Goal: Information Seeking & Learning: Learn about a topic

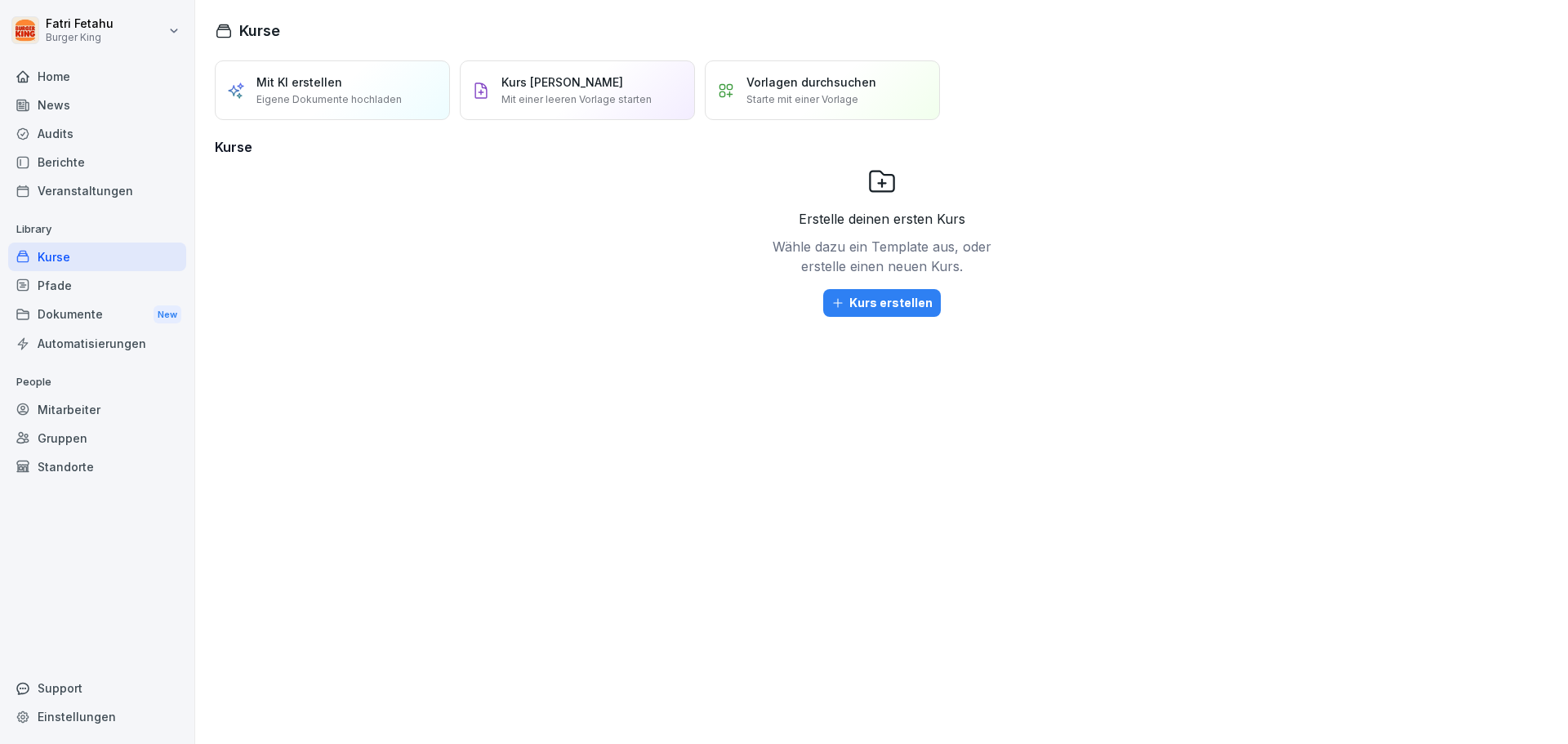
click at [81, 404] on div "Mitarbeiter" at bounding box center [97, 409] width 178 height 28
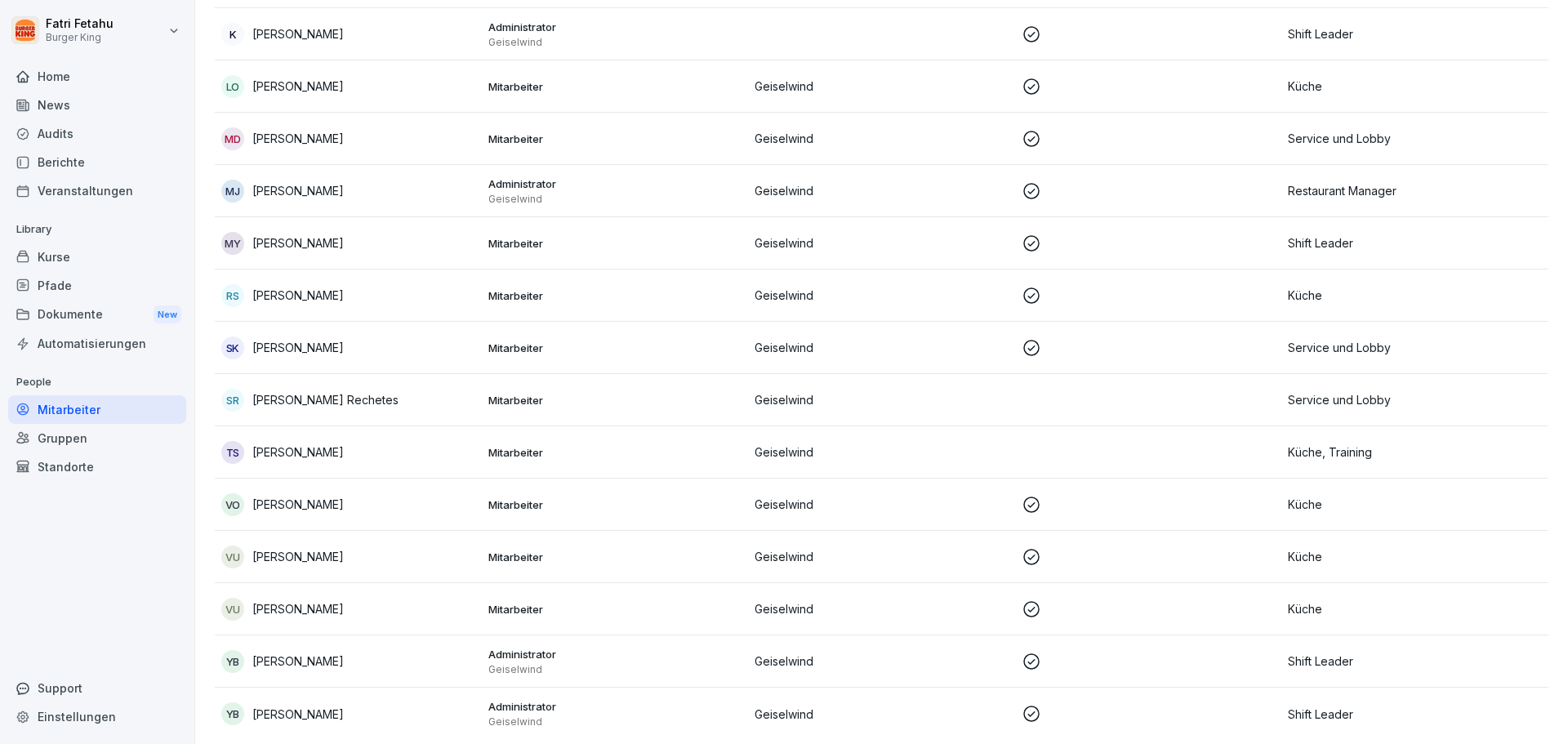
scroll to position [511, 0]
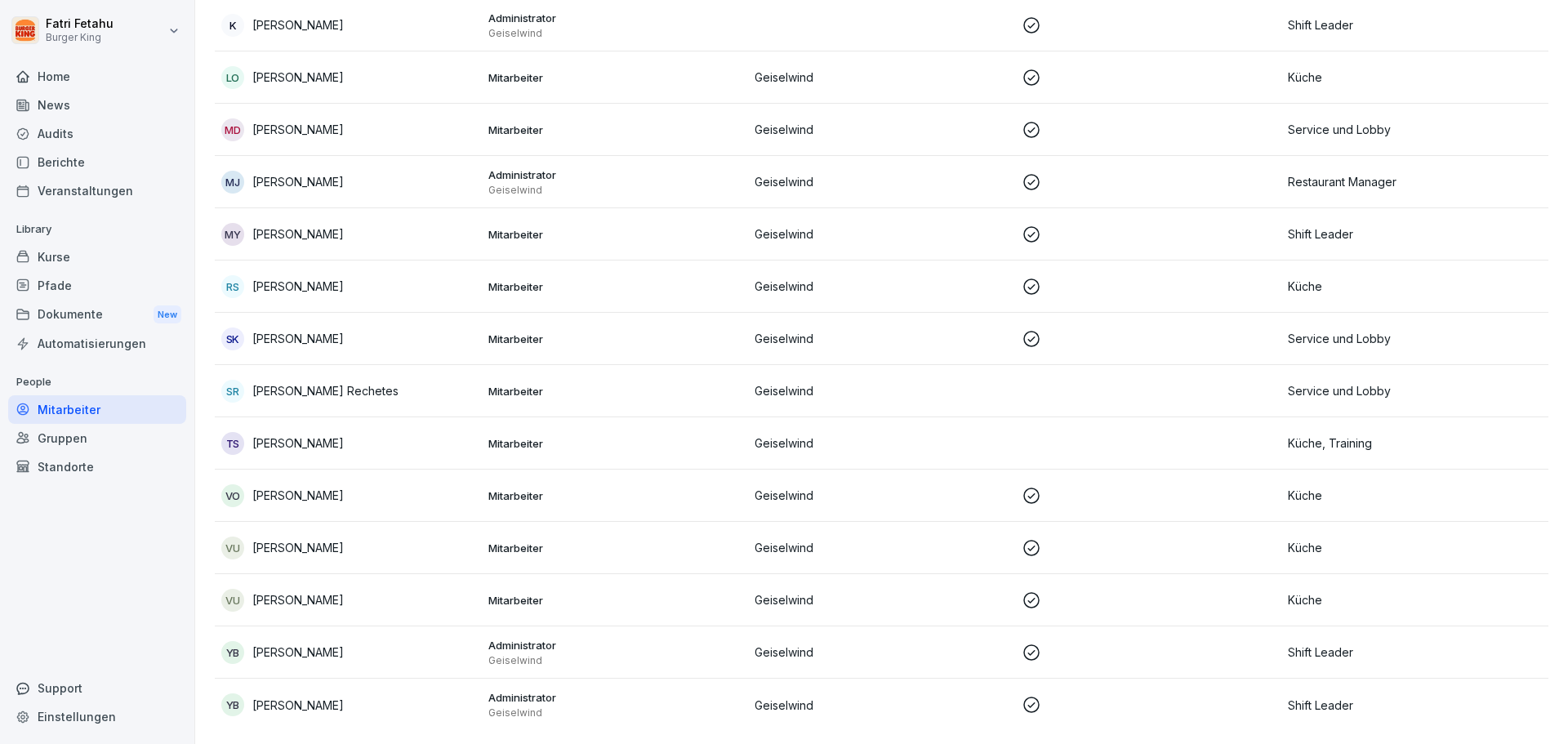
click at [553, 384] on p "Mitarbeiter" at bounding box center [615, 391] width 254 height 15
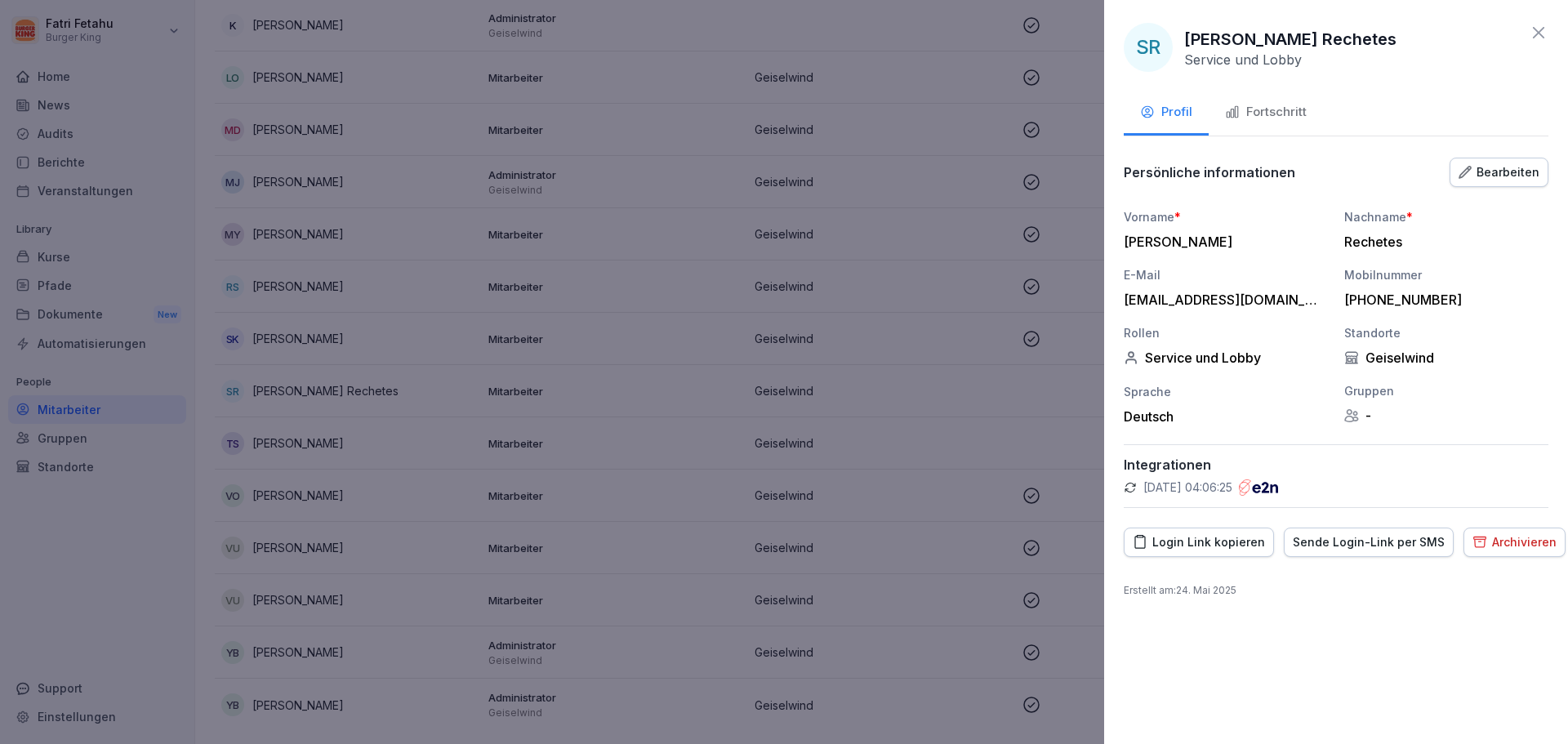
click at [603, 373] on div at bounding box center [784, 372] width 1568 height 744
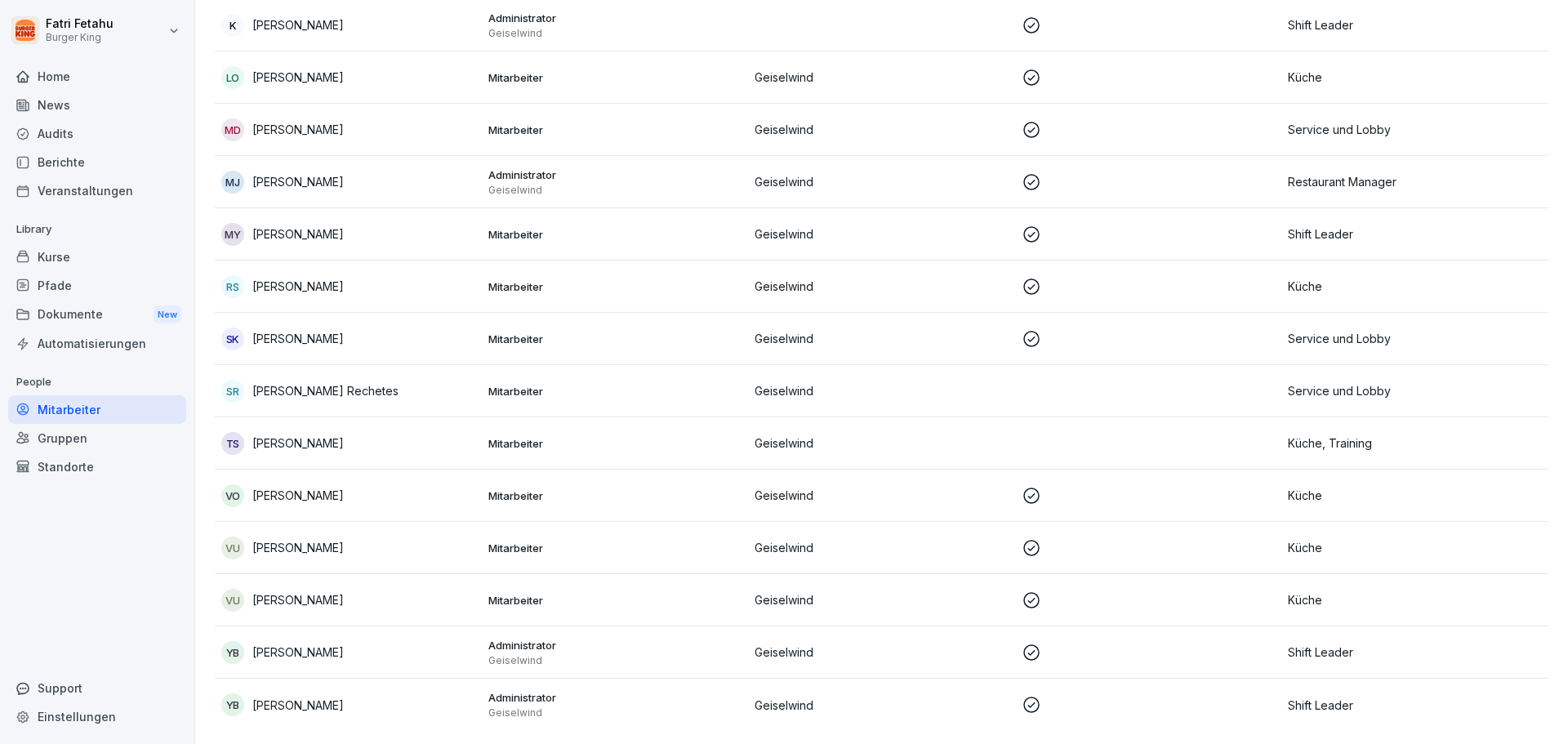
click at [1335, 382] on p "Service und Lobby" at bounding box center [1415, 390] width 254 height 17
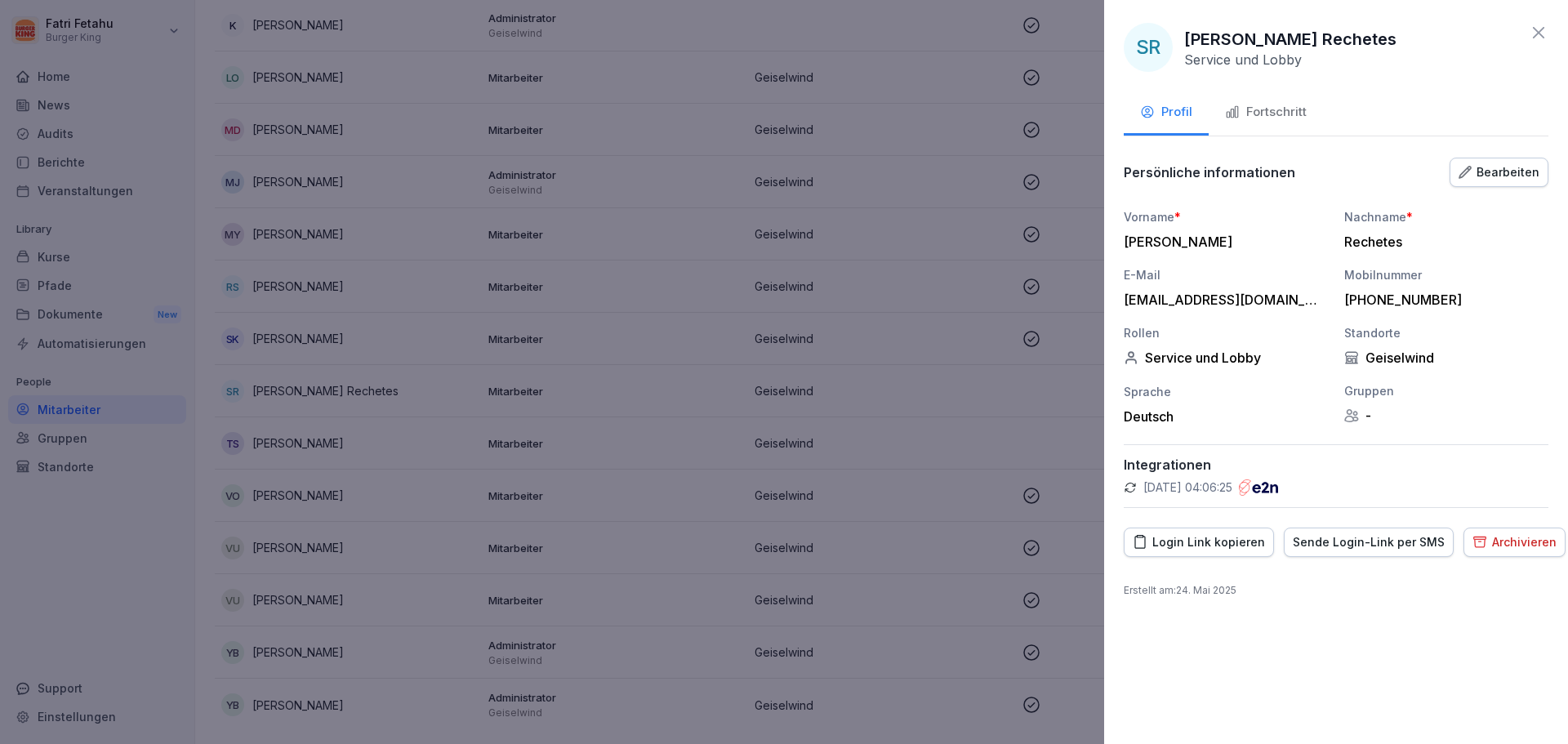
click at [841, 378] on div at bounding box center [784, 372] width 1568 height 744
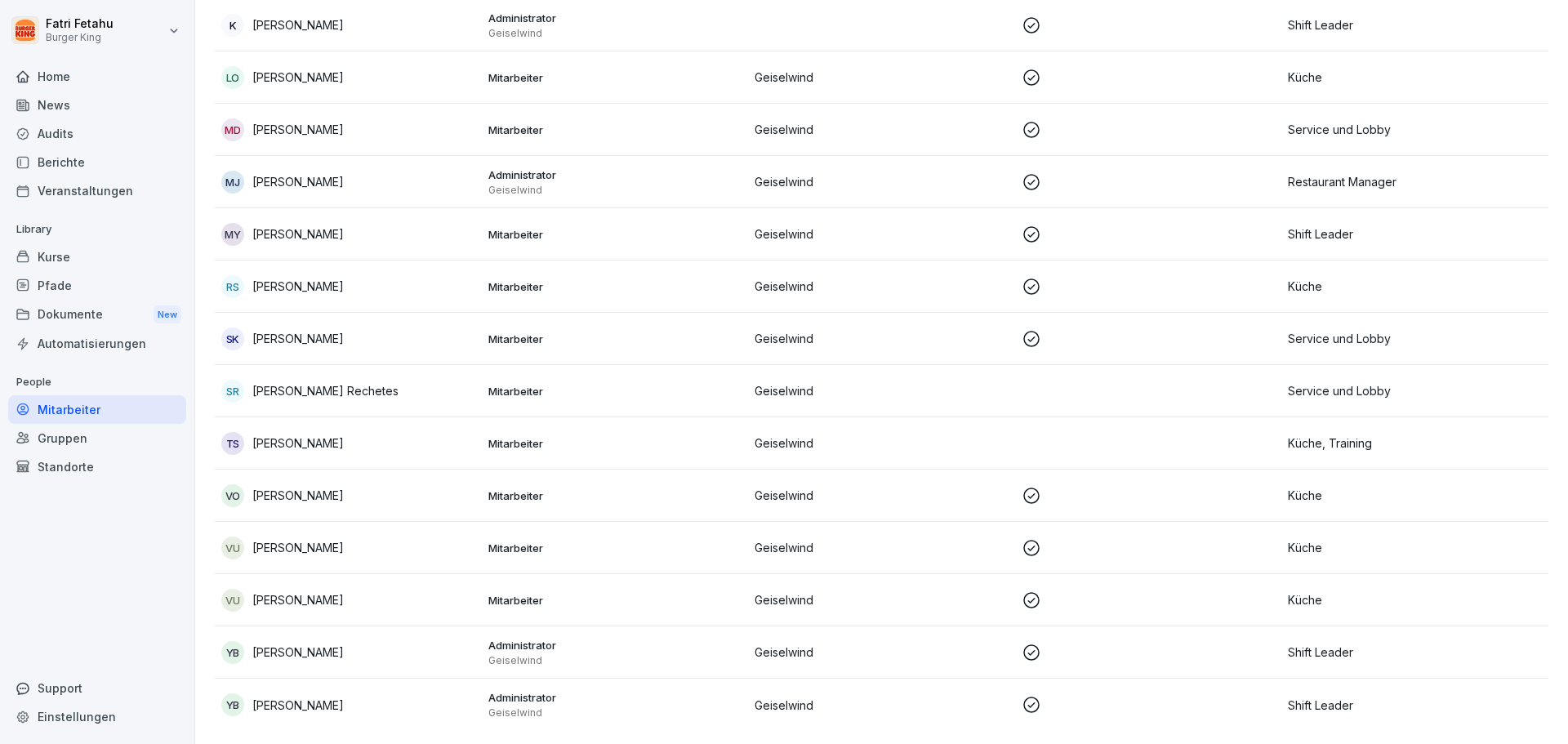
click at [49, 253] on div "Kurse" at bounding box center [97, 257] width 178 height 28
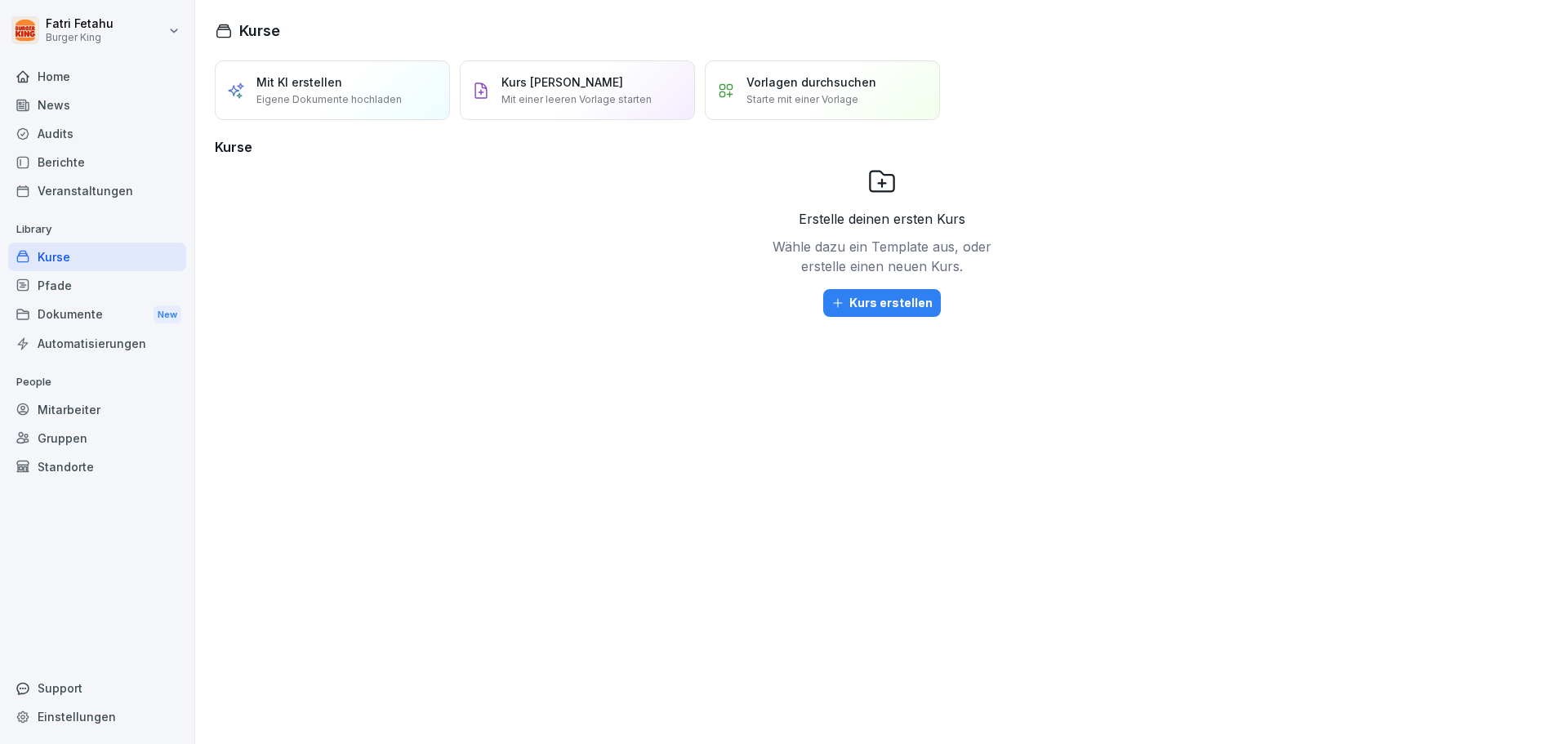
click at [77, 287] on div "Pfade" at bounding box center [97, 285] width 178 height 28
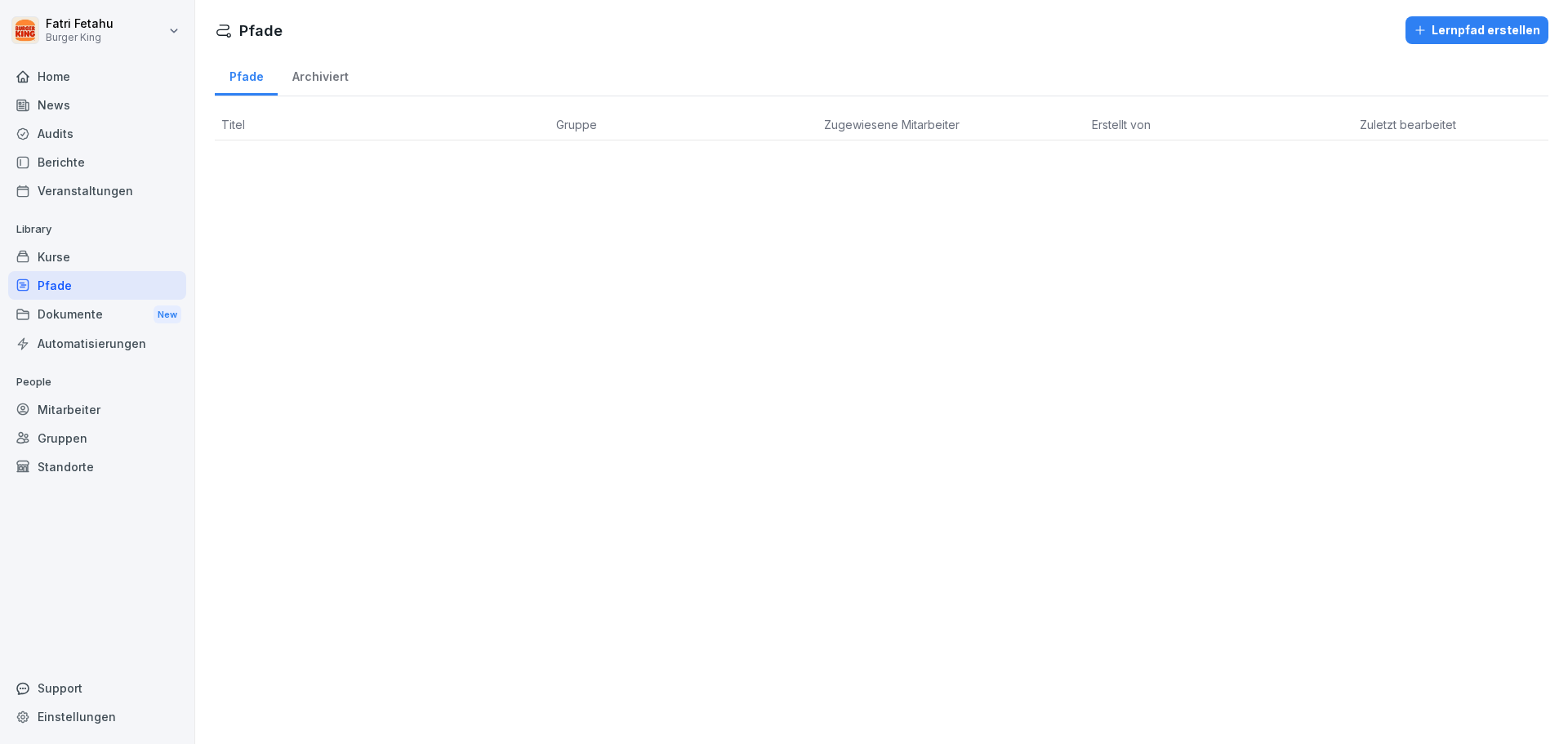
click at [70, 256] on div "Kurse" at bounding box center [97, 257] width 178 height 28
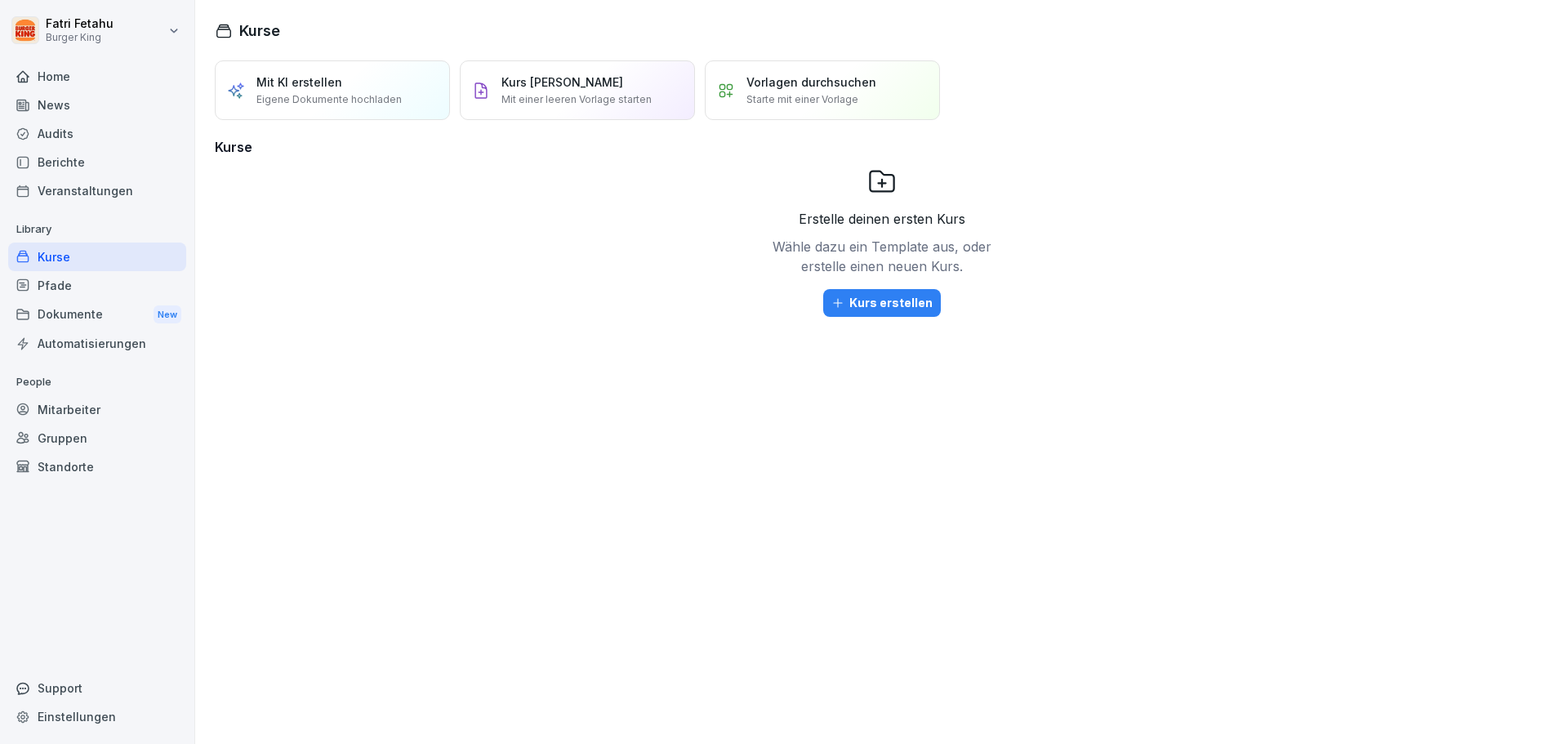
click at [76, 190] on div "Veranstaltungen" at bounding box center [97, 191] width 178 height 28
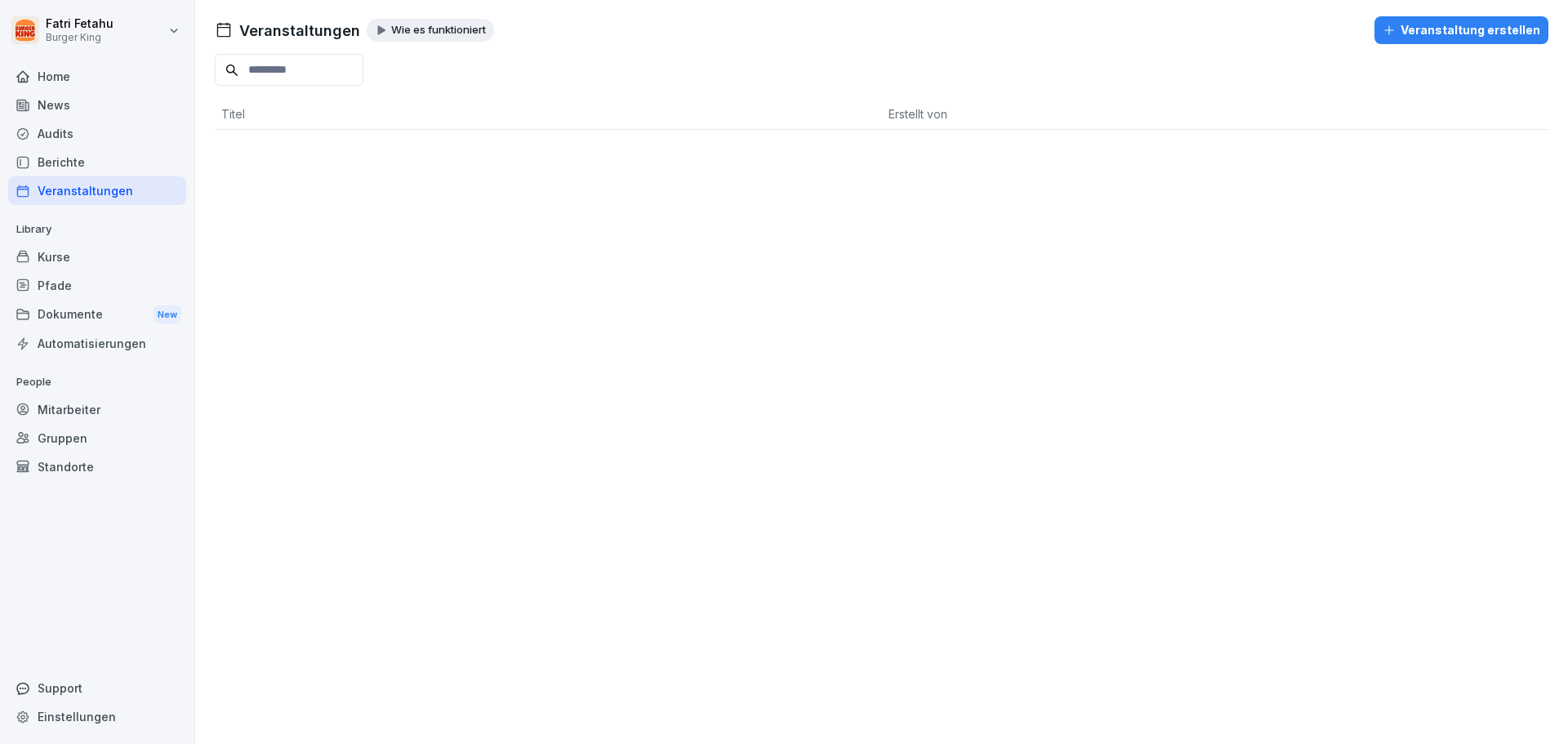
click at [64, 154] on div "Berichte" at bounding box center [97, 161] width 178 height 28
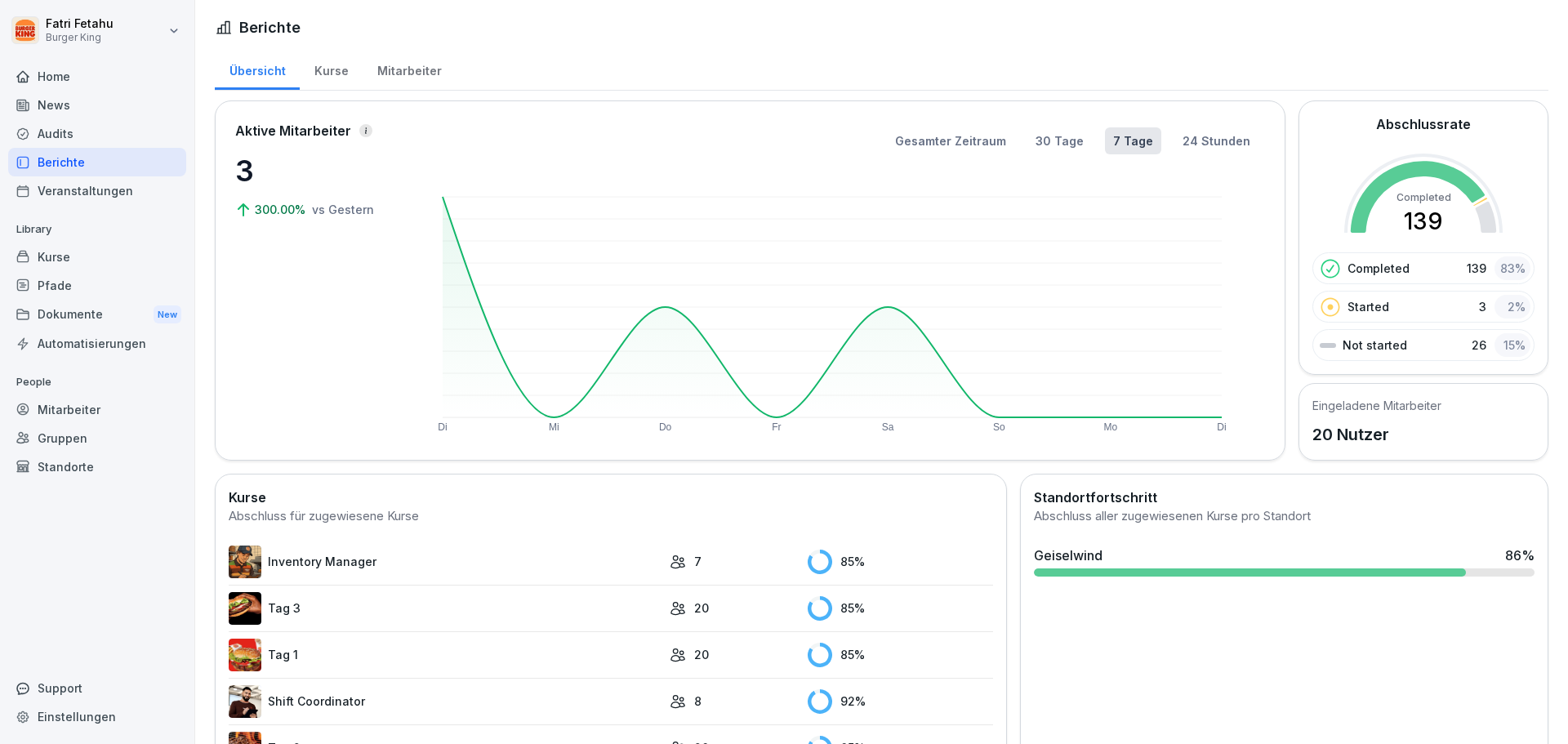
click at [391, 76] on div "Mitarbeiter" at bounding box center [410, 69] width 93 height 41
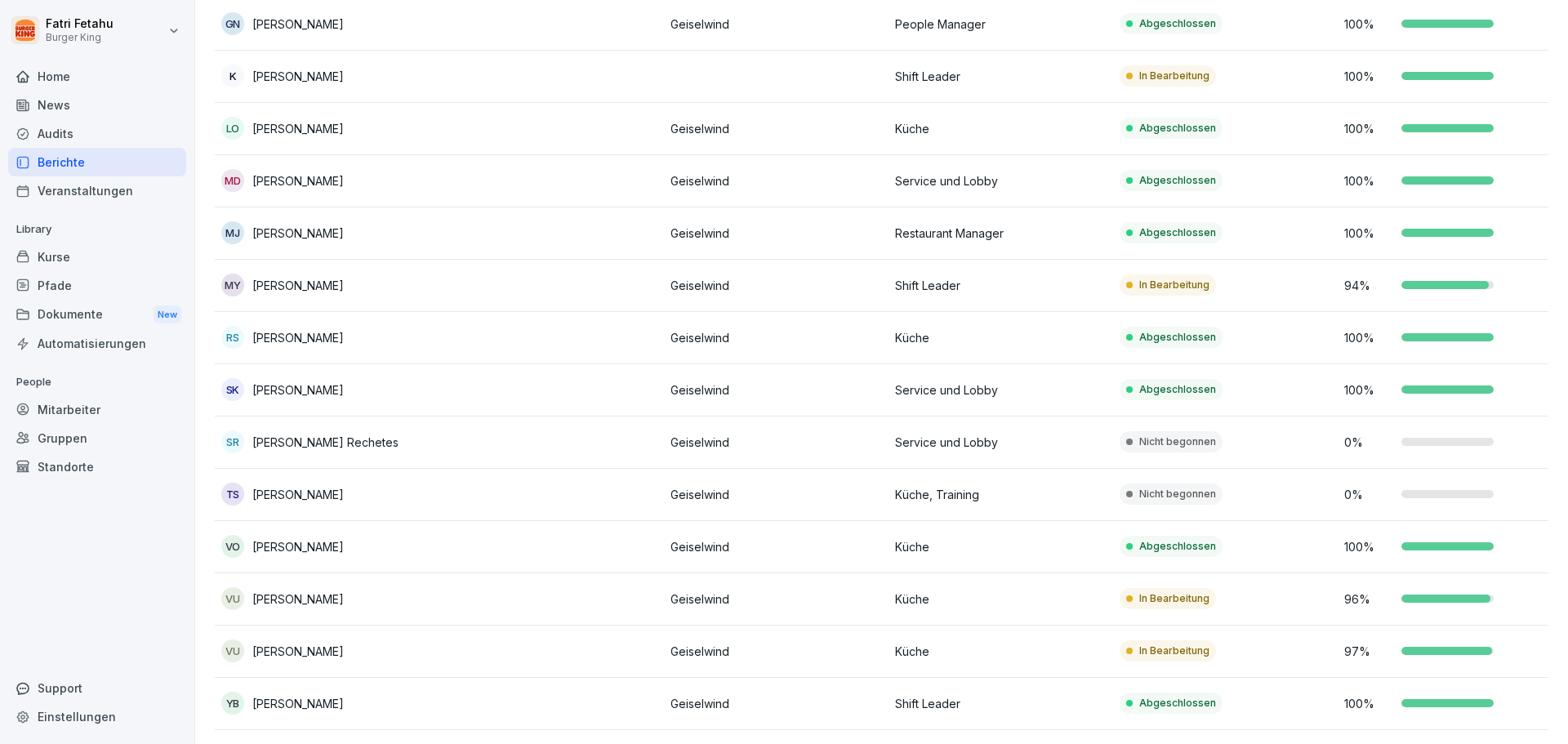
scroll to position [520, 0]
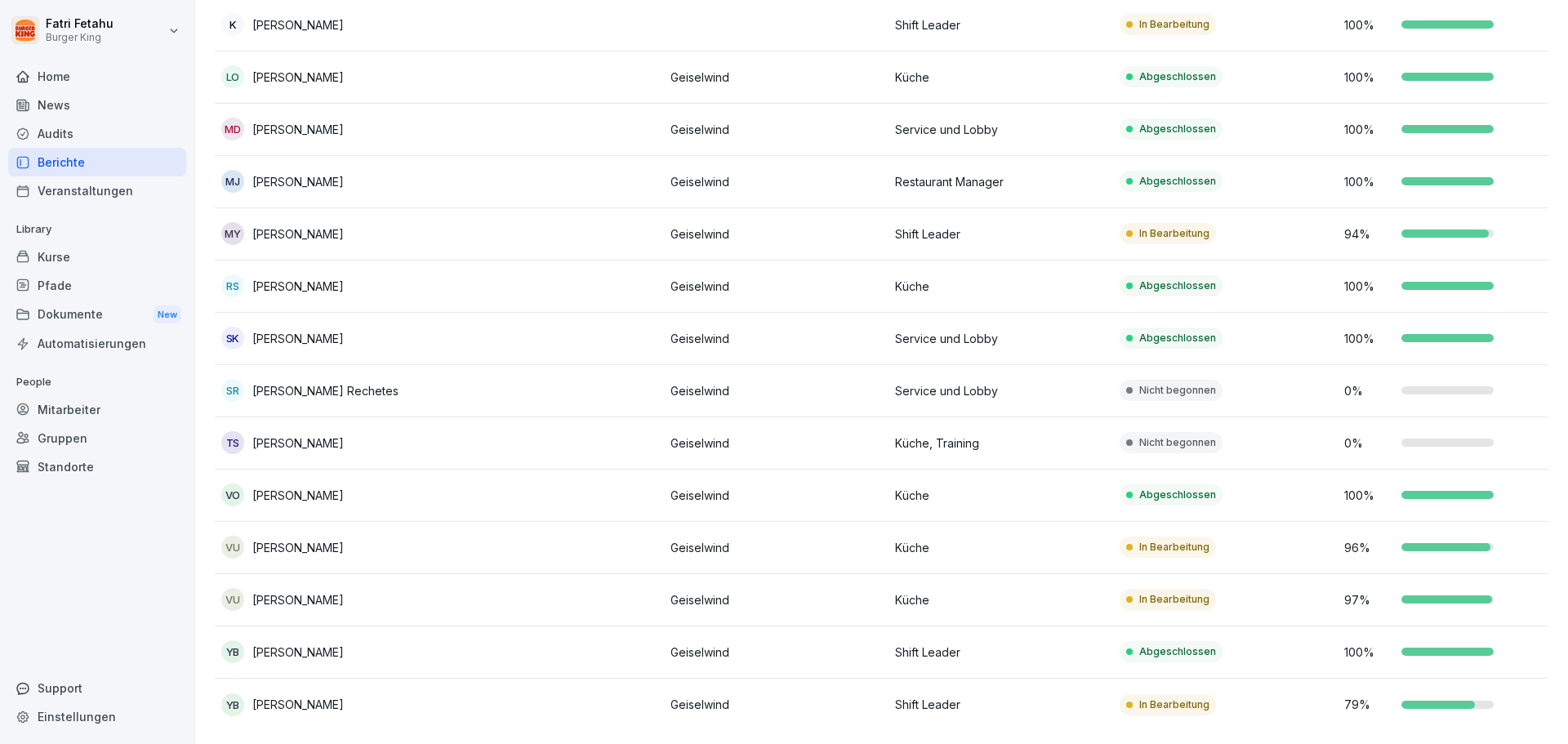
click at [1446, 387] on div at bounding box center [1447, 390] width 93 height 8
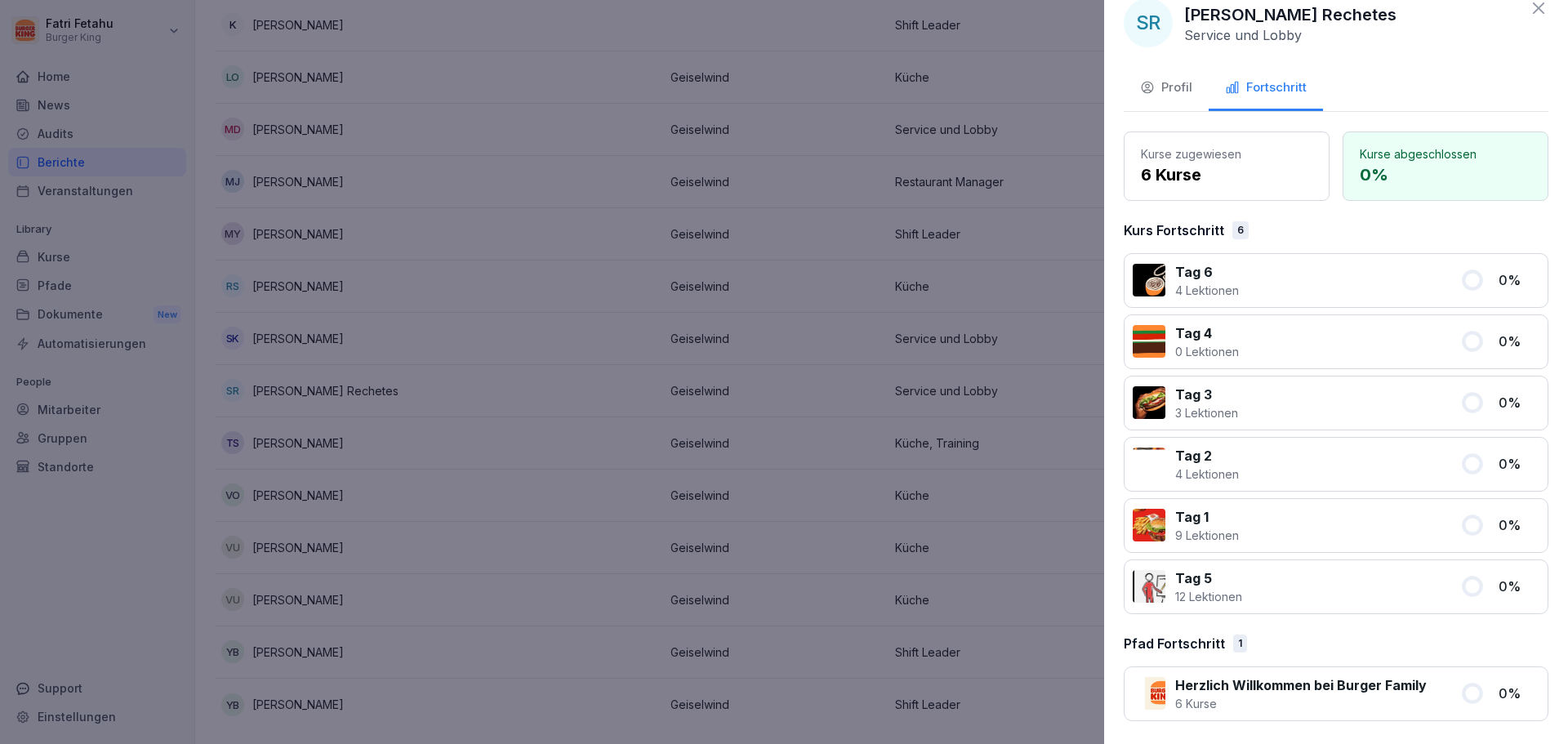
scroll to position [0, 0]
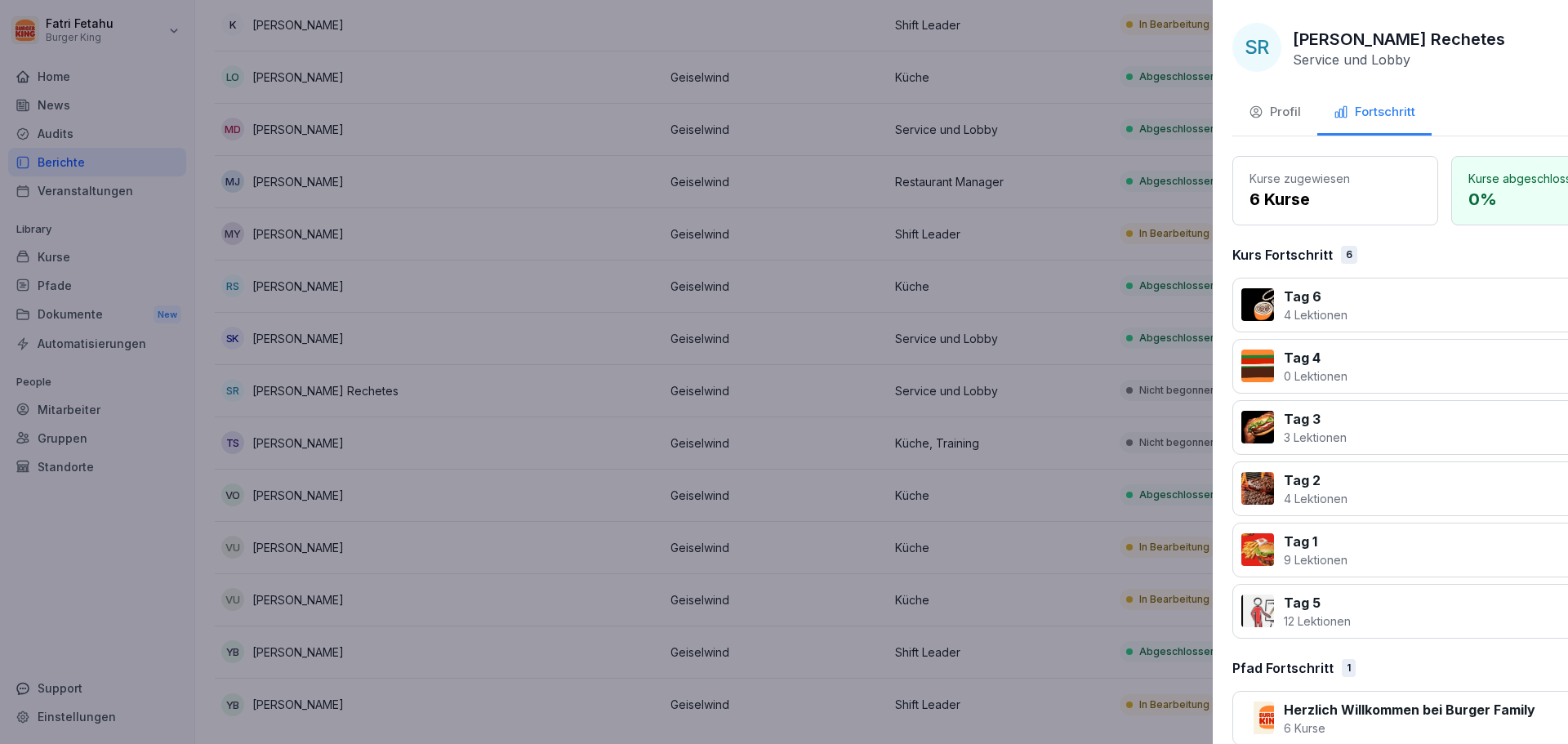
click at [1093, 278] on div at bounding box center [784, 372] width 1568 height 744
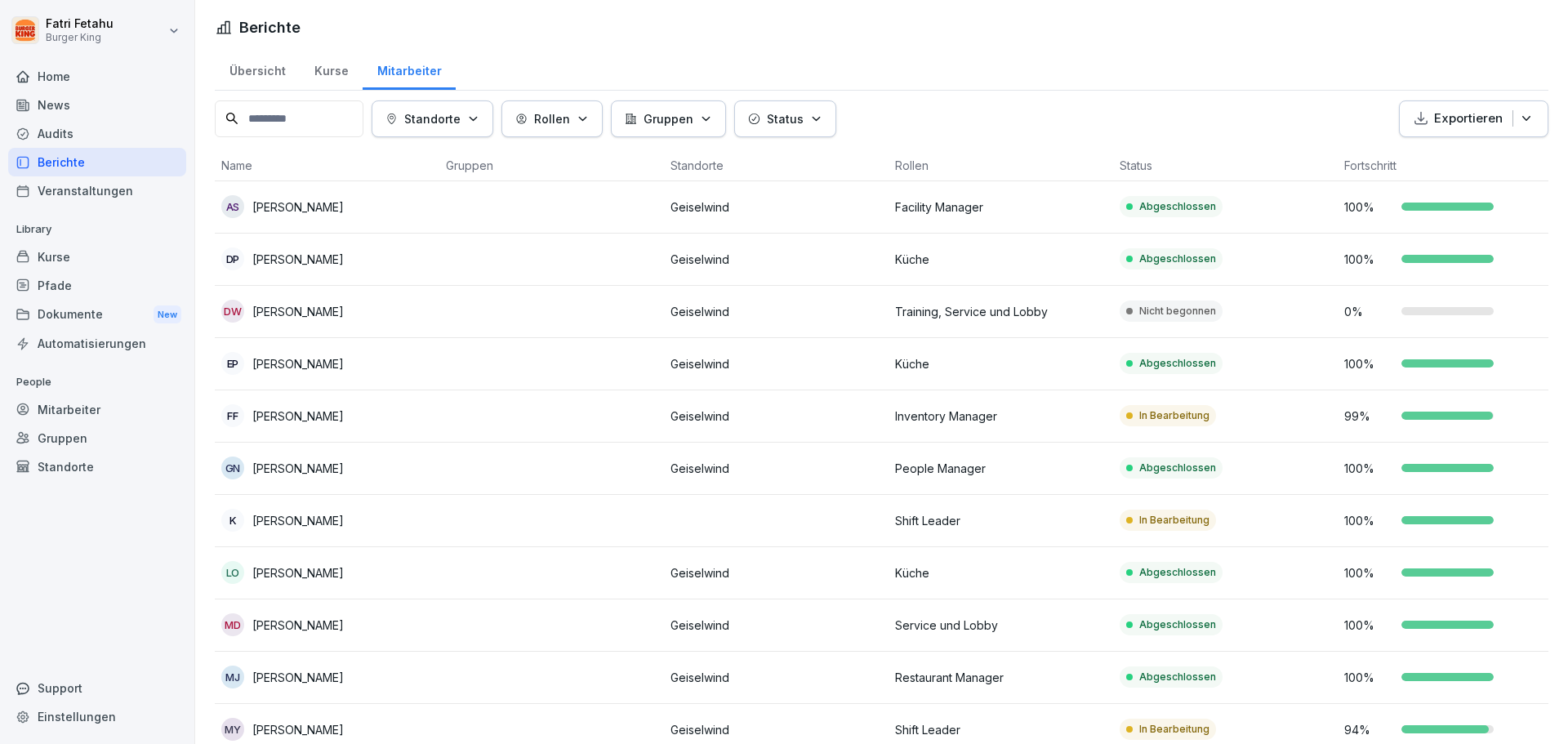
click at [77, 35] on html "Fatri Fetahu Burger King Home News Audits Berichte Veranstaltungen Library Kurs…" at bounding box center [784, 372] width 1568 height 744
click at [79, 31] on html "Fatri Fetahu Burger King Home News Audits Berichte Veranstaltungen Library Kurs…" at bounding box center [784, 372] width 1568 height 744
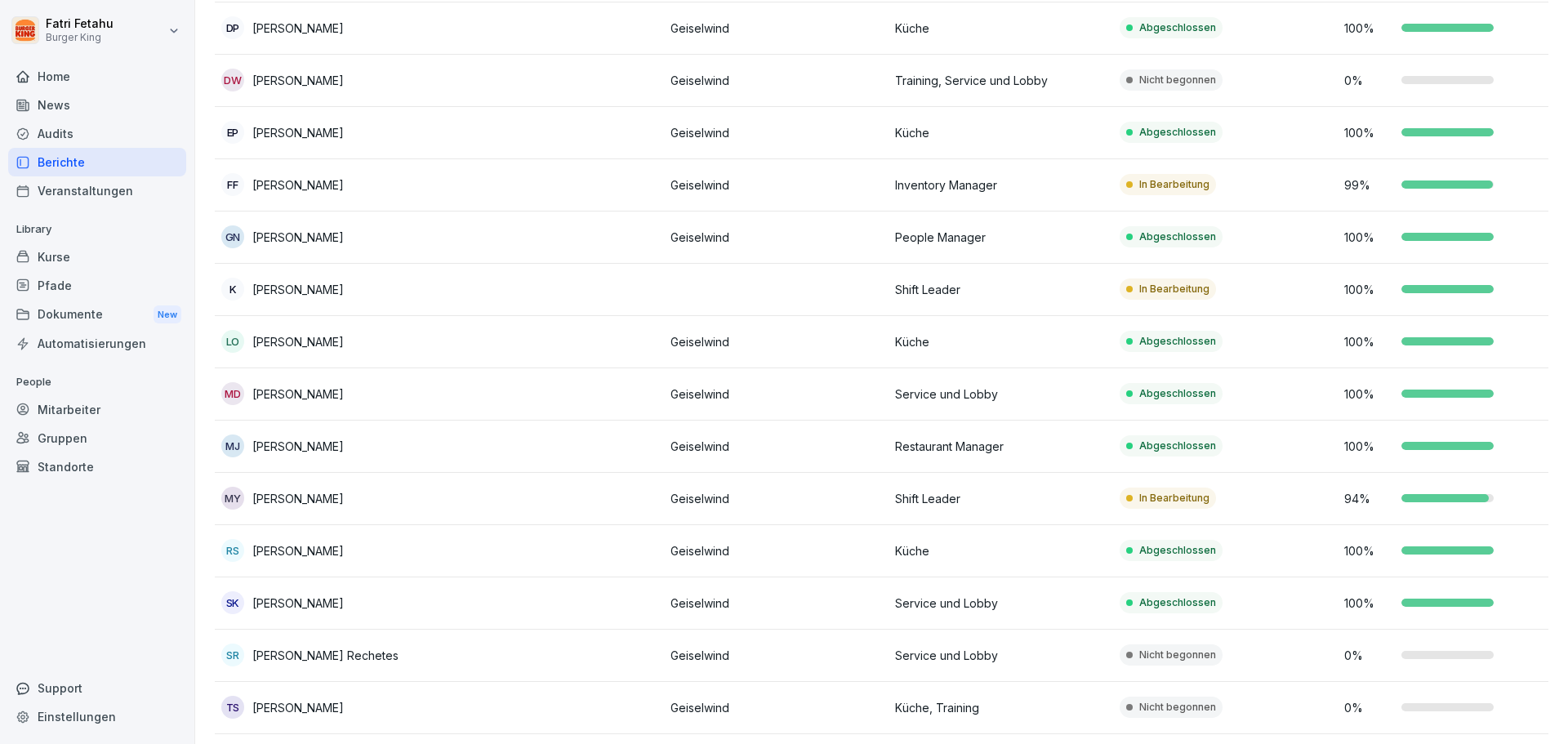
scroll to position [327, 0]
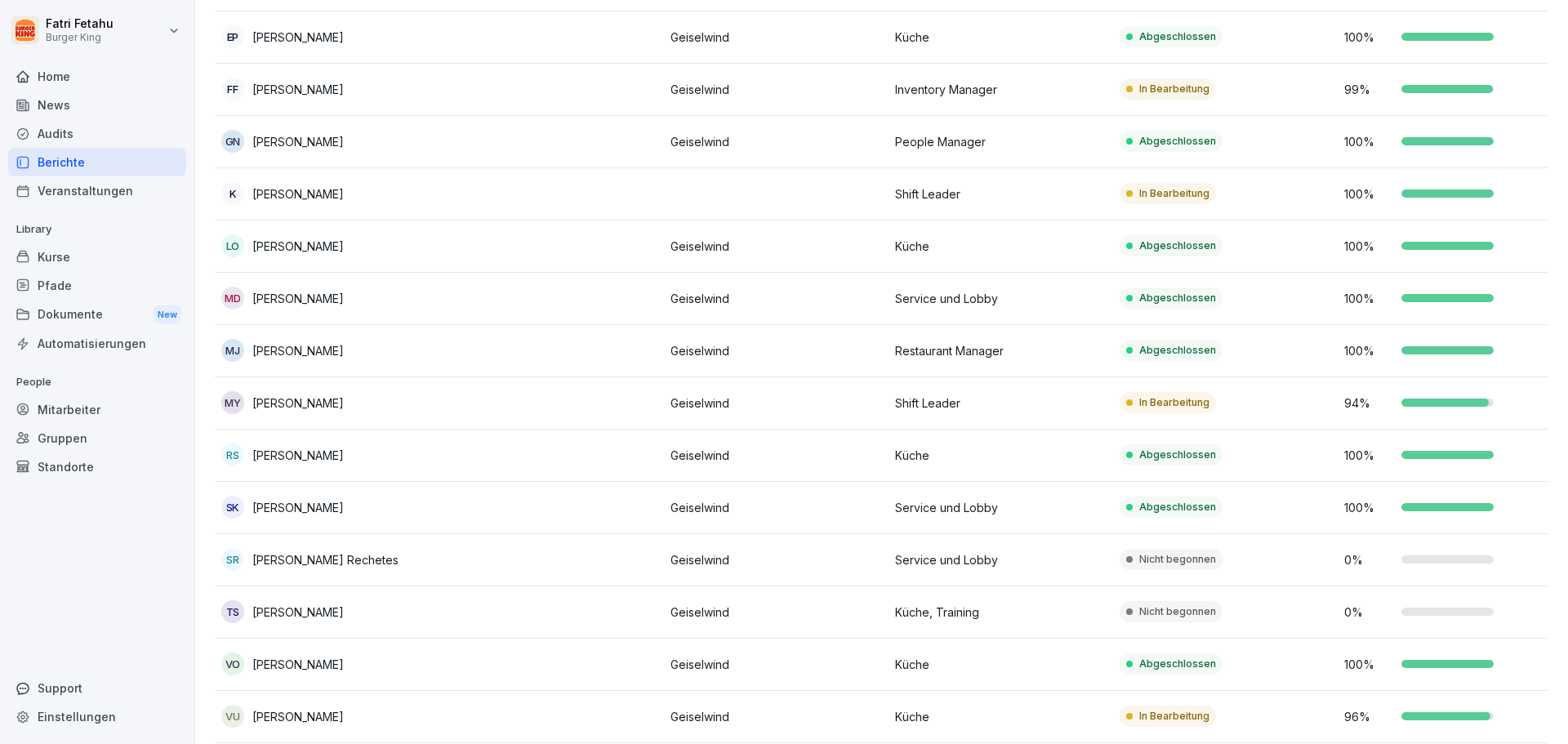
click at [1171, 571] on td "Nicht begonnen" at bounding box center [1225, 560] width 225 height 52
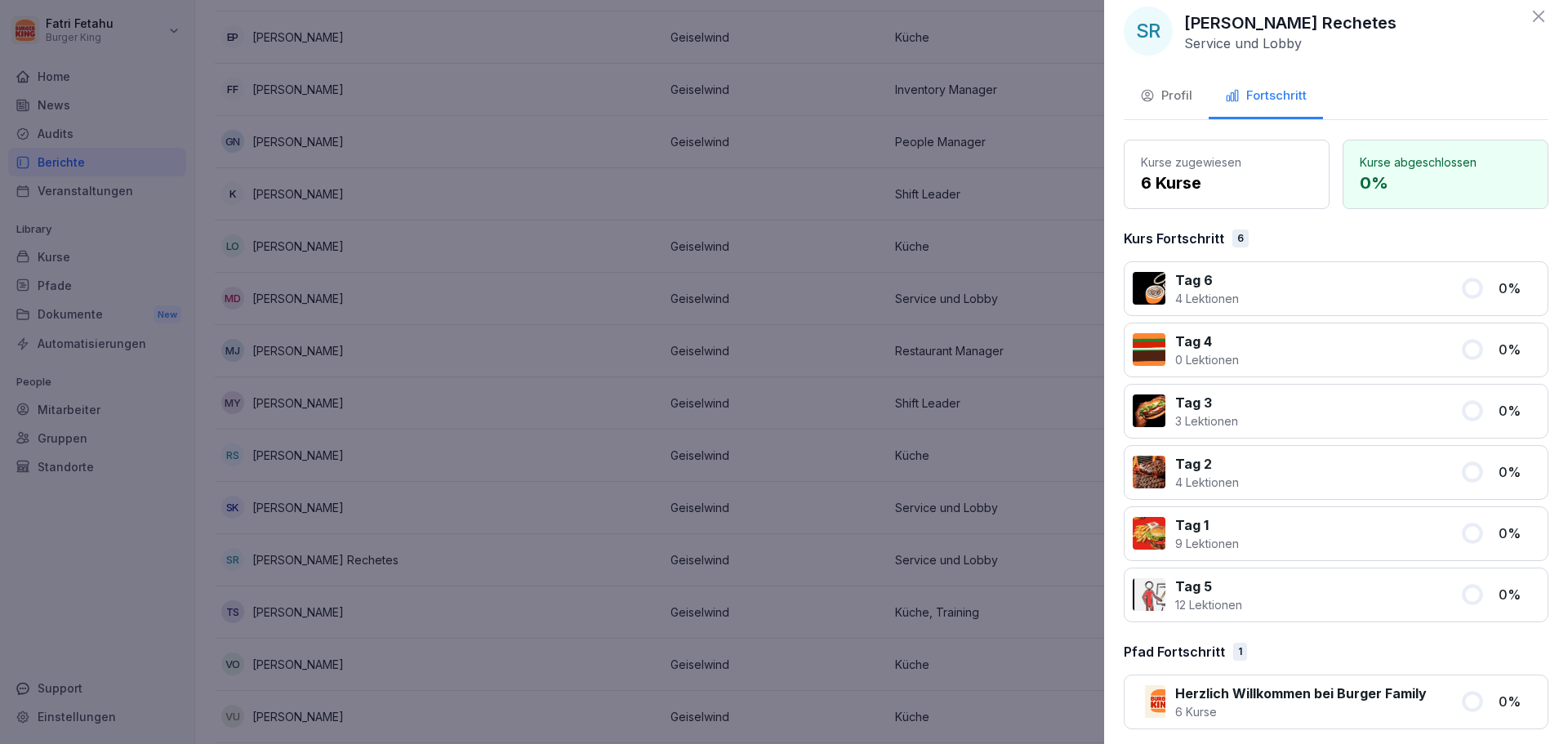
scroll to position [25, 0]
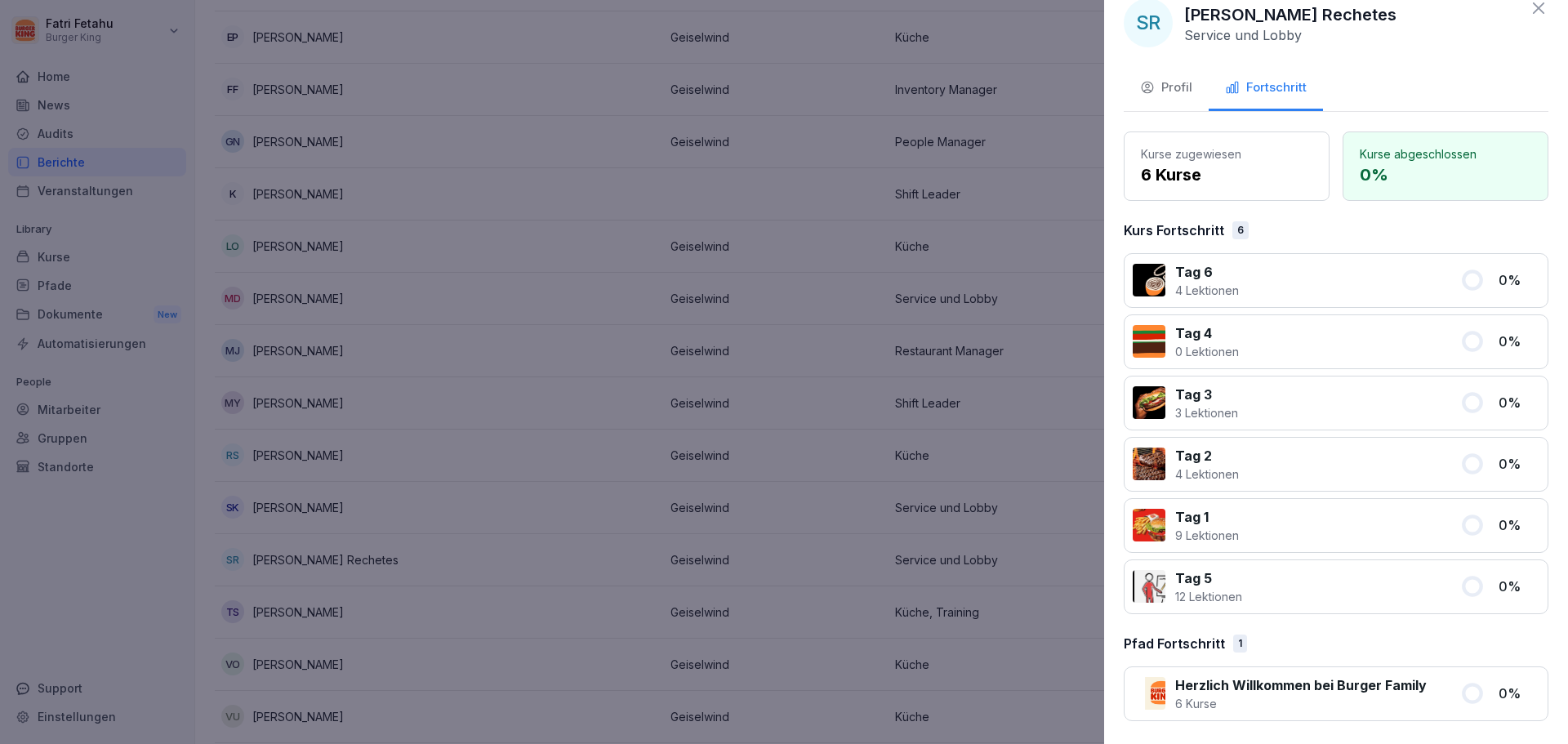
click at [1533, 13] on icon at bounding box center [1539, 8] width 11 height 11
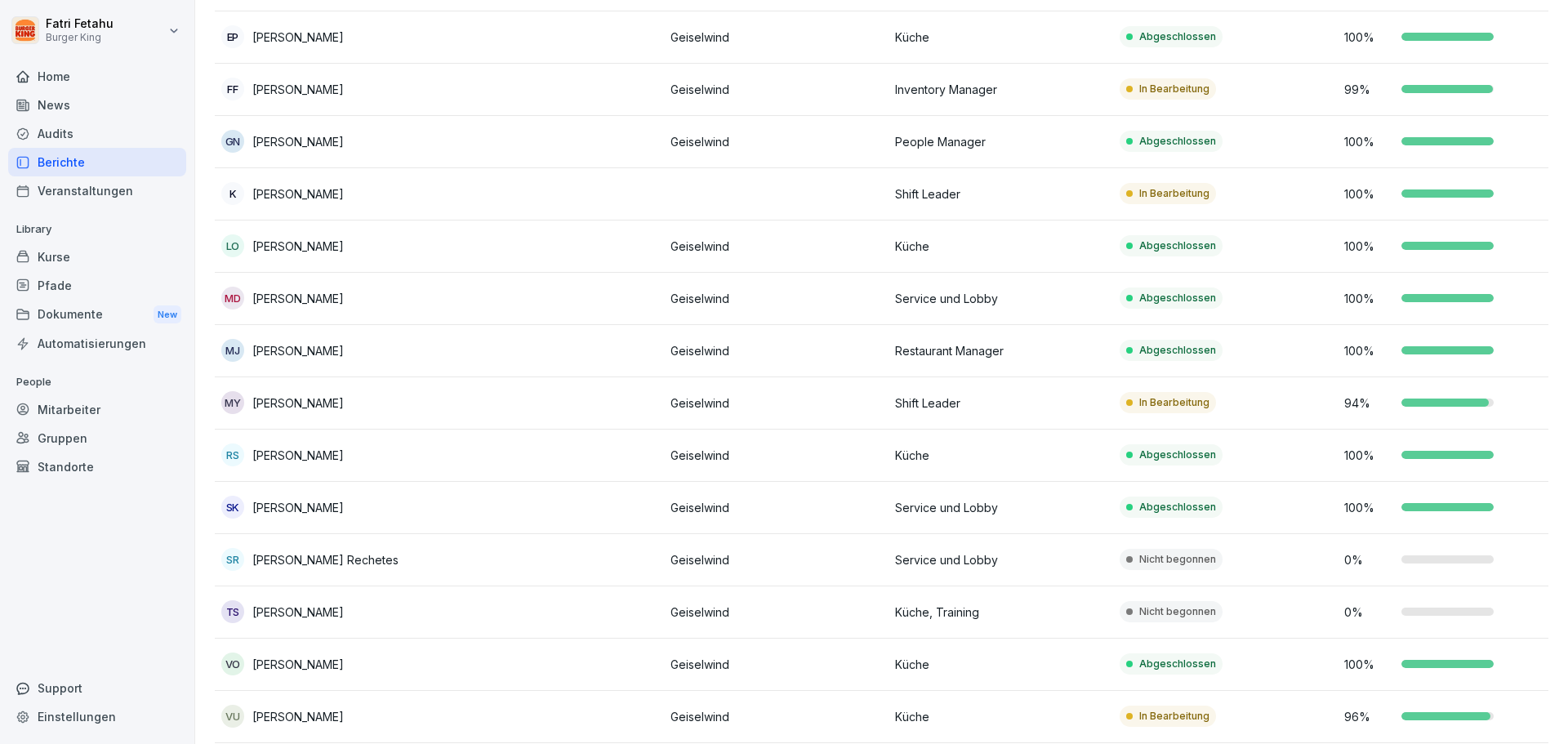
click at [395, 563] on div "SR Stefan Rechetes" at bounding box center [327, 559] width 212 height 23
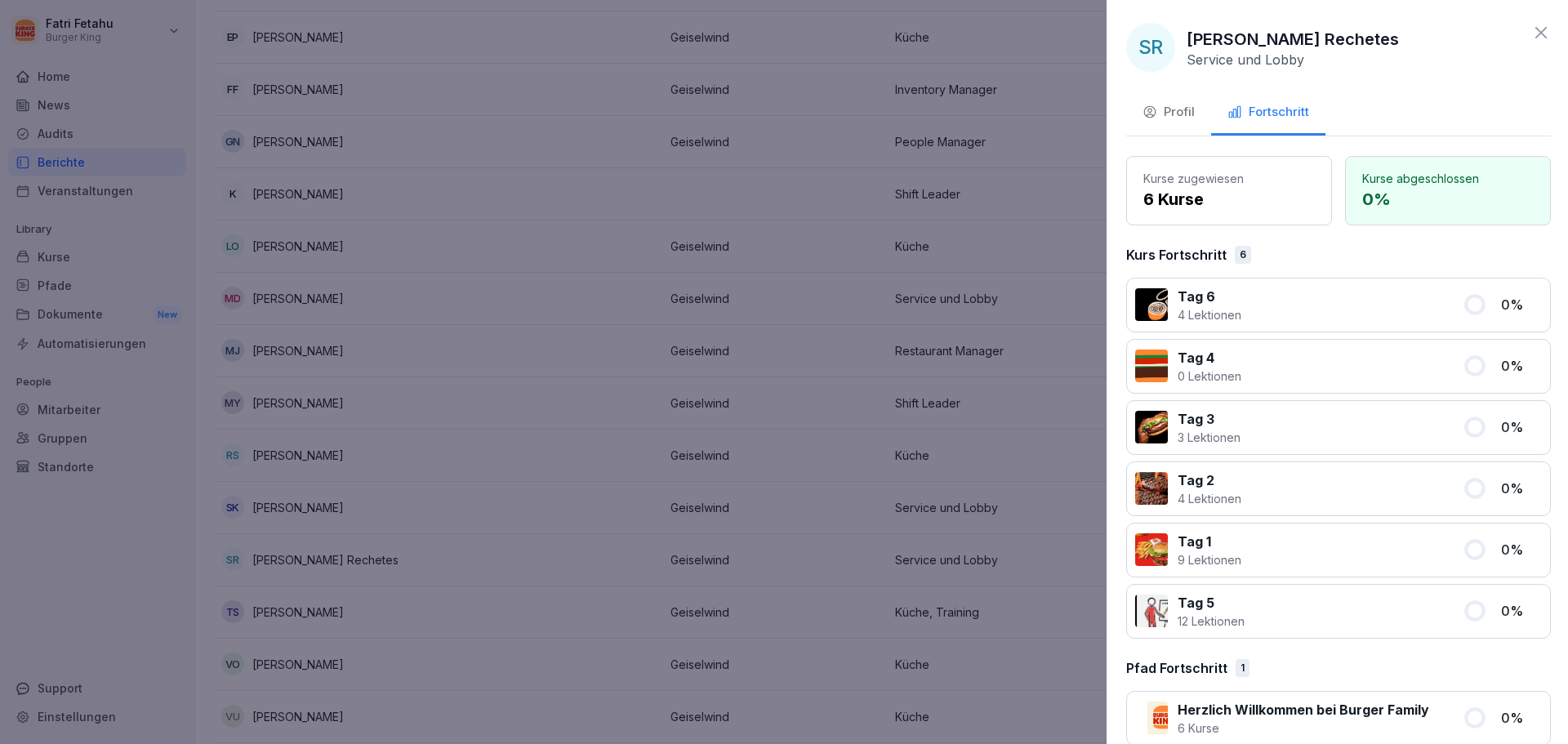
click at [395, 563] on div at bounding box center [784, 372] width 1568 height 744
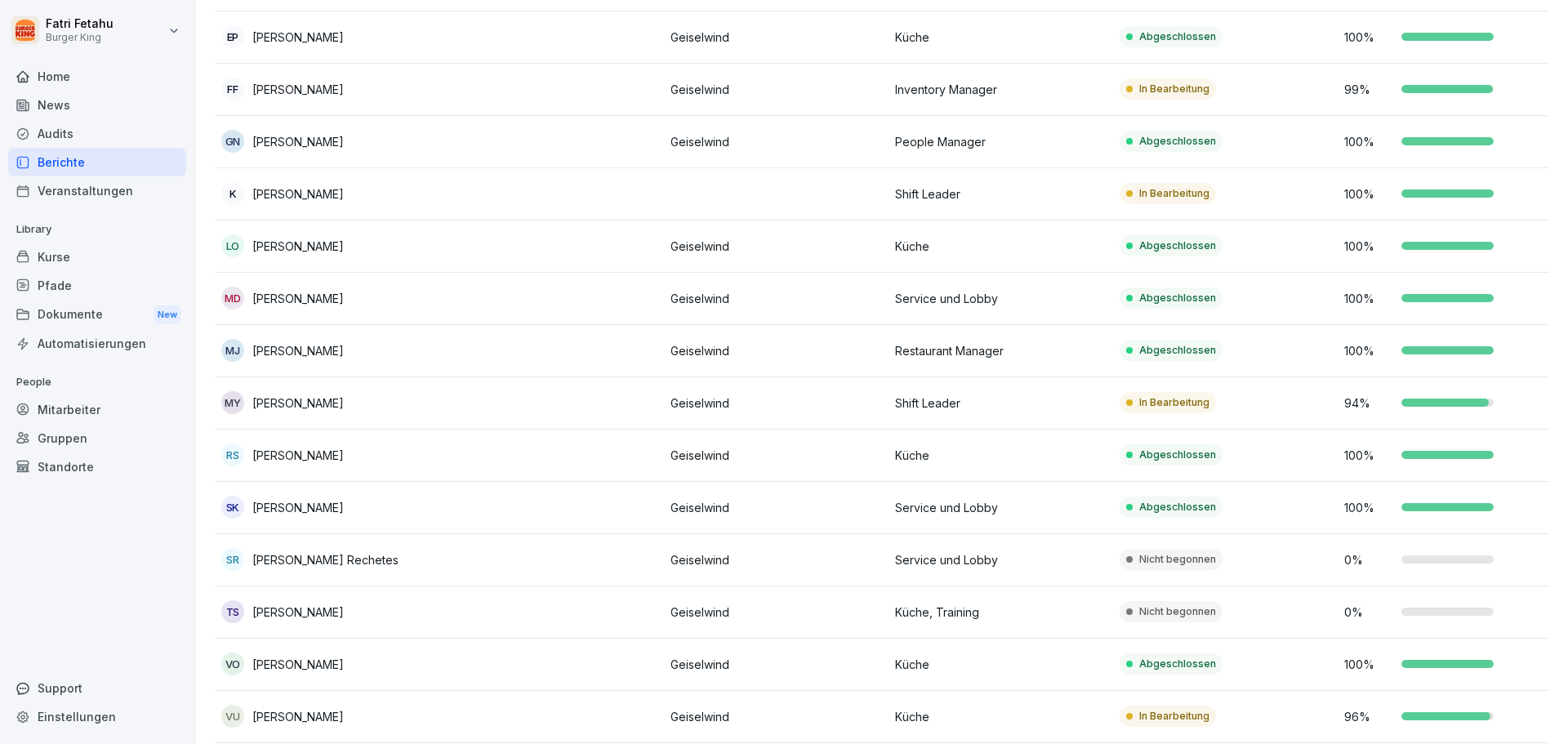
click at [96, 409] on div "Mitarbeiter" at bounding box center [97, 409] width 178 height 28
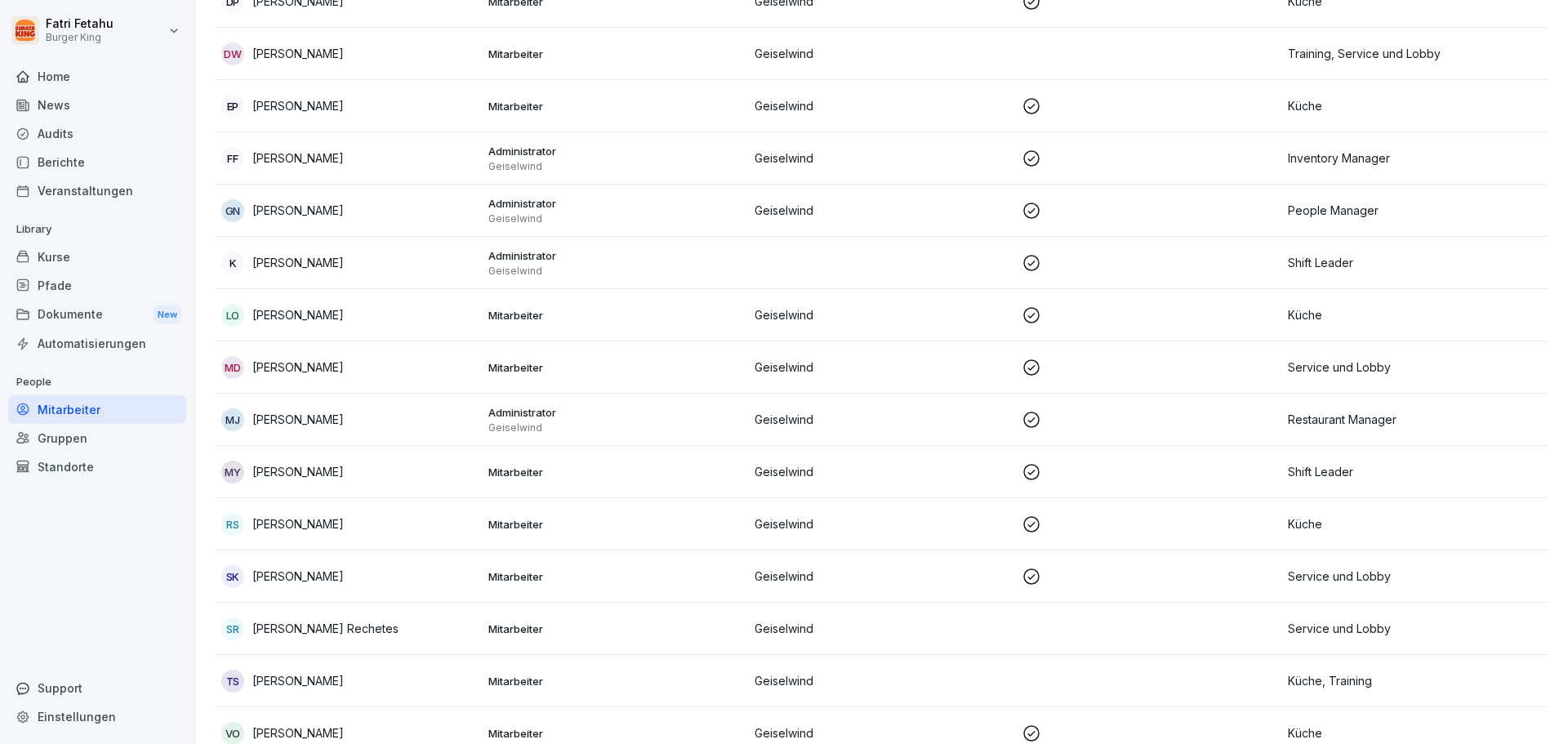
scroll to position [507, 0]
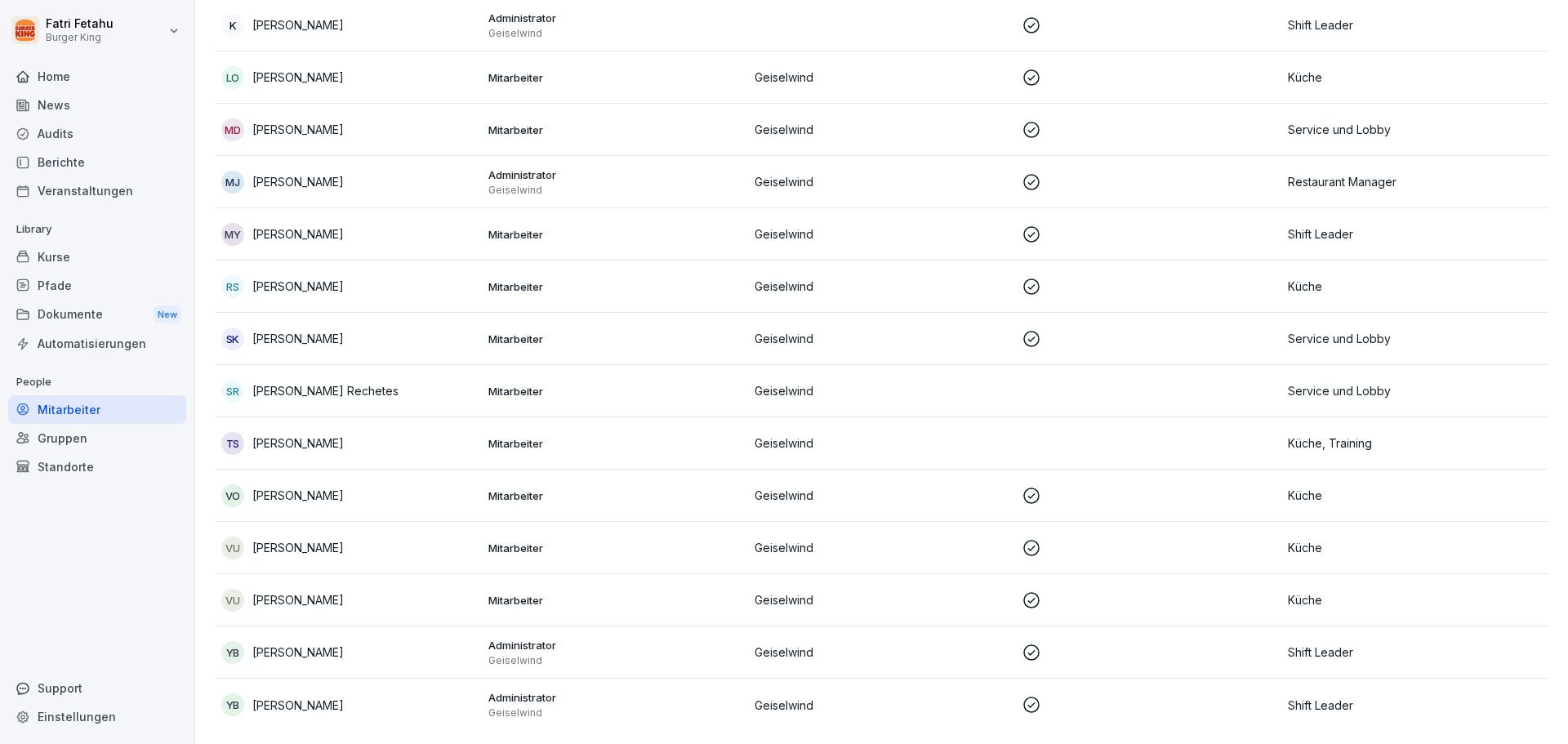
click at [644, 384] on p "Mitarbeiter" at bounding box center [615, 391] width 254 height 15
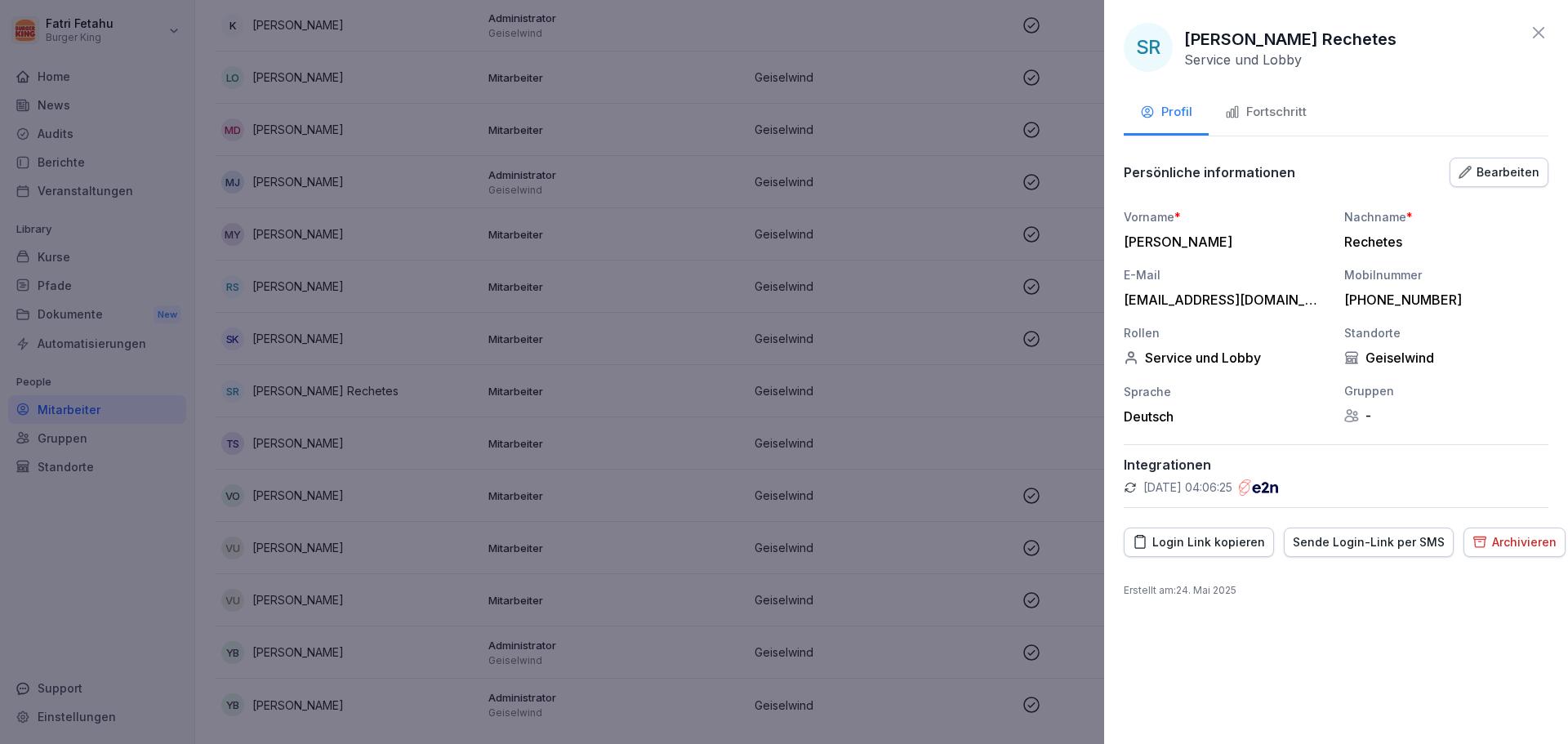
click at [1541, 29] on icon at bounding box center [1538, 32] width 19 height 19
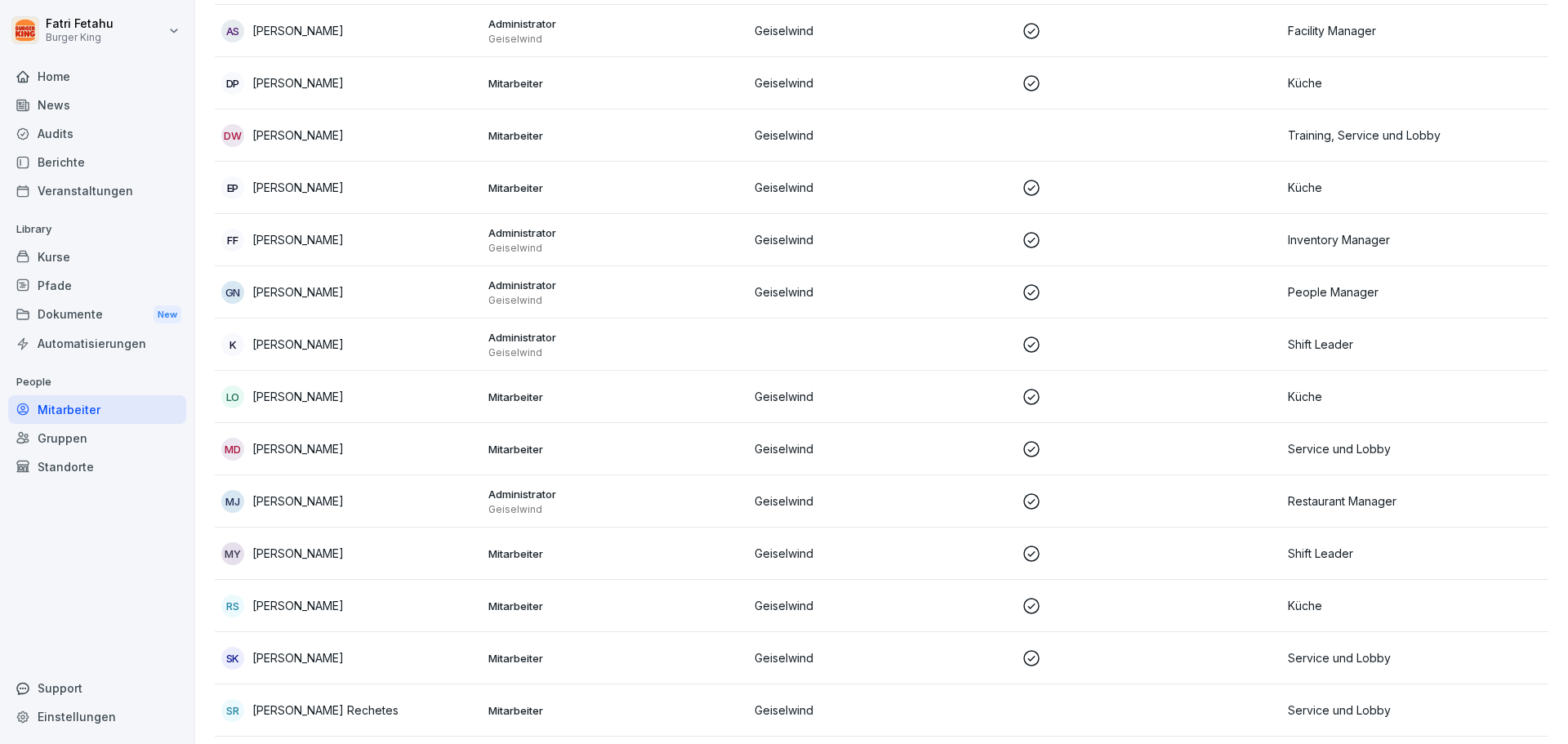
scroll to position [0, 0]
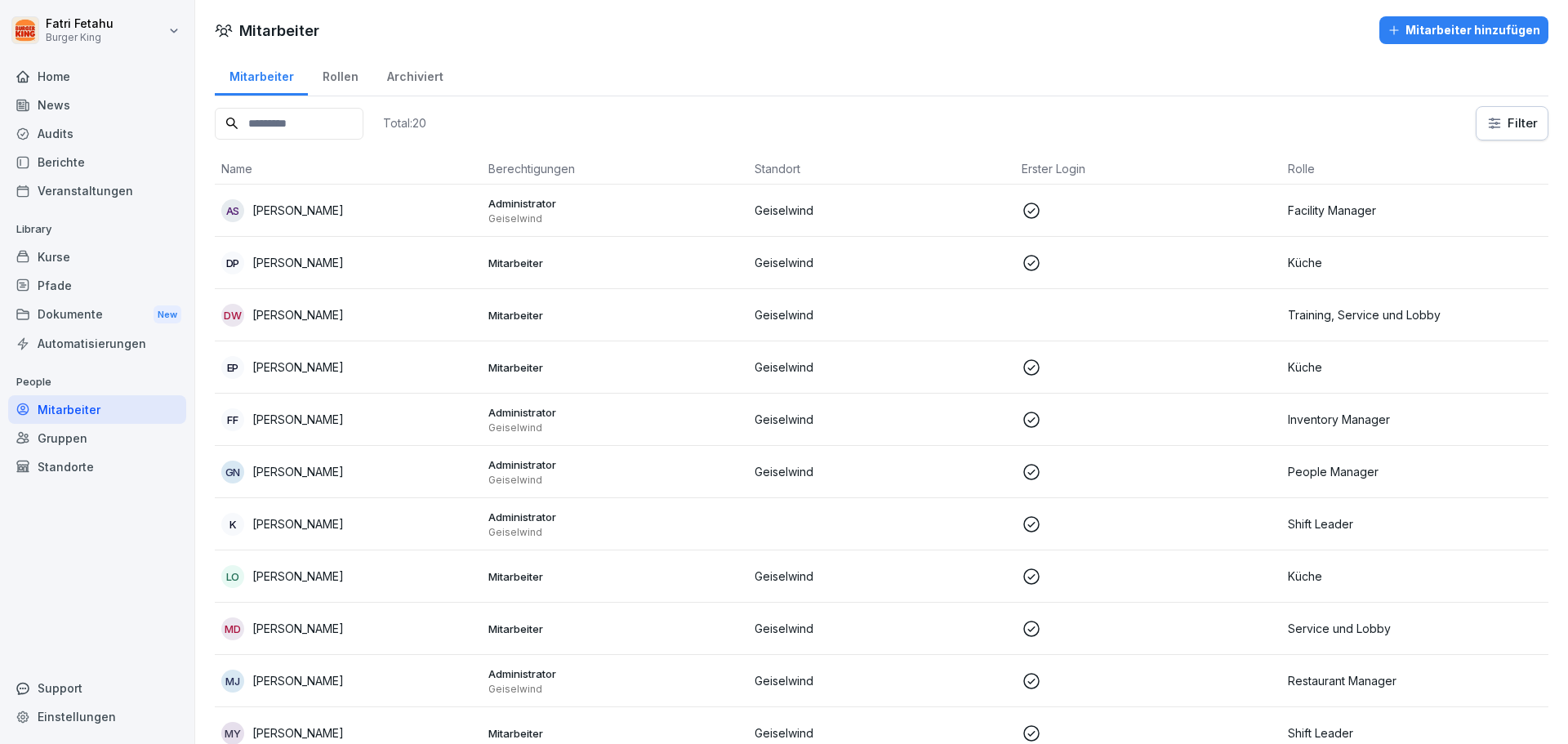
click at [66, 98] on div "News" at bounding box center [97, 104] width 178 height 28
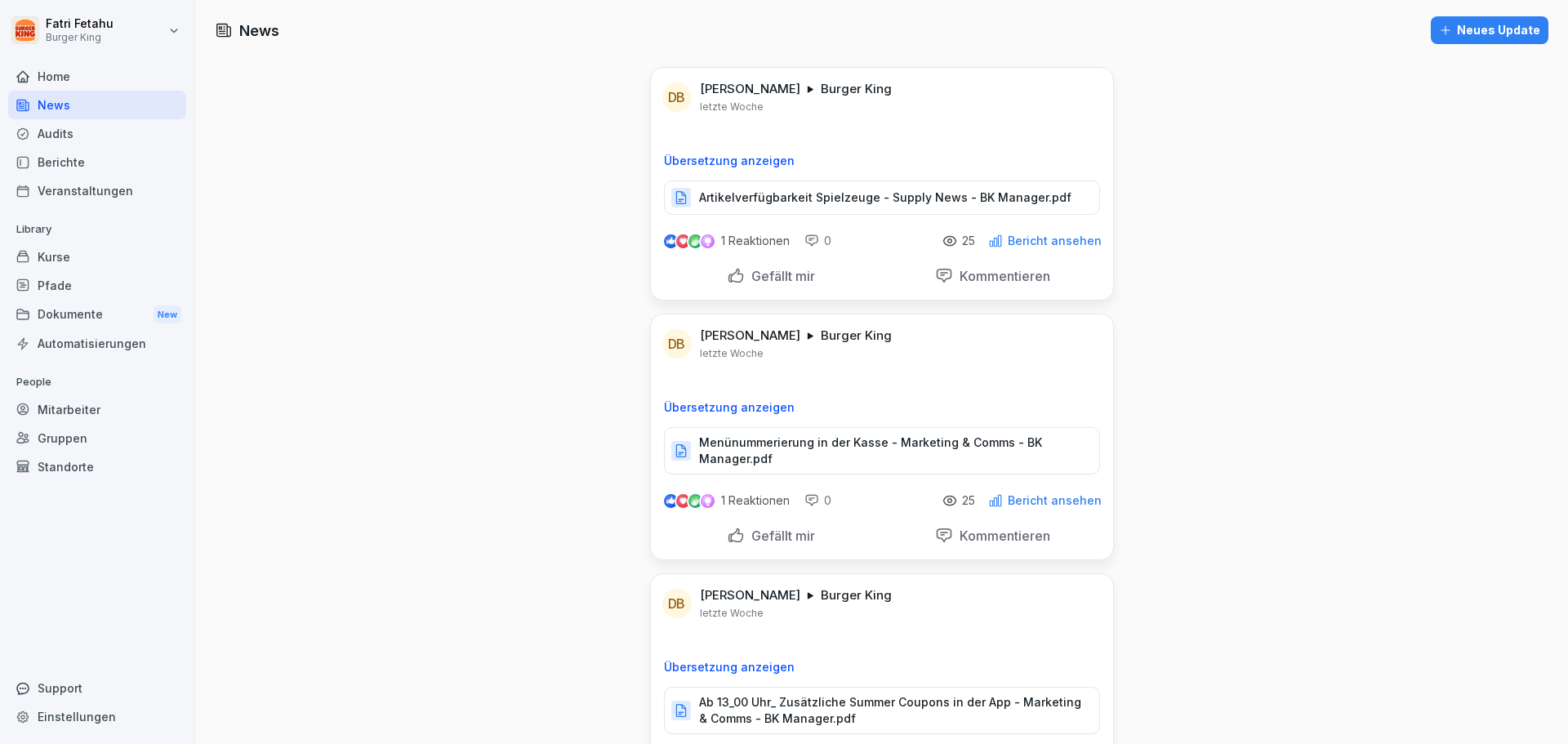
click at [71, 139] on div "Audits" at bounding box center [97, 133] width 178 height 28
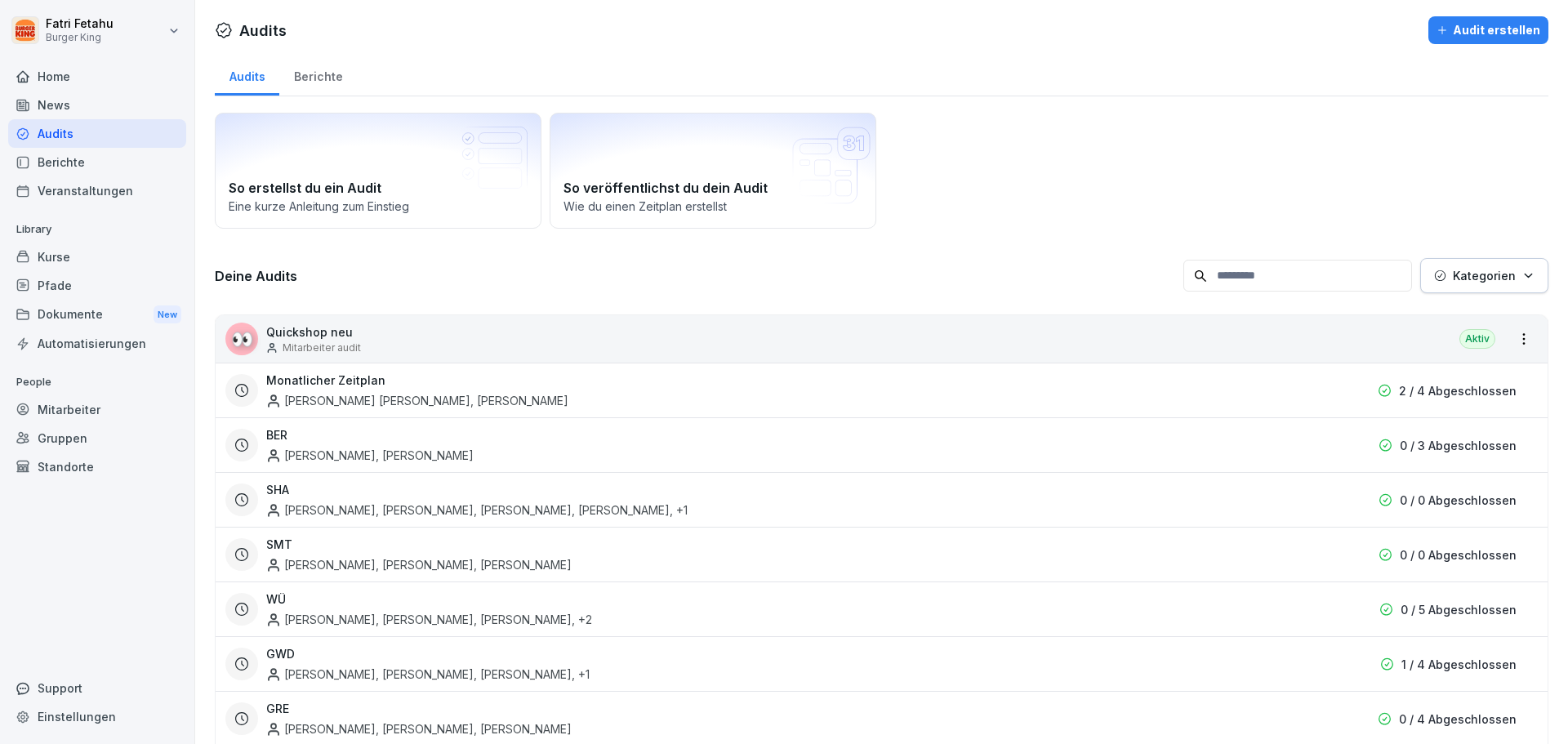
click at [73, 160] on div "Berichte" at bounding box center [97, 161] width 178 height 28
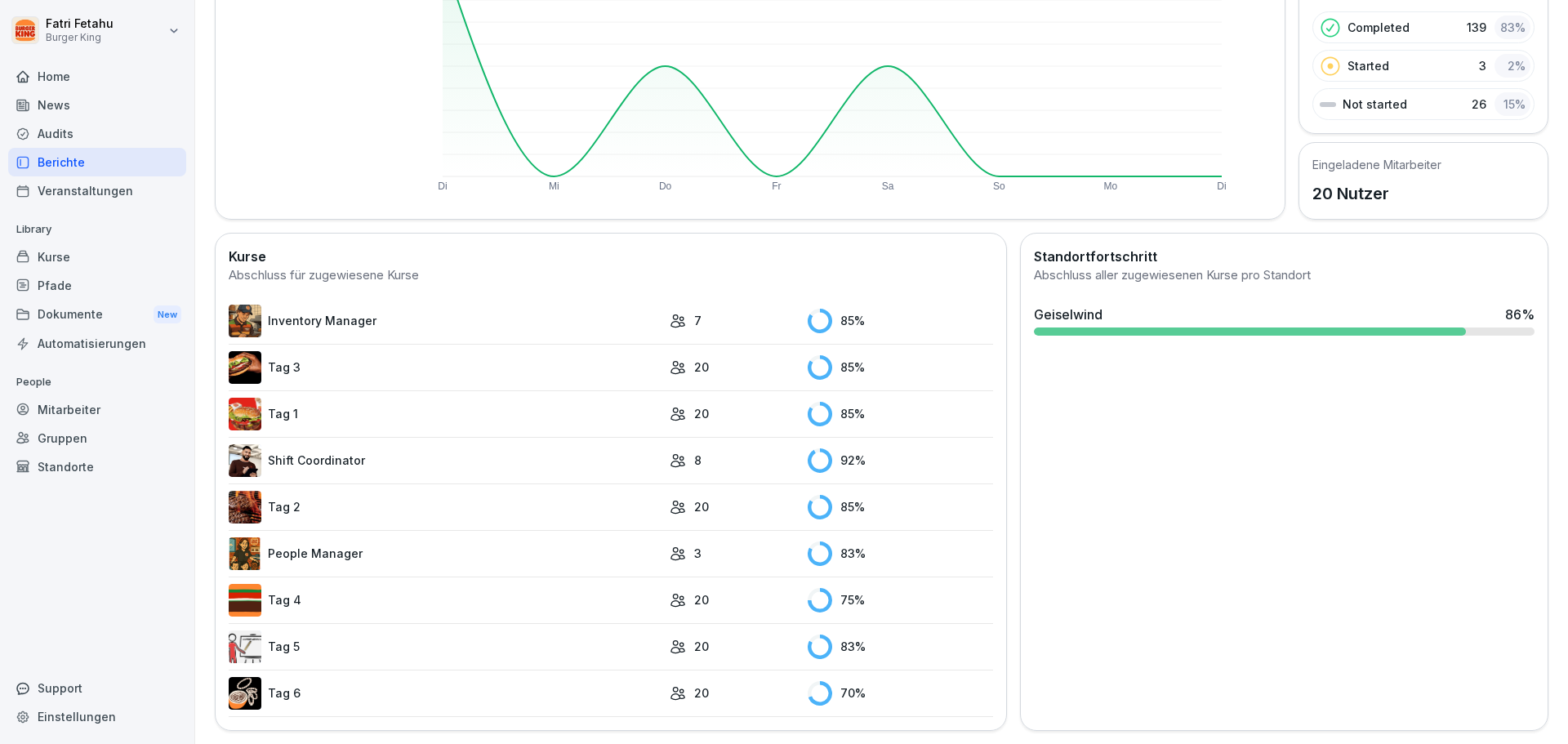
scroll to position [8, 0]
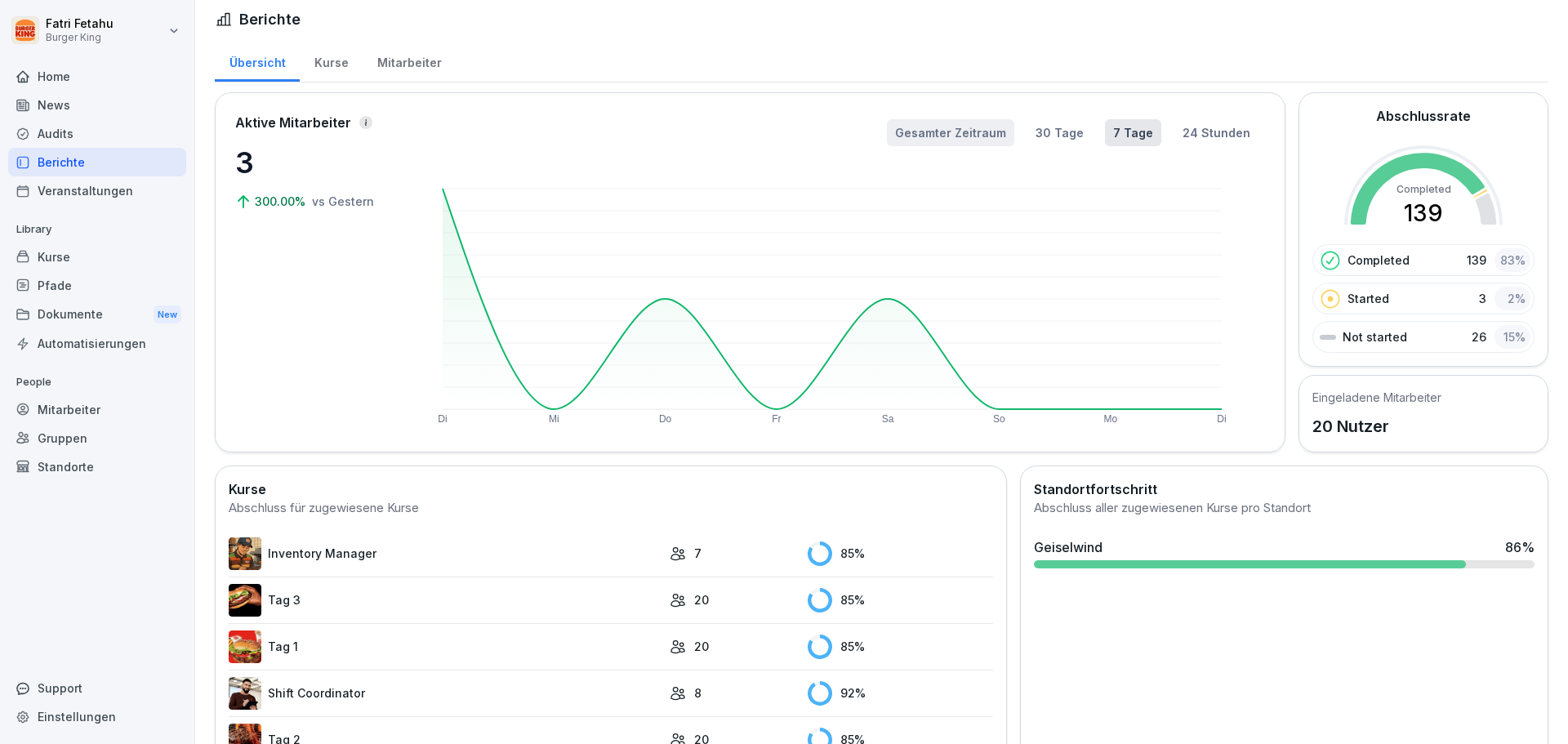
click at [926, 140] on button "Gesamter Zeitraum" at bounding box center [950, 132] width 127 height 27
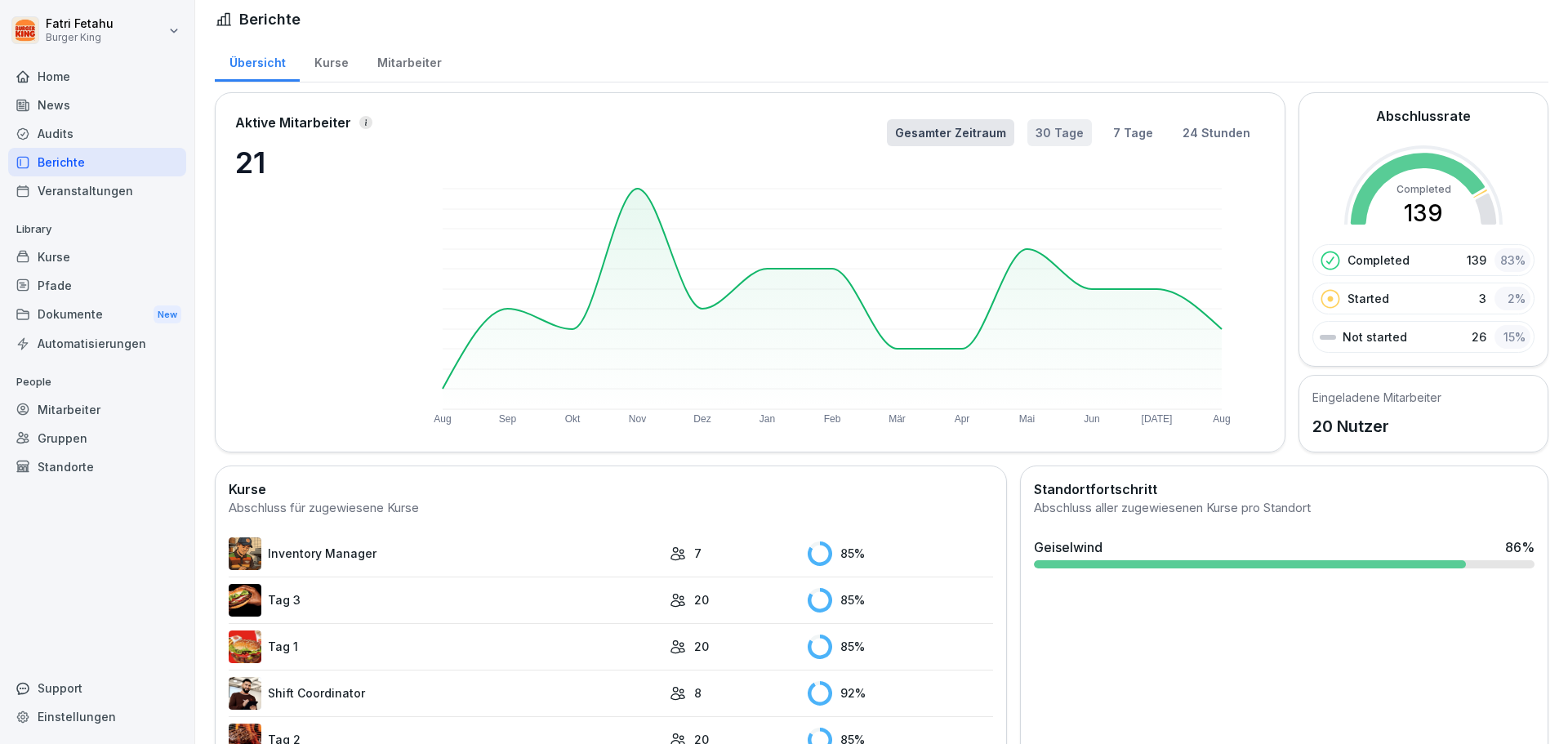
click at [1047, 138] on button "30 Tage" at bounding box center [1059, 132] width 64 height 27
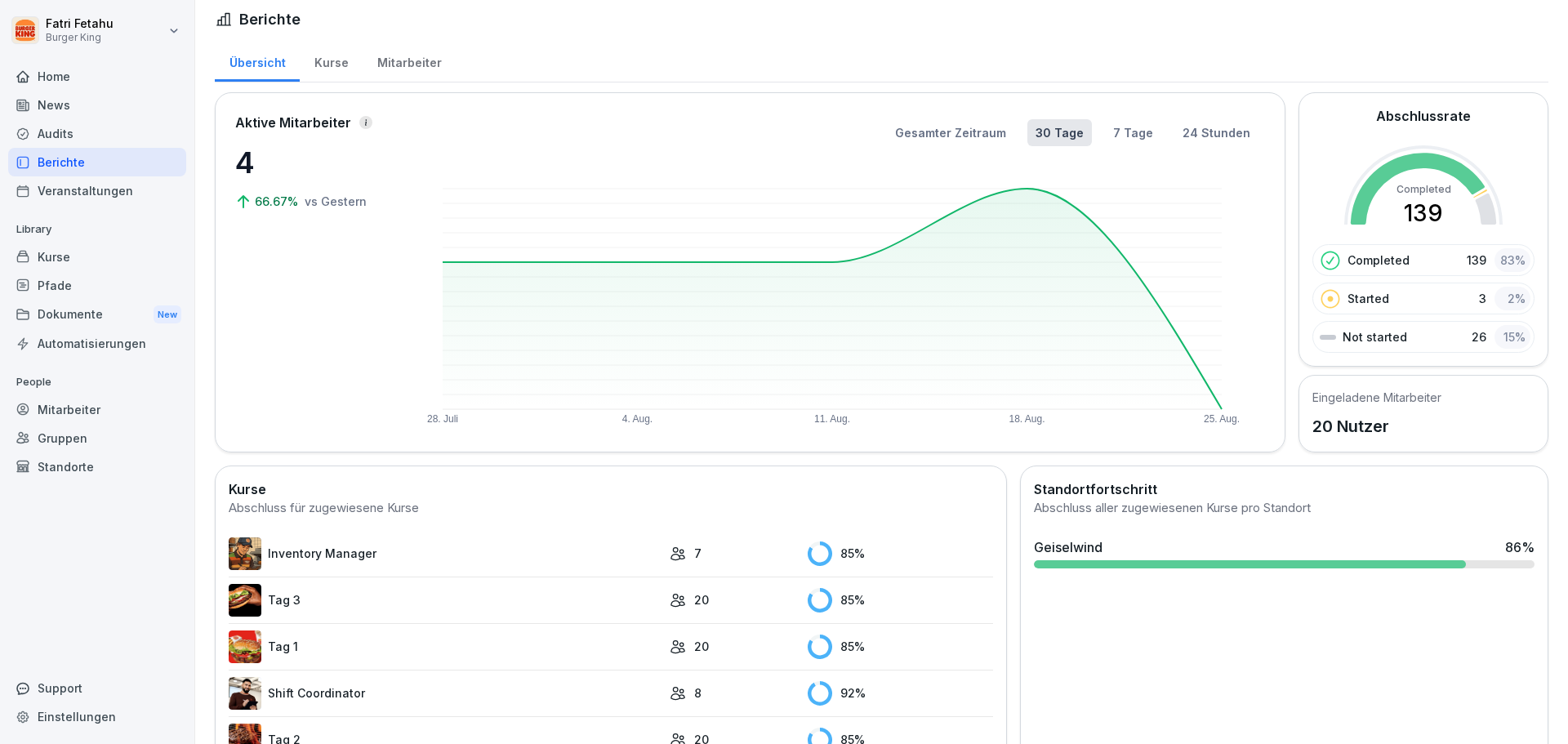
click at [344, 57] on div "Kurse" at bounding box center [331, 60] width 63 height 41
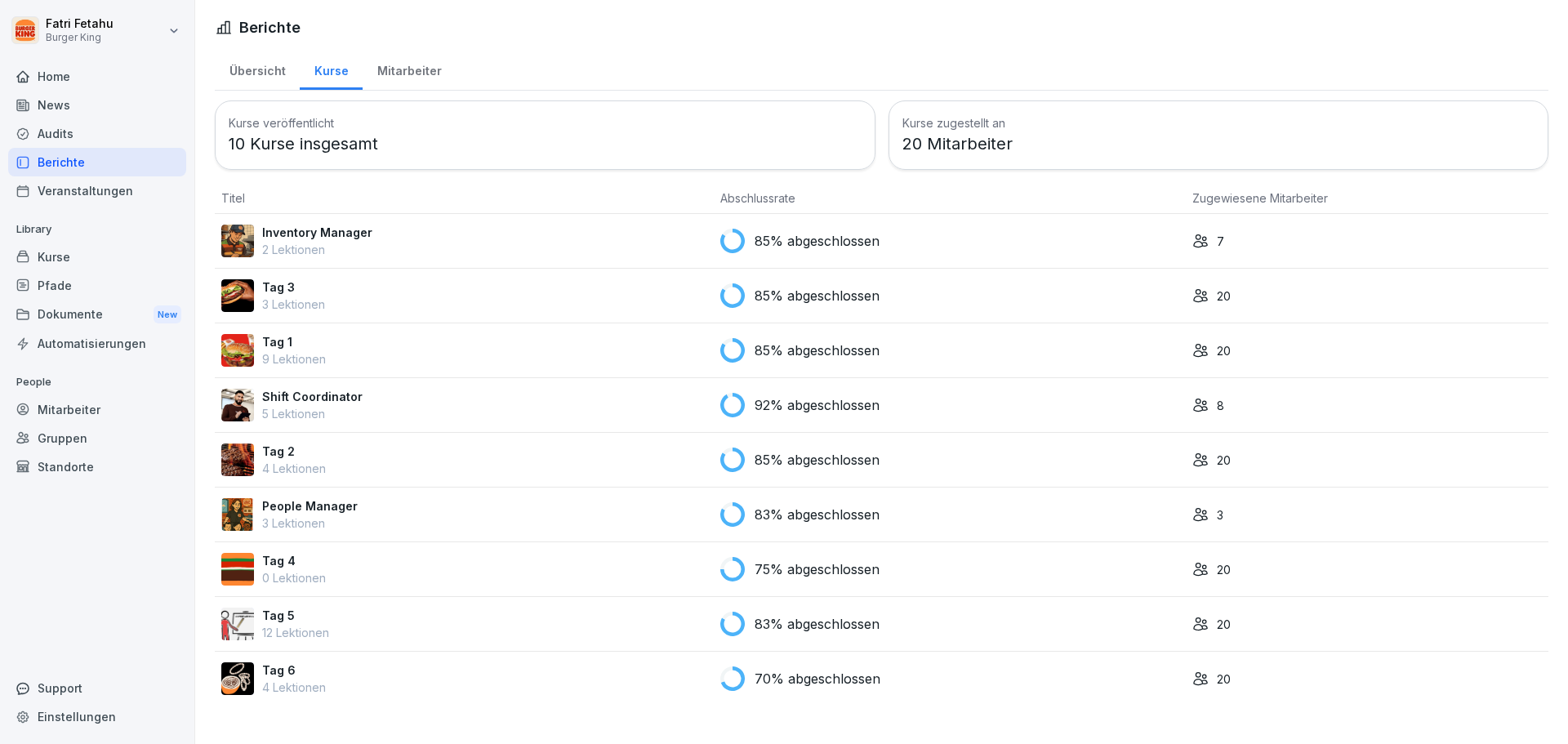
click at [392, 64] on div "Mitarbeiter" at bounding box center [410, 69] width 93 height 41
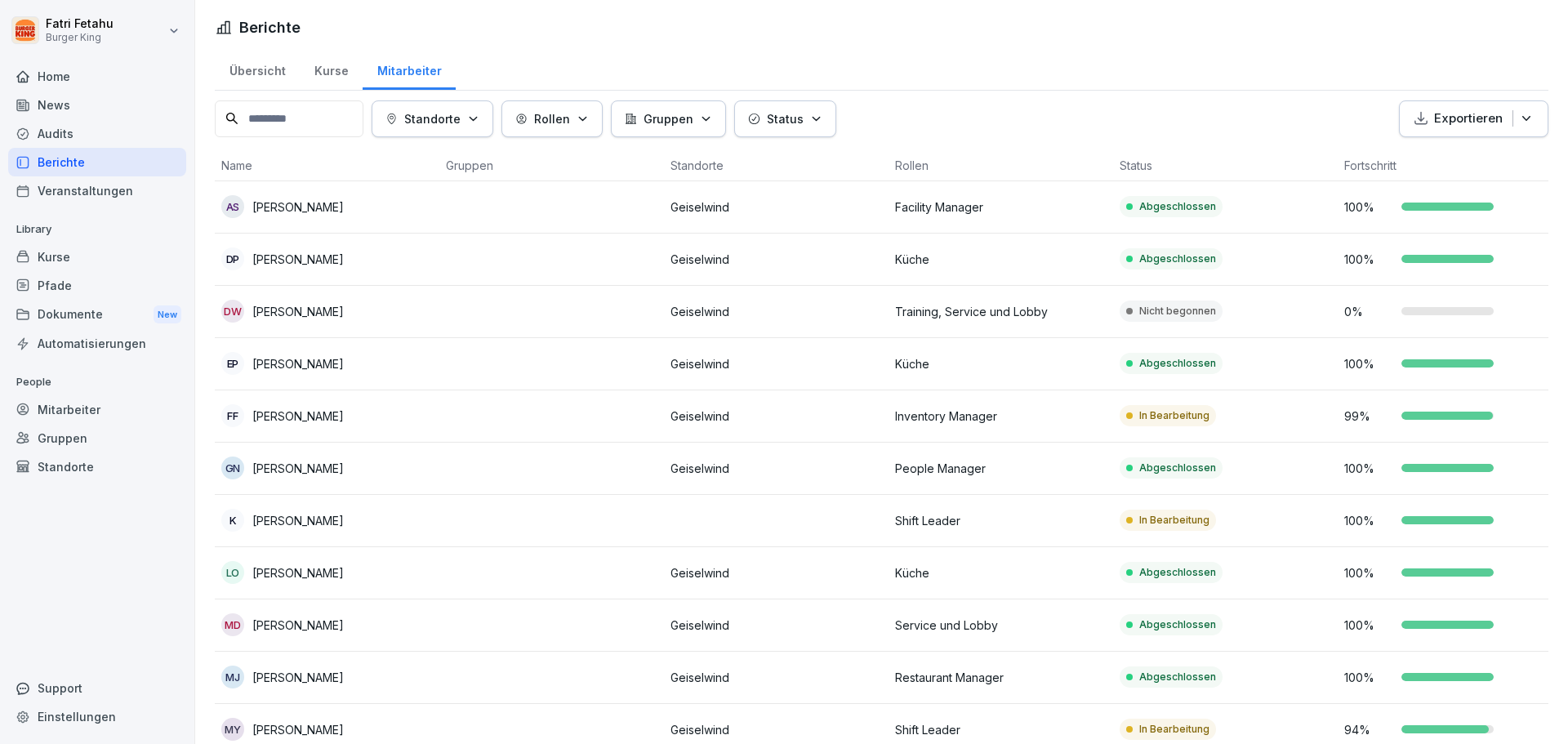
click at [1364, 424] on p "99 %" at bounding box center [1368, 416] width 49 height 17
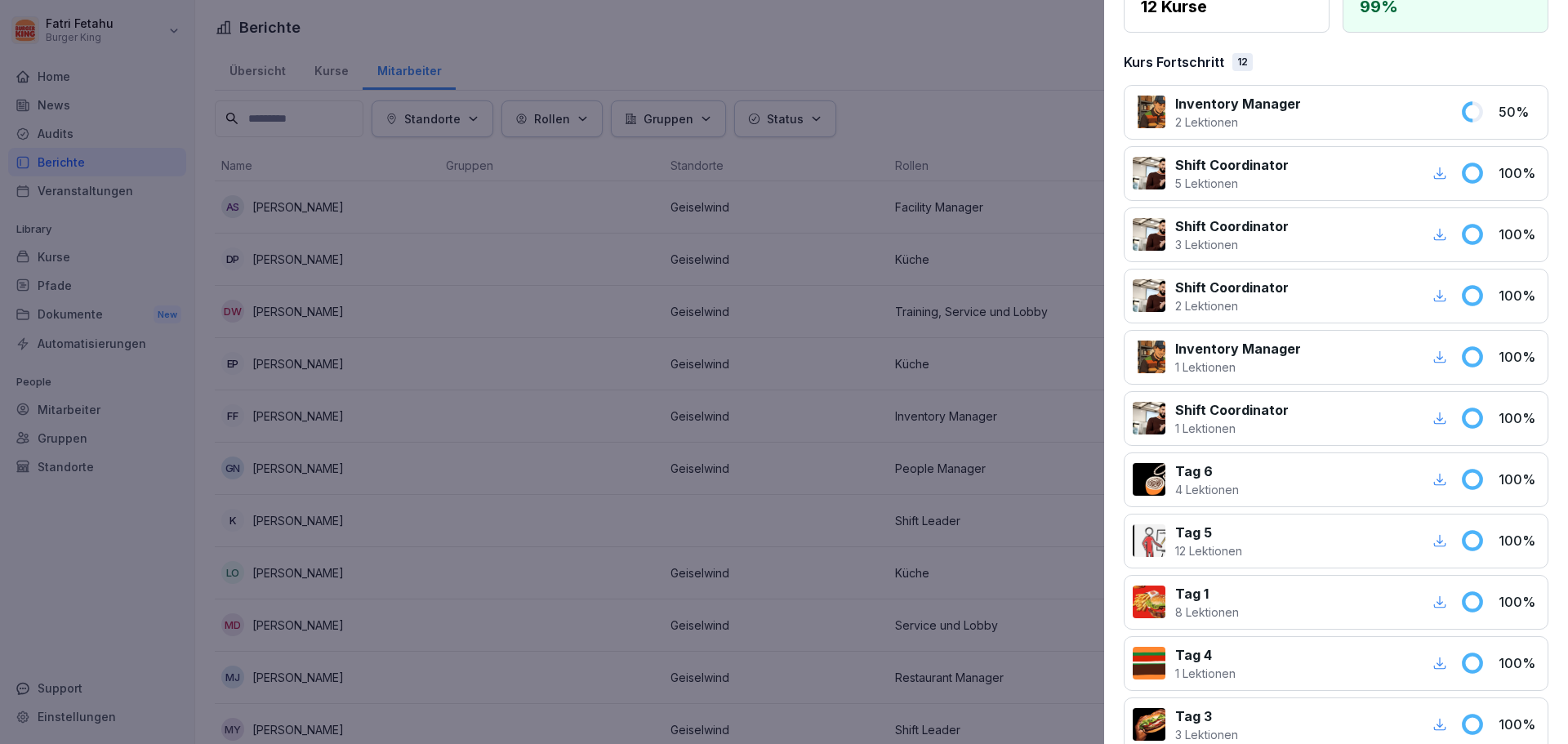
scroll to position [45, 0]
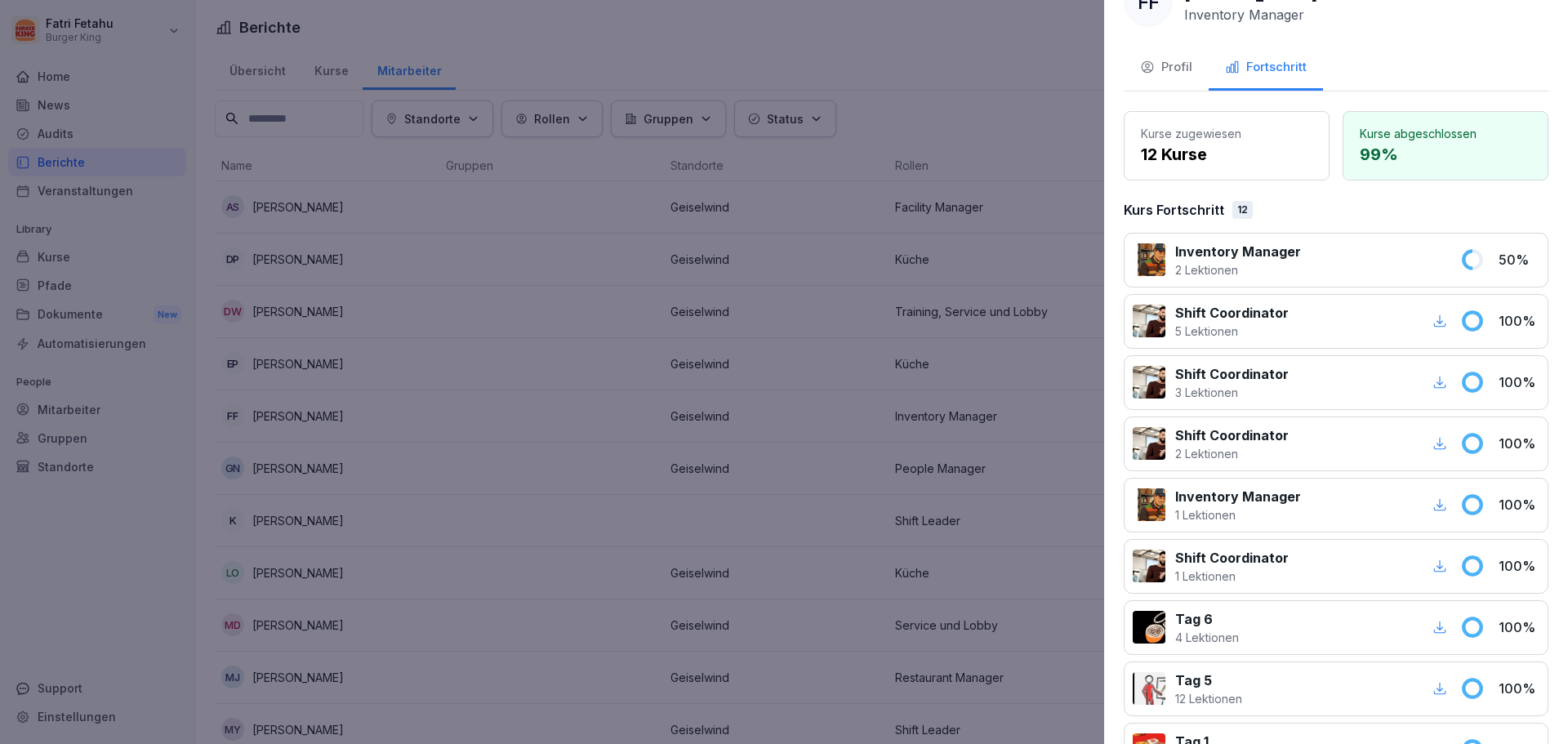
click at [1154, 67] on icon "button" at bounding box center [1147, 67] width 15 height 15
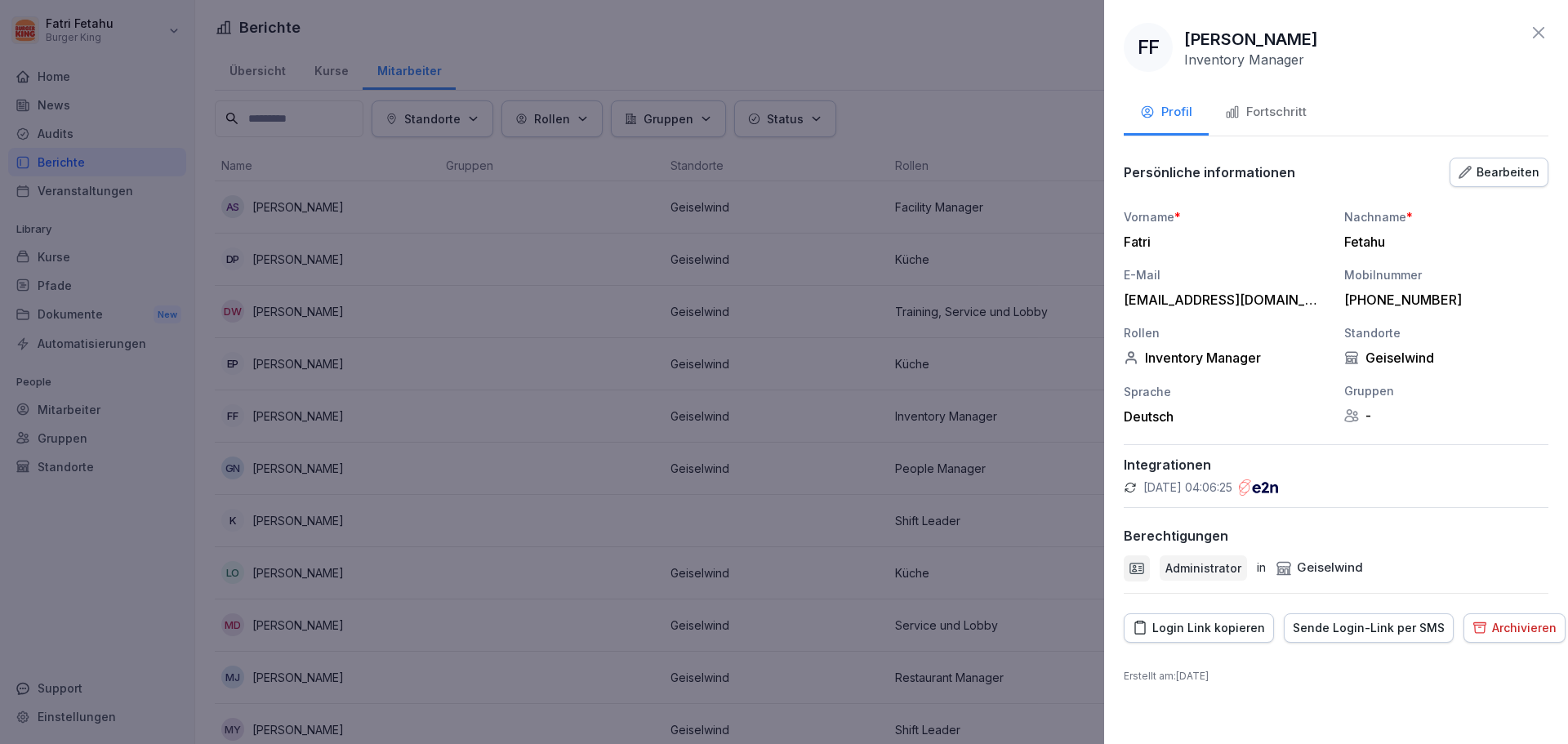
click at [1286, 97] on button "Fortschritt" at bounding box center [1266, 114] width 115 height 44
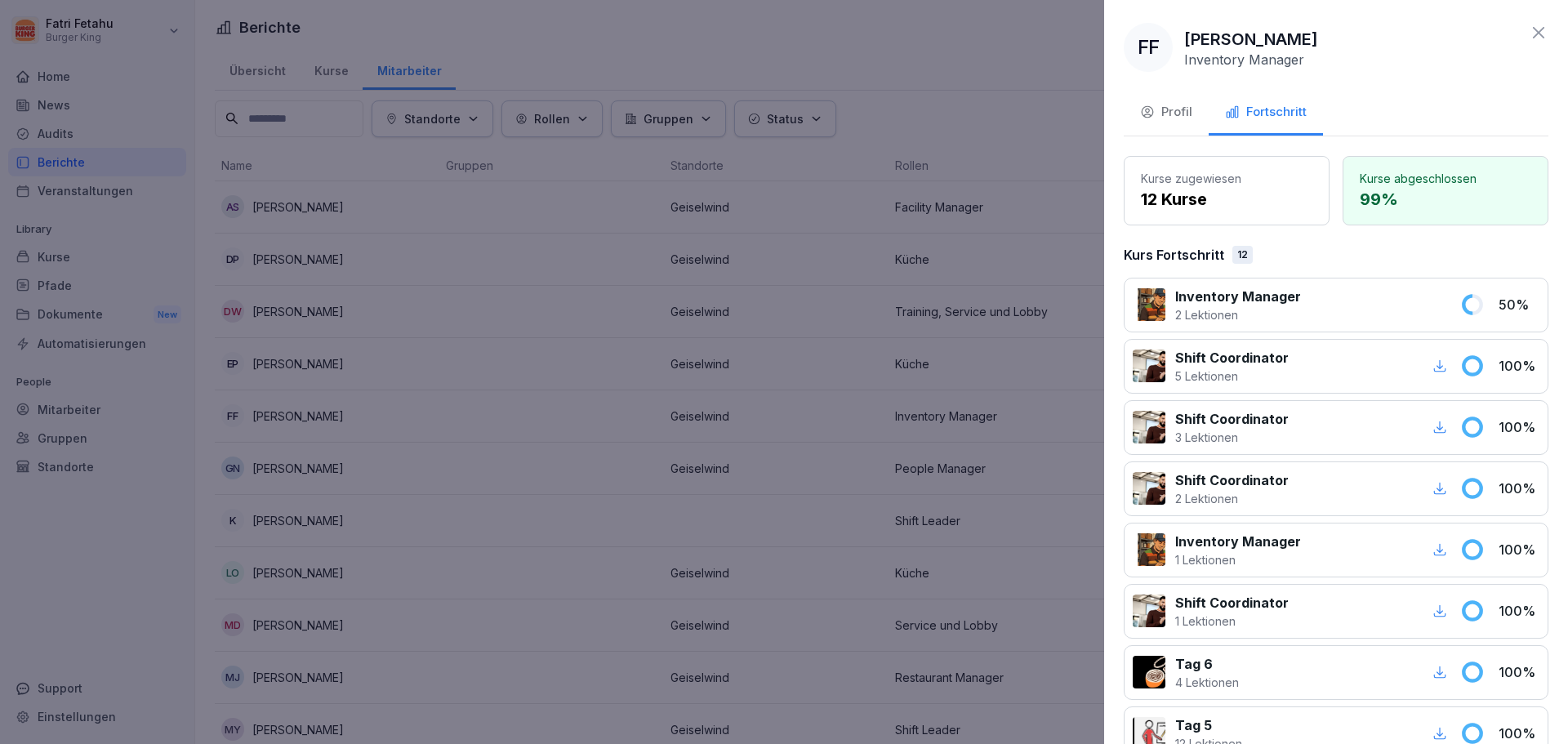
click at [926, 348] on div at bounding box center [784, 372] width 1568 height 744
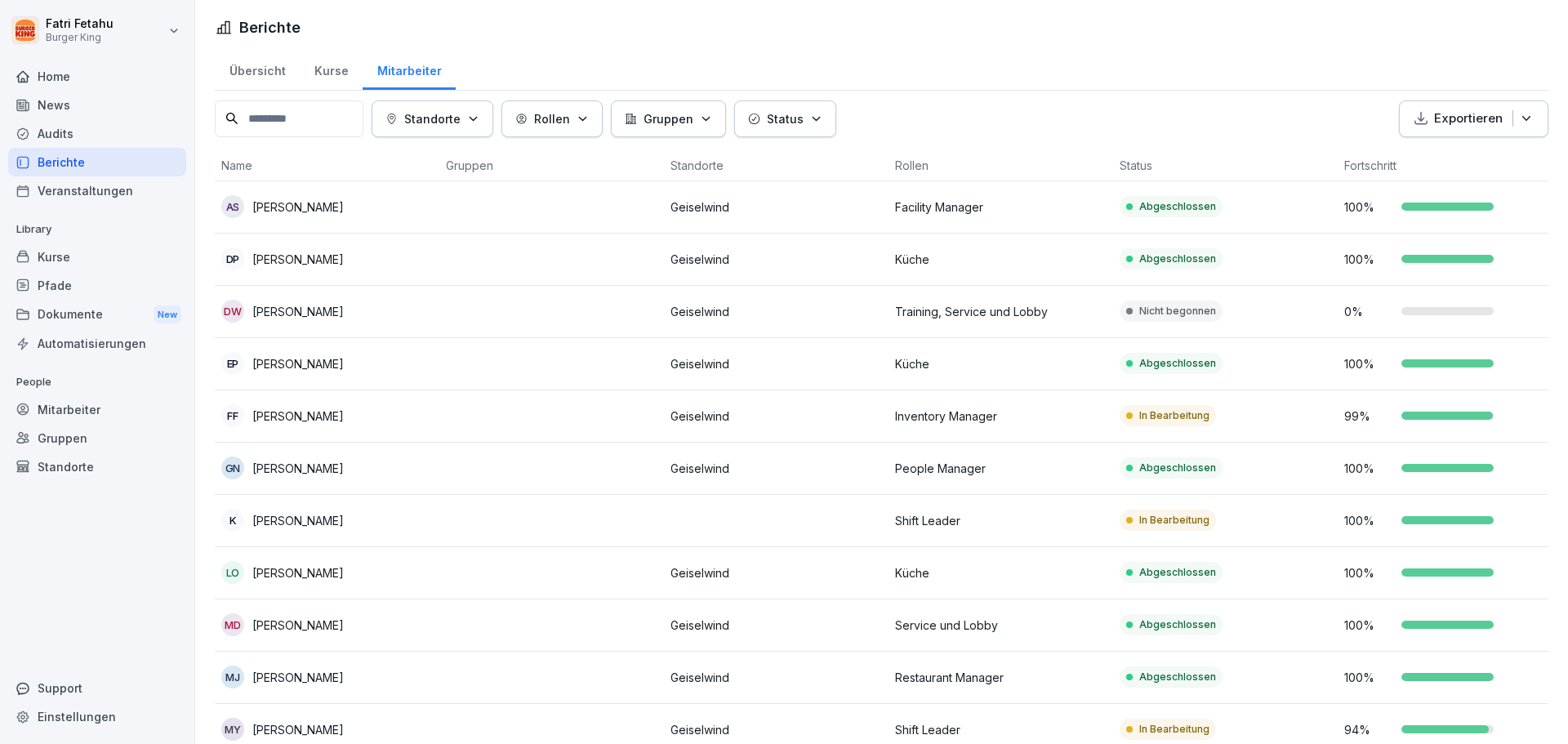
click at [88, 37] on html "Fatri Fetahu Burger King Home News Audits Berichte Veranstaltungen Library Kurs…" at bounding box center [784, 372] width 1568 height 744
click at [65, 29] on html "Fatri Fetahu Burger King Home News Audits Berichte Veranstaltungen Library Kurs…" at bounding box center [784, 372] width 1568 height 744
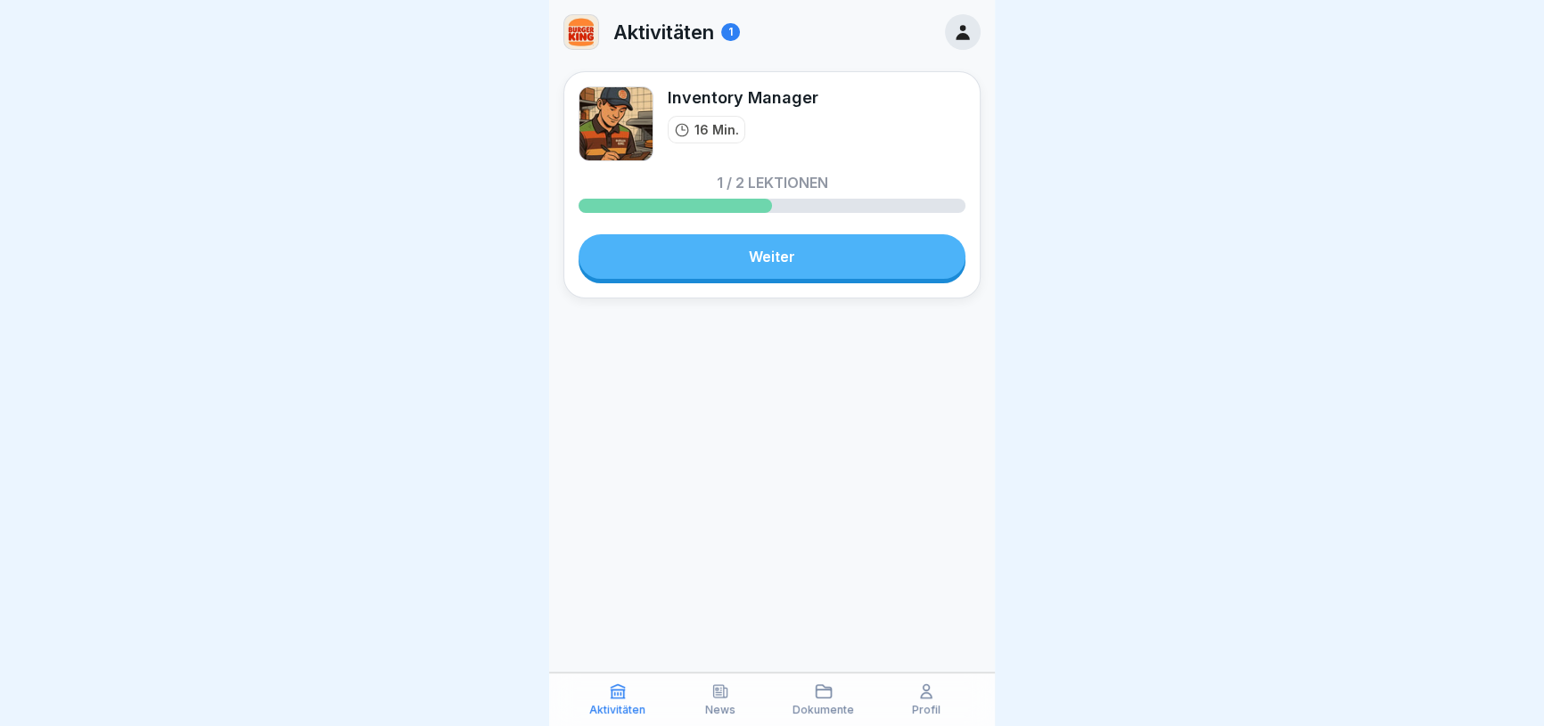
click at [951, 36] on div at bounding box center [963, 32] width 36 height 36
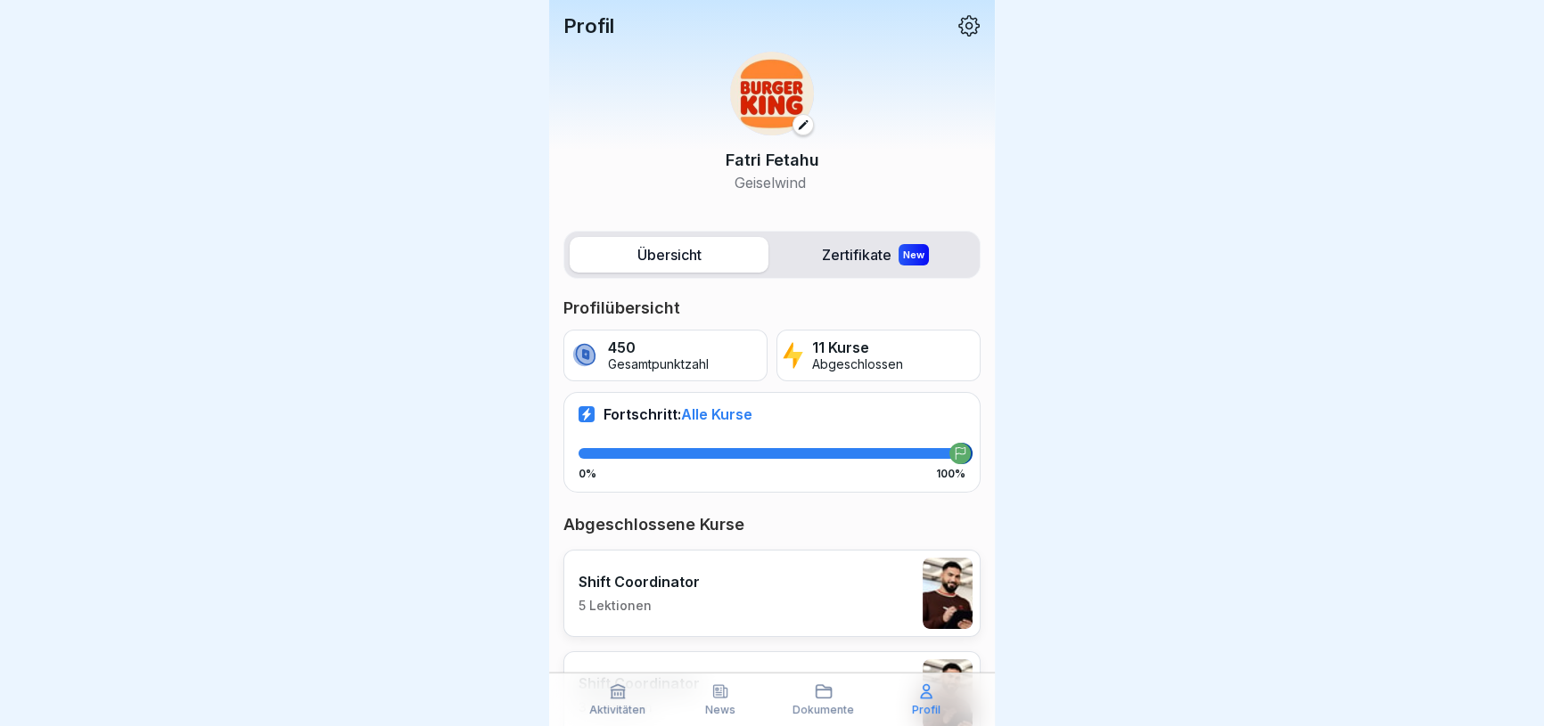
click at [951, 45] on div "Fatri Fetahu Geiselwind" at bounding box center [771, 122] width 417 height 170
click at [957, 36] on icon at bounding box center [968, 25] width 23 height 23
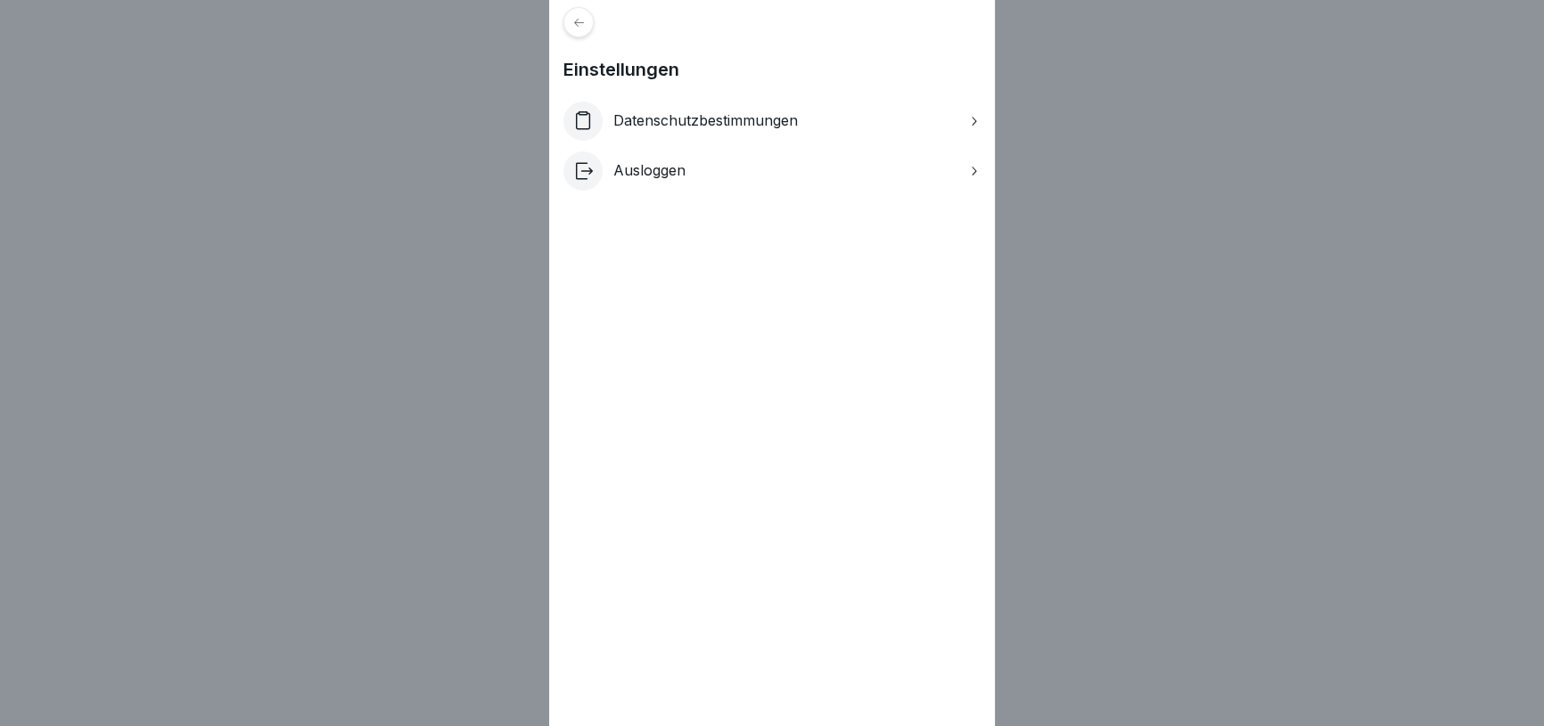
click at [586, 26] on icon at bounding box center [578, 22] width 13 height 13
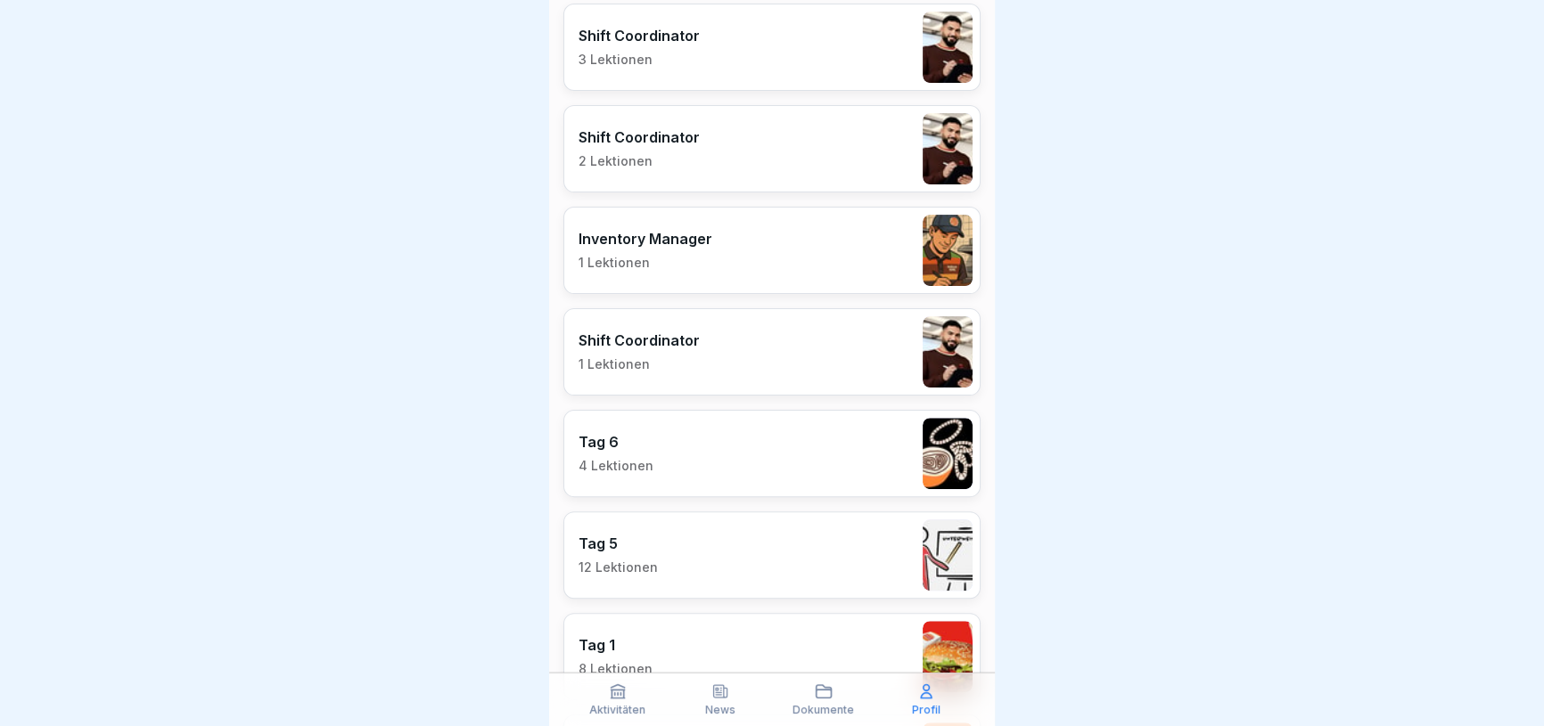
scroll to position [161, 0]
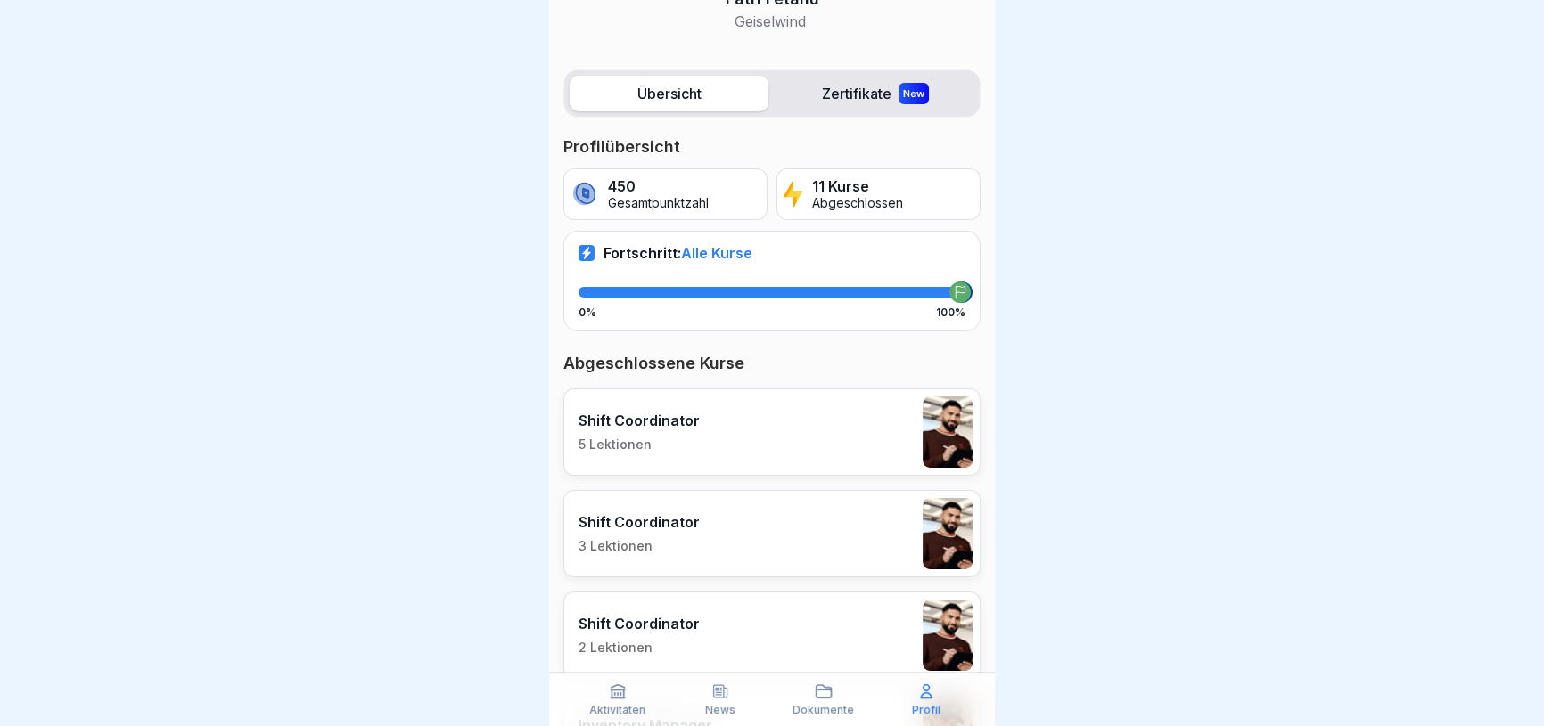
click at [739, 415] on div "Shift Coordinator 5 Lektionen" at bounding box center [771, 432] width 417 height 87
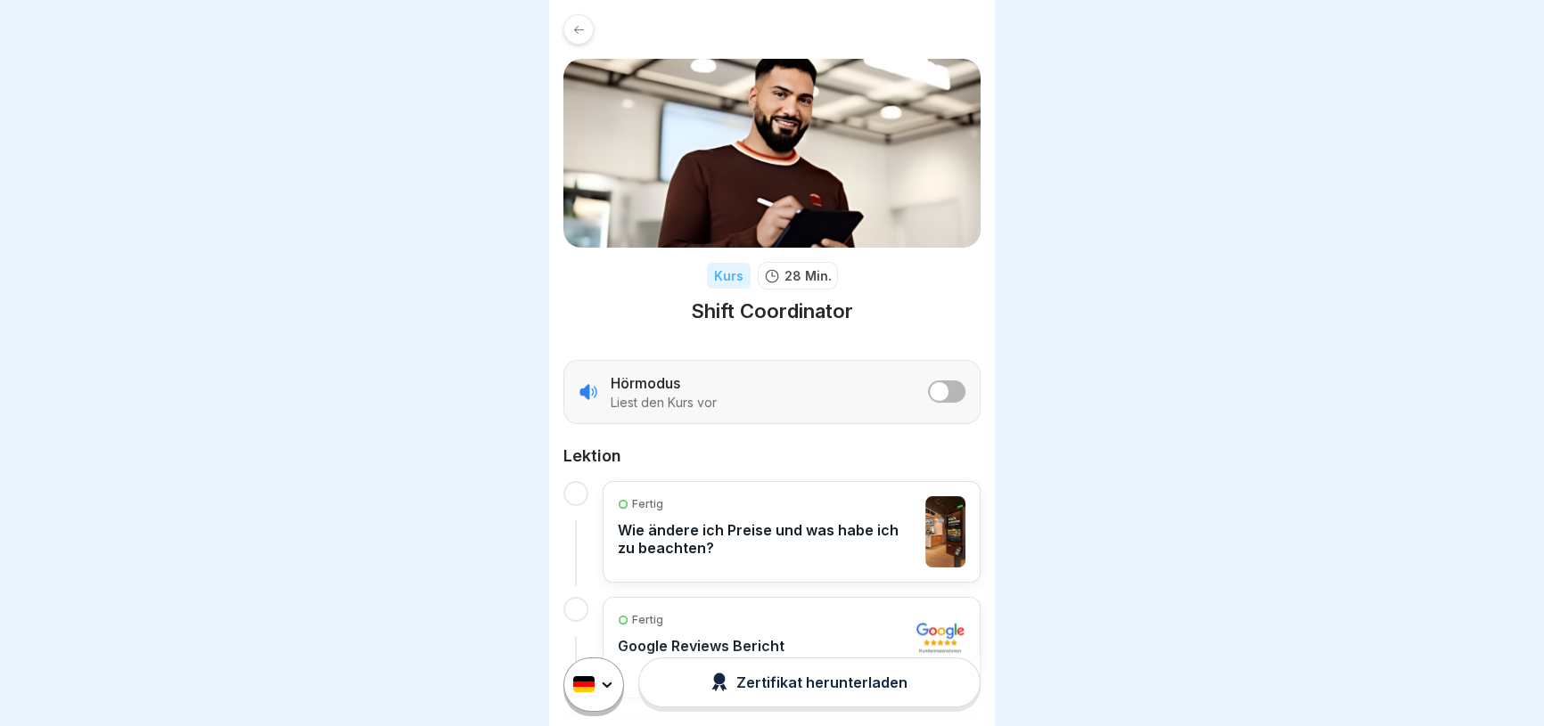
click at [582, 34] on icon at bounding box center [578, 29] width 13 height 13
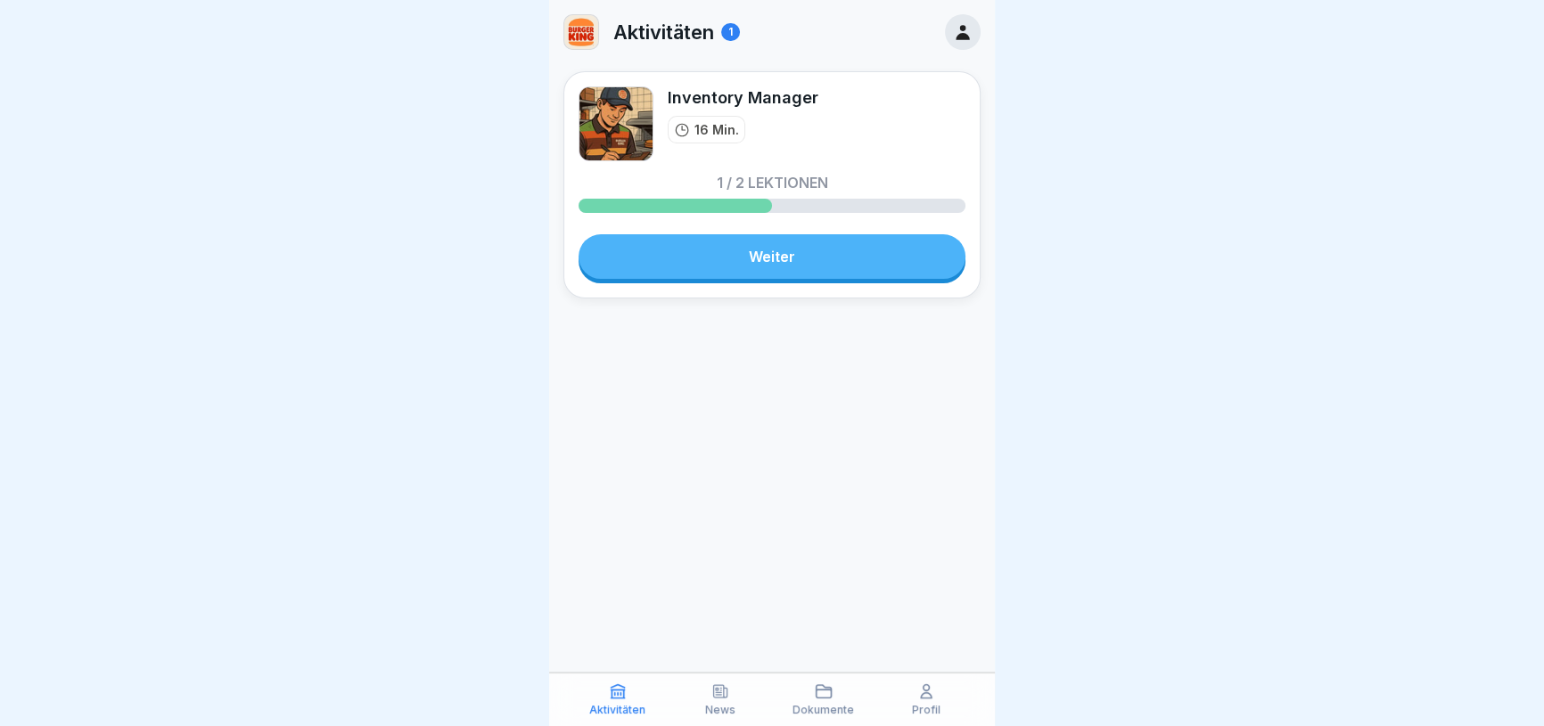
click at [783, 263] on link "Weiter" at bounding box center [771, 256] width 387 height 45
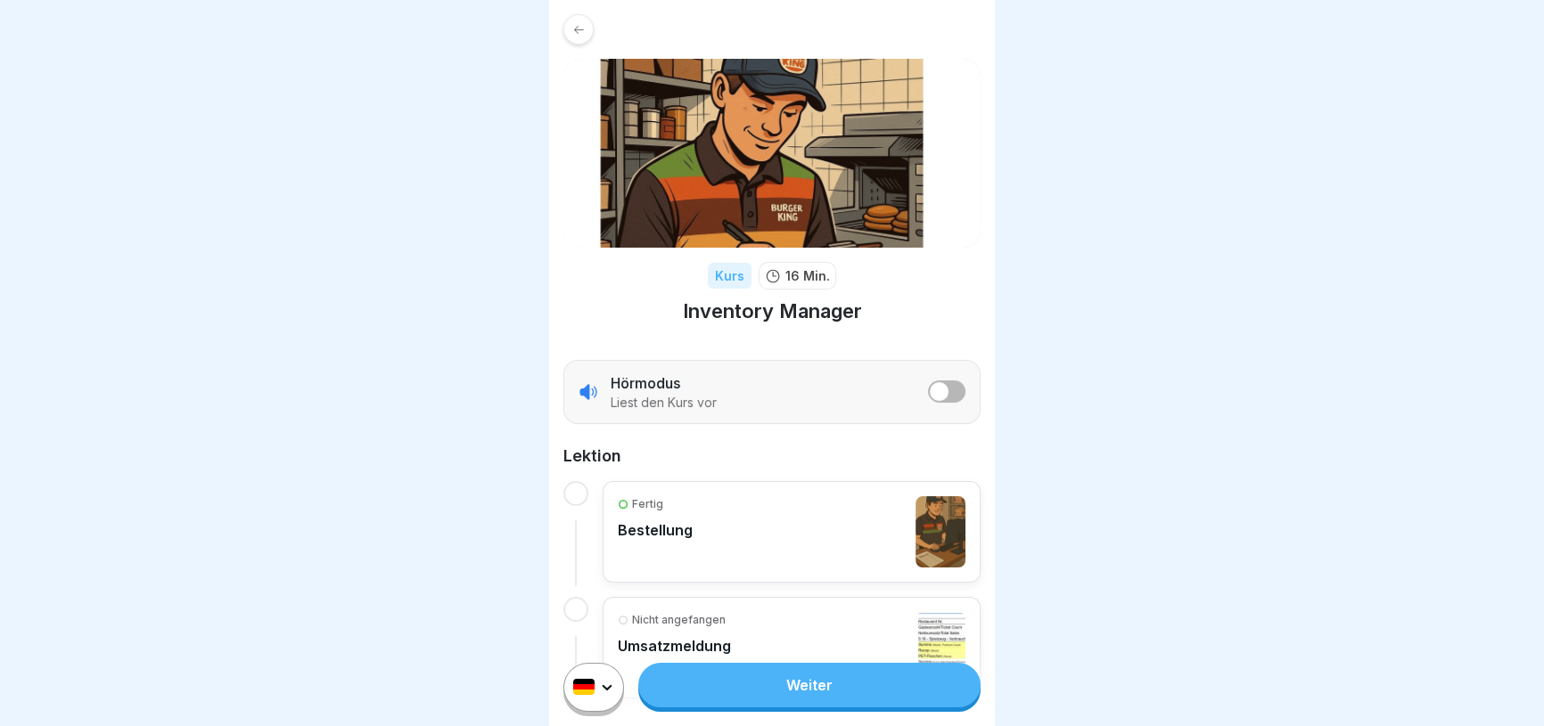
scroll to position [65, 0]
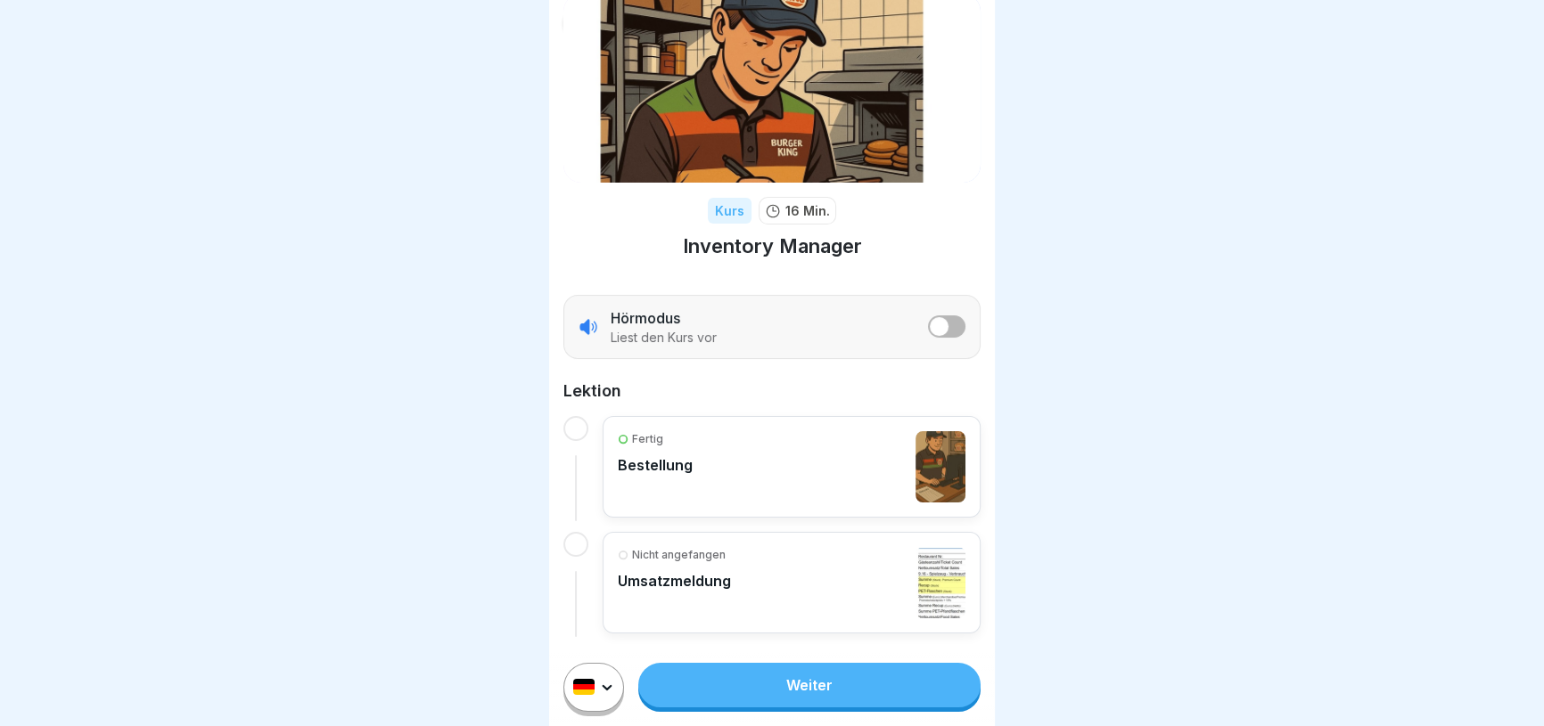
click at [942, 323] on button "listener mode" at bounding box center [946, 327] width 37 height 22
click at [945, 323] on span "listener mode" at bounding box center [954, 326] width 19 height 19
click at [756, 708] on link "Weiter" at bounding box center [809, 685] width 342 height 45
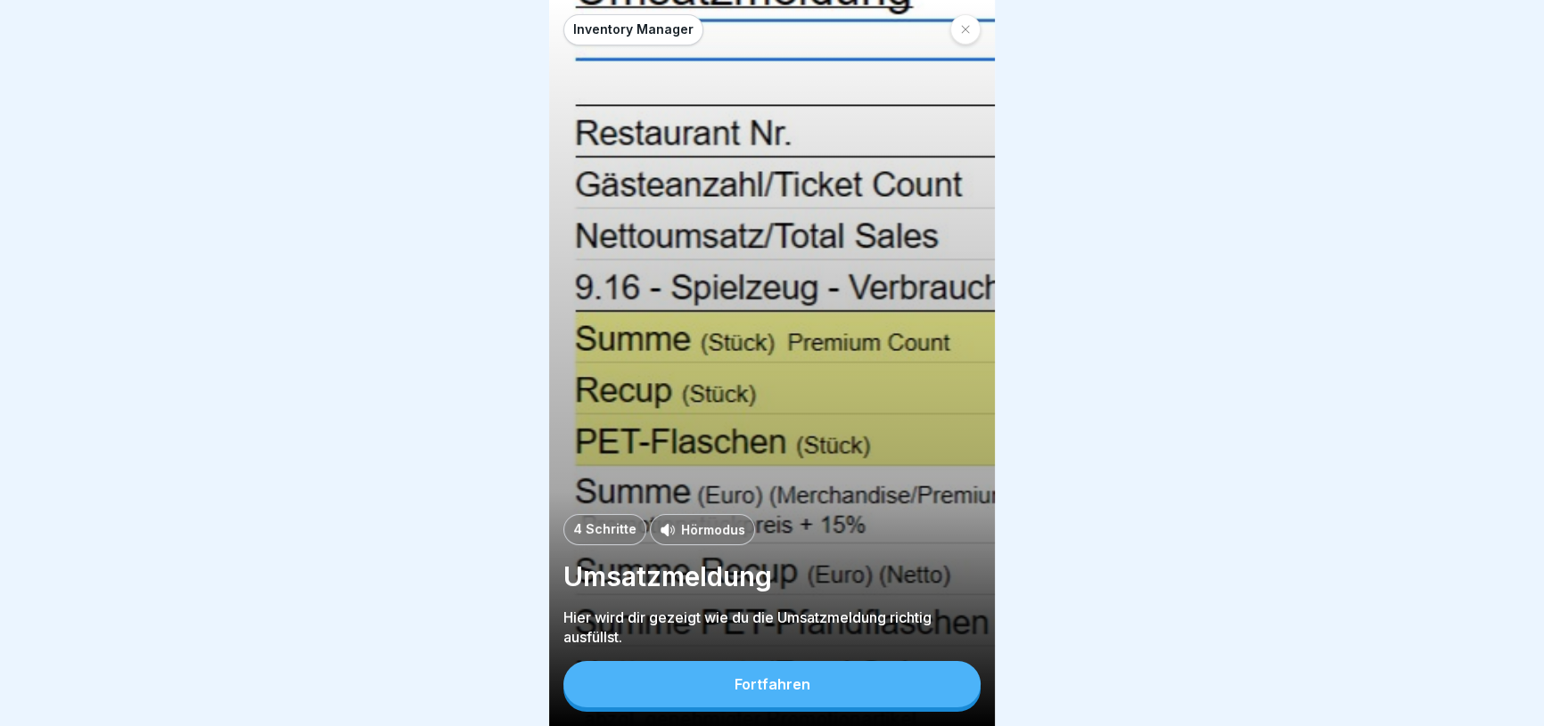
click at [453, 276] on div at bounding box center [772, 363] width 1544 height 726
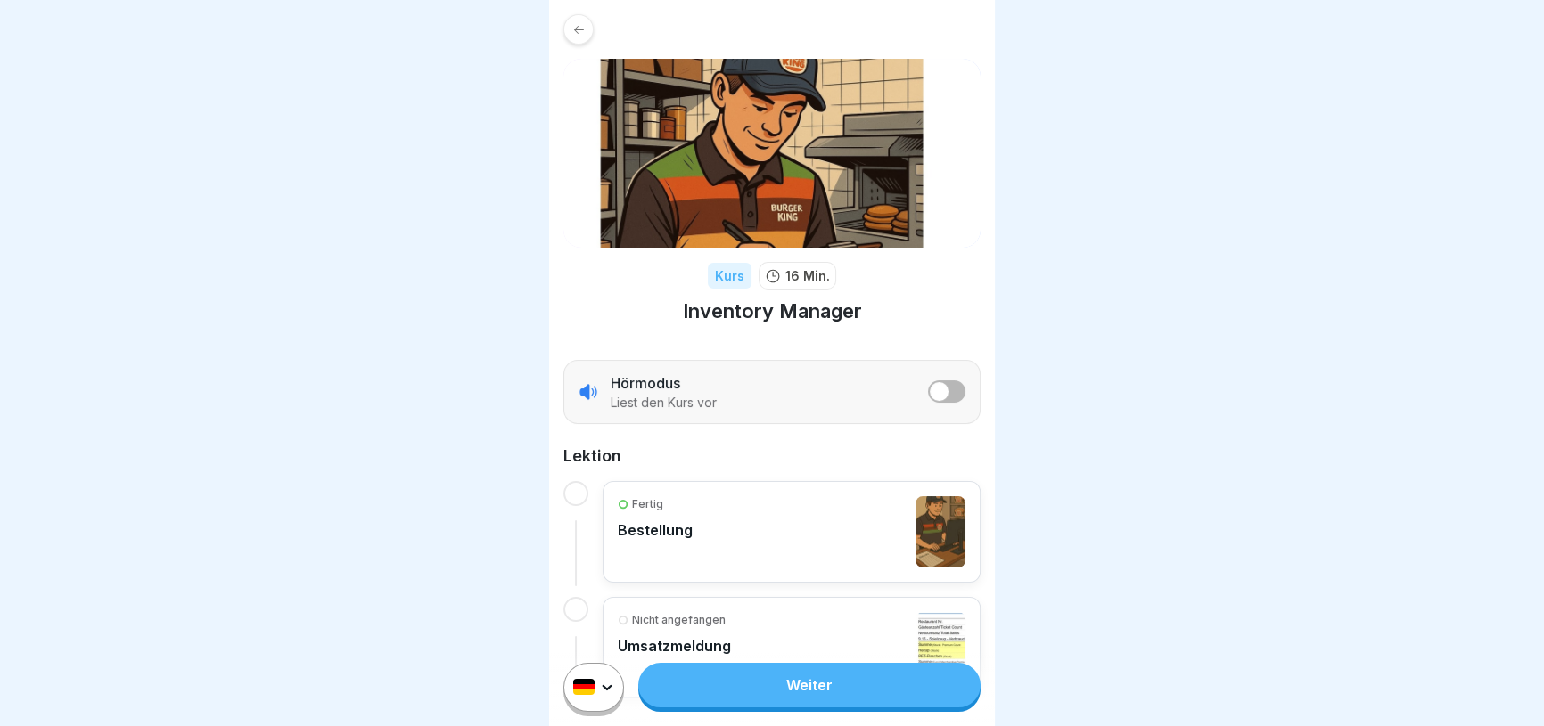
click at [572, 28] on icon at bounding box center [578, 29] width 13 height 13
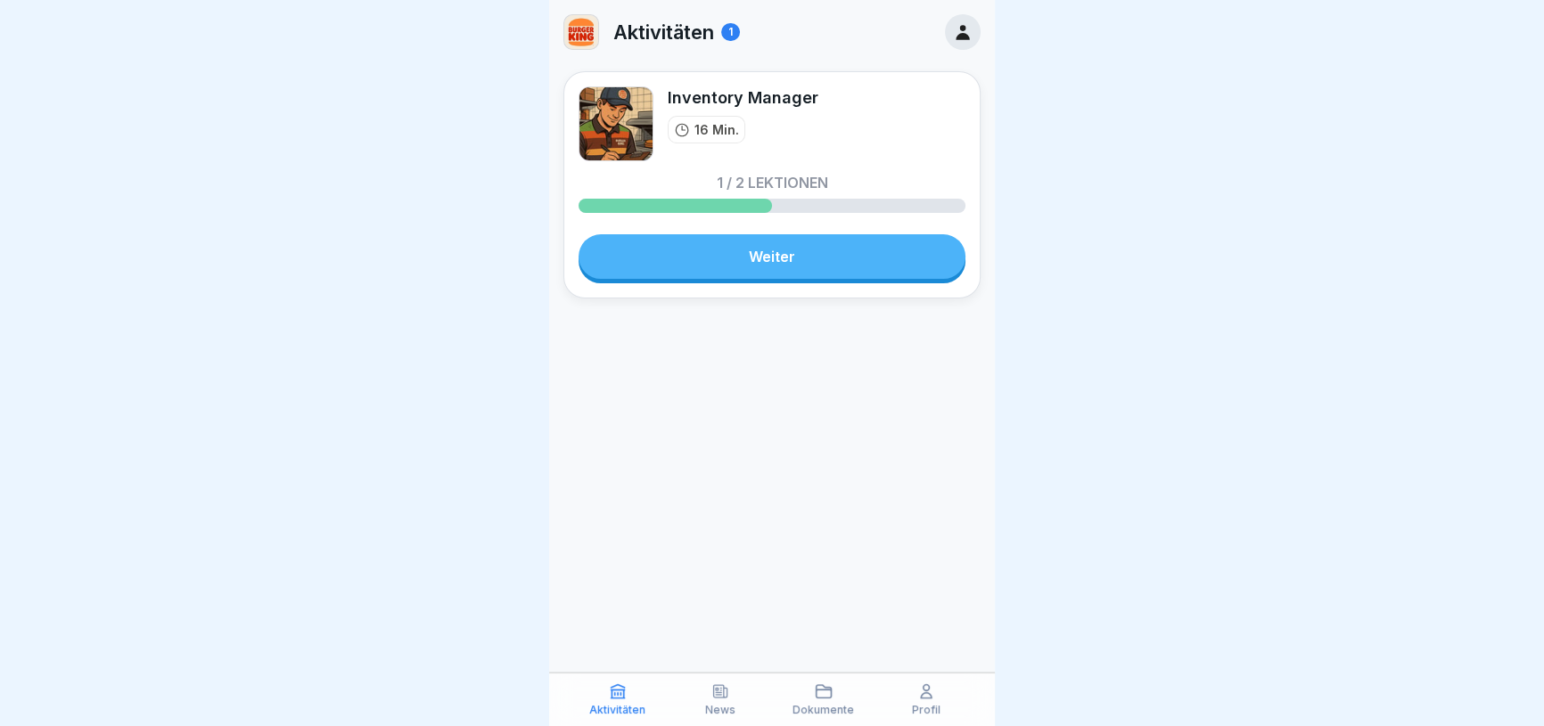
click at [684, 30] on p "Aktivitäten" at bounding box center [663, 31] width 101 height 23
click at [592, 33] on img at bounding box center [581, 32] width 34 height 34
click at [958, 38] on icon at bounding box center [961, 32] width 13 height 15
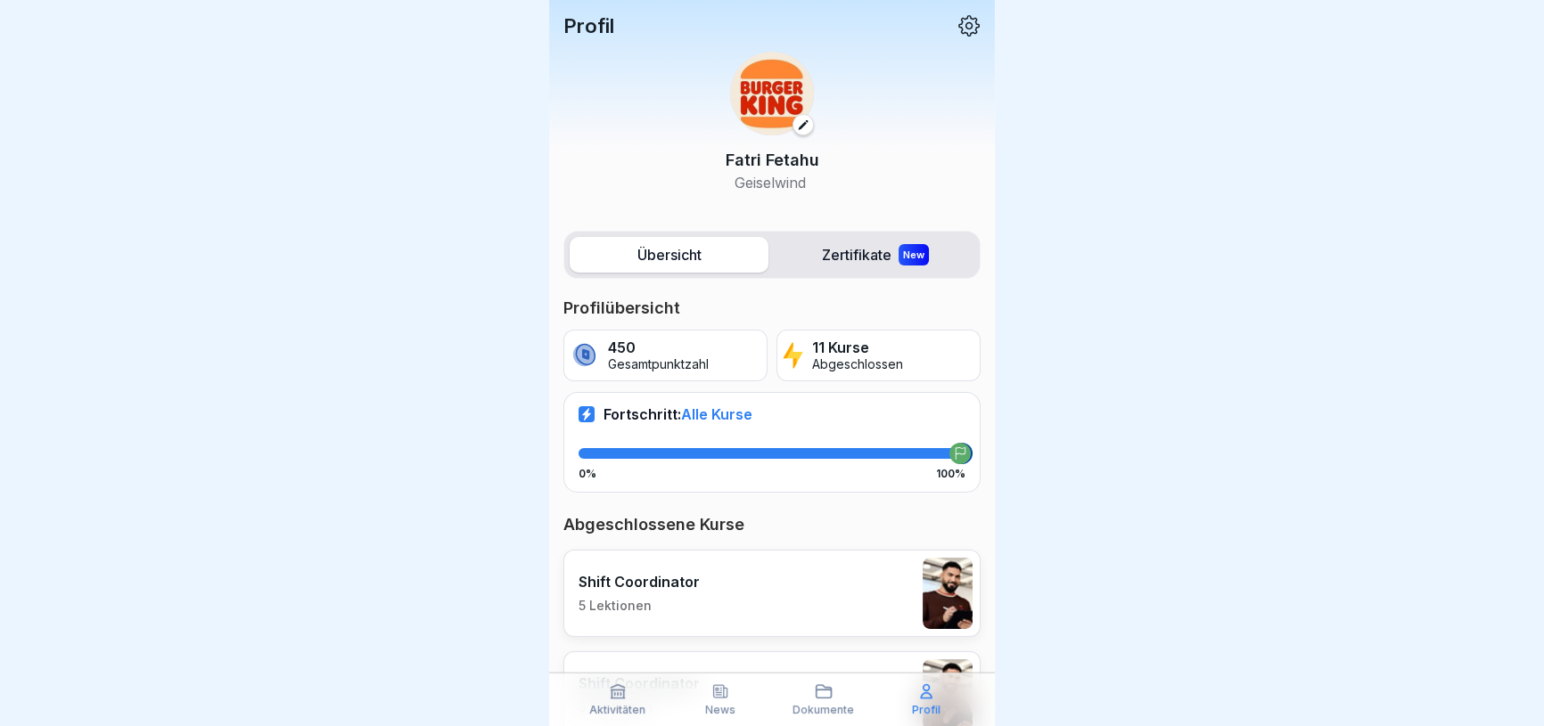
click at [799, 135] on button at bounding box center [802, 124] width 21 height 21
click at [797, 126] on icon at bounding box center [803, 125] width 12 height 12
click at [837, 254] on label "Zertifikate New" at bounding box center [874, 255] width 199 height 36
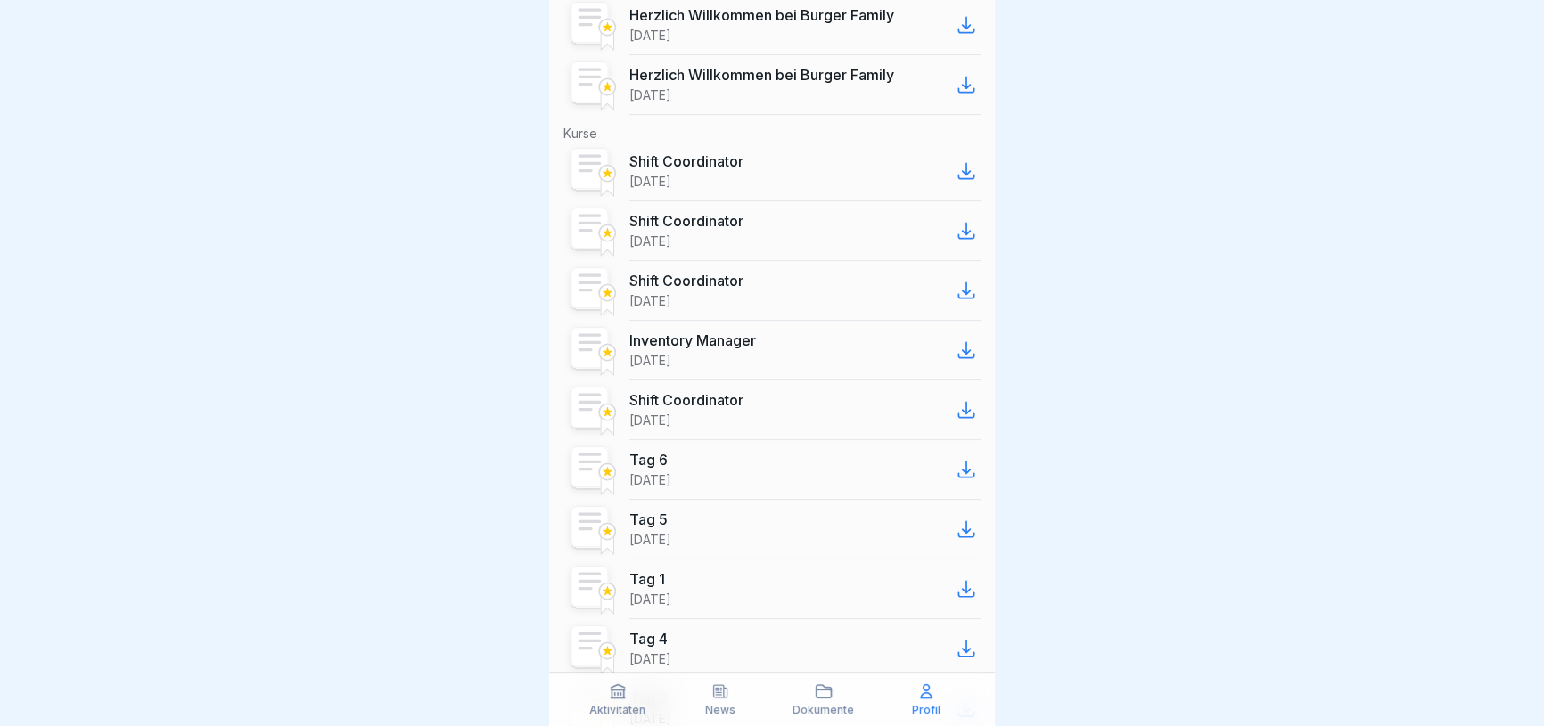
scroll to position [107, 0]
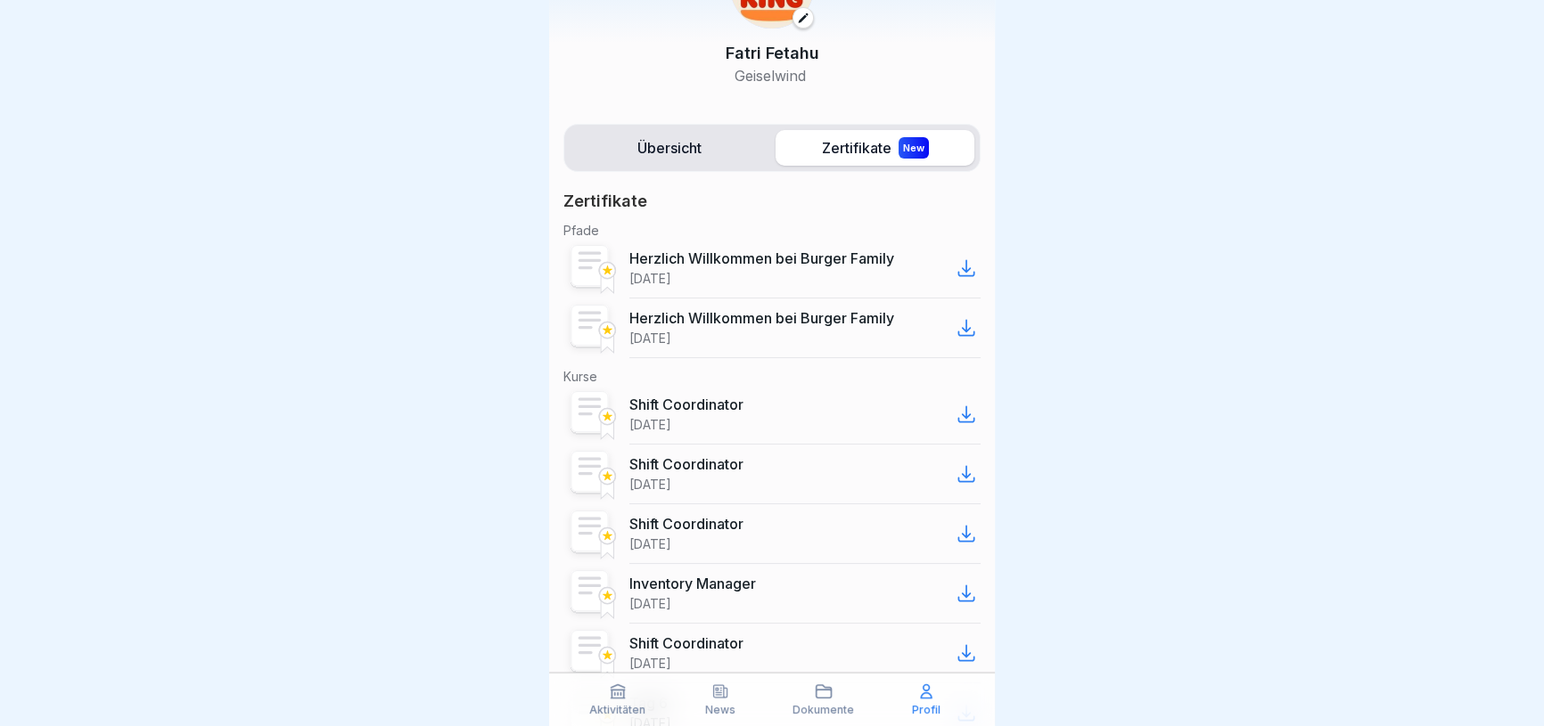
click at [652, 160] on label "Übersicht" at bounding box center [669, 148] width 199 height 36
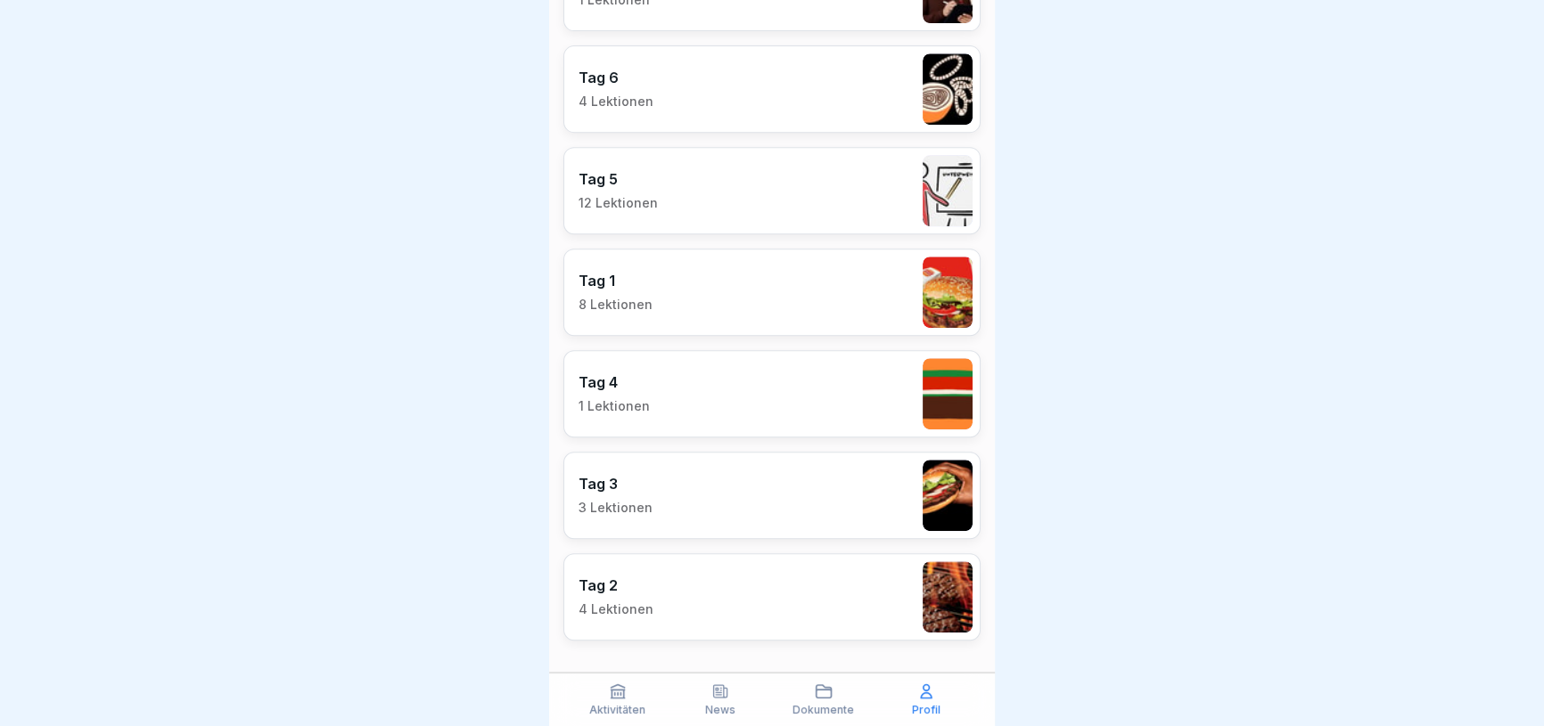
scroll to position [1016, 0]
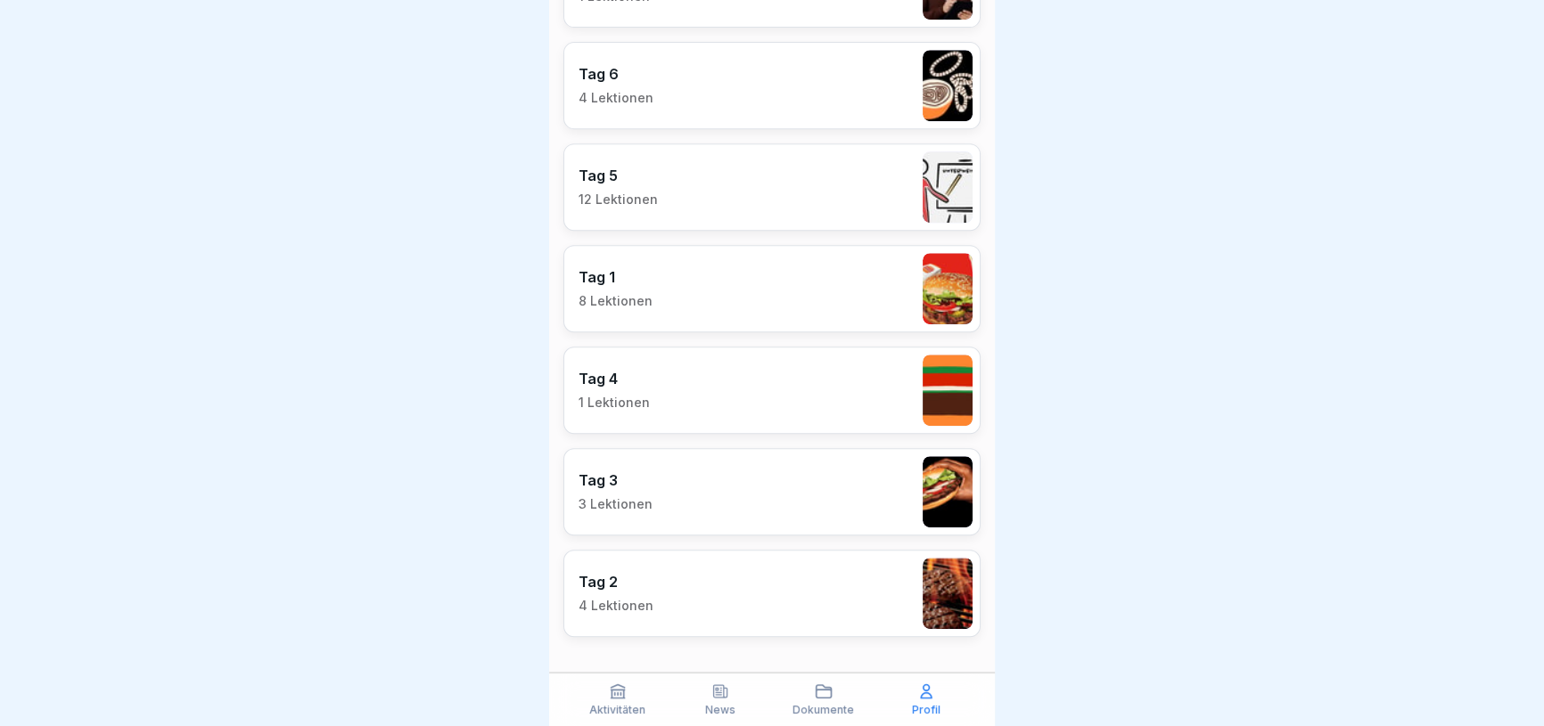
click at [724, 705] on p "News" at bounding box center [720, 710] width 30 height 12
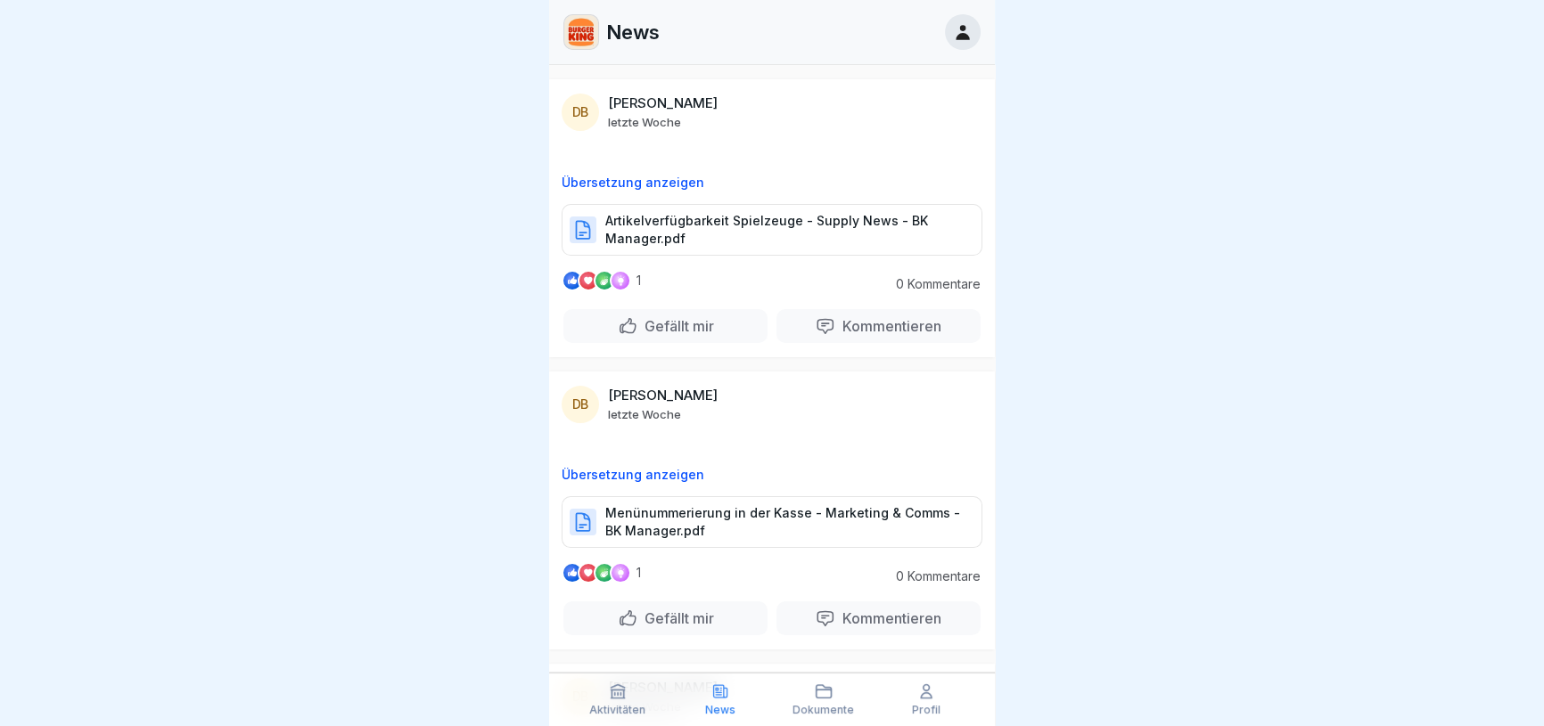
click at [811, 695] on div "Dokumente" at bounding box center [823, 700] width 94 height 34
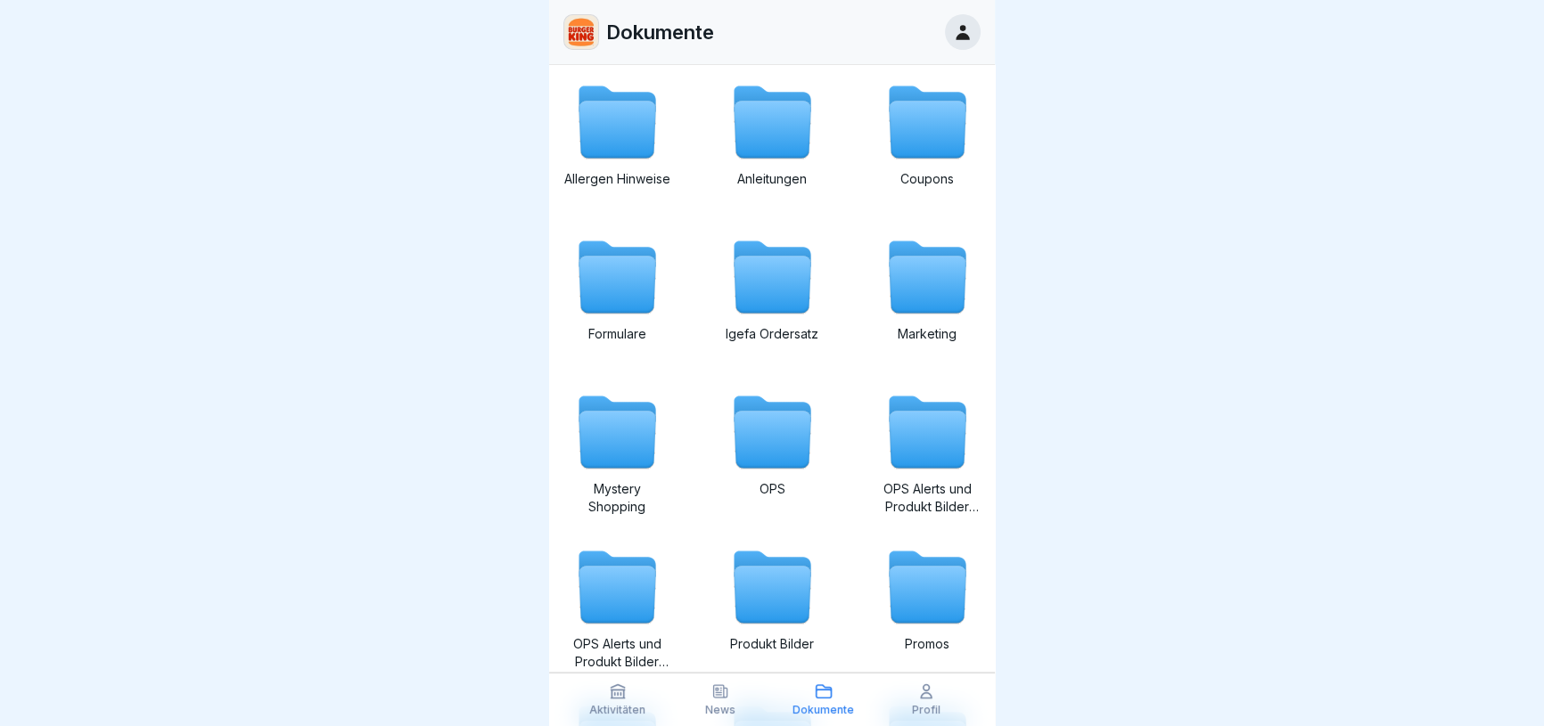
click at [616, 696] on icon at bounding box center [618, 692] width 18 height 18
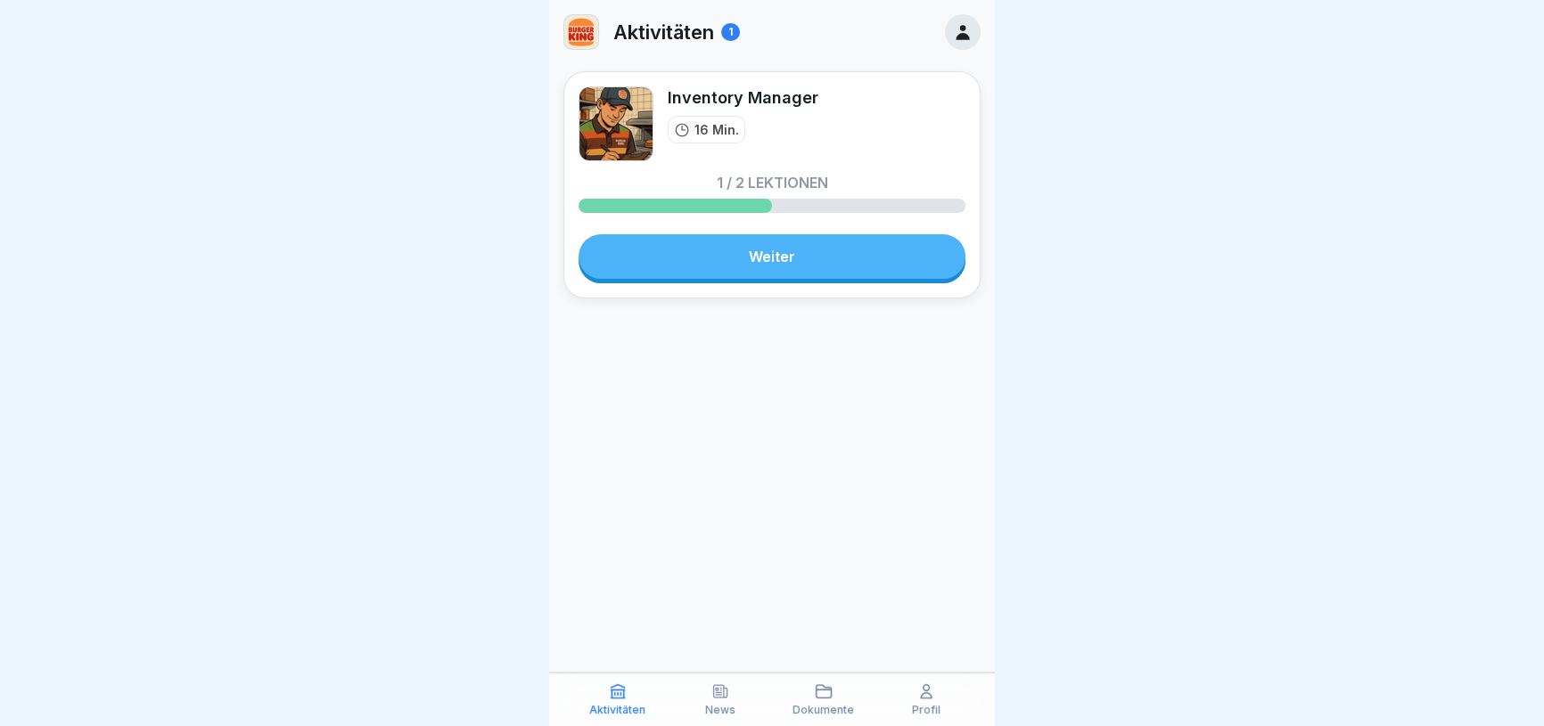
click at [954, 43] on div at bounding box center [963, 32] width 36 height 36
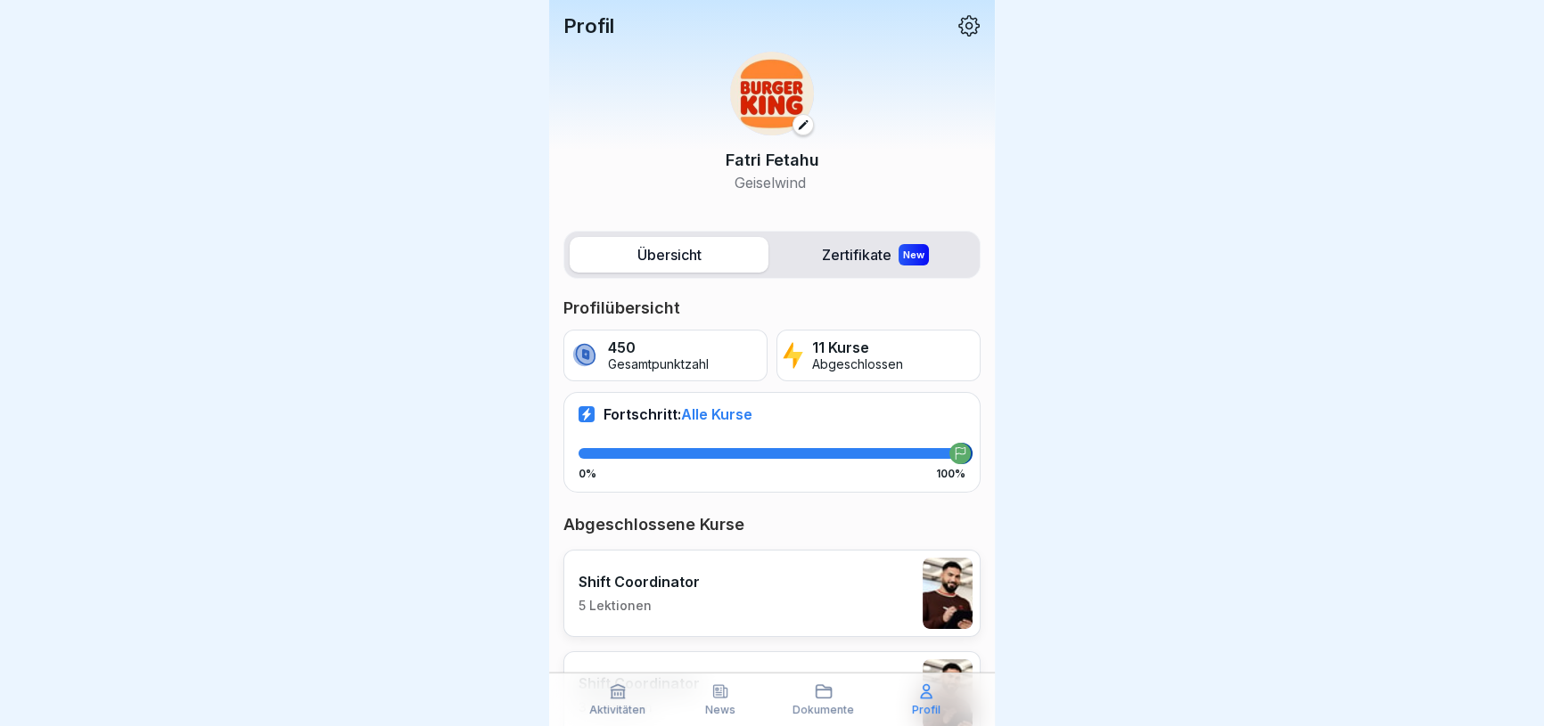
click at [832, 248] on label "Zertifikate New" at bounding box center [874, 255] width 199 height 36
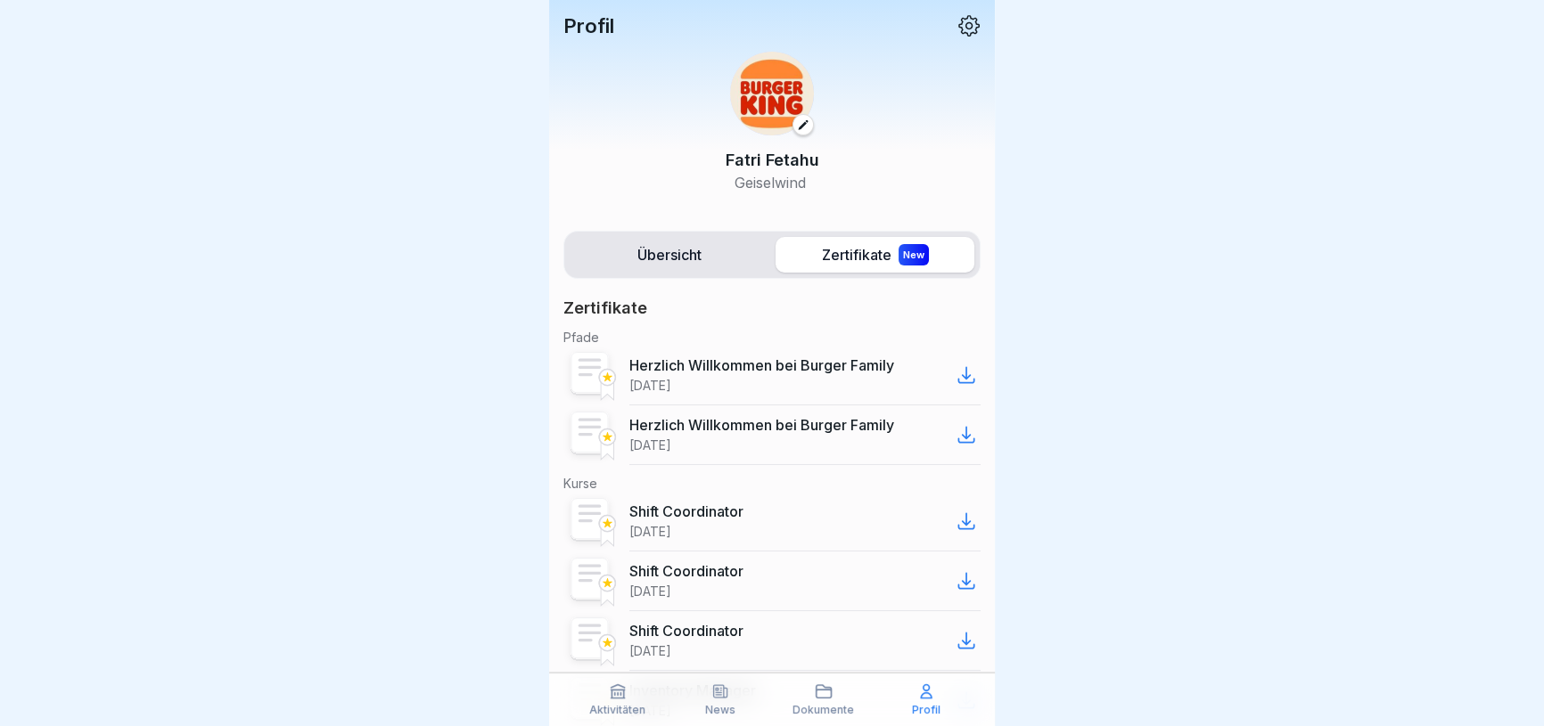
click at [687, 252] on label "Übersicht" at bounding box center [669, 255] width 199 height 36
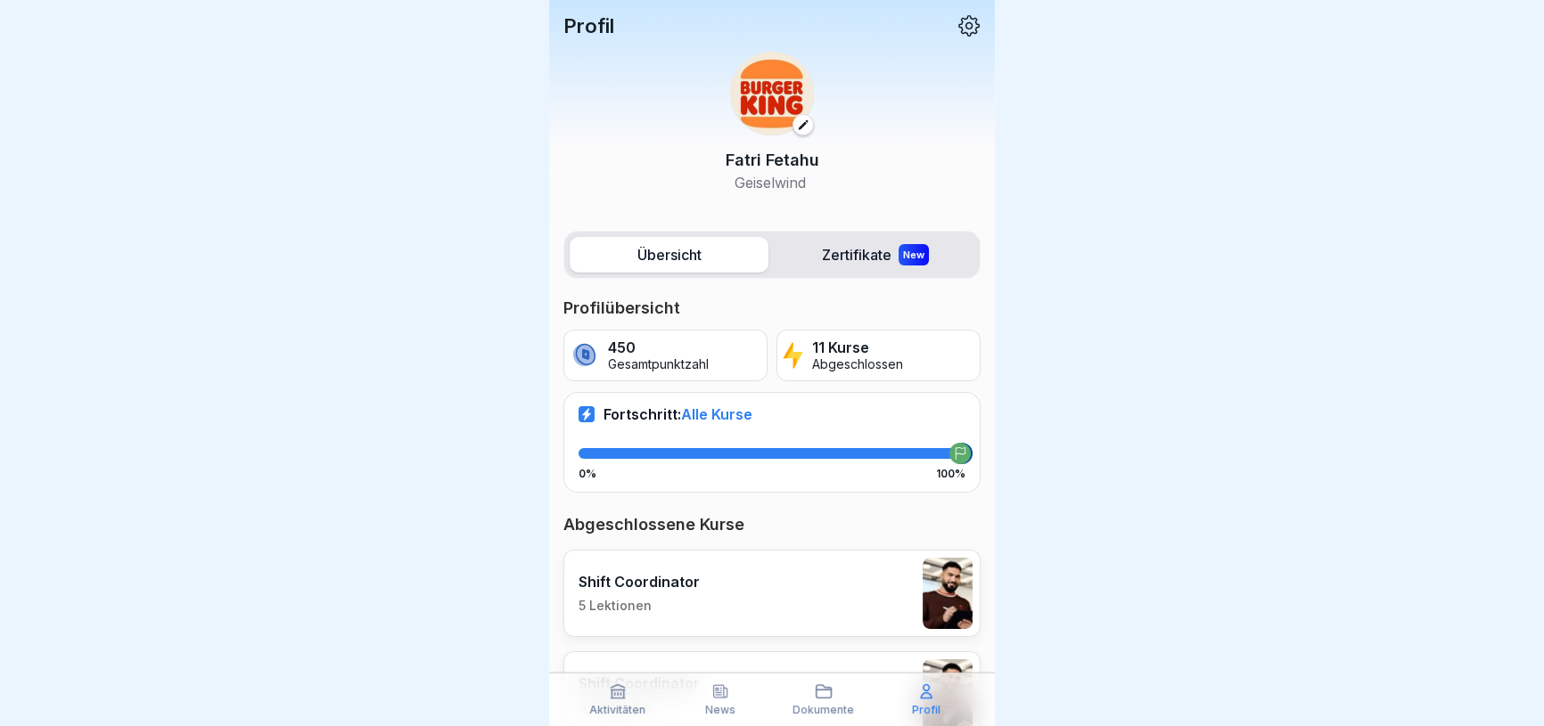
click at [955, 38] on div "Fatri Fetahu Geiselwind" at bounding box center [771, 122] width 417 height 170
click at [957, 32] on icon at bounding box center [968, 25] width 23 height 23
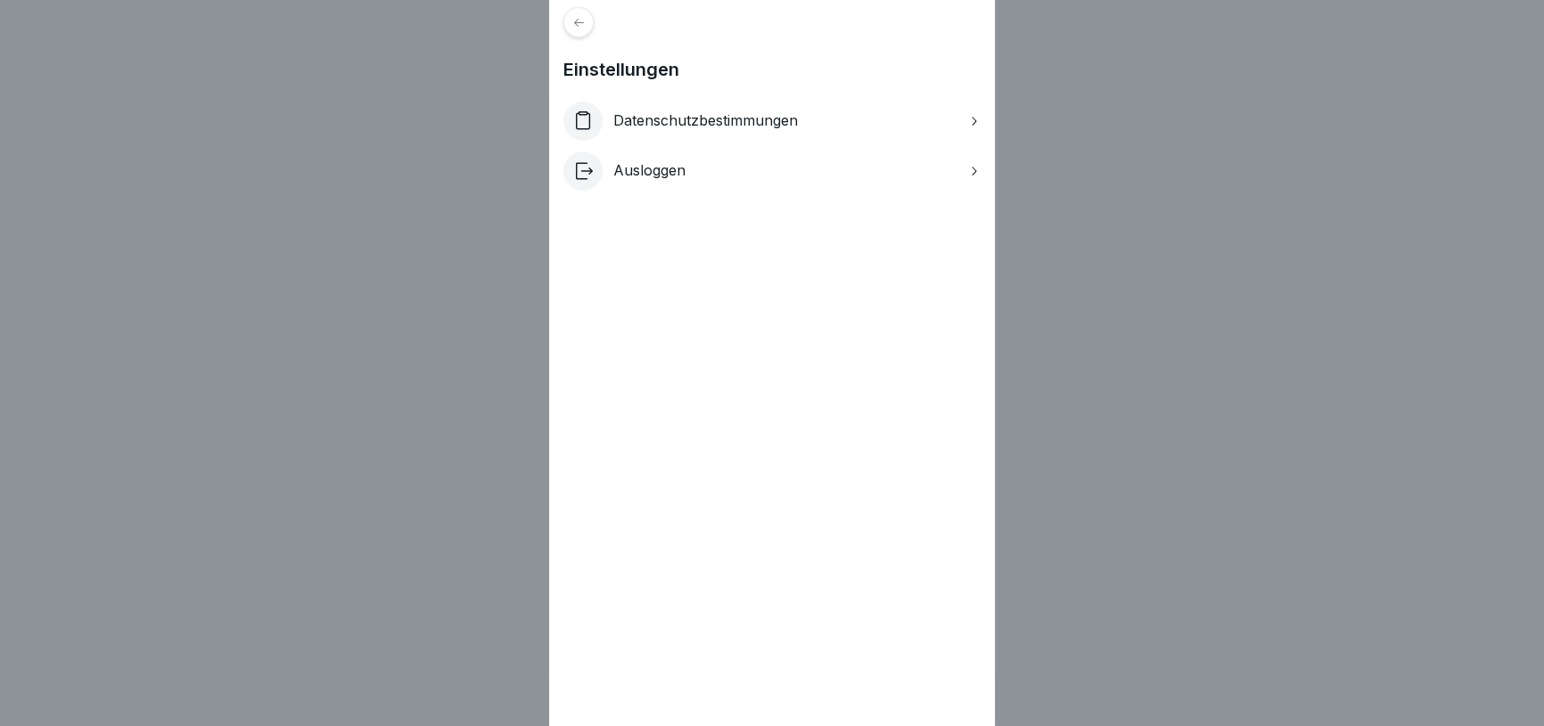
click at [580, 21] on icon at bounding box center [579, 22] width 10 height 8
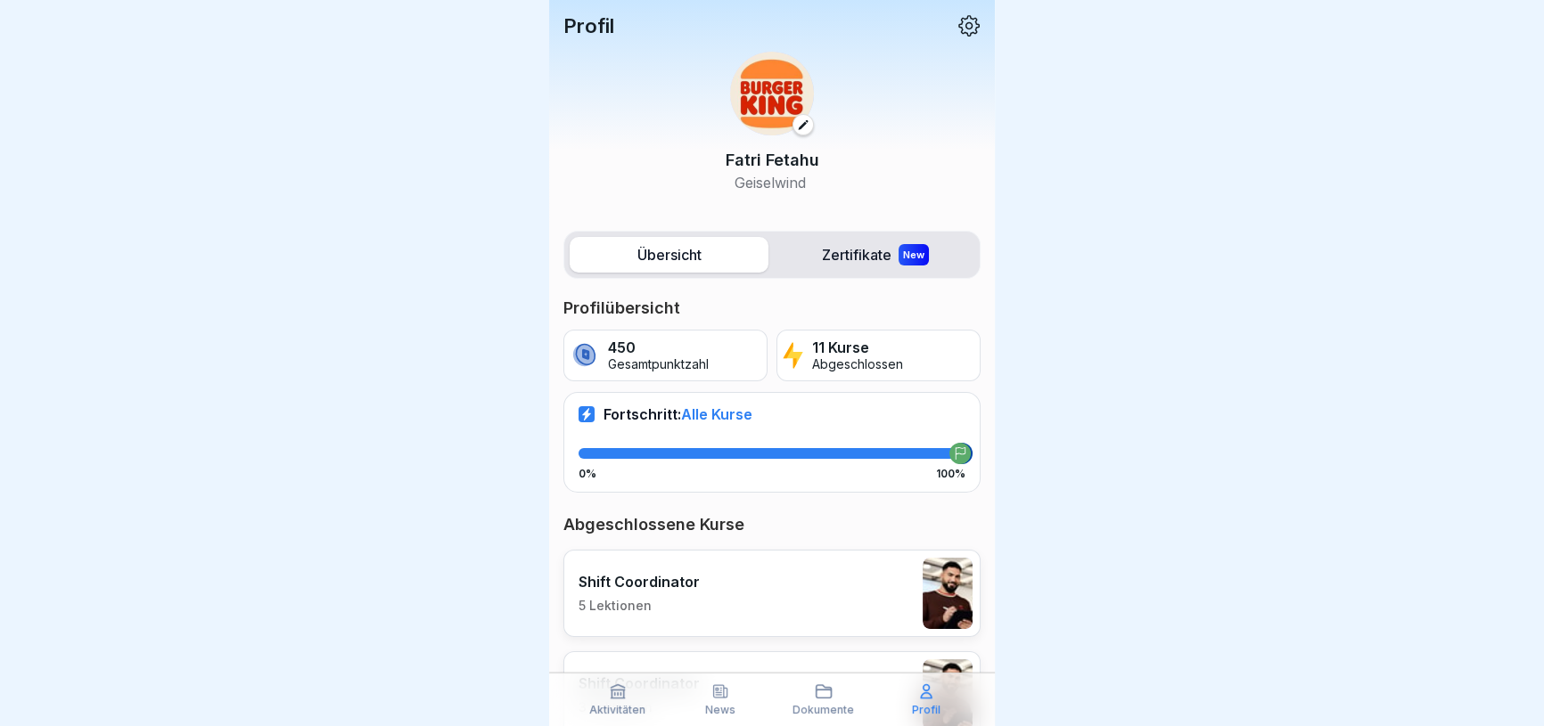
click at [580, 22] on p "Profil" at bounding box center [588, 25] width 51 height 23
click at [587, 37] on div "Fatri Fetahu Geiselwind" at bounding box center [771, 122] width 417 height 170
click at [588, 33] on p "Profil" at bounding box center [588, 25] width 51 height 23
click at [797, 124] on icon at bounding box center [803, 125] width 12 height 12
click at [573, 24] on p "Profil" at bounding box center [588, 25] width 51 height 23
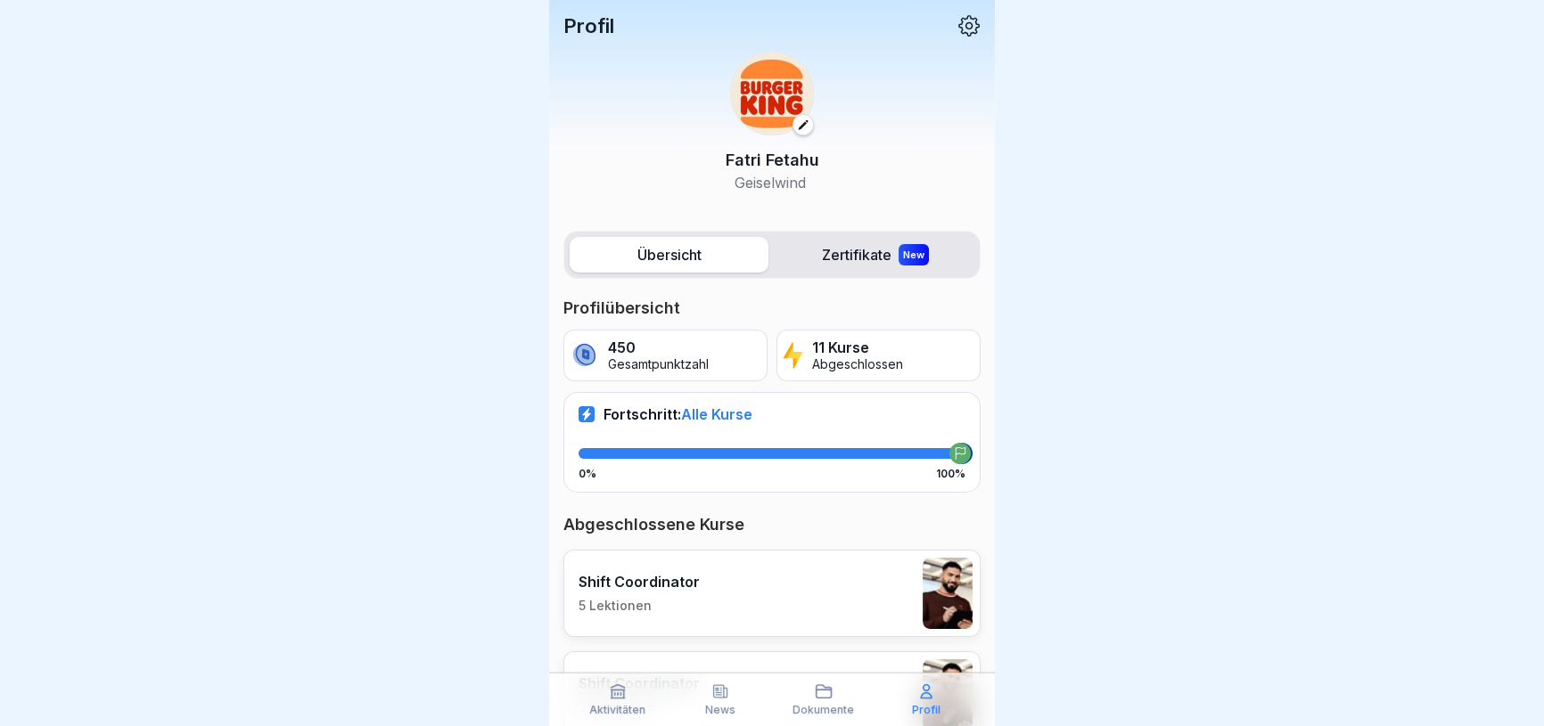
click at [735, 429] on div "Fortschritt: Alle Kurse 0% 100%" at bounding box center [771, 442] width 417 height 100
click at [954, 452] on icon at bounding box center [960, 453] width 12 height 12
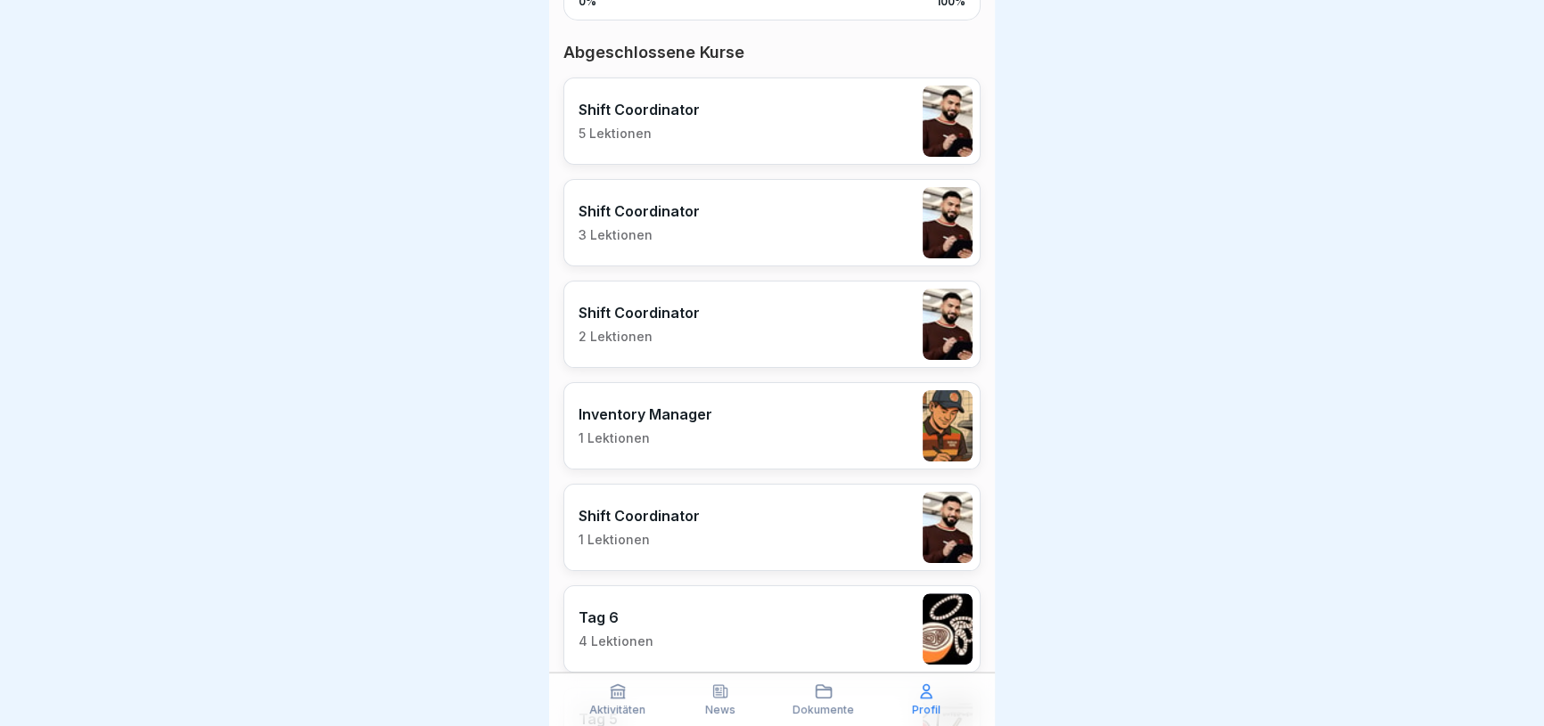
scroll to position [648, 0]
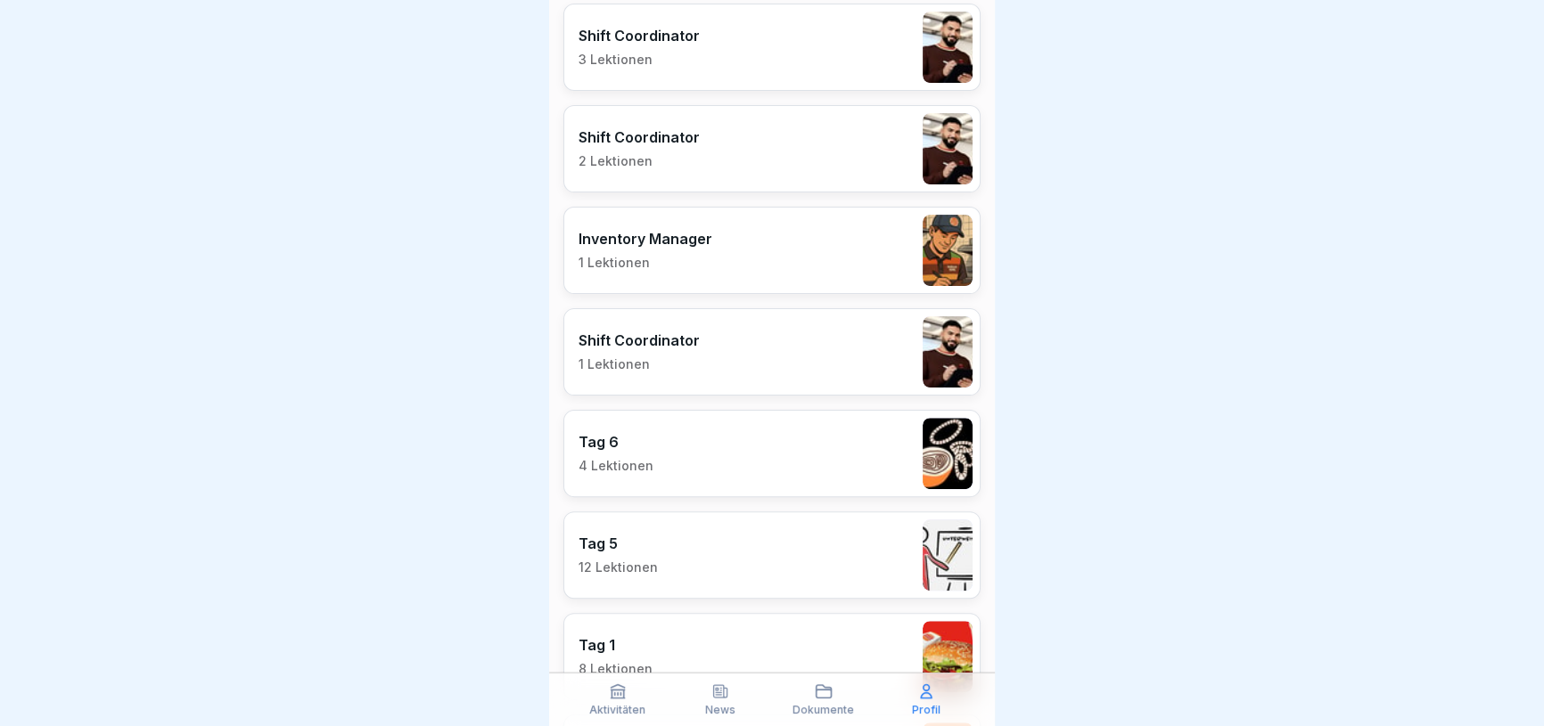
click at [679, 255] on p "1 Lektionen" at bounding box center [645, 263] width 134 height 16
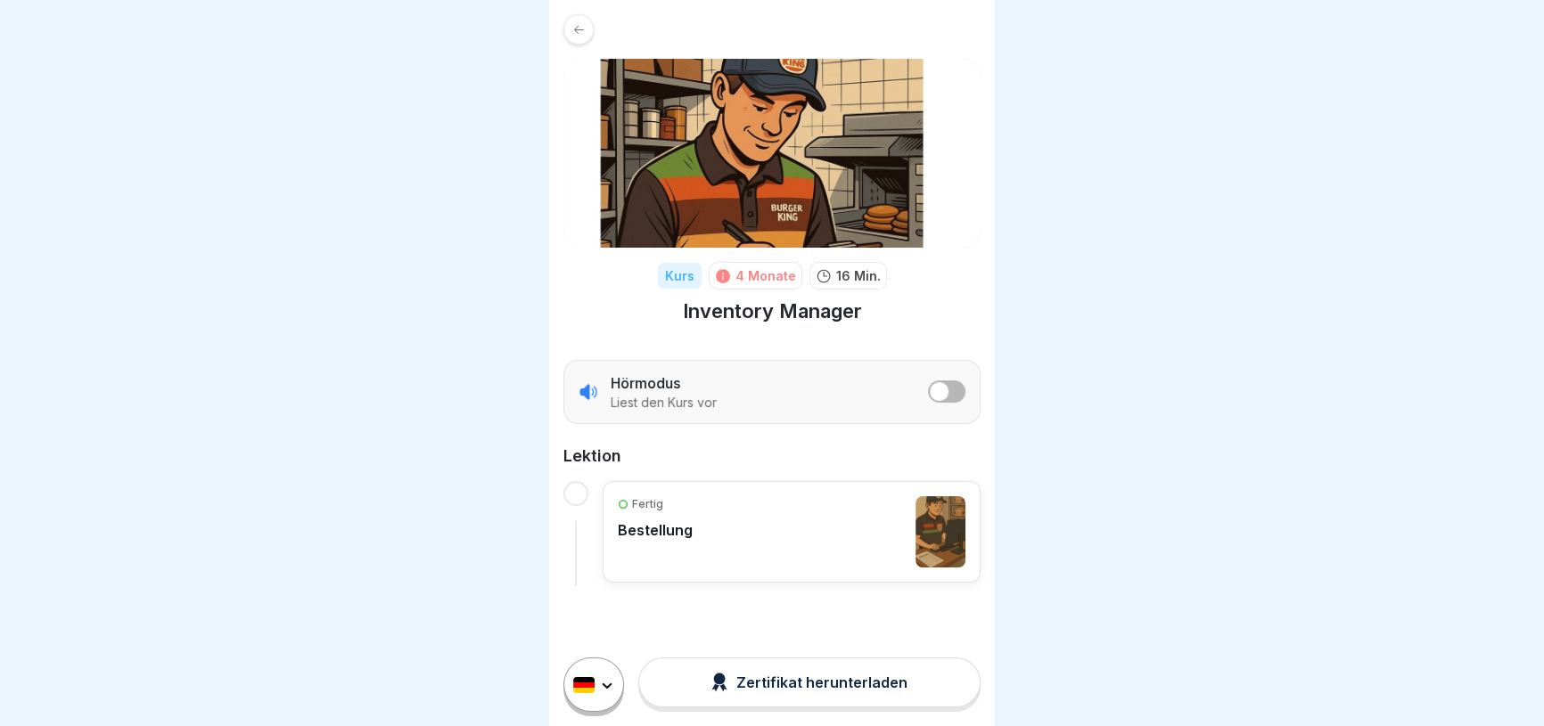
scroll to position [12, 0]
click at [701, 521] on div "Fertig Bestellung" at bounding box center [792, 531] width 348 height 71
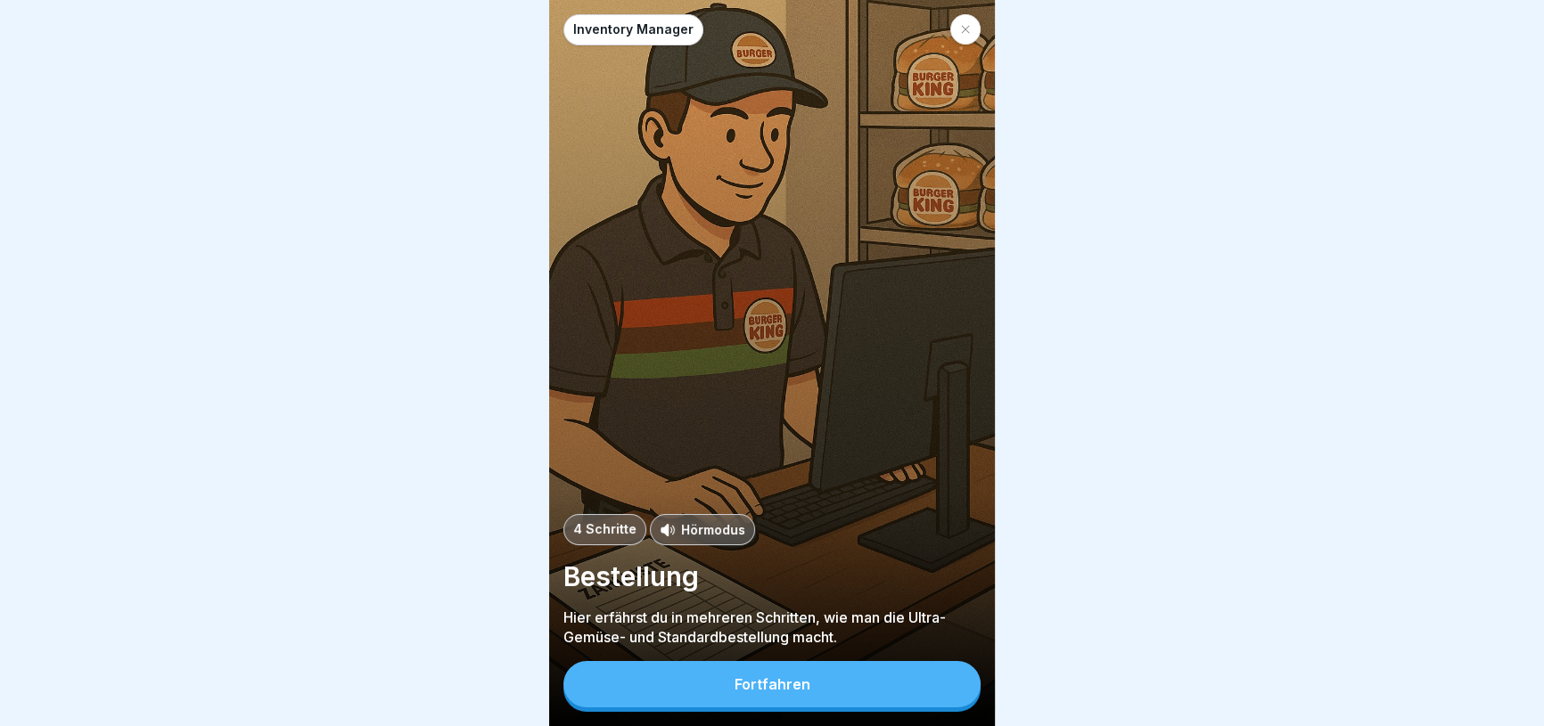
click at [732, 695] on button "Fortfahren" at bounding box center [771, 684] width 417 height 46
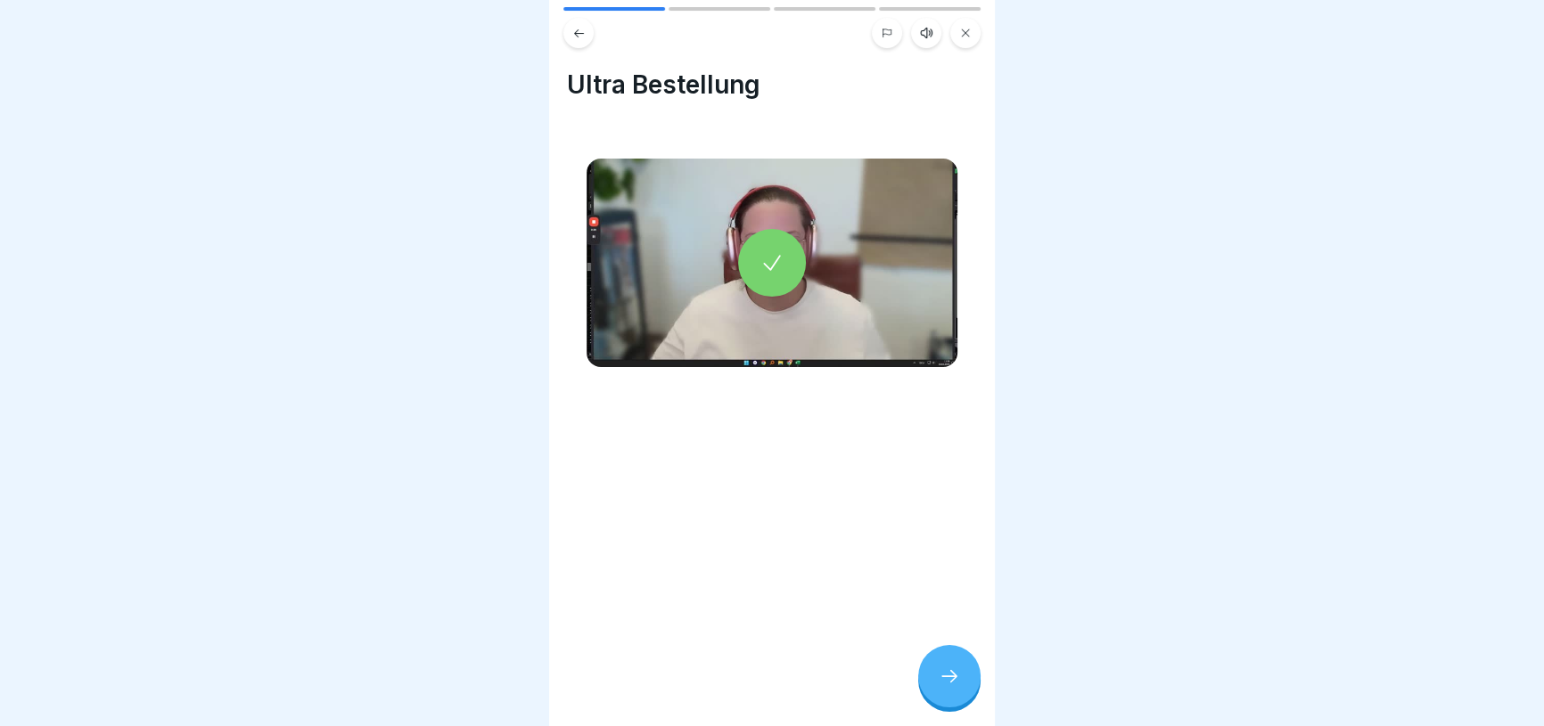
click at [792, 250] on div at bounding box center [772, 263] width 68 height 68
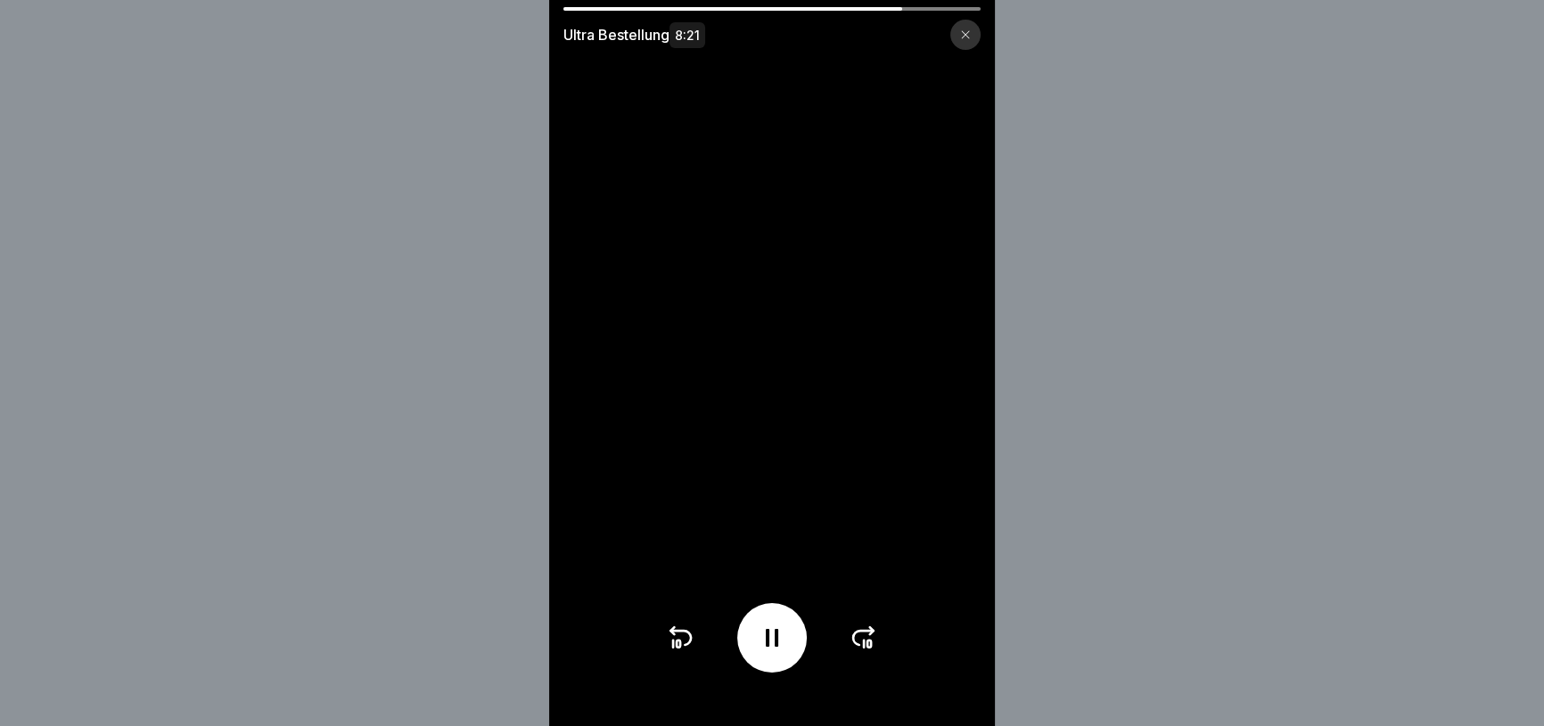
click at [194, 221] on div "Ultra Bestellung 8:21" at bounding box center [772, 363] width 1544 height 726
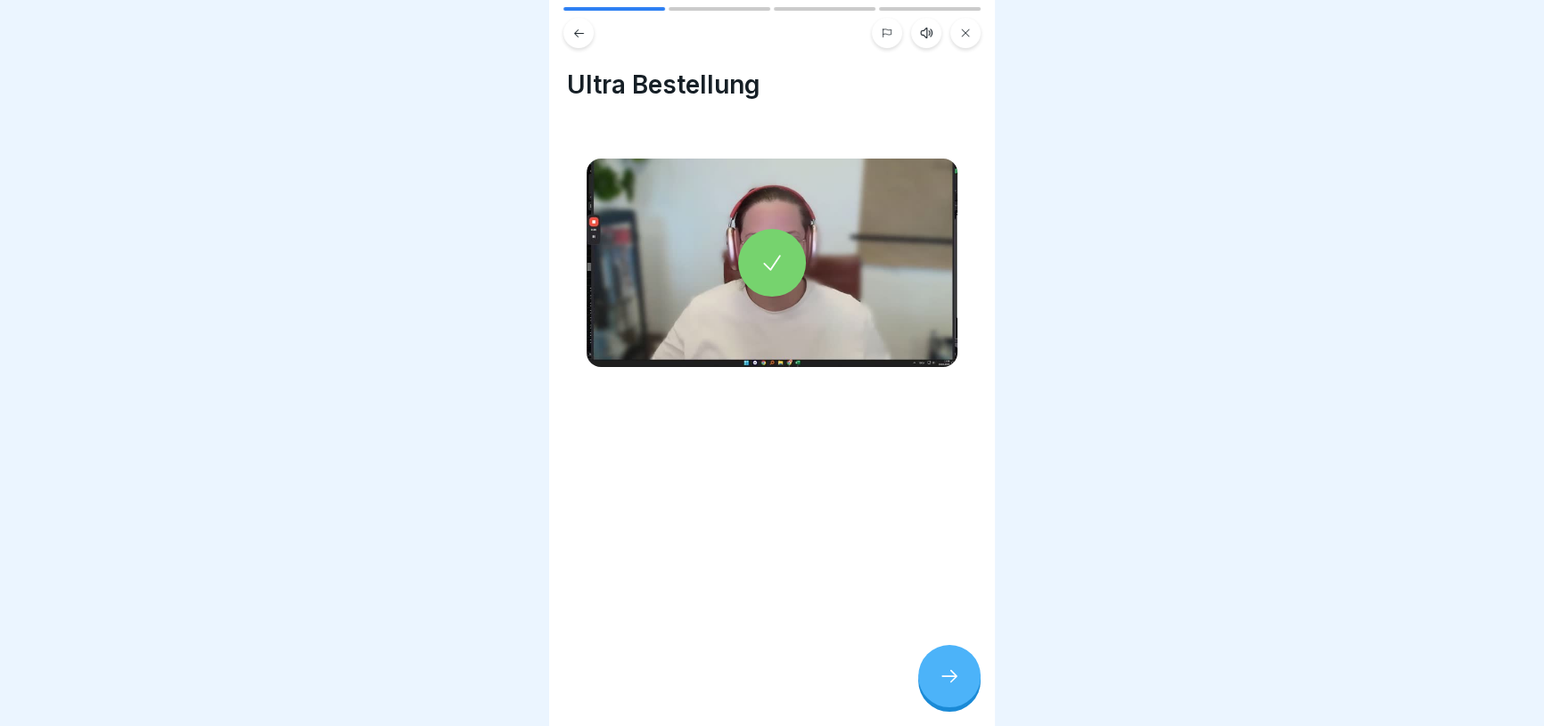
click at [765, 250] on icon at bounding box center [771, 262] width 25 height 25
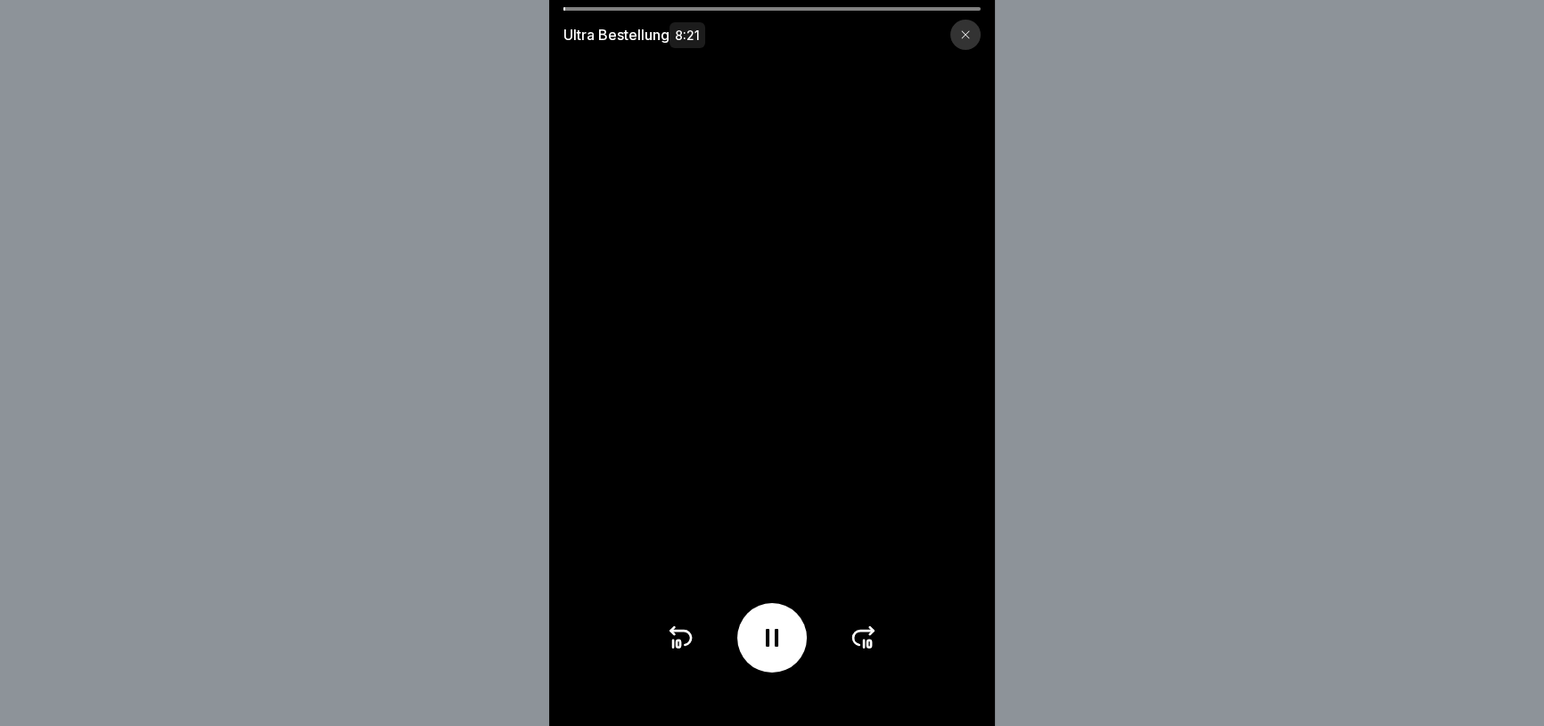
click at [876, 664] on div at bounding box center [772, 638] width 212 height 70
click at [876, 663] on div at bounding box center [772, 638] width 212 height 70
click at [877, 652] on icon at bounding box center [863, 638] width 29 height 29
click at [860, 644] on icon at bounding box center [863, 638] width 20 height 14
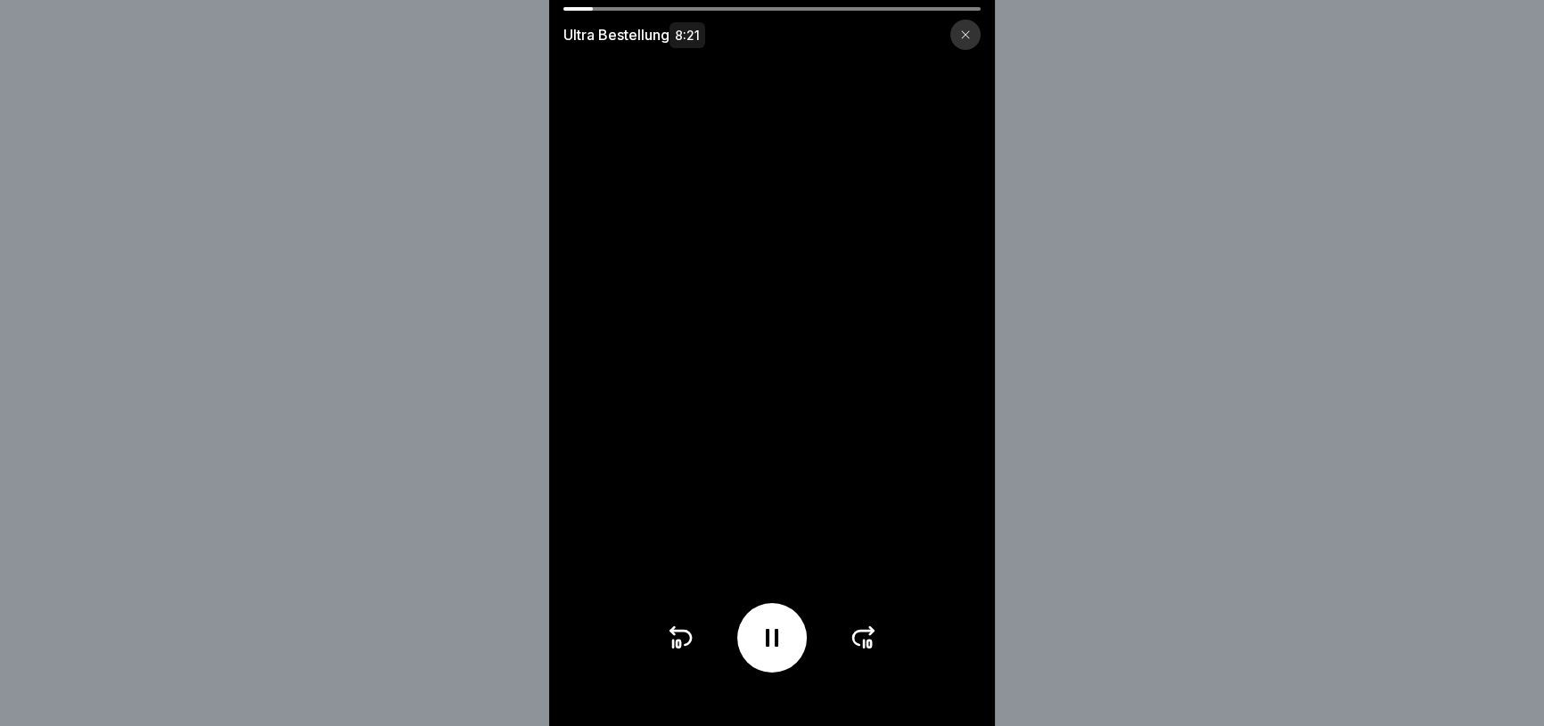
click at [860, 645] on icon at bounding box center [863, 638] width 20 height 14
click at [865, 652] on icon at bounding box center [863, 638] width 29 height 29
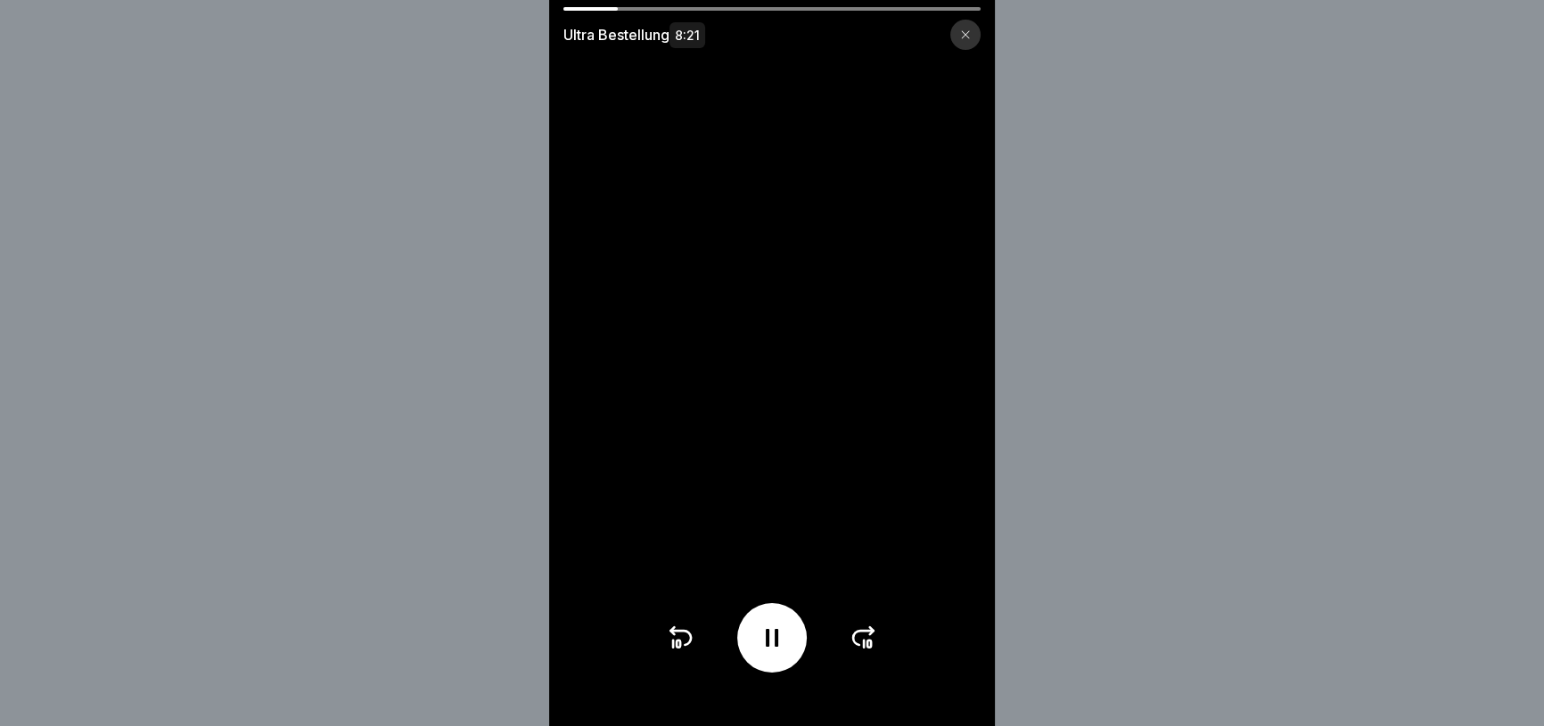
click at [865, 652] on icon at bounding box center [863, 638] width 29 height 29
click at [866, 652] on icon at bounding box center [863, 638] width 29 height 29
click at [867, 652] on icon at bounding box center [863, 638] width 29 height 29
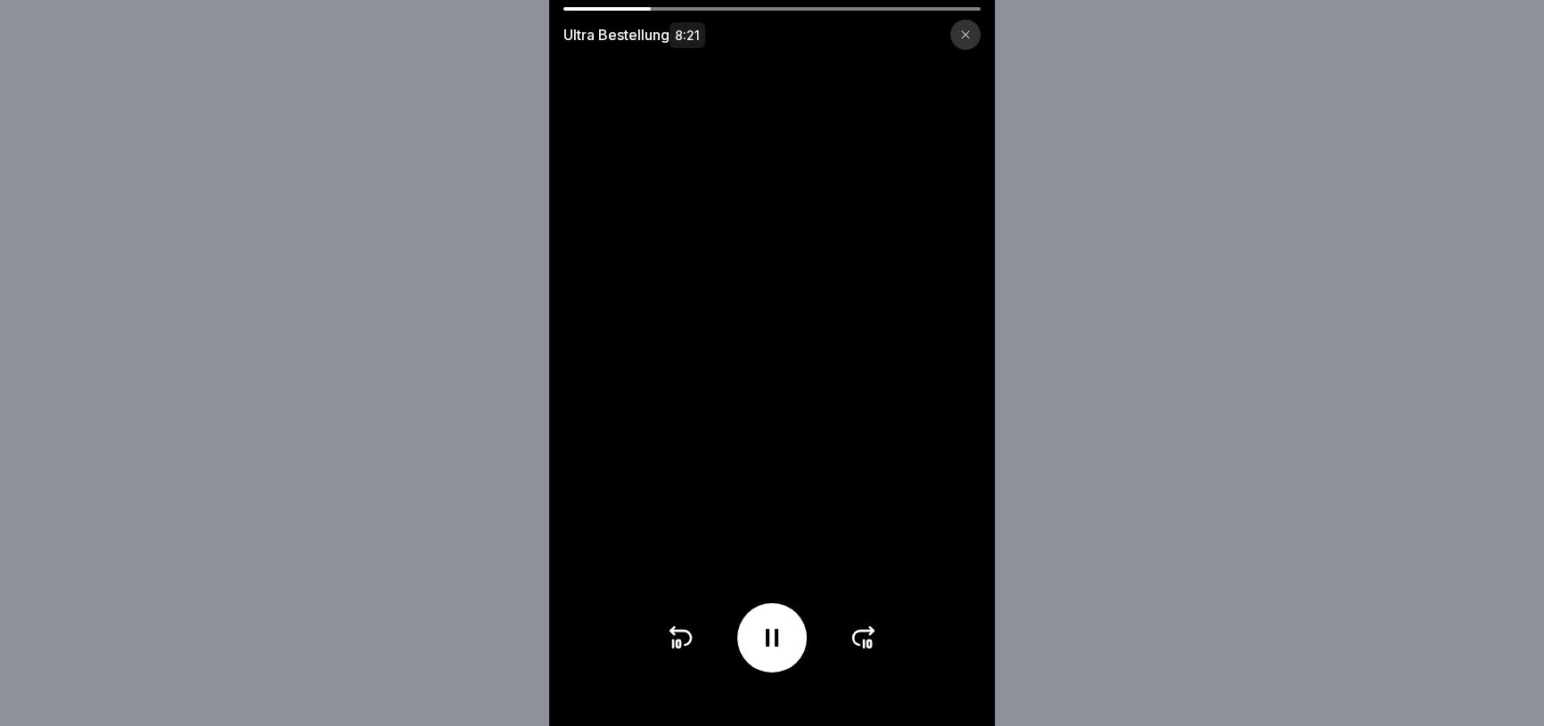
click at [867, 652] on icon at bounding box center [863, 638] width 29 height 29
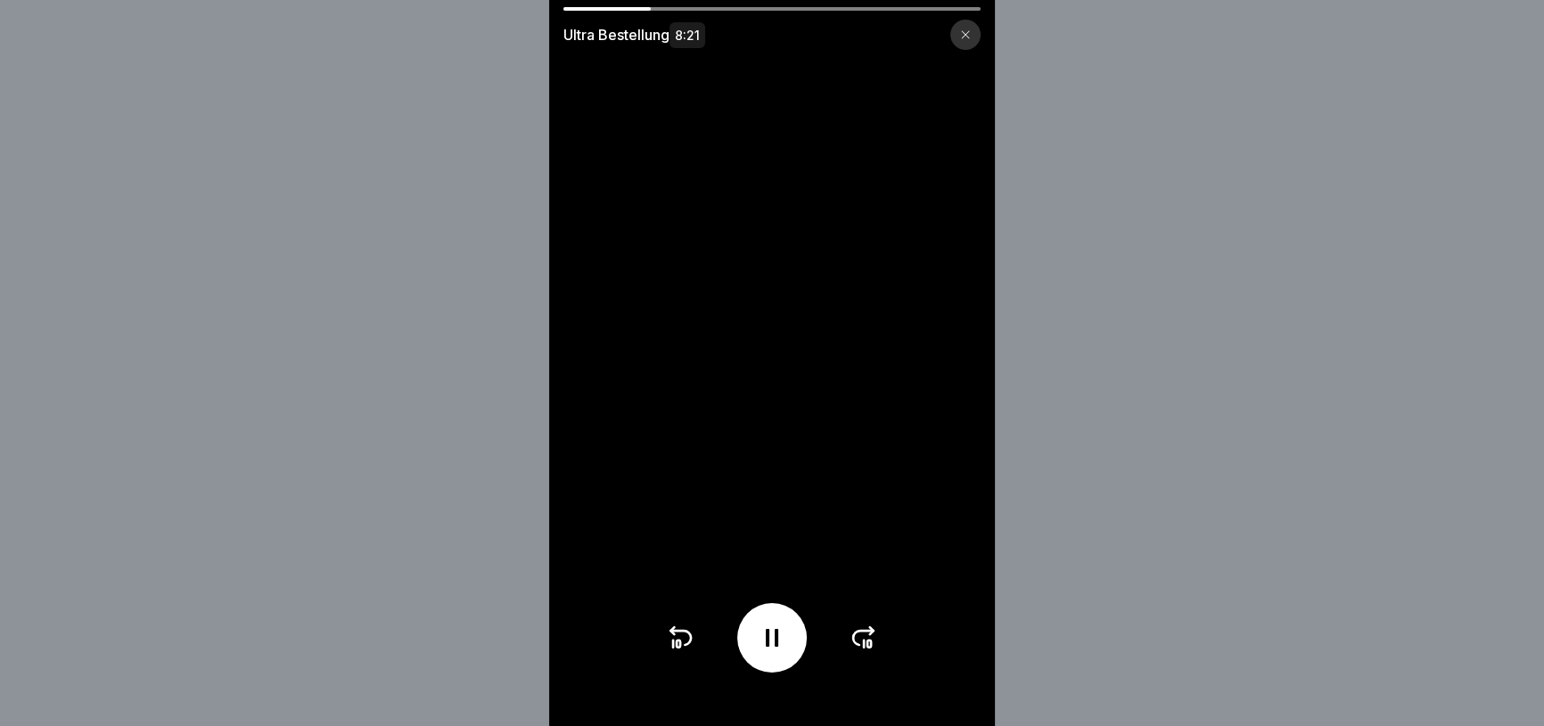
click at [867, 652] on icon at bounding box center [863, 638] width 29 height 29
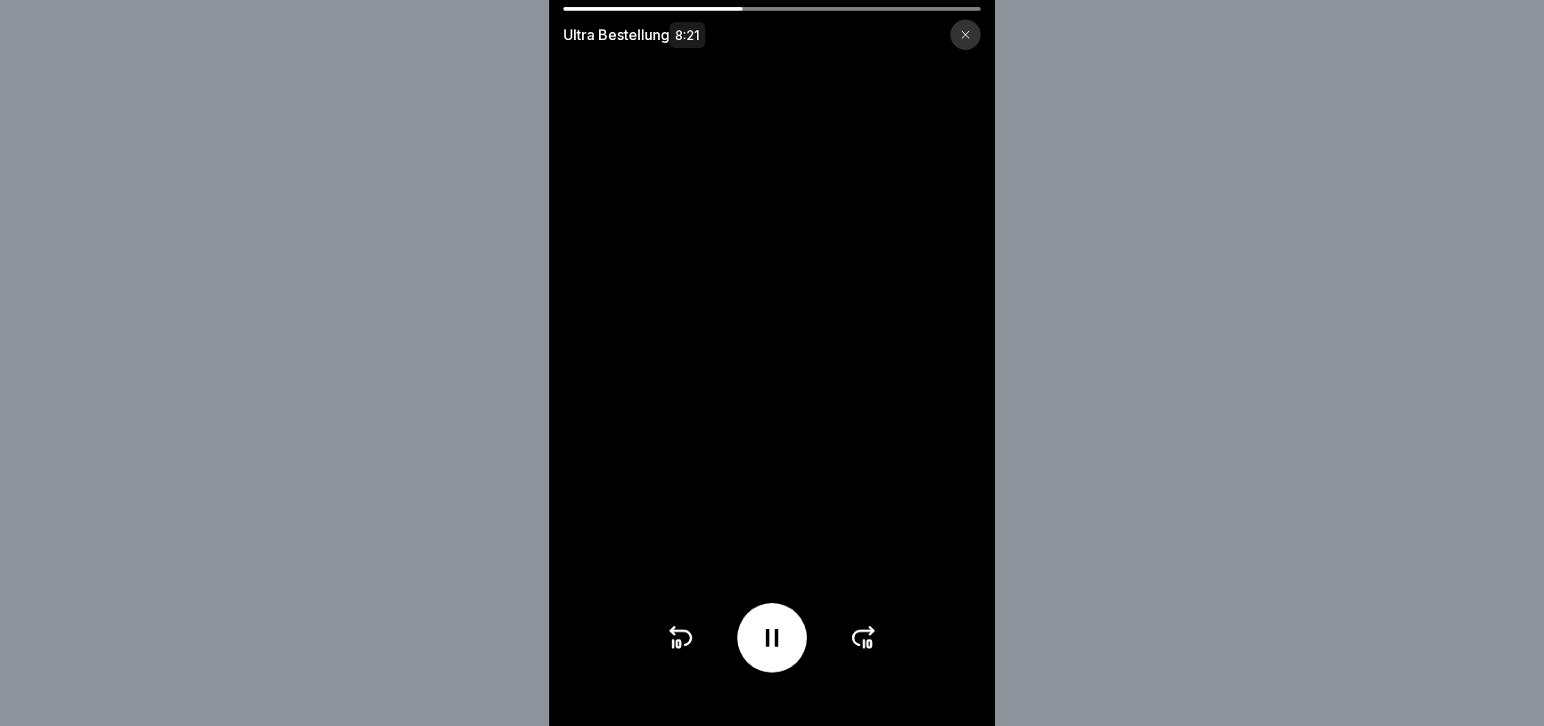
click at [867, 652] on icon at bounding box center [863, 638] width 29 height 29
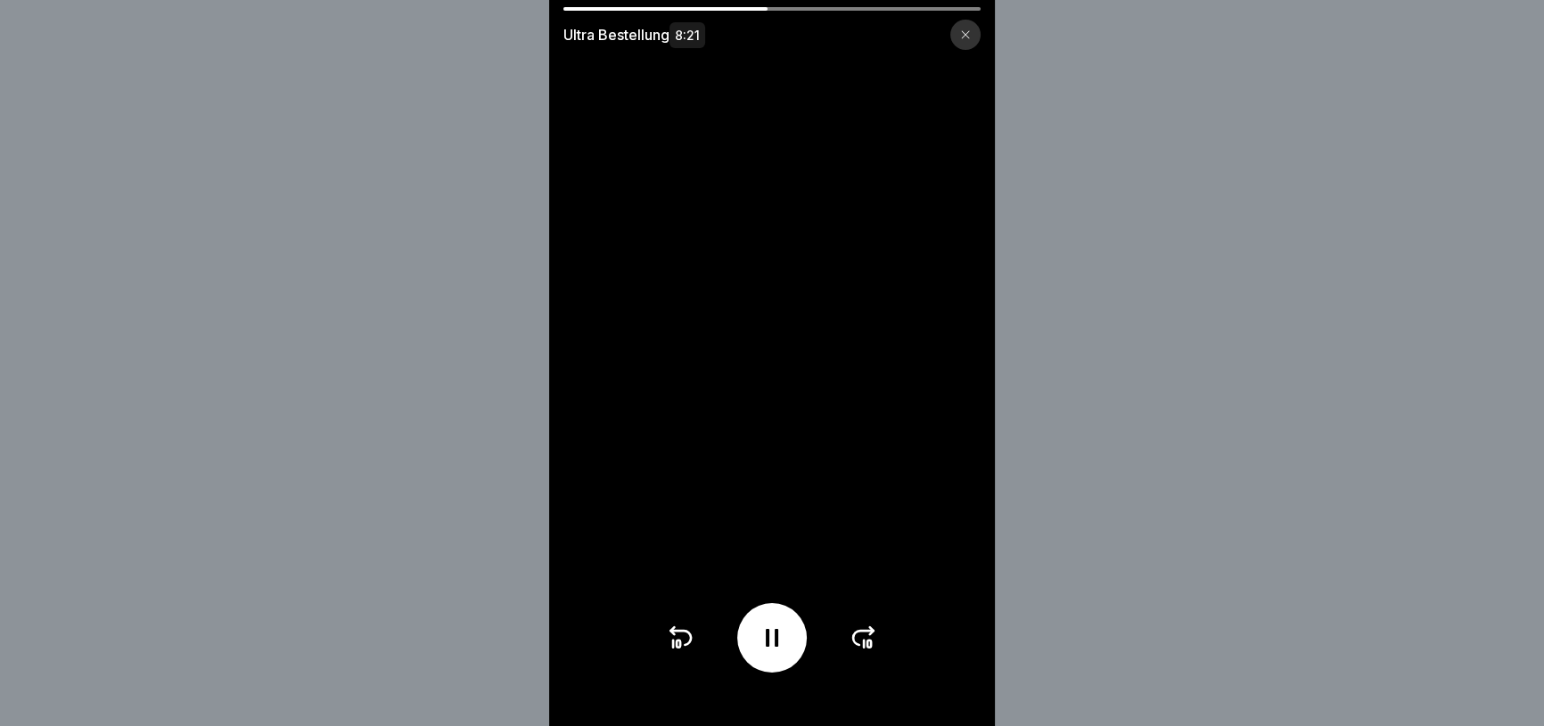
click at [867, 652] on icon at bounding box center [863, 638] width 29 height 29
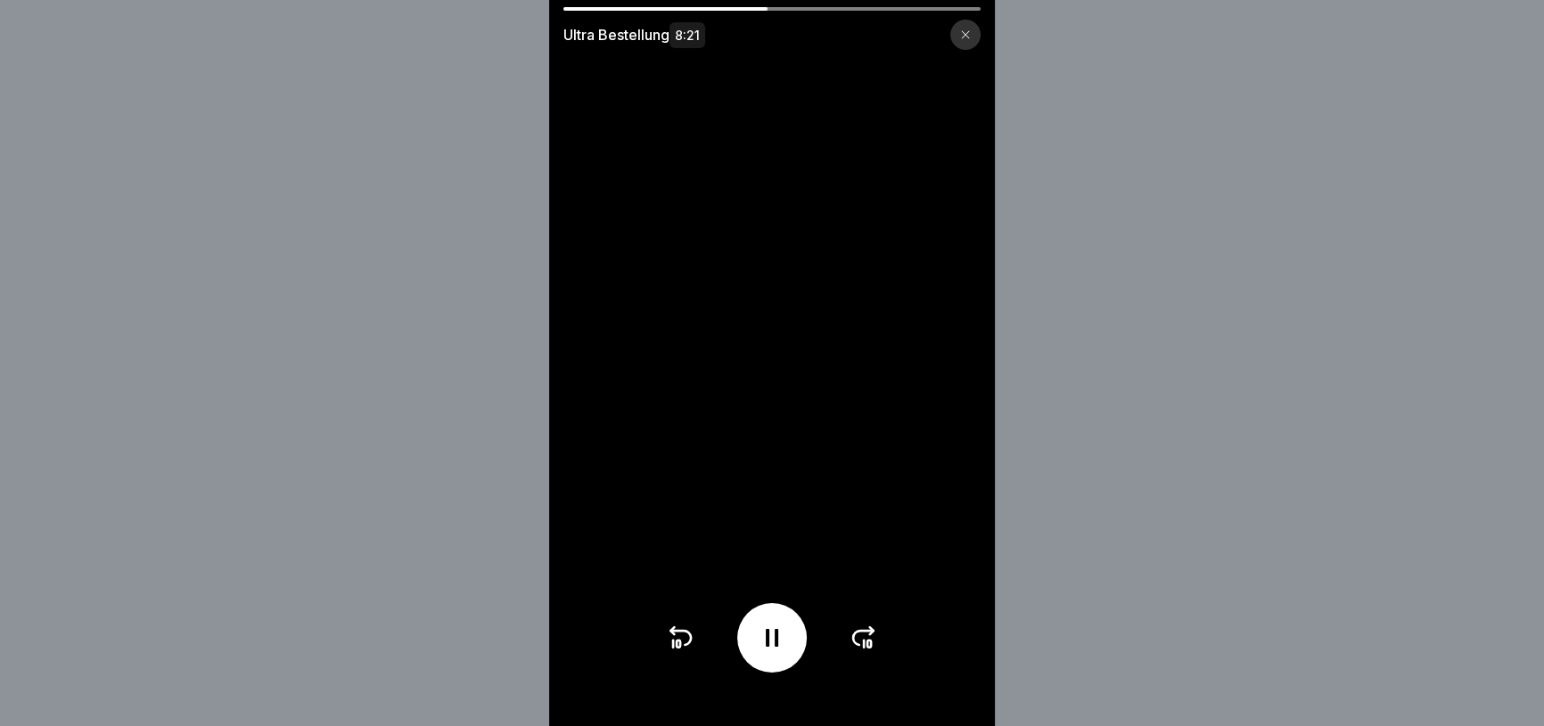
click at [867, 652] on icon at bounding box center [863, 638] width 29 height 29
click at [867, 651] on icon at bounding box center [863, 638] width 29 height 29
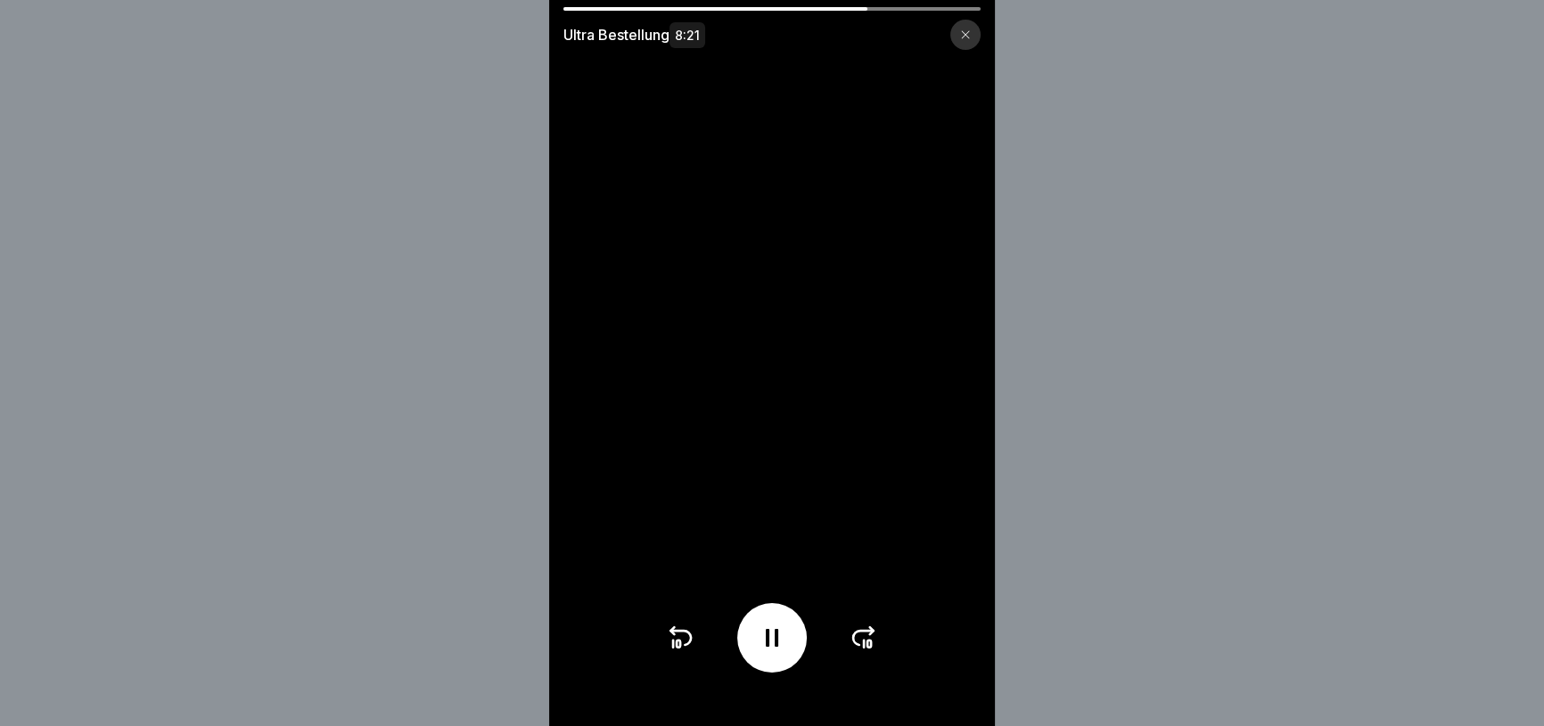
click at [867, 651] on icon at bounding box center [863, 638] width 29 height 29
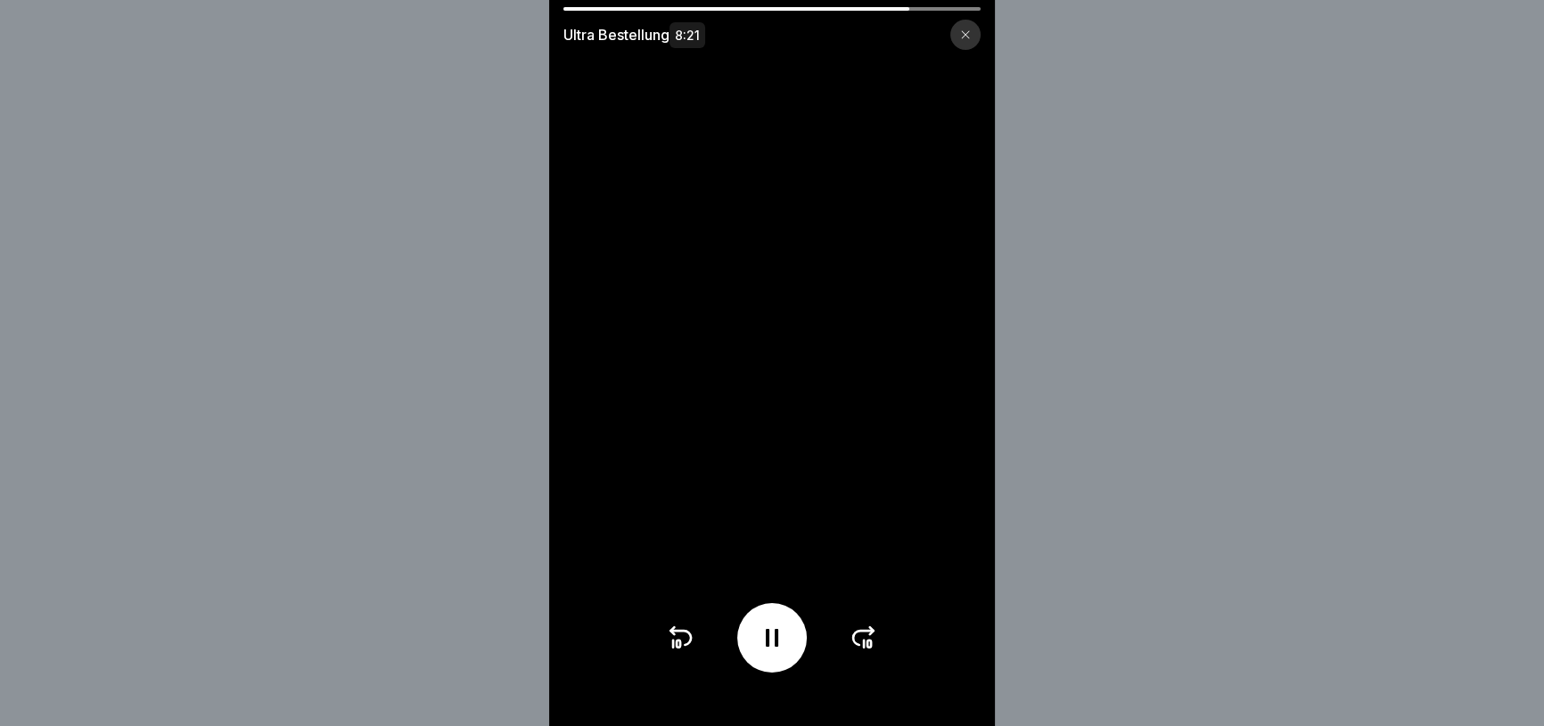
click at [867, 651] on icon at bounding box center [863, 638] width 29 height 29
click at [868, 646] on icon at bounding box center [863, 638] width 29 height 29
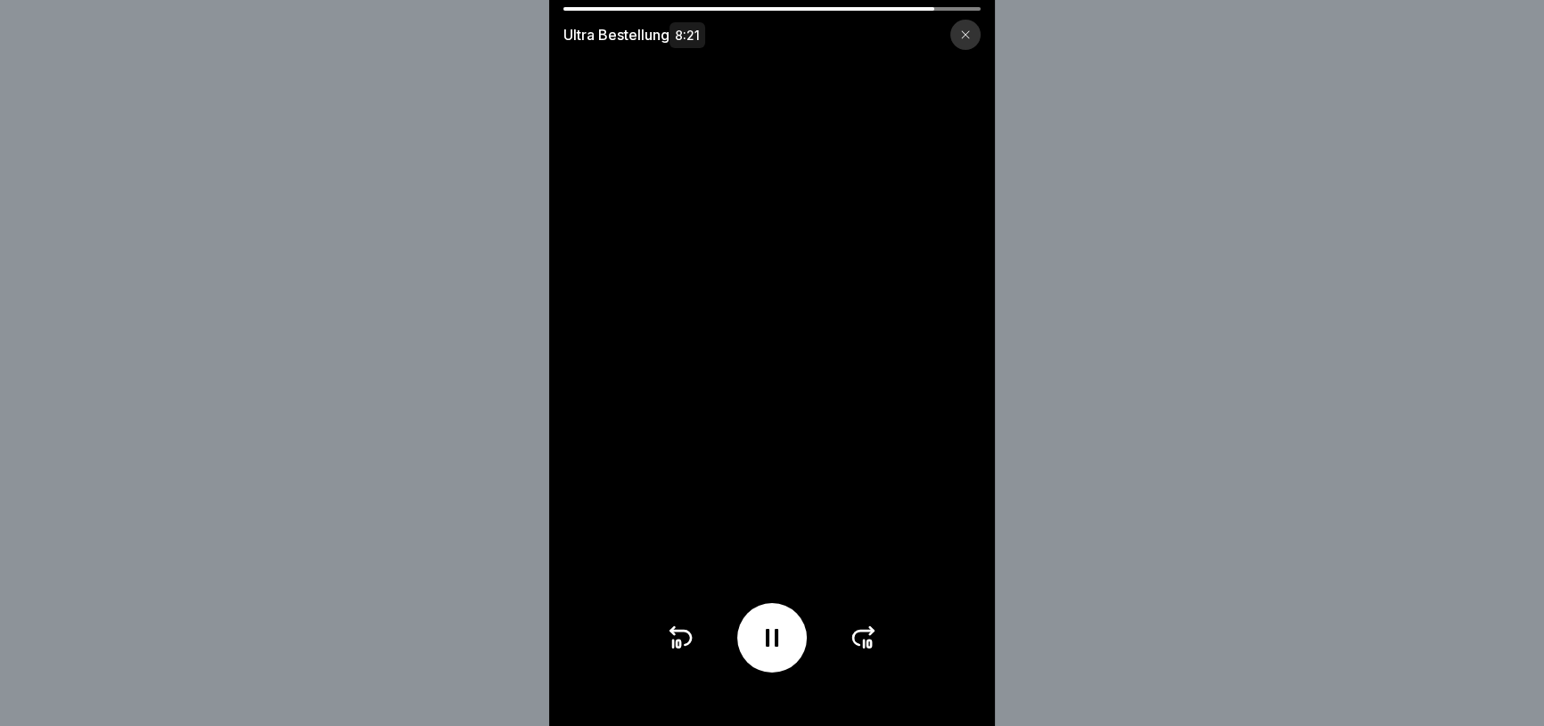
click at [868, 646] on icon at bounding box center [863, 638] width 29 height 29
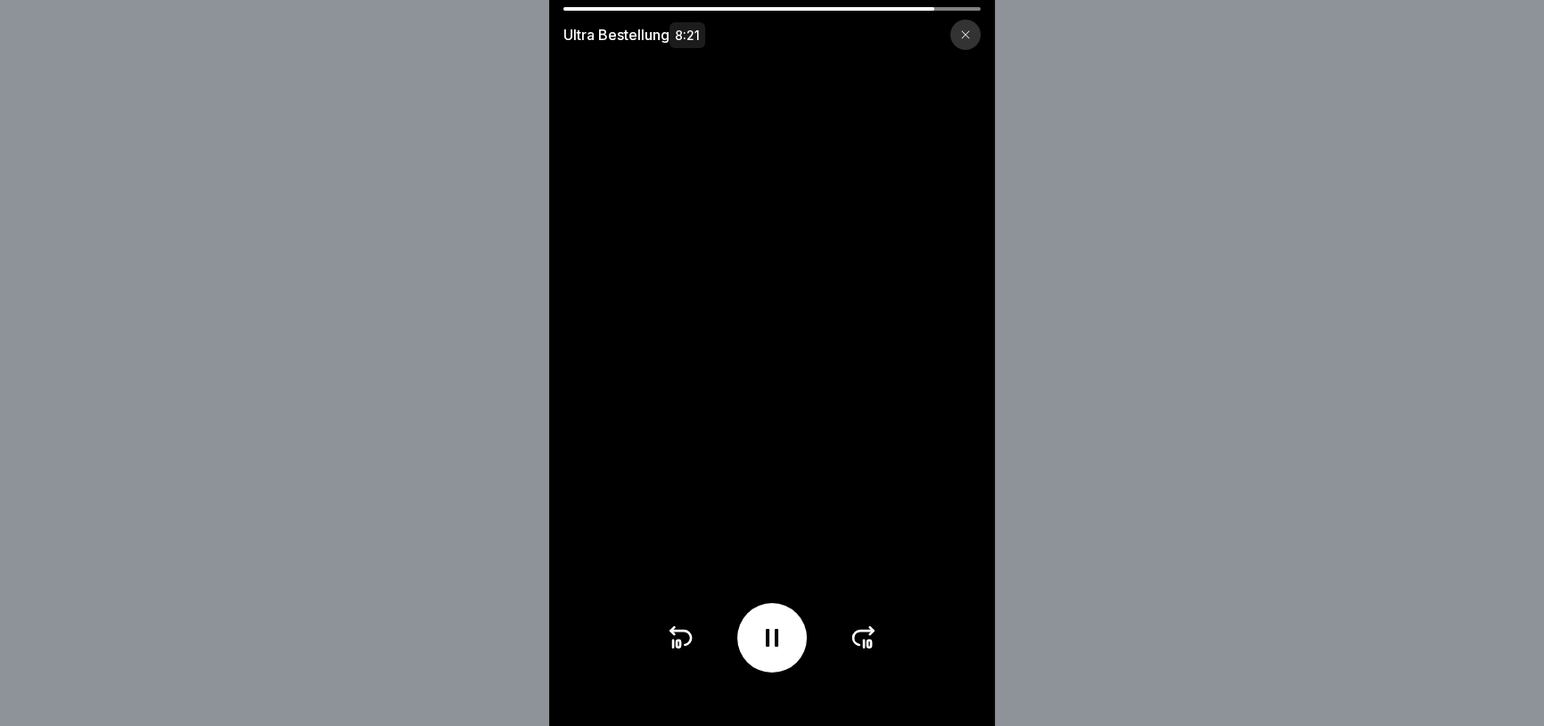
click at [869, 645] on icon at bounding box center [863, 638] width 29 height 29
click at [872, 642] on icon at bounding box center [863, 638] width 20 height 14
click at [790, 451] on video at bounding box center [772, 363] width 446 height 726
click at [794, 629] on div at bounding box center [772, 638] width 70 height 70
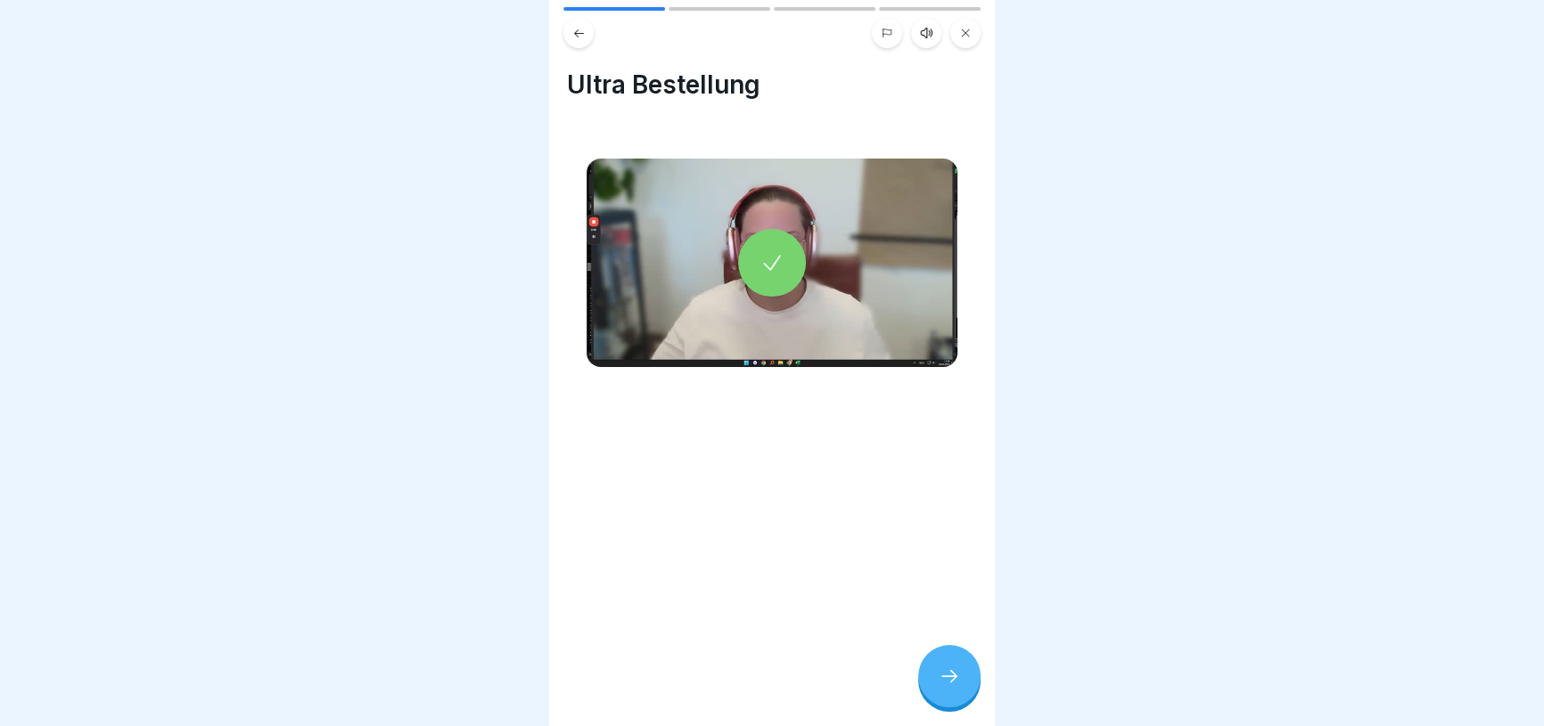
click at [955, 685] on icon at bounding box center [949, 676] width 21 height 21
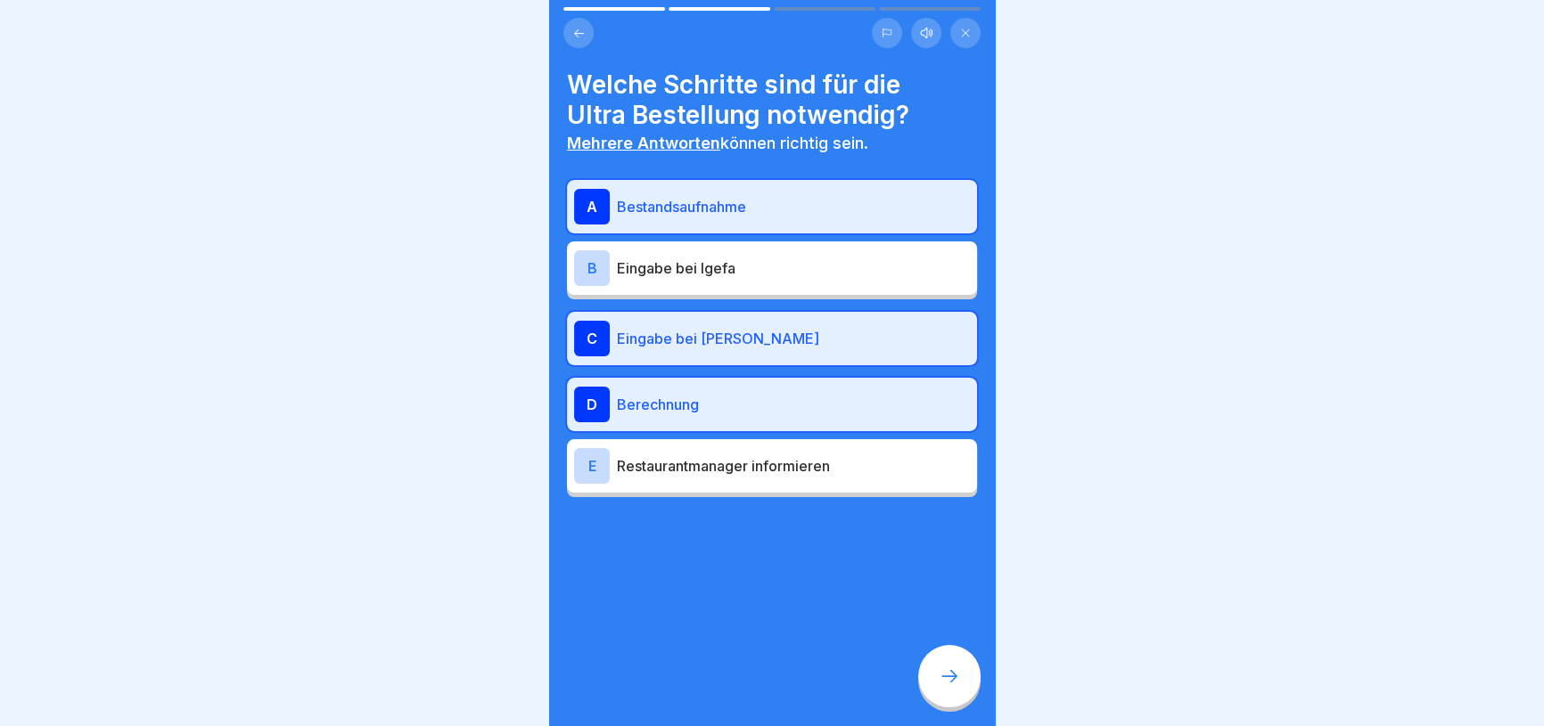
click at [742, 201] on p "Bestandsaufnahme" at bounding box center [793, 206] width 353 height 21
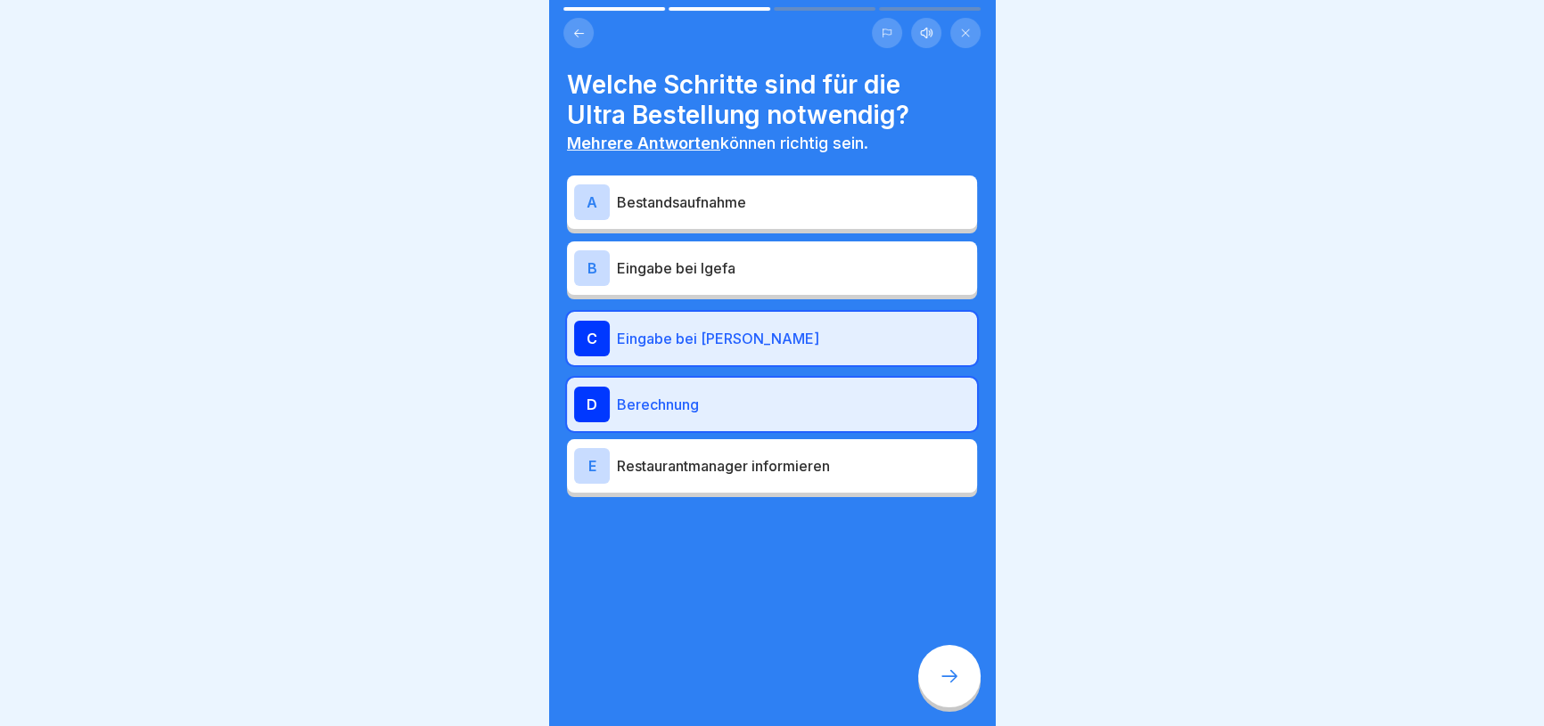
click at [742, 201] on p "Bestandsaufnahme" at bounding box center [793, 202] width 353 height 21
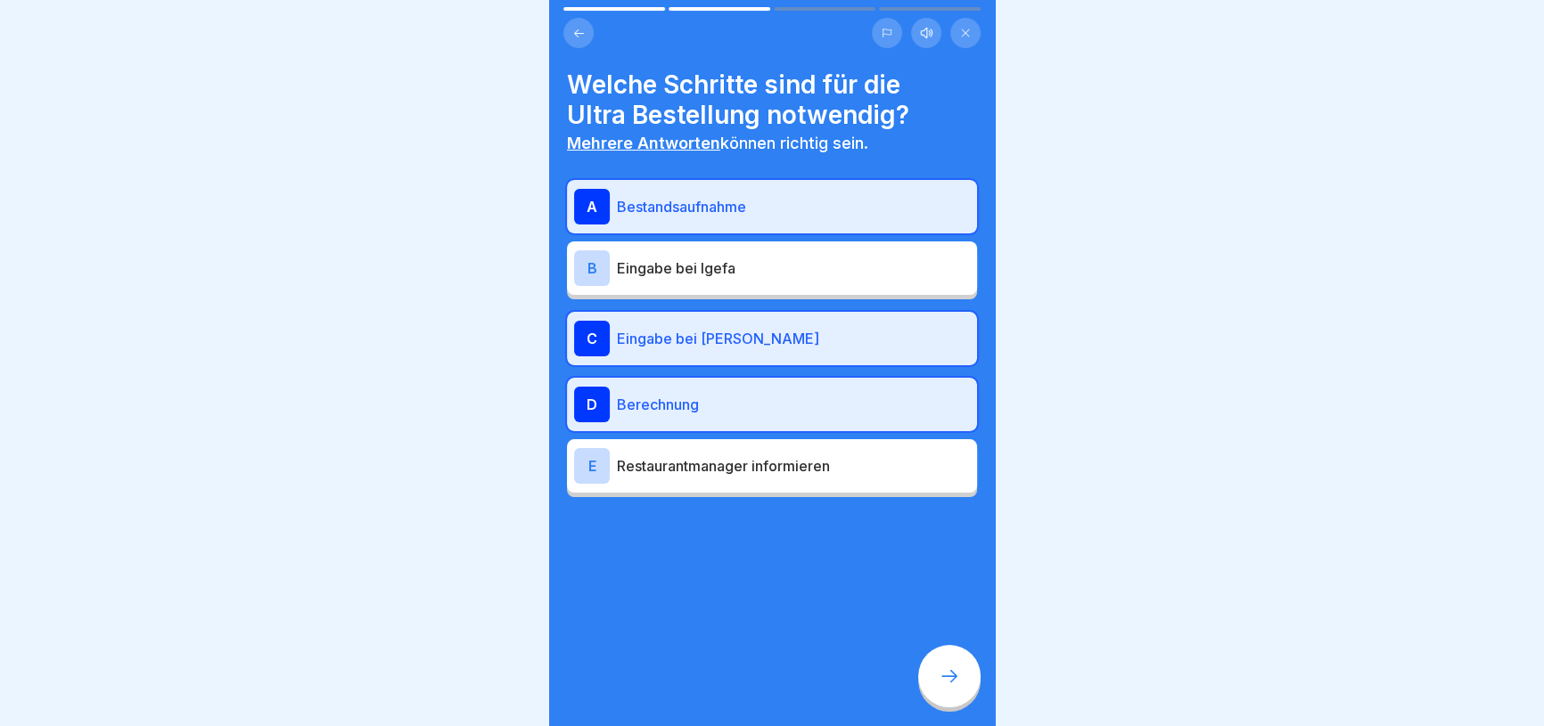
click at [943, 703] on div at bounding box center [949, 676] width 62 height 62
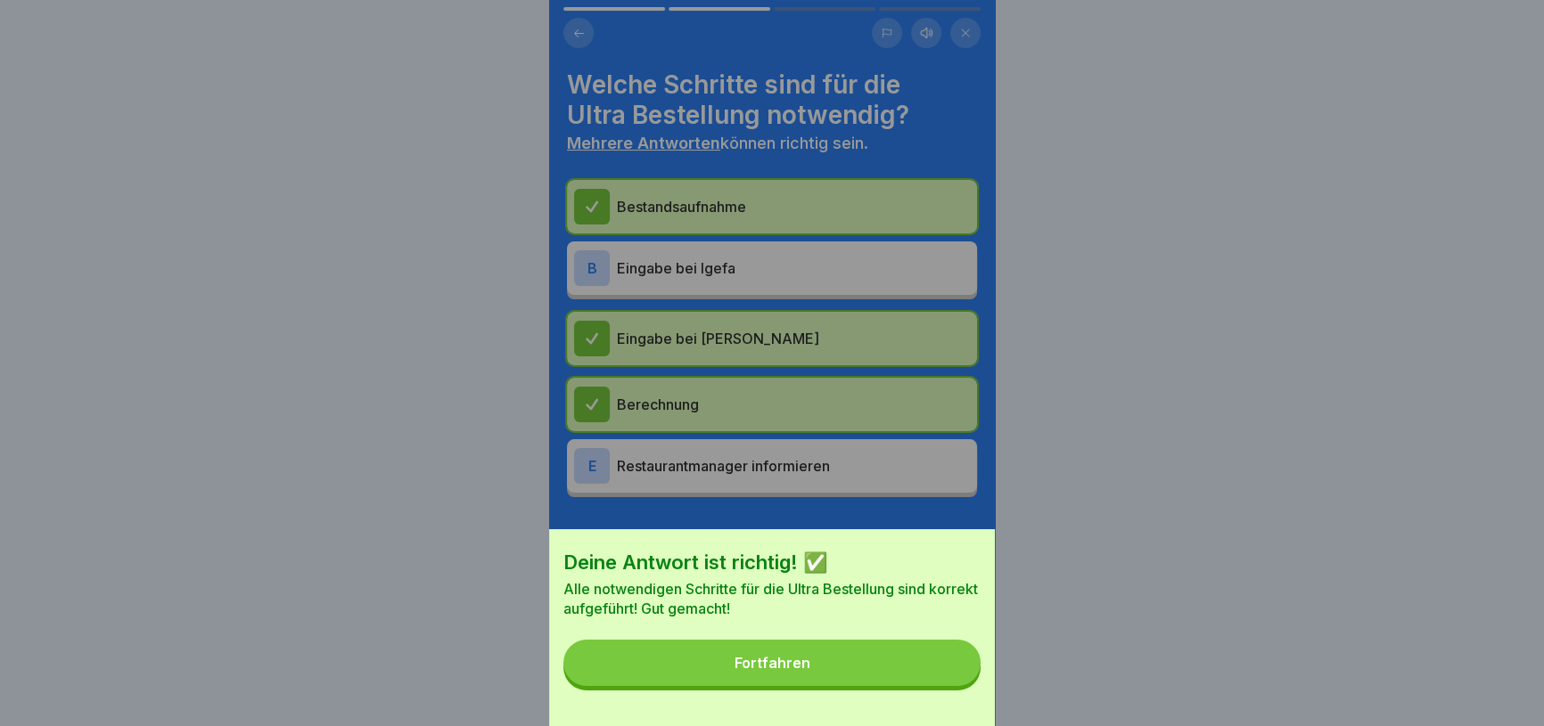
click at [907, 671] on button "Fortfahren" at bounding box center [771, 663] width 417 height 46
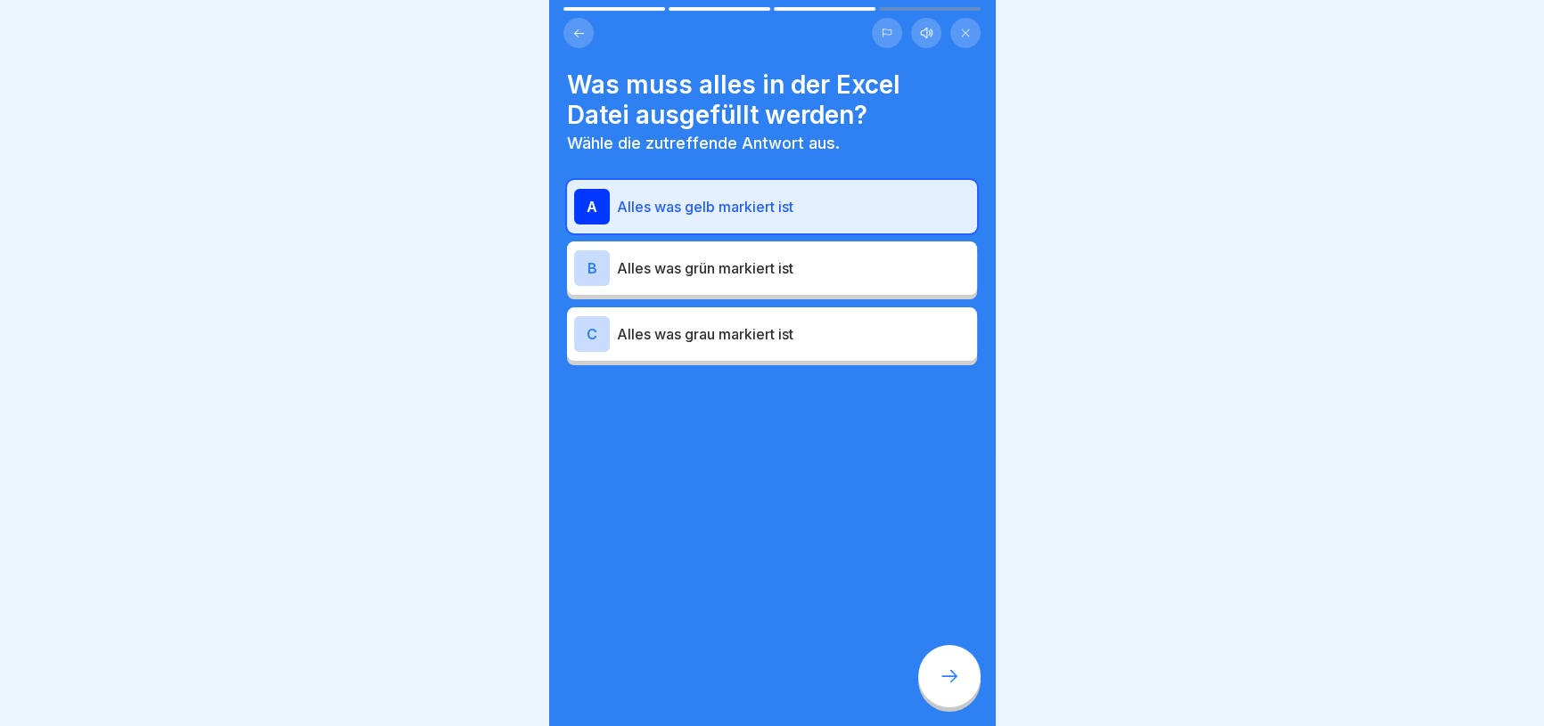
click at [788, 204] on p "Alles was gelb markiert ist" at bounding box center [793, 206] width 353 height 21
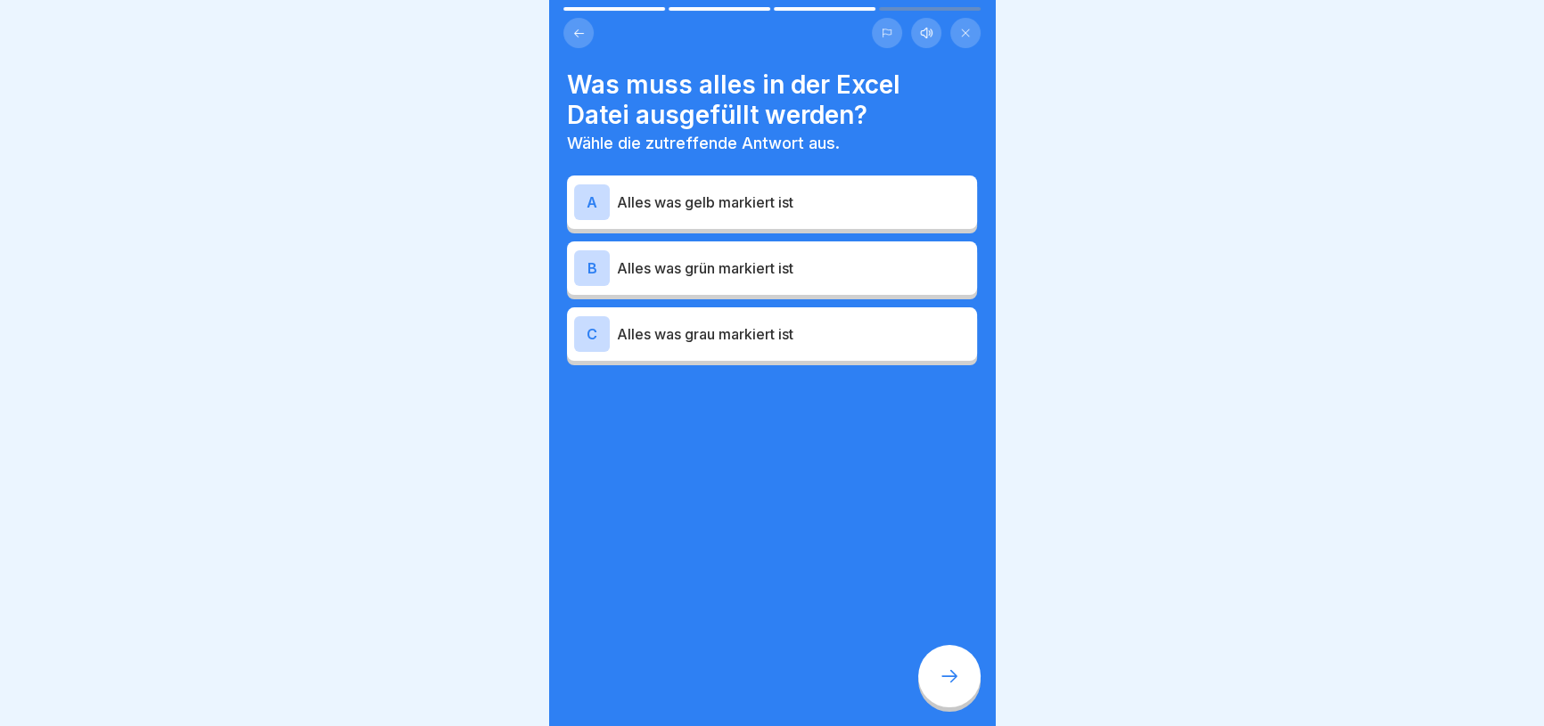
click at [813, 212] on p "Alles was gelb markiert ist" at bounding box center [793, 202] width 353 height 21
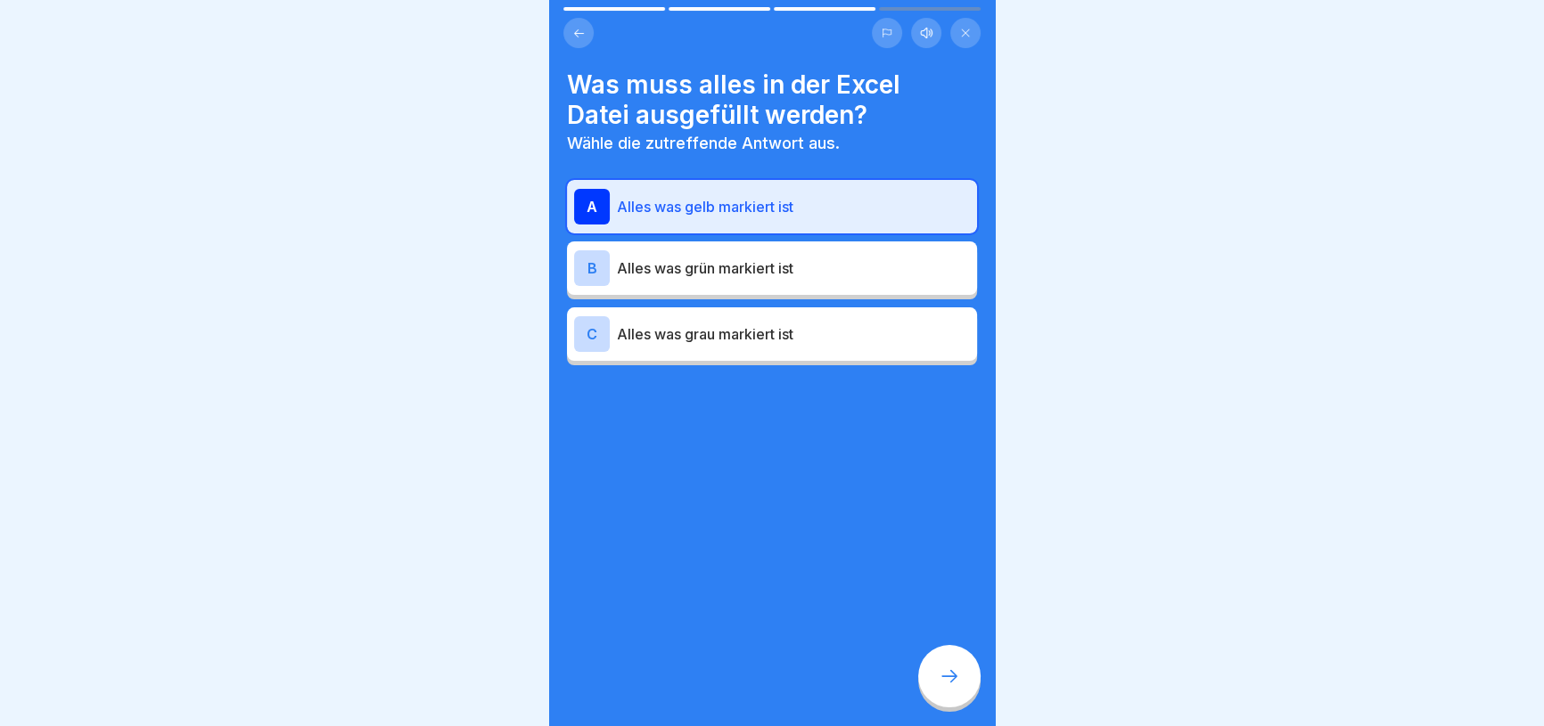
click at [951, 677] on div at bounding box center [949, 676] width 62 height 62
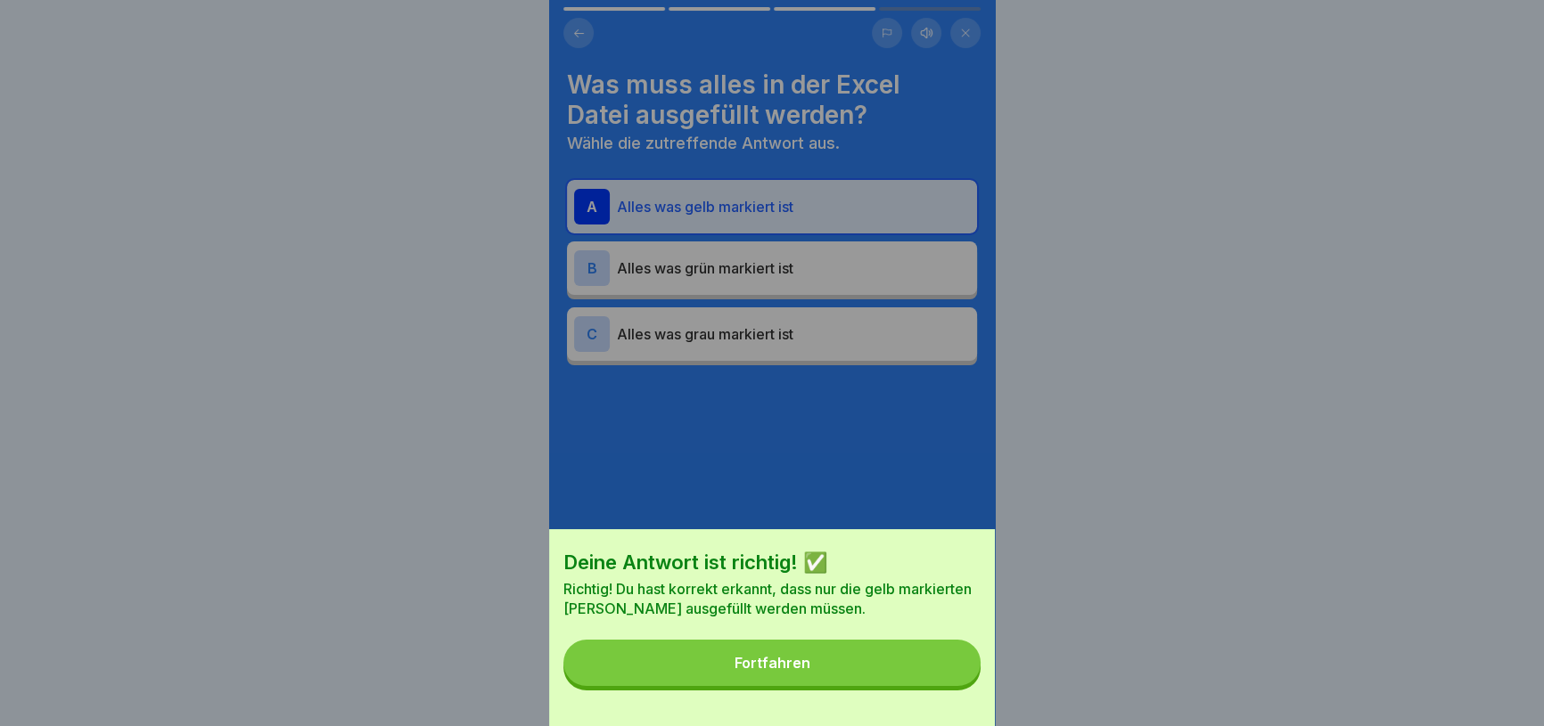
click at [860, 674] on button "Fortfahren" at bounding box center [771, 663] width 417 height 46
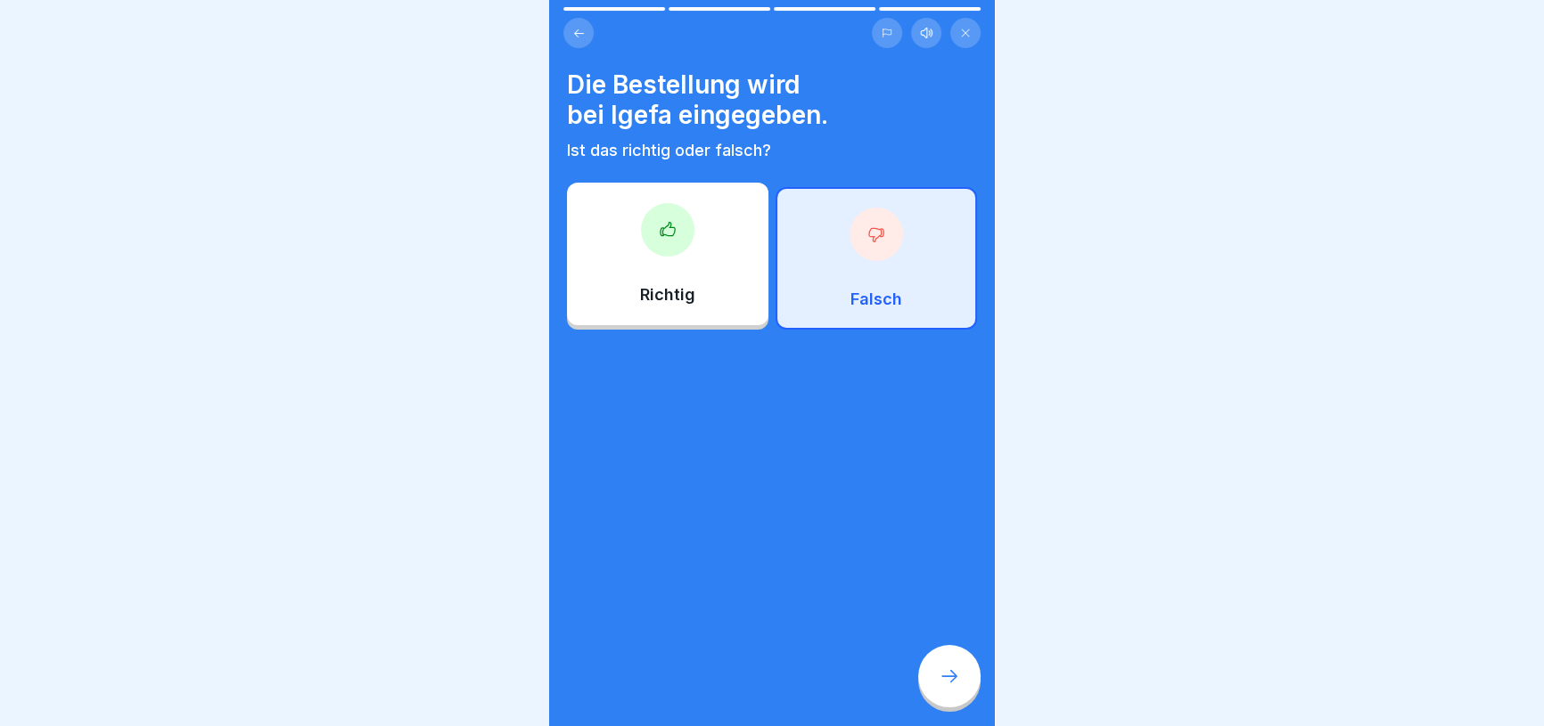
click at [836, 221] on div "Falsch" at bounding box center [875, 258] width 201 height 143
click at [957, 704] on div at bounding box center [949, 676] width 62 height 62
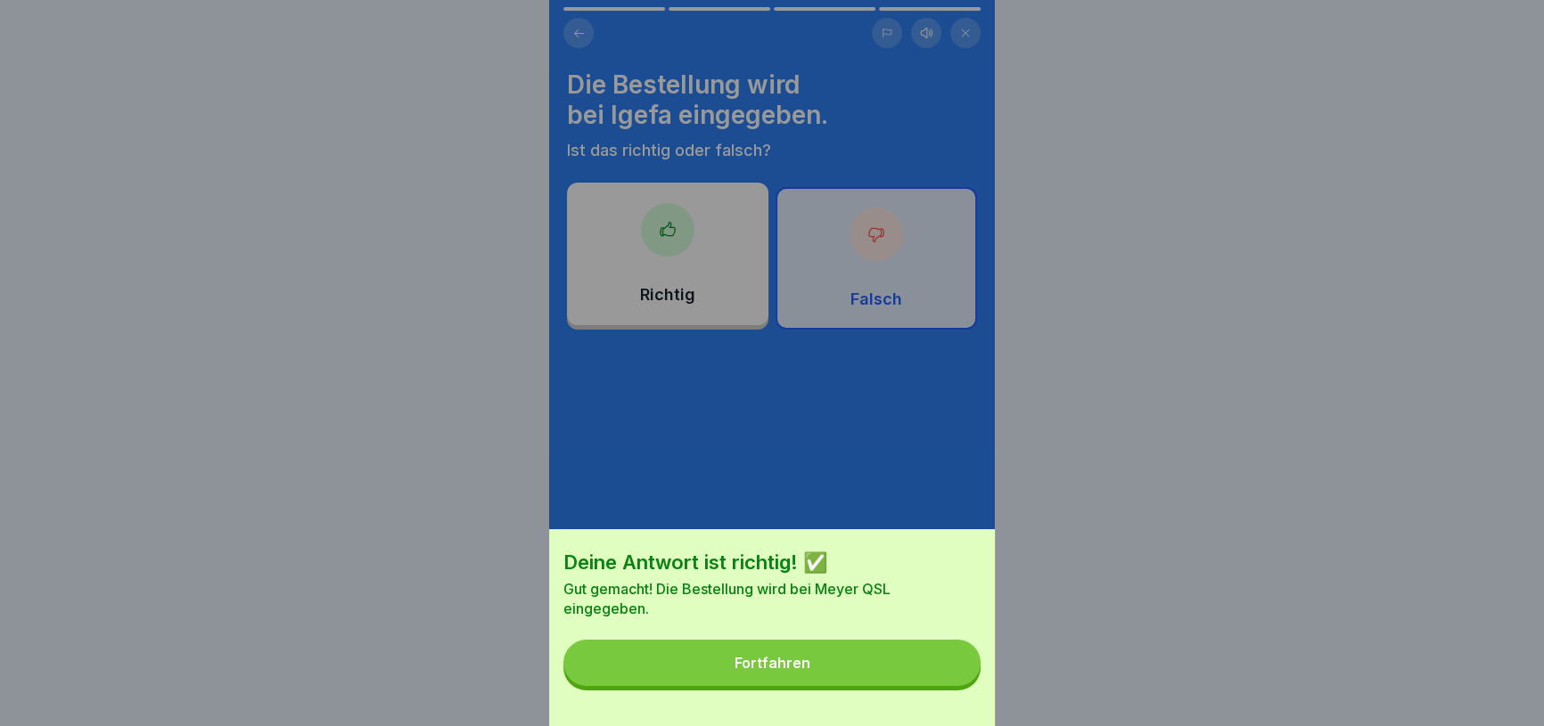
click at [889, 685] on button "Fortfahren" at bounding box center [771, 663] width 417 height 46
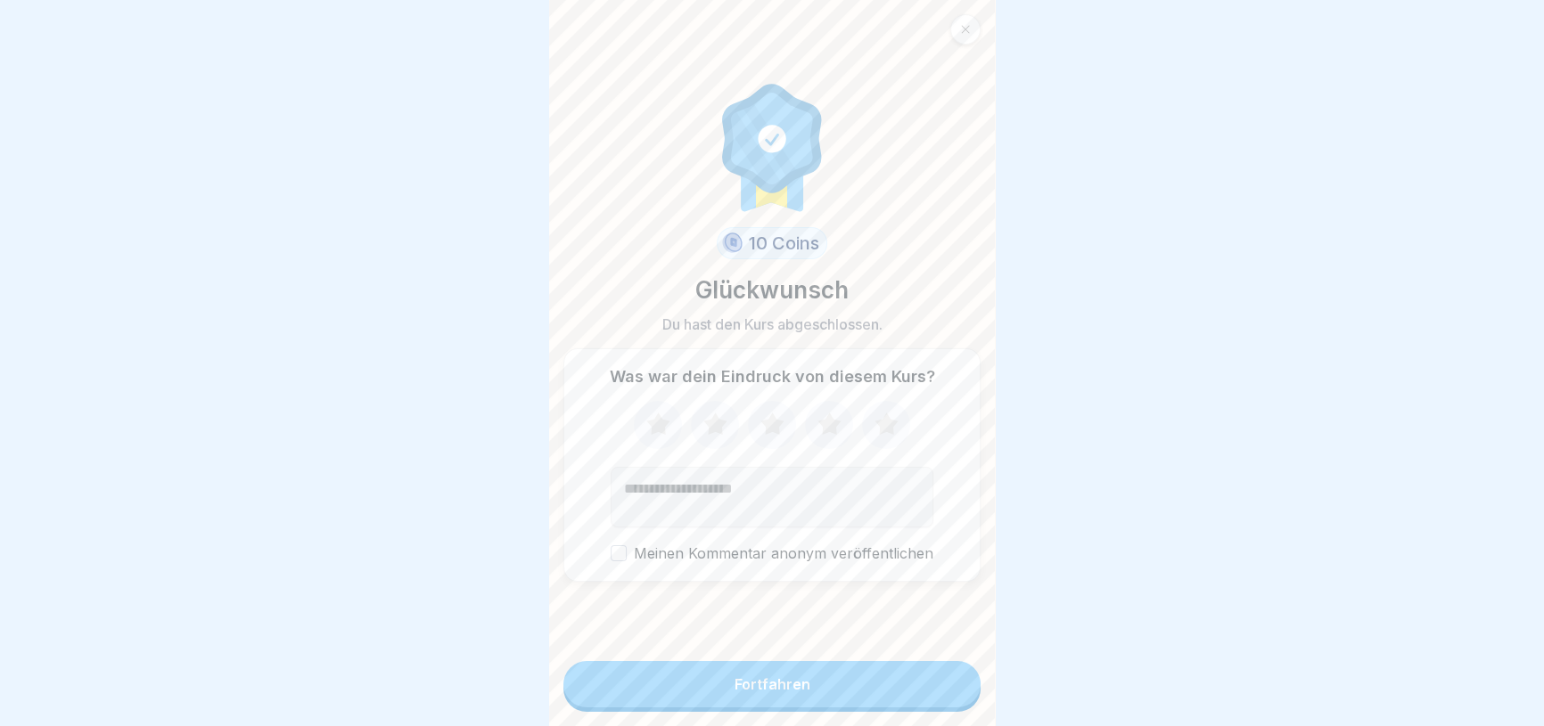
click at [803, 708] on button "Fortfahren" at bounding box center [771, 684] width 417 height 46
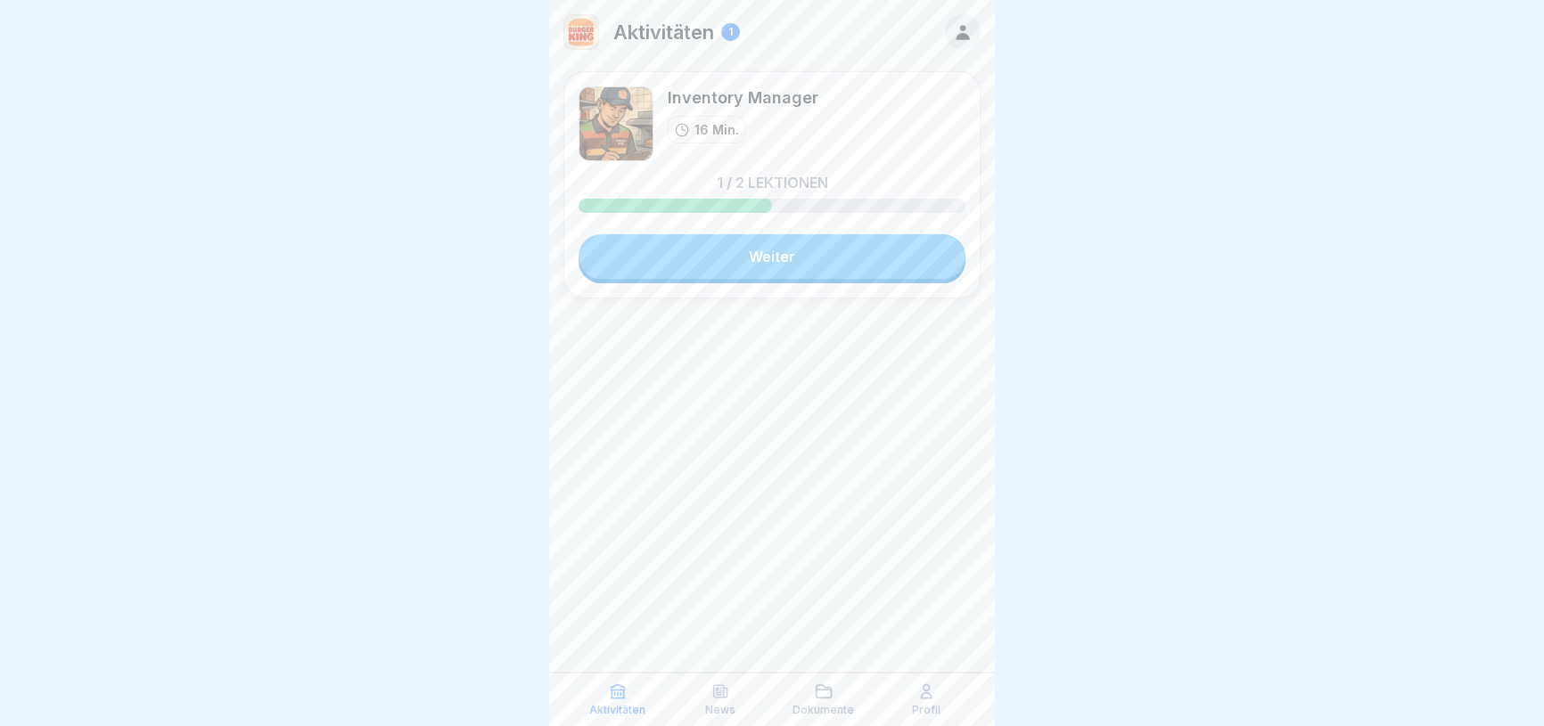
click at [810, 254] on link "Weiter" at bounding box center [771, 256] width 387 height 45
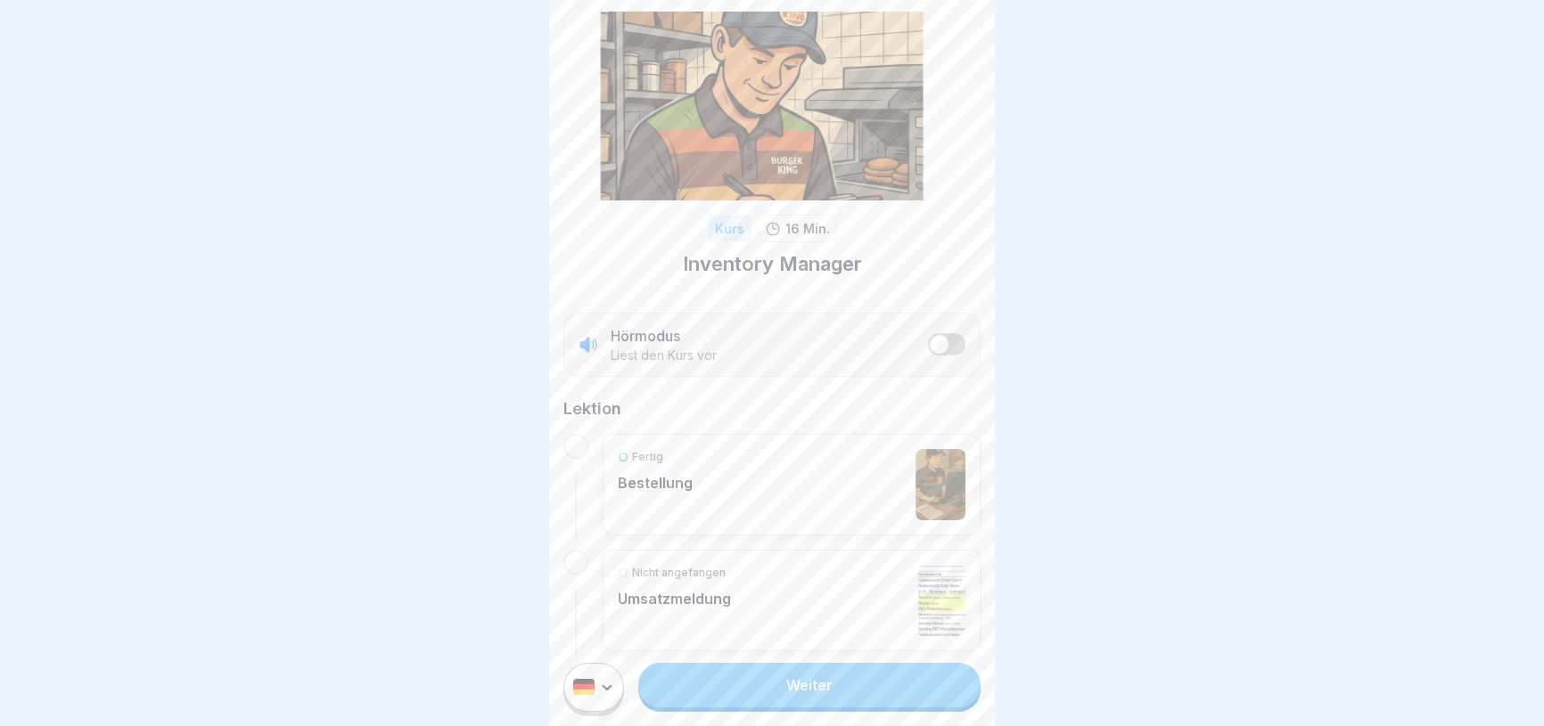
scroll to position [65, 0]
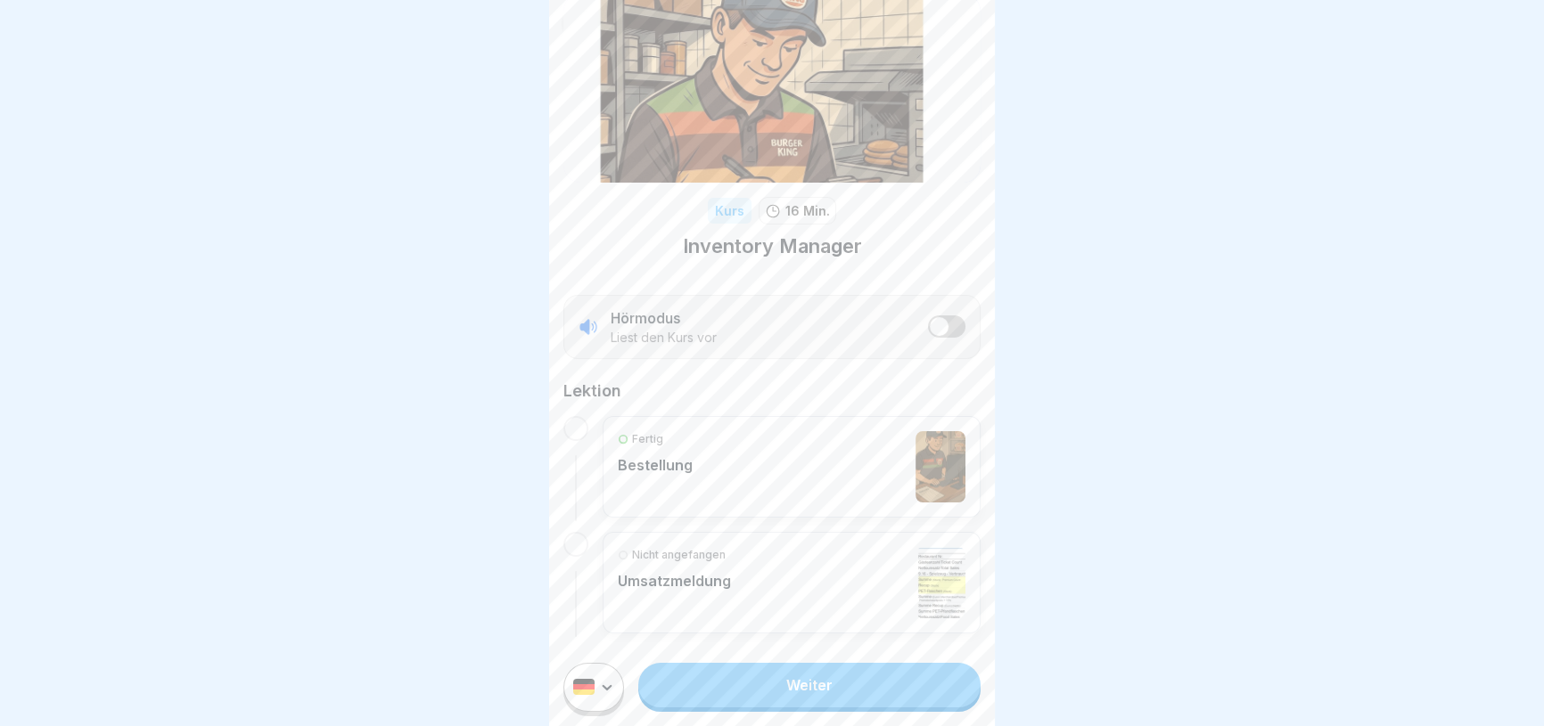
click at [750, 562] on div "Nicht angefangen Umsatzmeldung" at bounding box center [792, 582] width 348 height 71
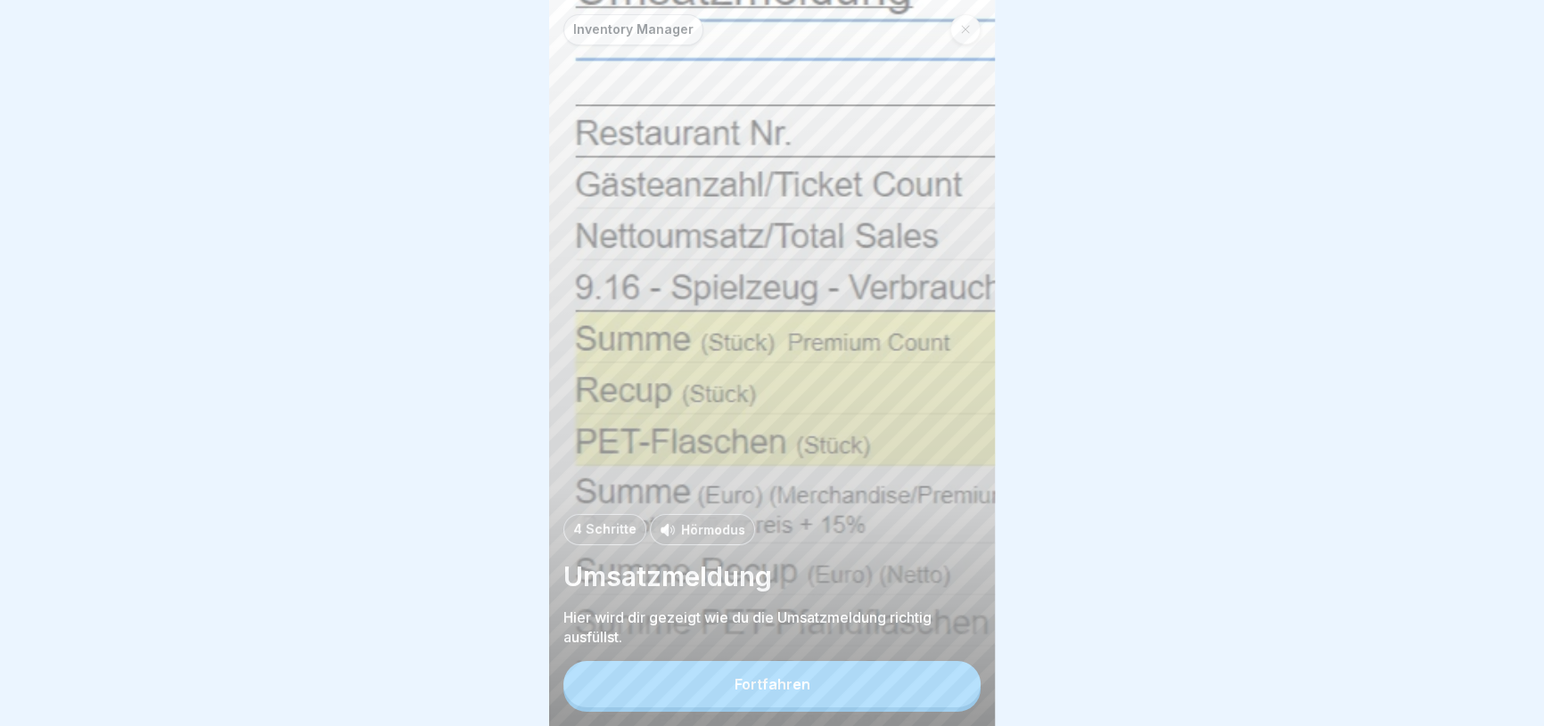
click at [785, 693] on div "Fortfahren" at bounding box center [772, 684] width 76 height 16
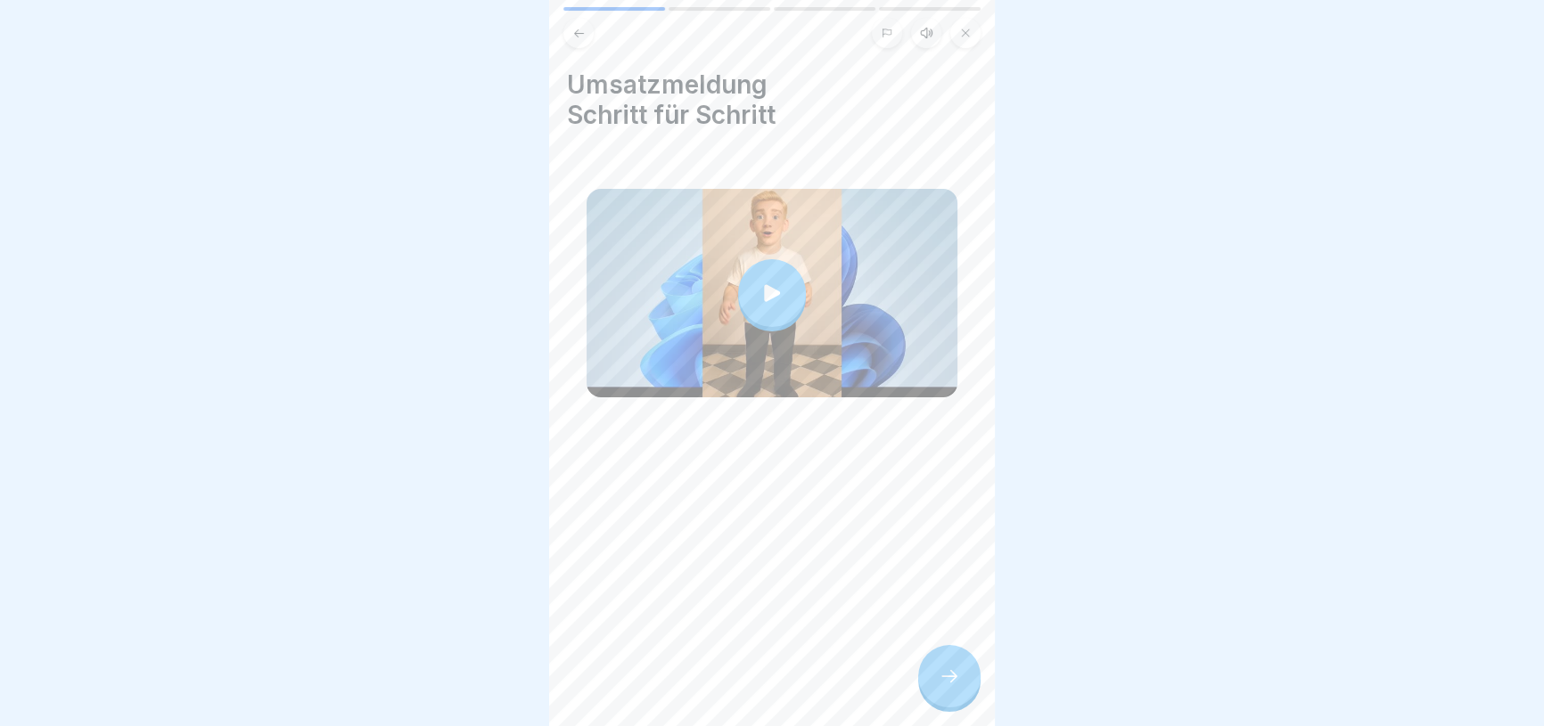
click at [766, 294] on icon at bounding box center [771, 293] width 25 height 25
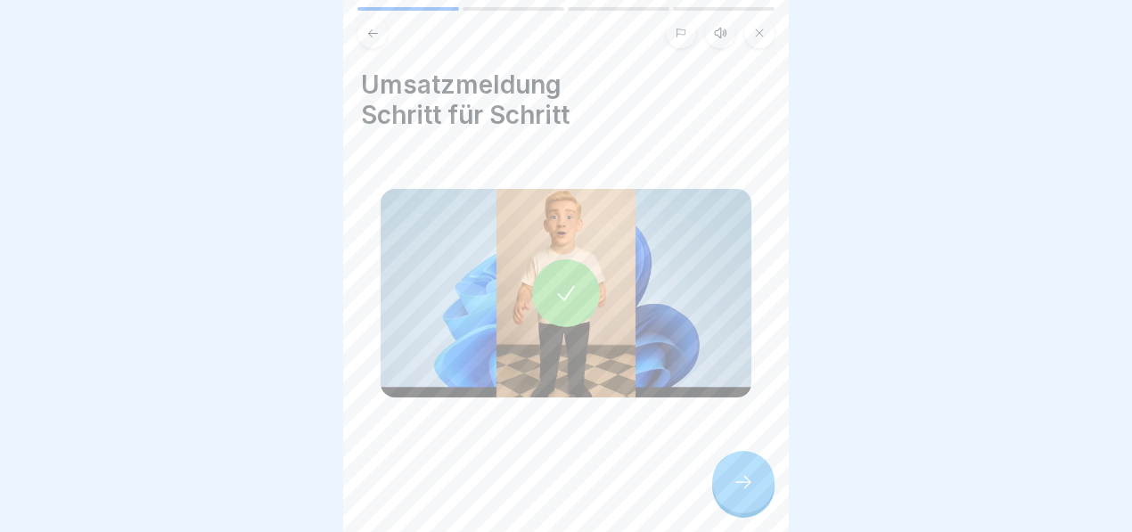
click at [744, 483] on icon at bounding box center [743, 481] width 21 height 21
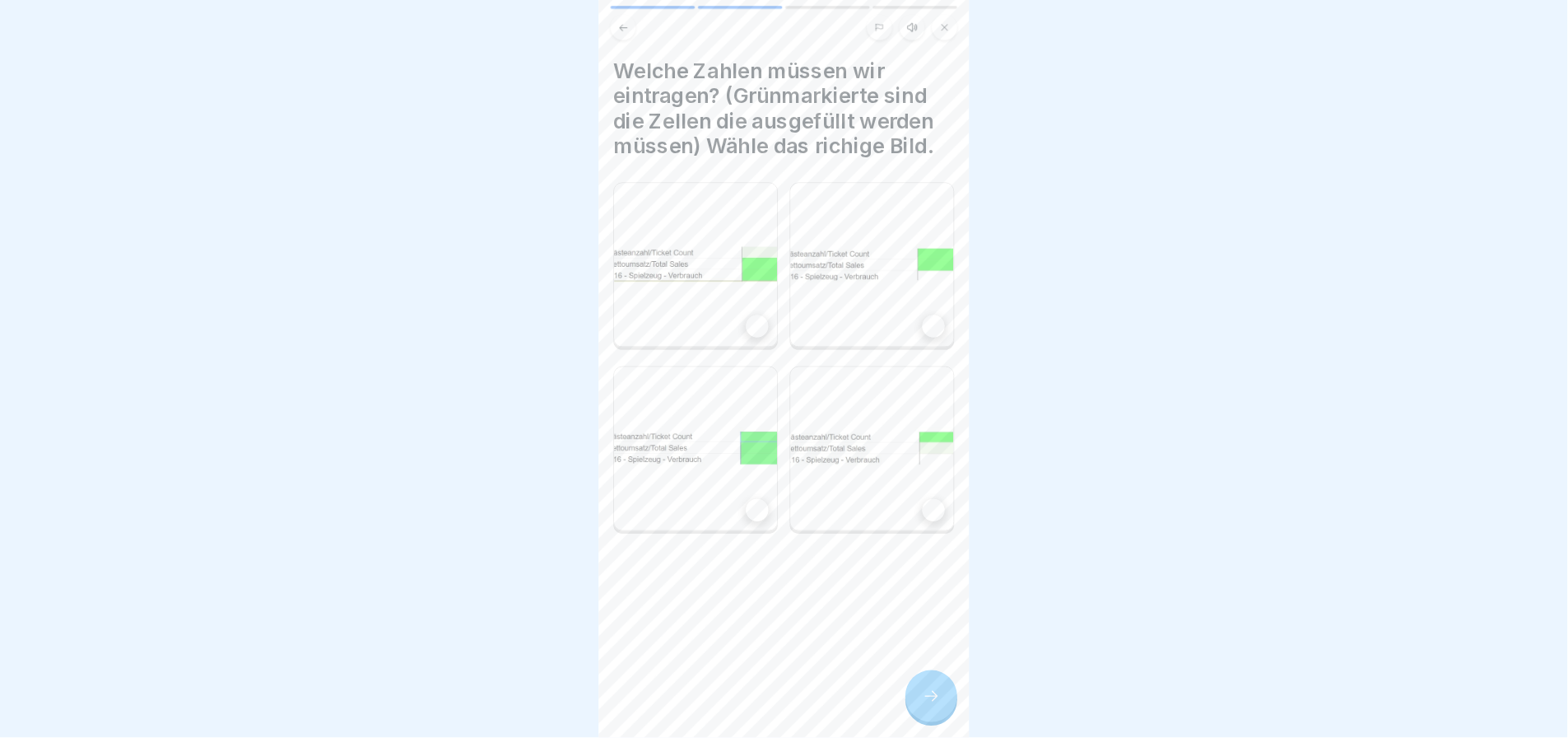
scroll to position [10, 0]
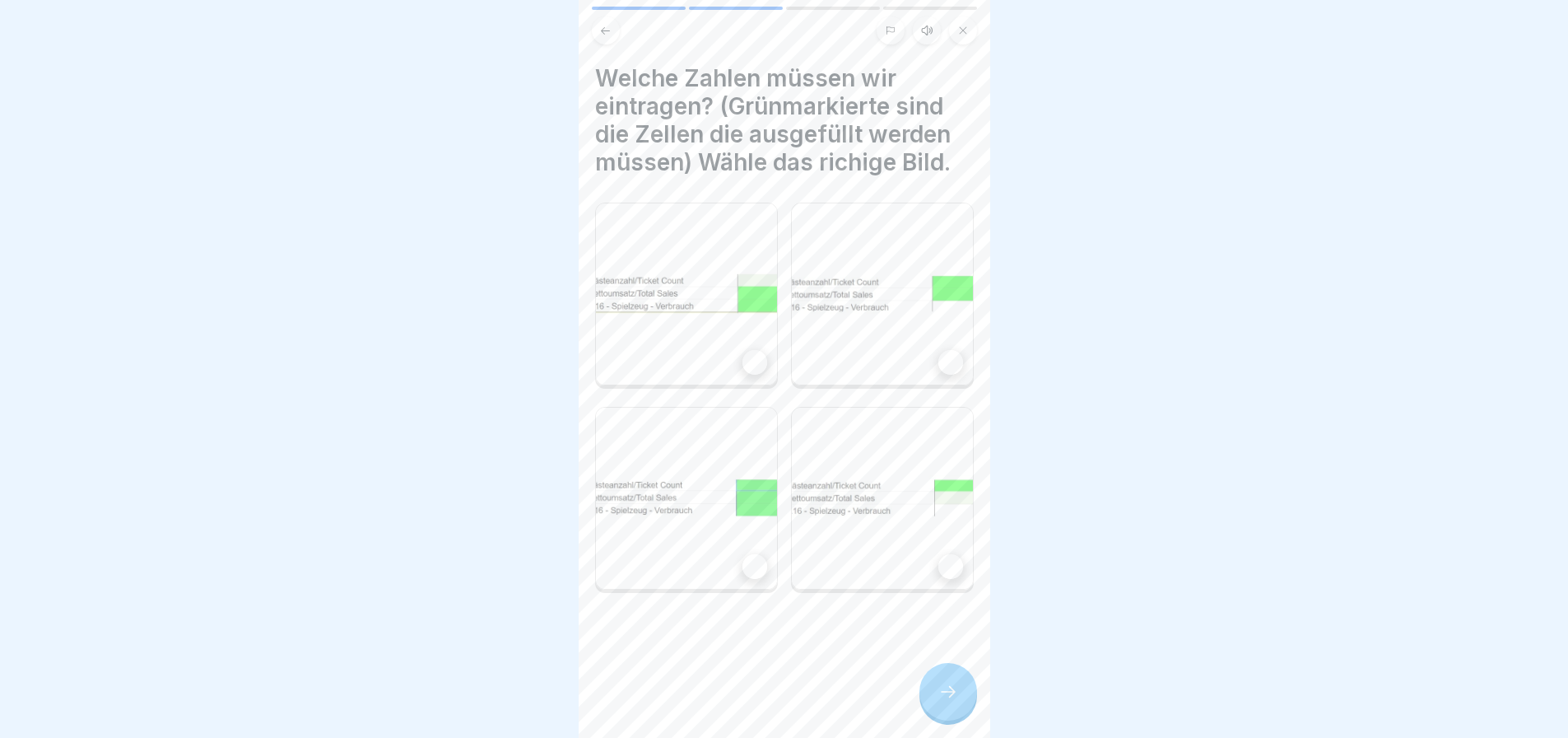
click at [693, 263] on img at bounding box center [686, 294] width 181 height 181
click at [938, 671] on icon at bounding box center [947, 691] width 19 height 19
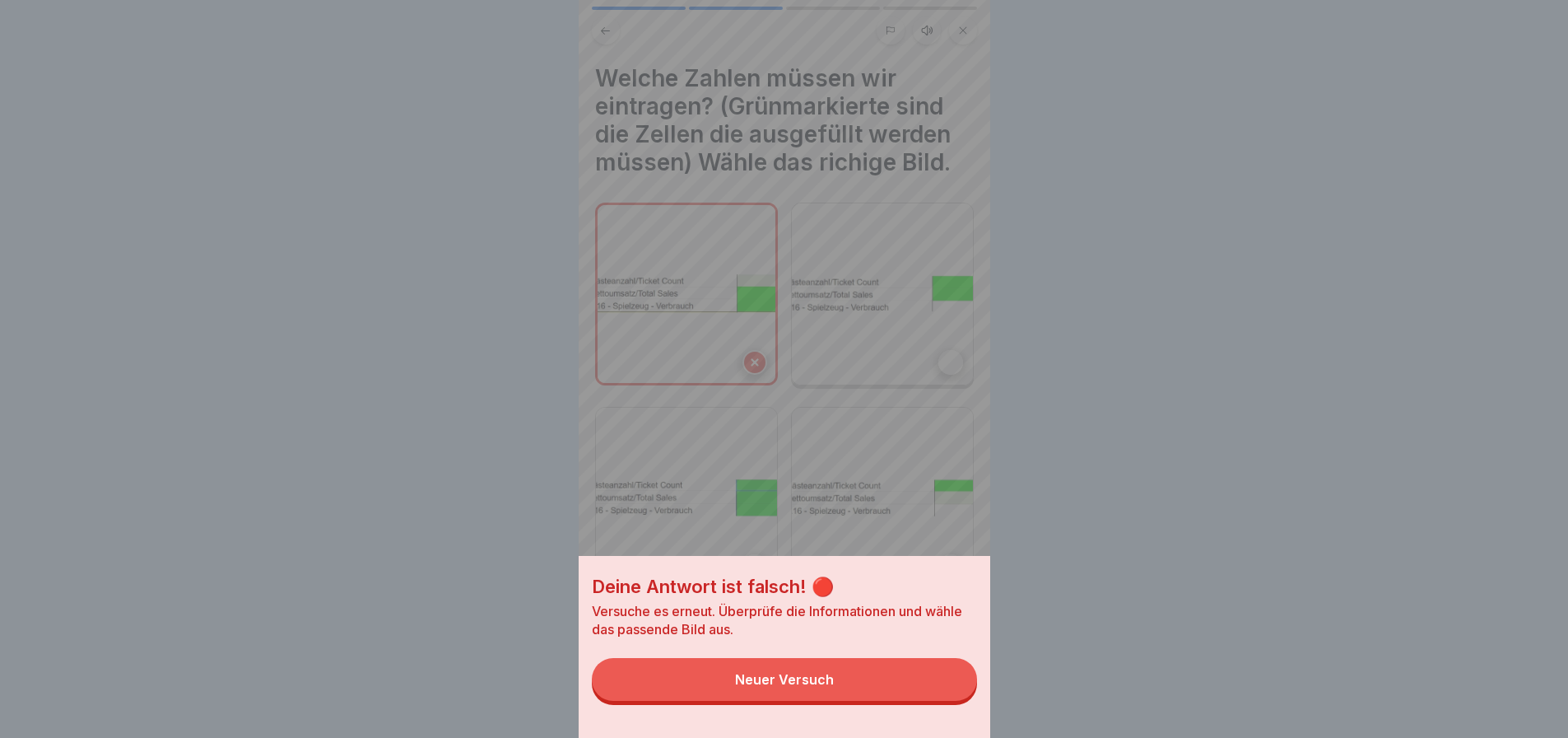
click at [930, 671] on button "Neuer Versuch" at bounding box center [784, 679] width 385 height 42
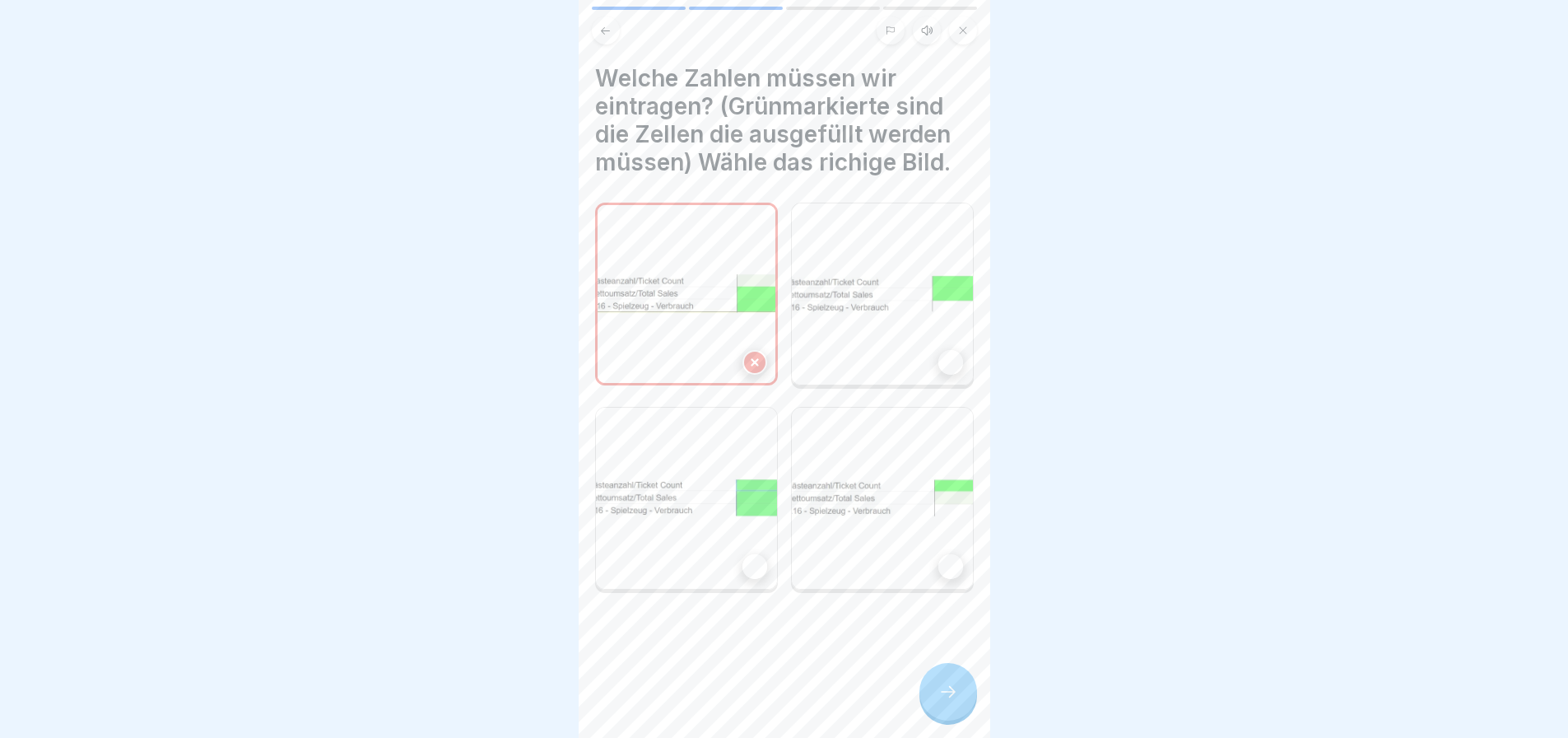
click at [853, 300] on img at bounding box center [882, 294] width 181 height 181
click at [944, 671] on icon at bounding box center [947, 691] width 19 height 19
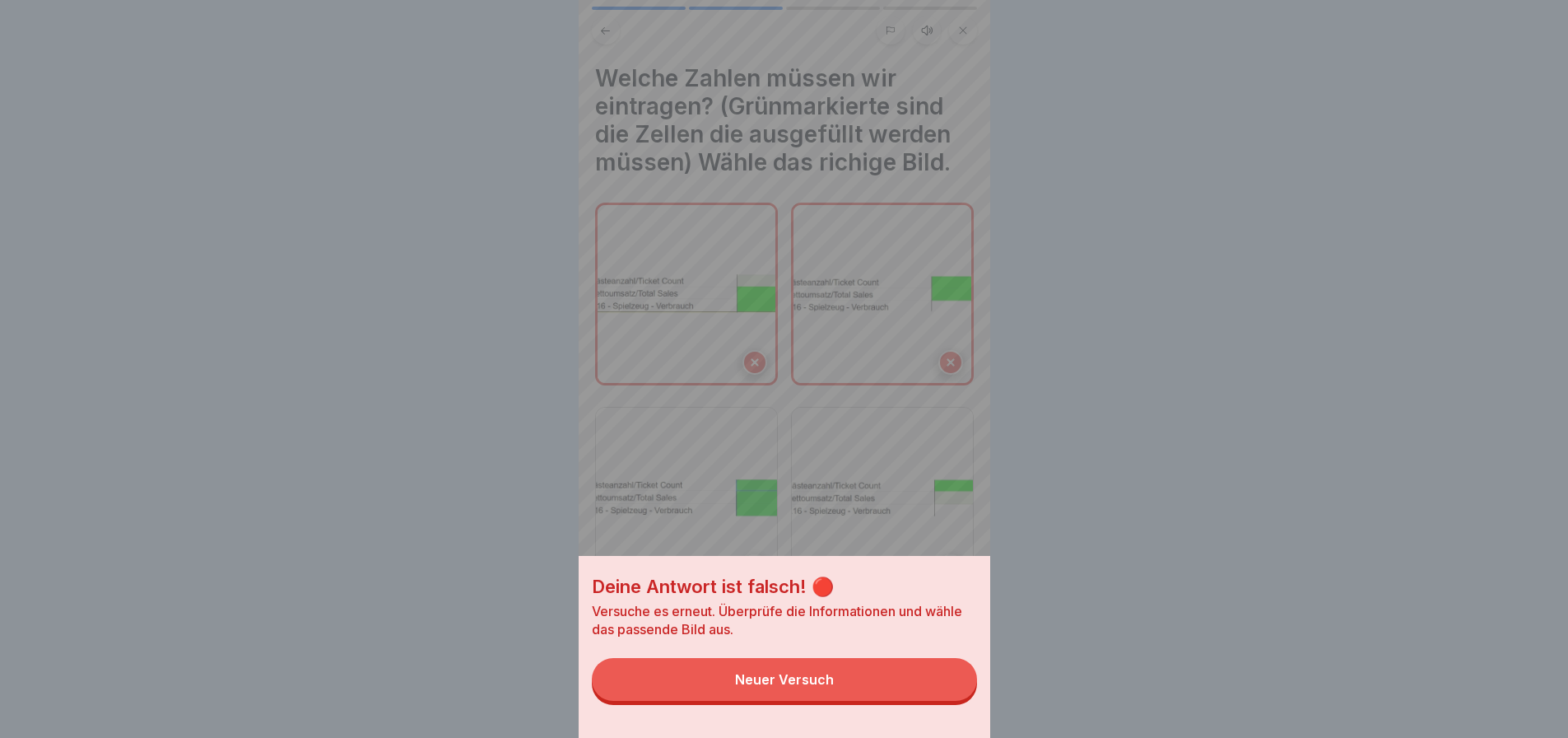
click at [942, 671] on button "Neuer Versuch" at bounding box center [784, 679] width 385 height 42
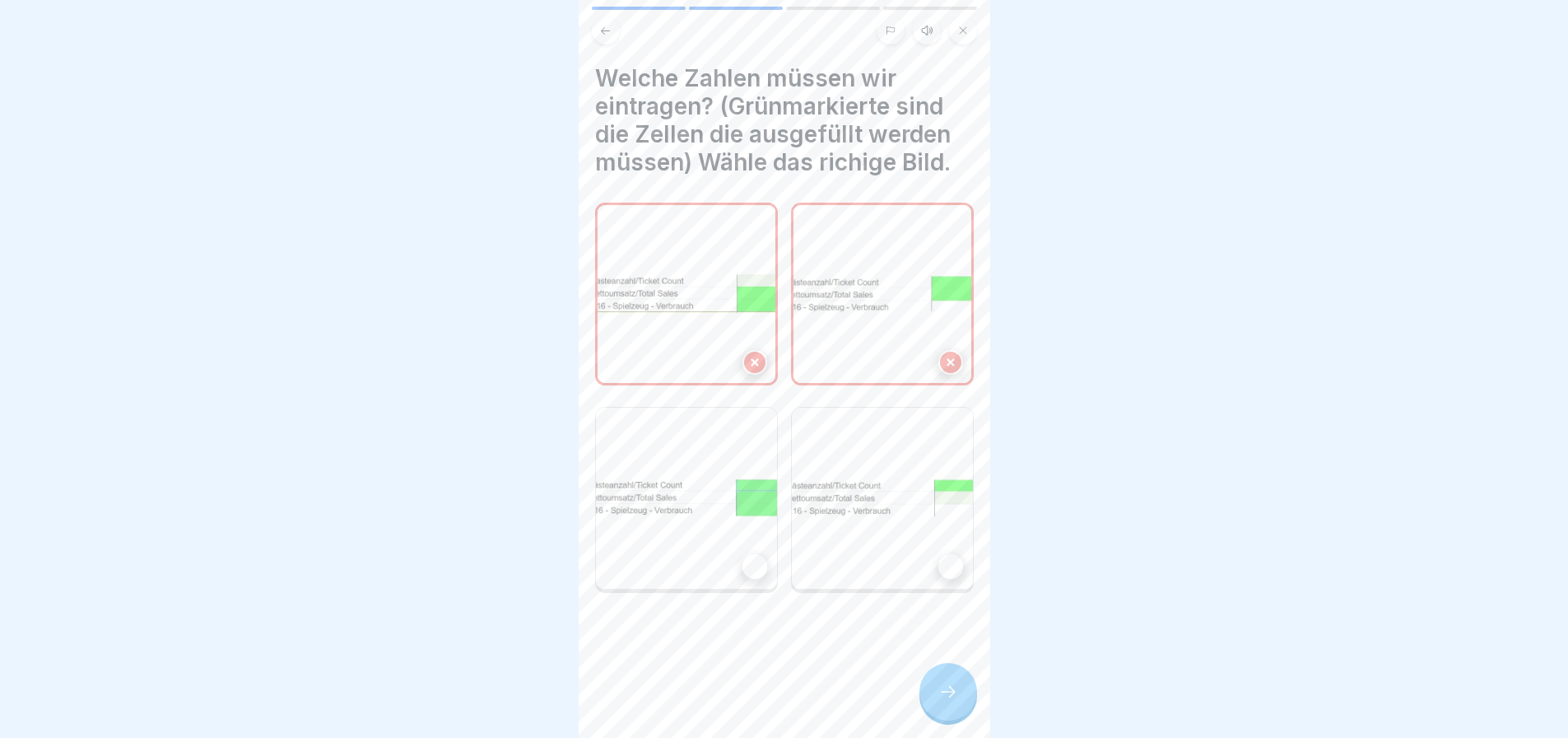
click at [756, 554] on div at bounding box center [754, 566] width 25 height 25
click at [953, 671] on div at bounding box center [948, 691] width 57 height 57
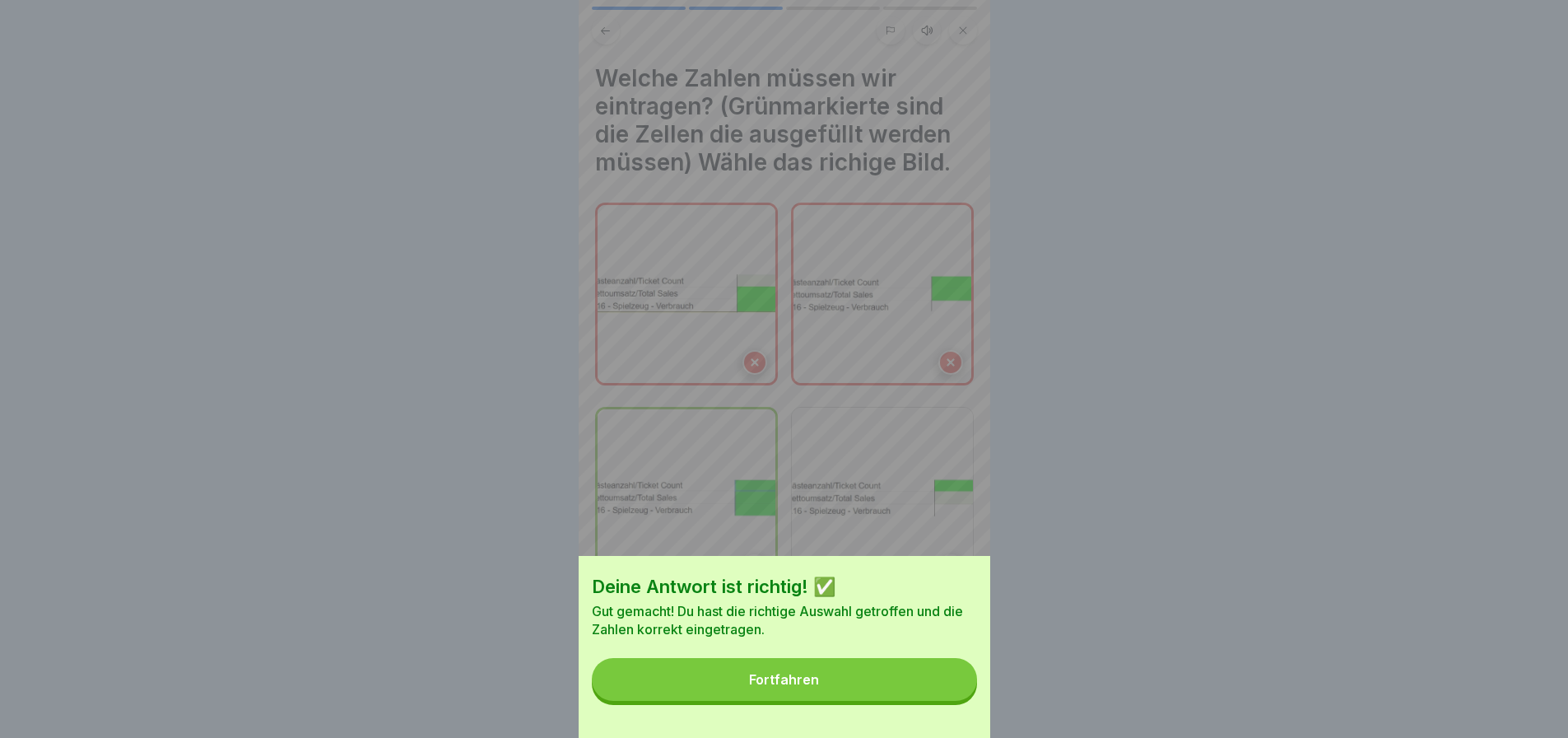
click at [933, 671] on button "Fortfahren" at bounding box center [784, 679] width 385 height 42
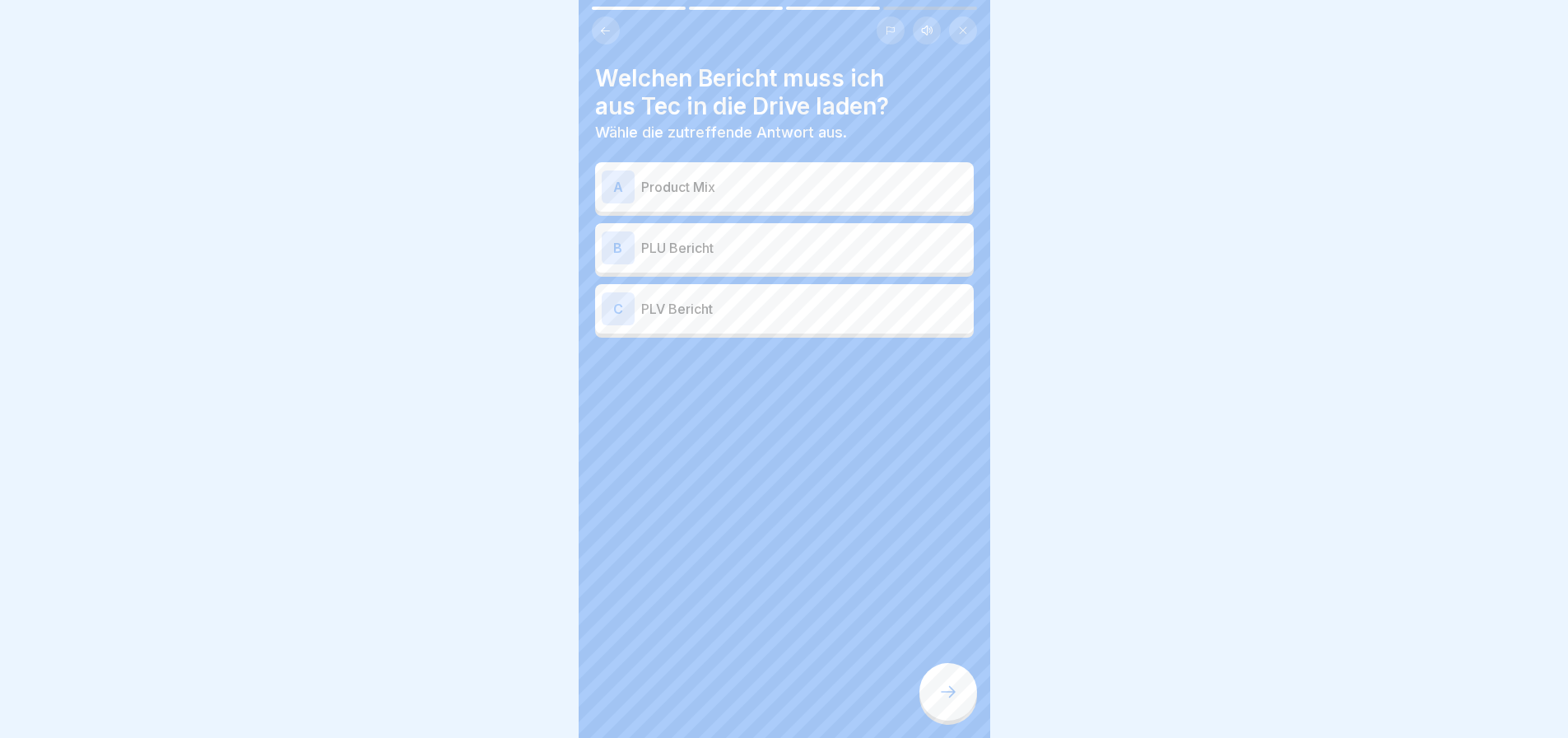
click at [756, 239] on p "PLU Bericht" at bounding box center [803, 248] width 326 height 19
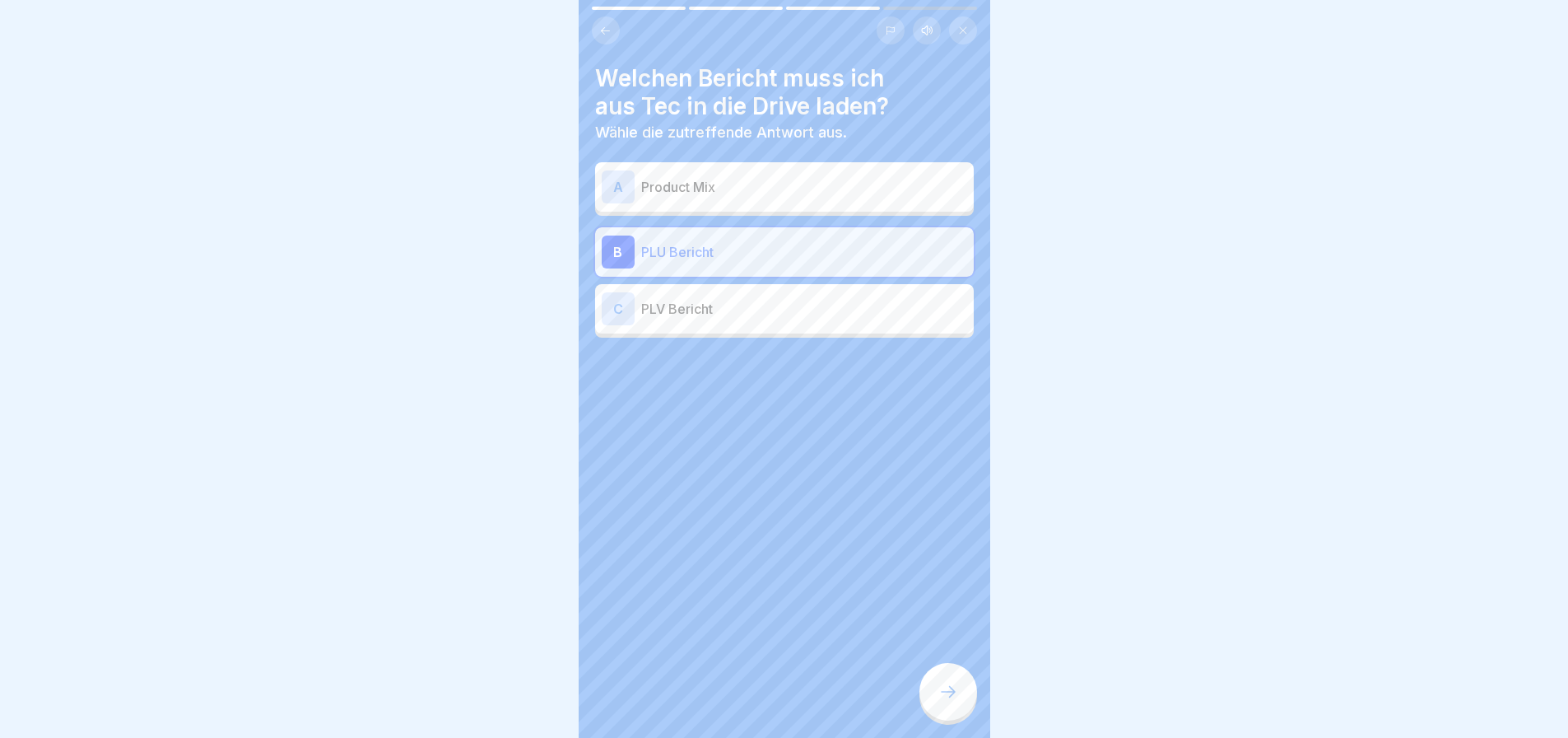
click at [960, 671] on div at bounding box center [948, 691] width 57 height 57
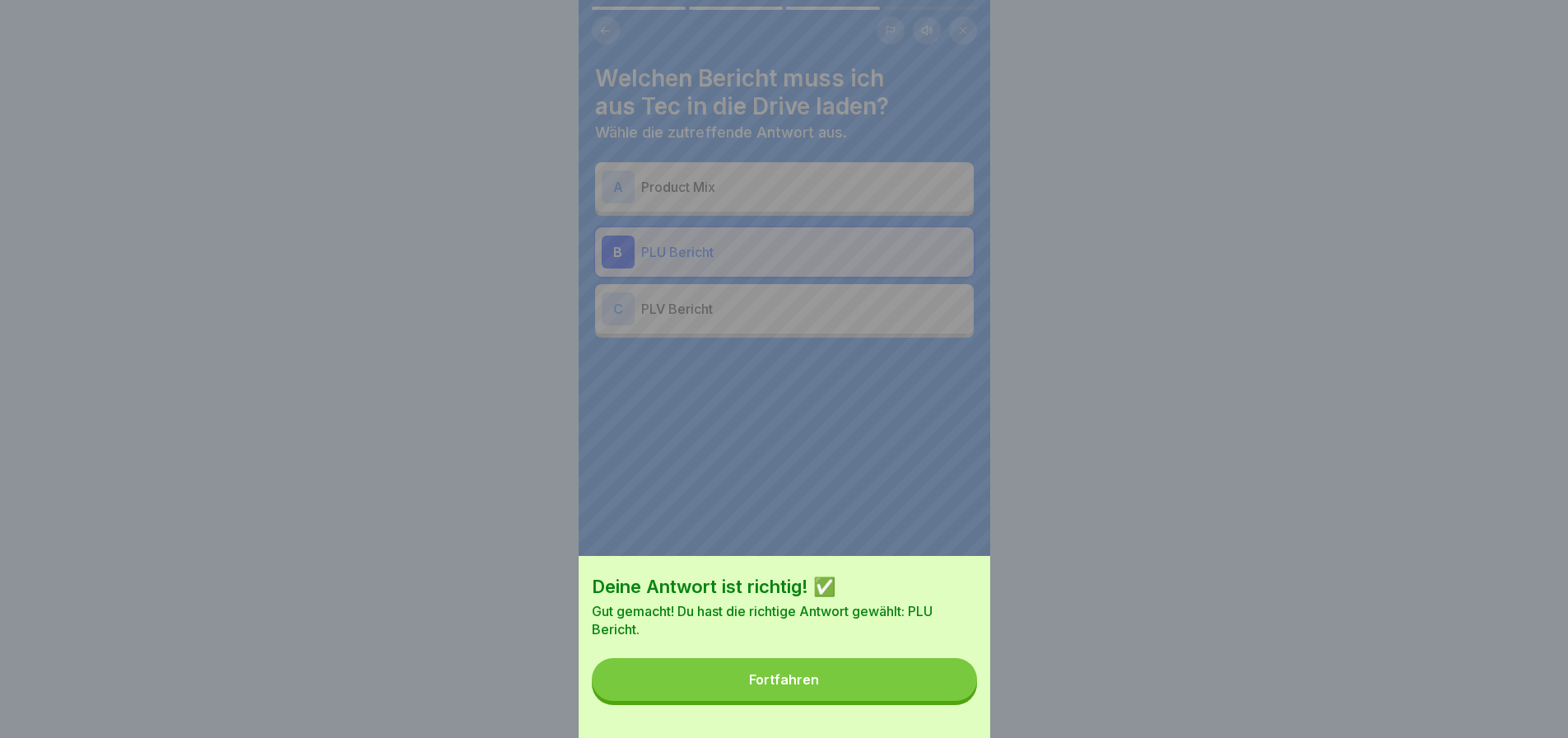
click at [874, 671] on button "Fortfahren" at bounding box center [784, 679] width 385 height 42
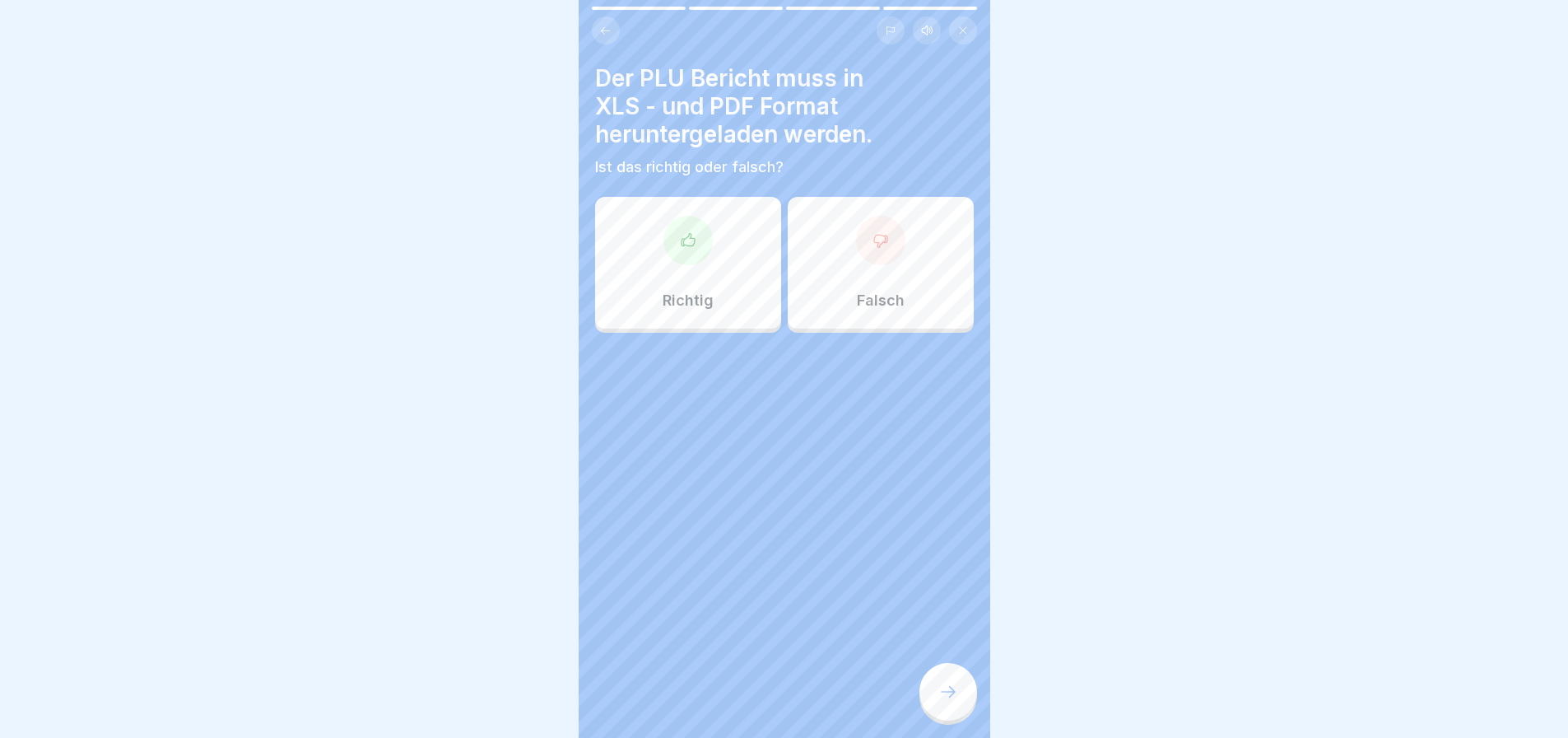
click at [681, 246] on div at bounding box center [687, 240] width 49 height 49
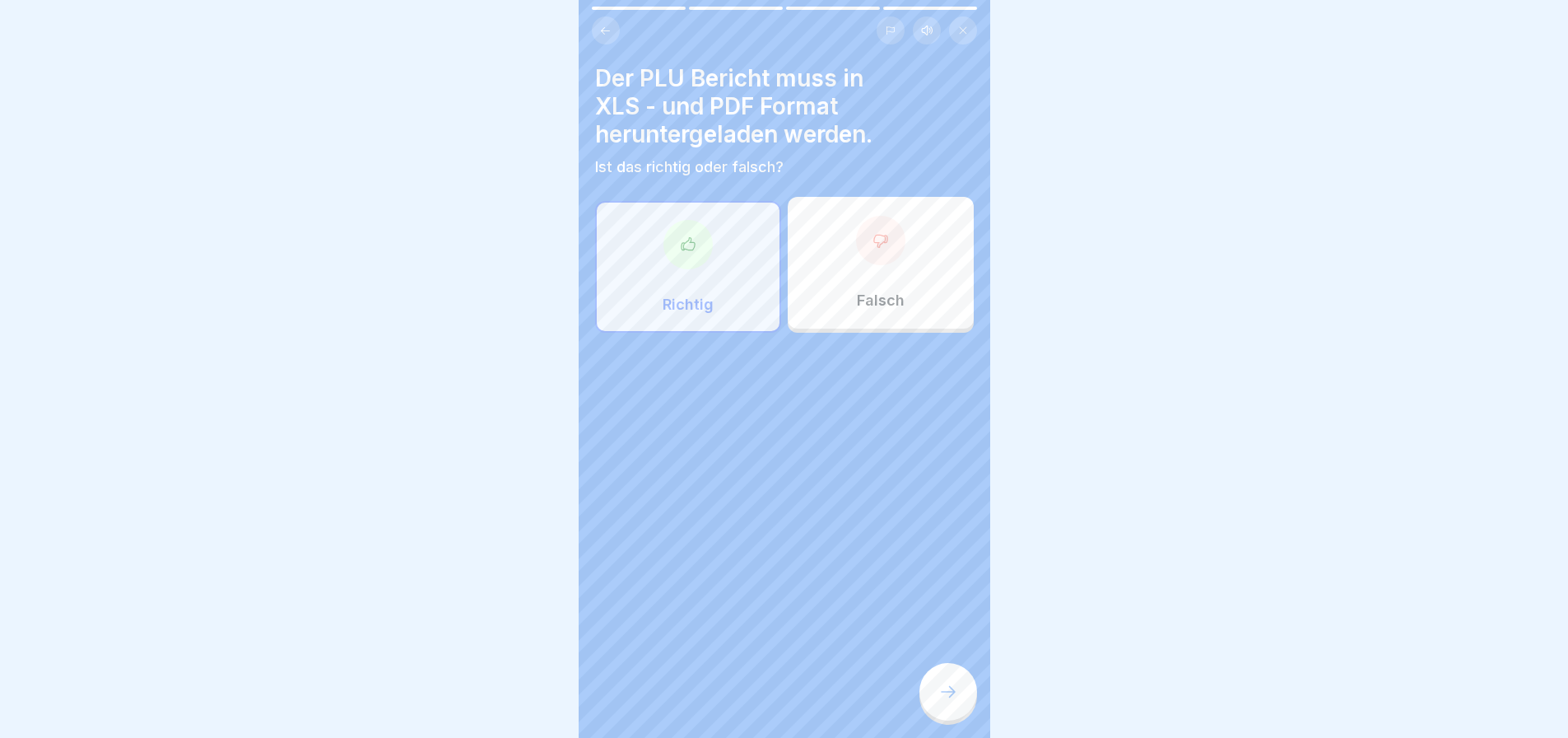
click at [959, 671] on div at bounding box center [948, 691] width 57 height 57
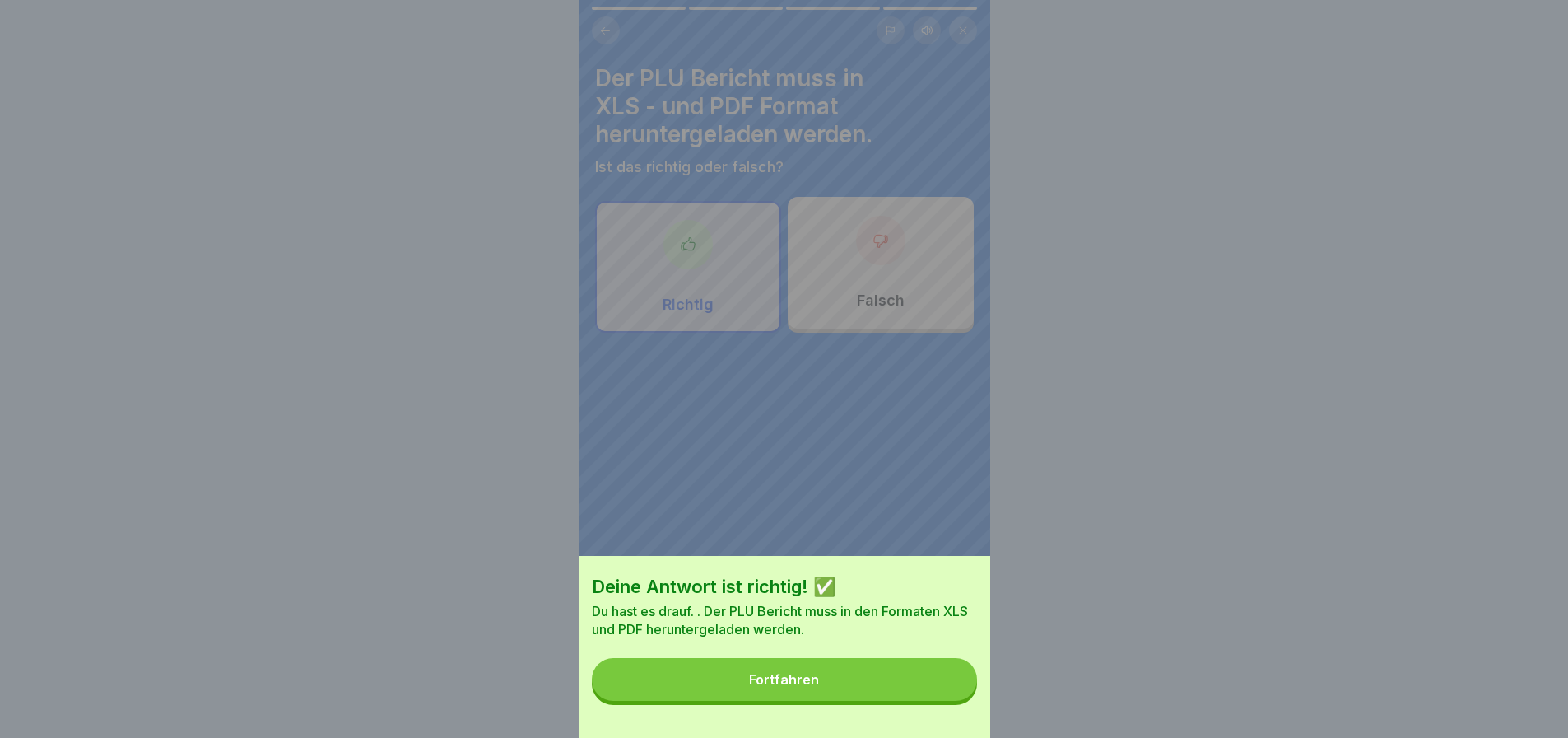
click at [897, 671] on button "Fortfahren" at bounding box center [784, 679] width 385 height 42
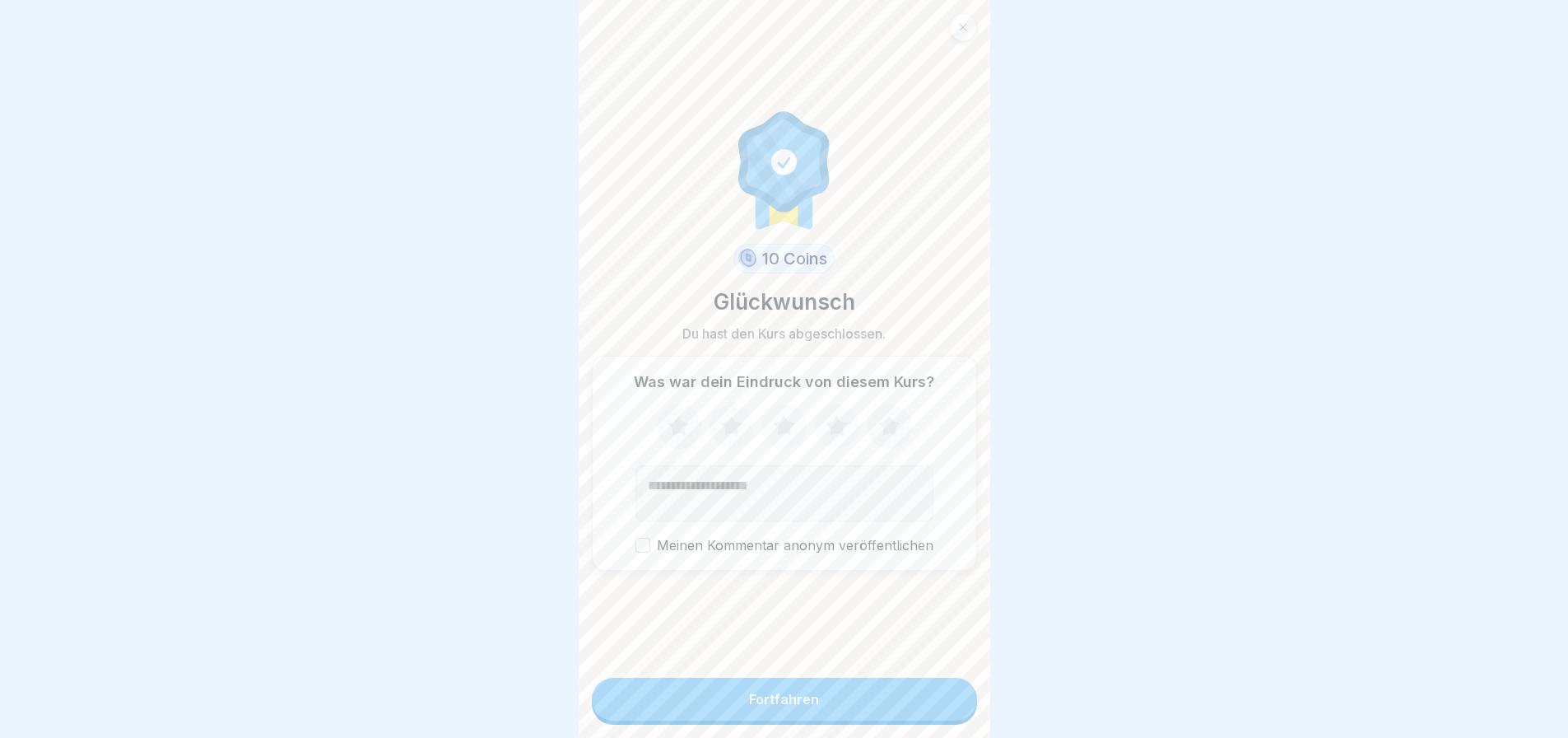
click at [862, 671] on button "Fortfahren" at bounding box center [784, 699] width 385 height 42
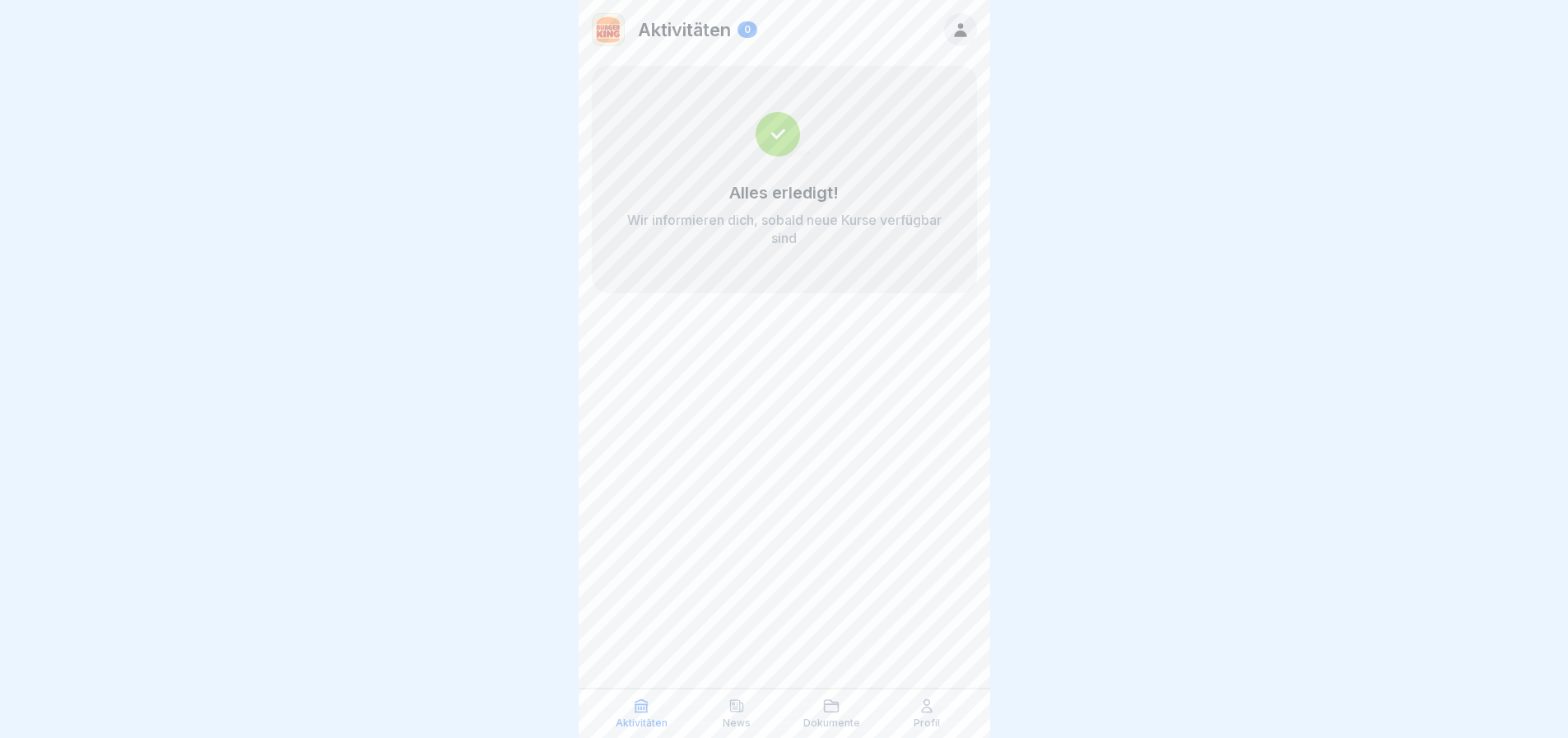
click at [683, 30] on p "Aktivitäten" at bounding box center [684, 29] width 93 height 21
drag, startPoint x: 612, startPoint y: 29, endPoint x: 620, endPoint y: 58, distance: 30.1
click at [613, 29] on img at bounding box center [609, 30] width 31 height 31
click at [628, 671] on p "Aktivitäten" at bounding box center [642, 722] width 52 height 11
click at [723, 671] on p "News" at bounding box center [737, 722] width 28 height 11
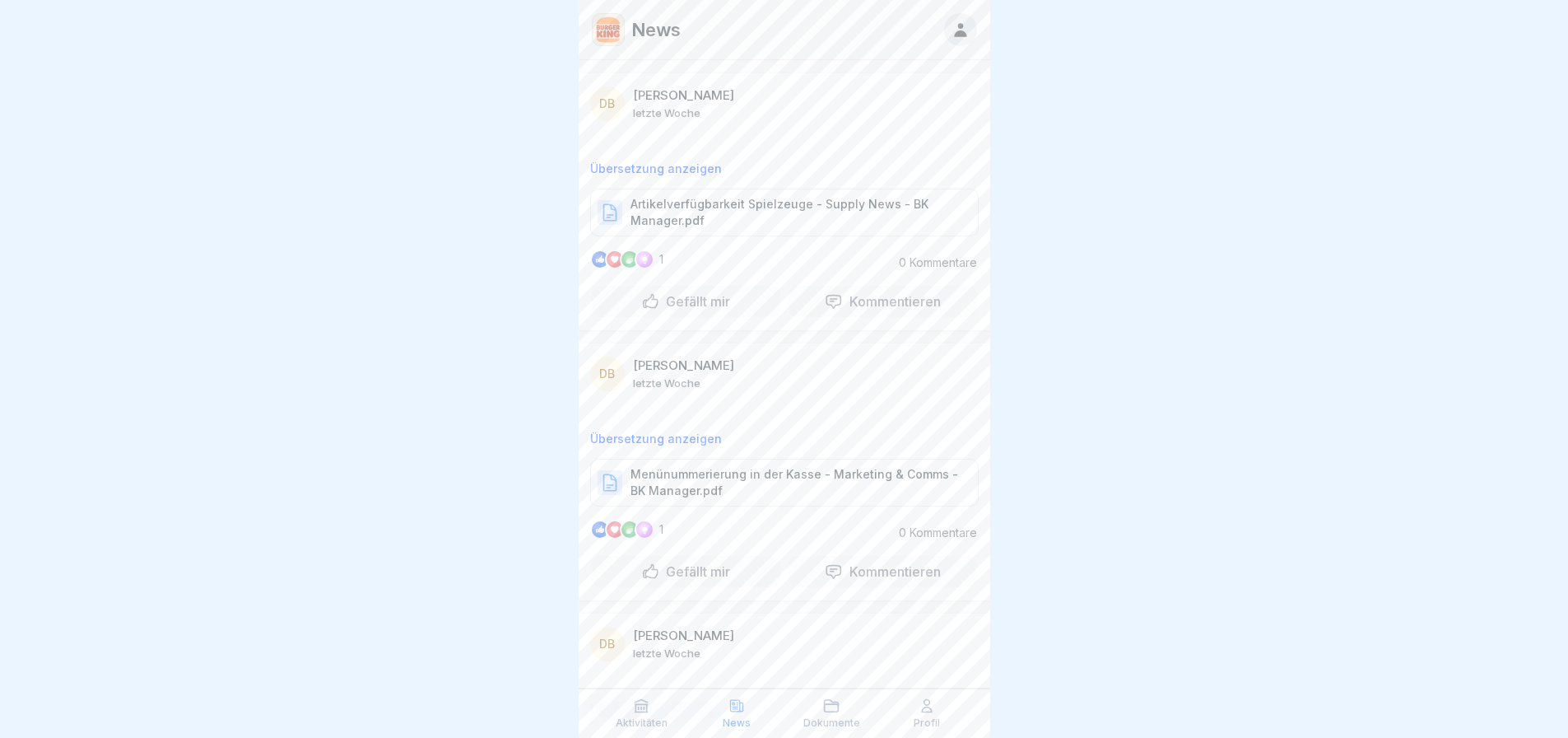
click at [687, 671] on div "Aktivitäten News Dokumente Profil" at bounding box center [785, 712] width 412 height 49
click at [655, 671] on div "Aktivitäten" at bounding box center [642, 713] width 87 height 31
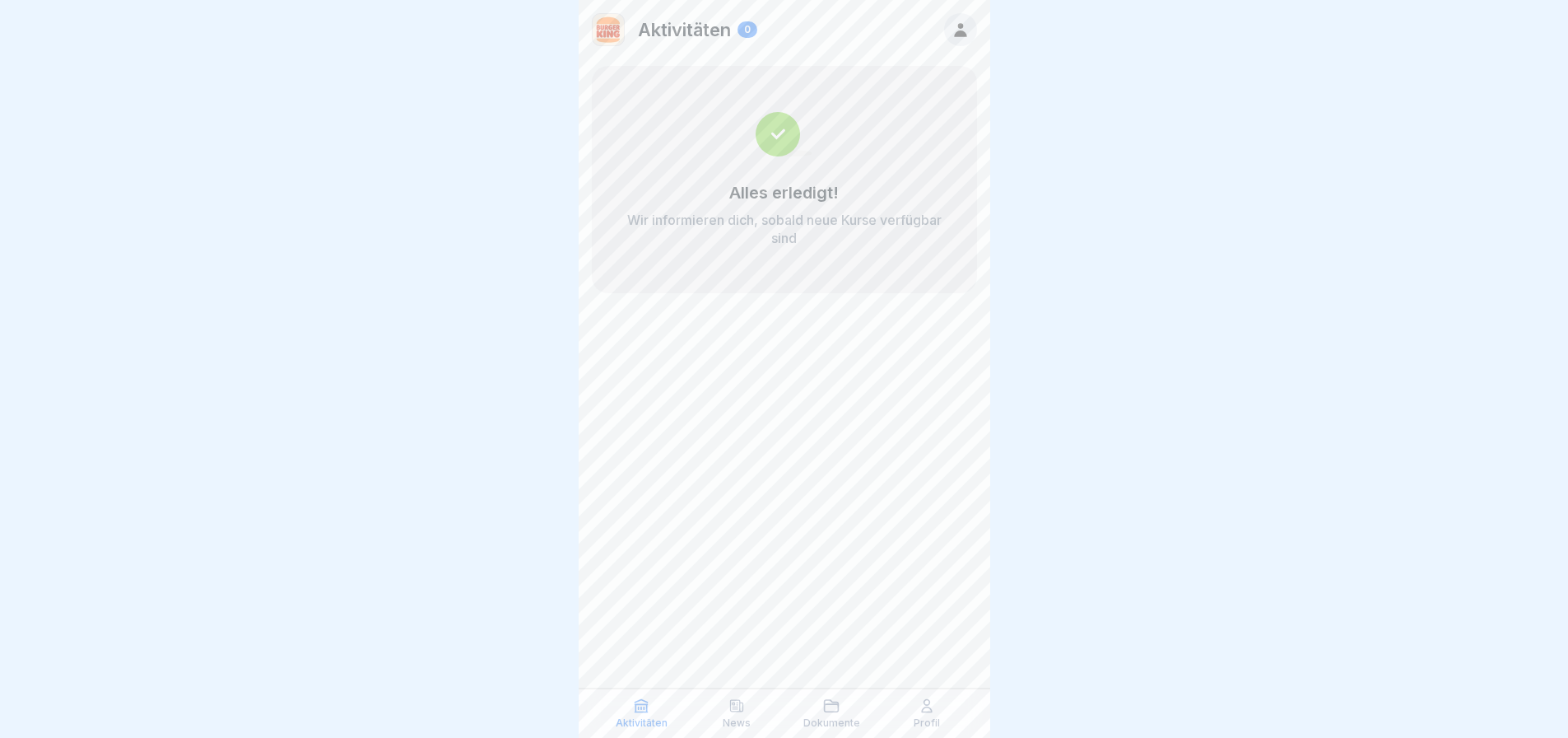
click at [812, 671] on div "Dokumente" at bounding box center [832, 713] width 87 height 31
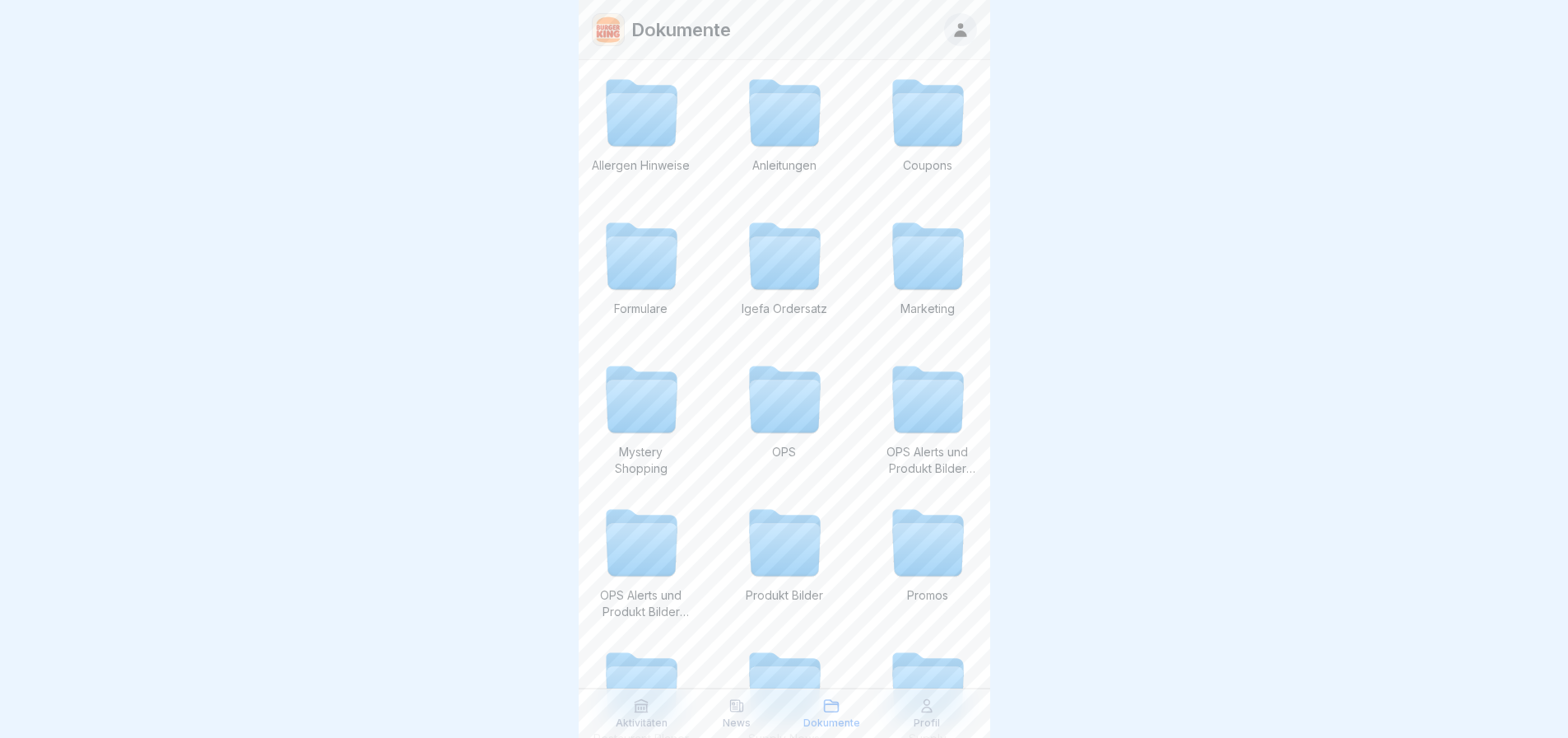
click at [646, 671] on p "Aktivitäten" at bounding box center [642, 722] width 52 height 11
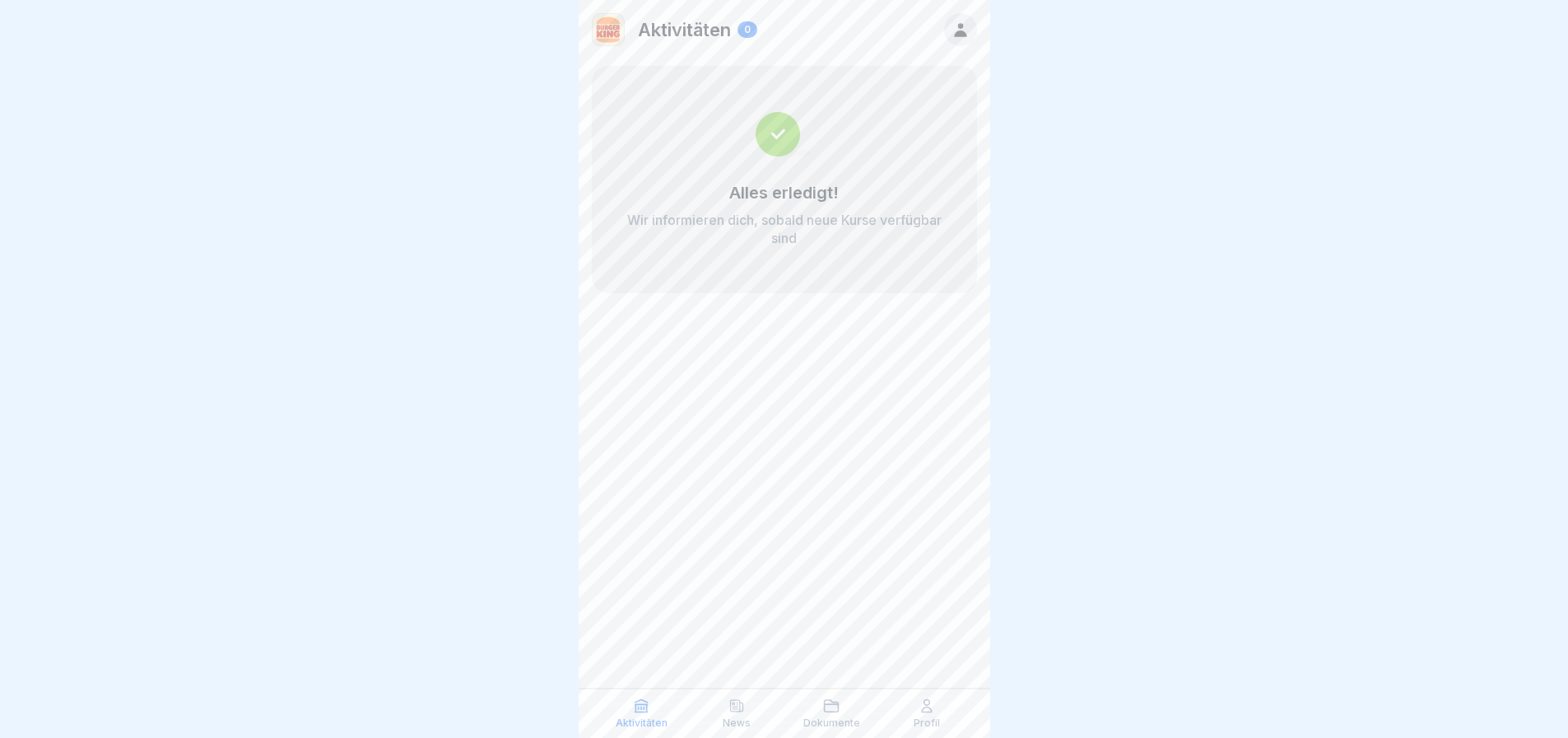
click at [936, 671] on div "Profil" at bounding box center [926, 713] width 87 height 31
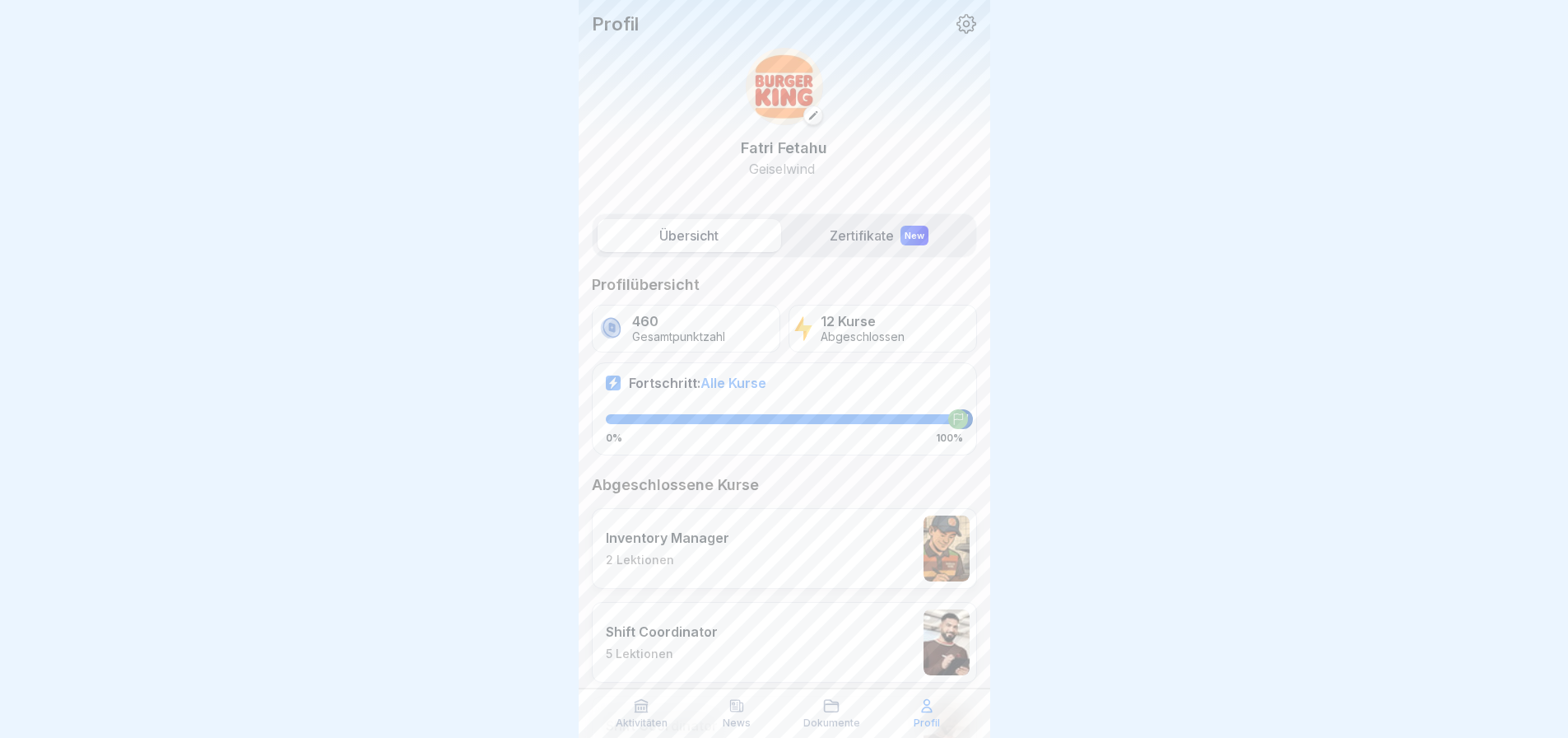
scroll to position [12, 0]
click at [633, 671] on p "Aktivitäten" at bounding box center [642, 722] width 52 height 11
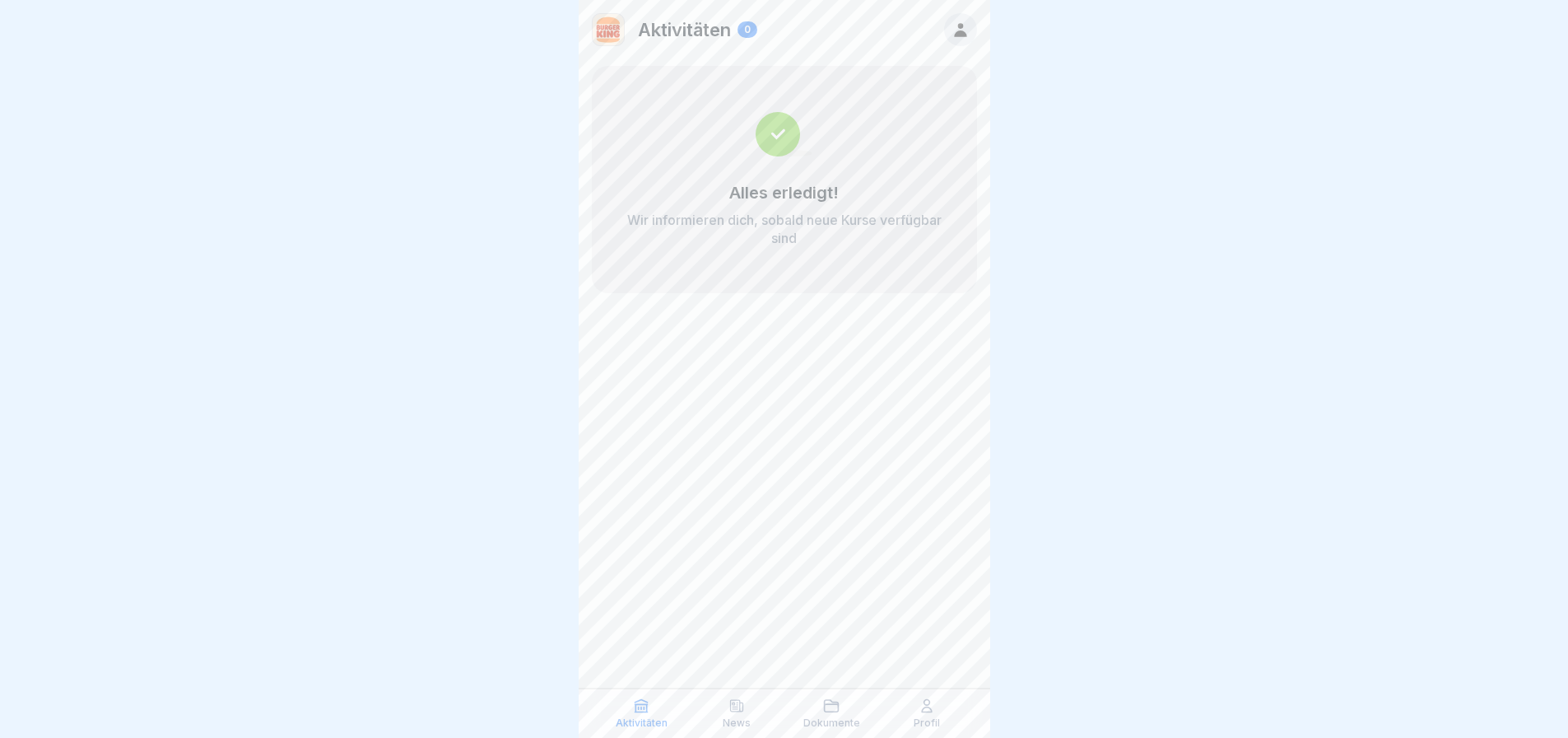
click at [619, 34] on img at bounding box center [609, 30] width 31 height 31
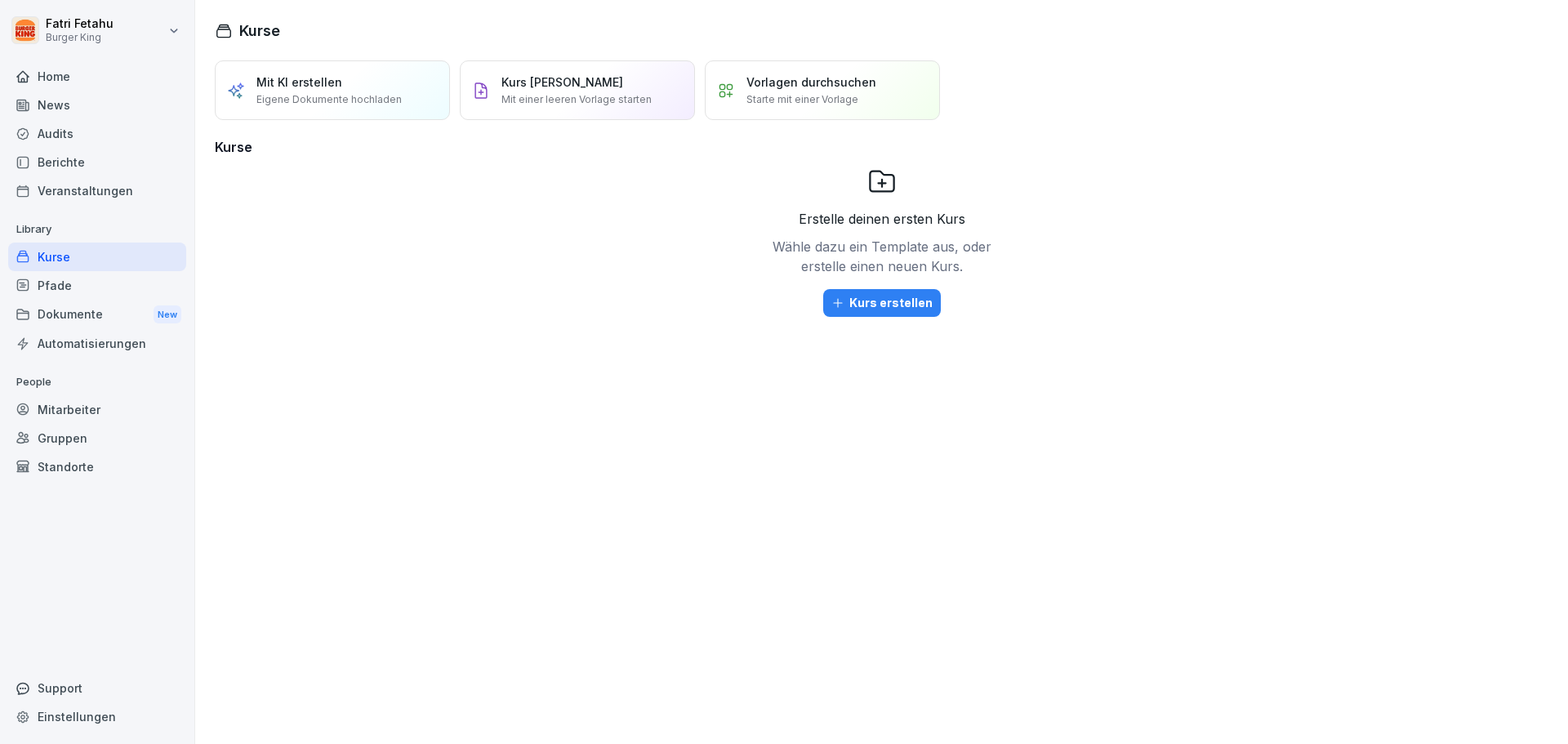
click at [82, 106] on div "News" at bounding box center [97, 104] width 178 height 28
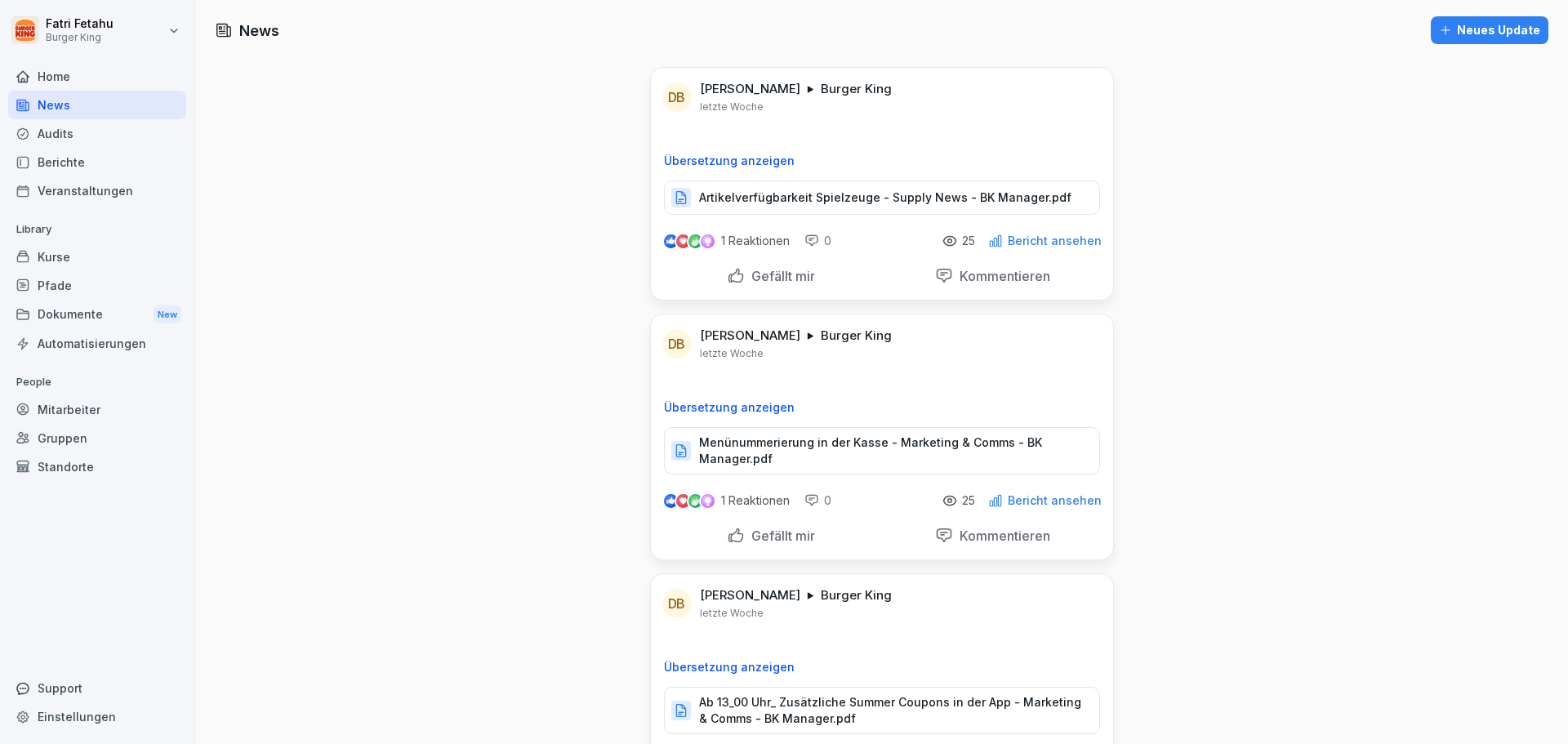
click at [72, 140] on div "Audits" at bounding box center [97, 133] width 178 height 28
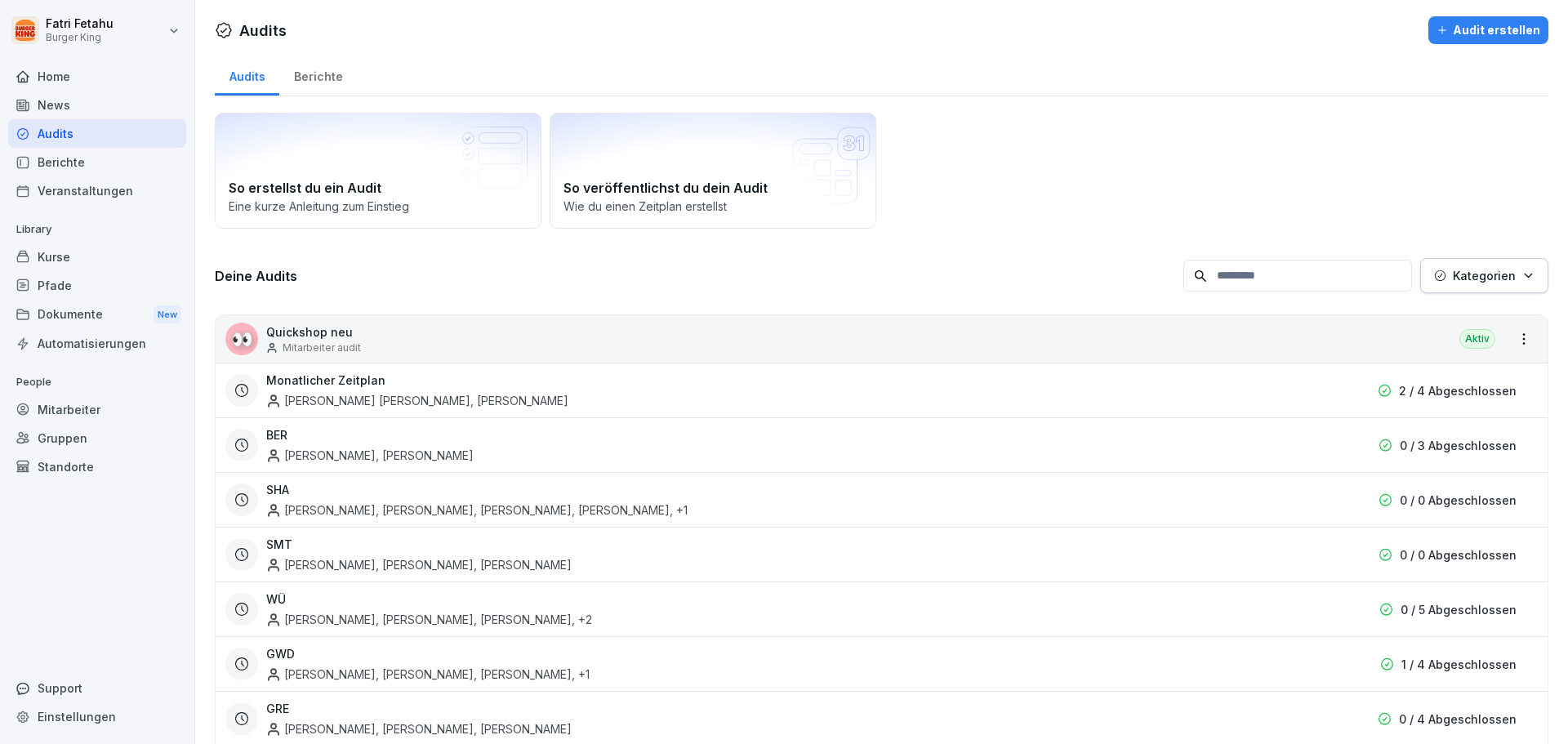
click at [56, 261] on div "Kurse" at bounding box center [97, 257] width 178 height 28
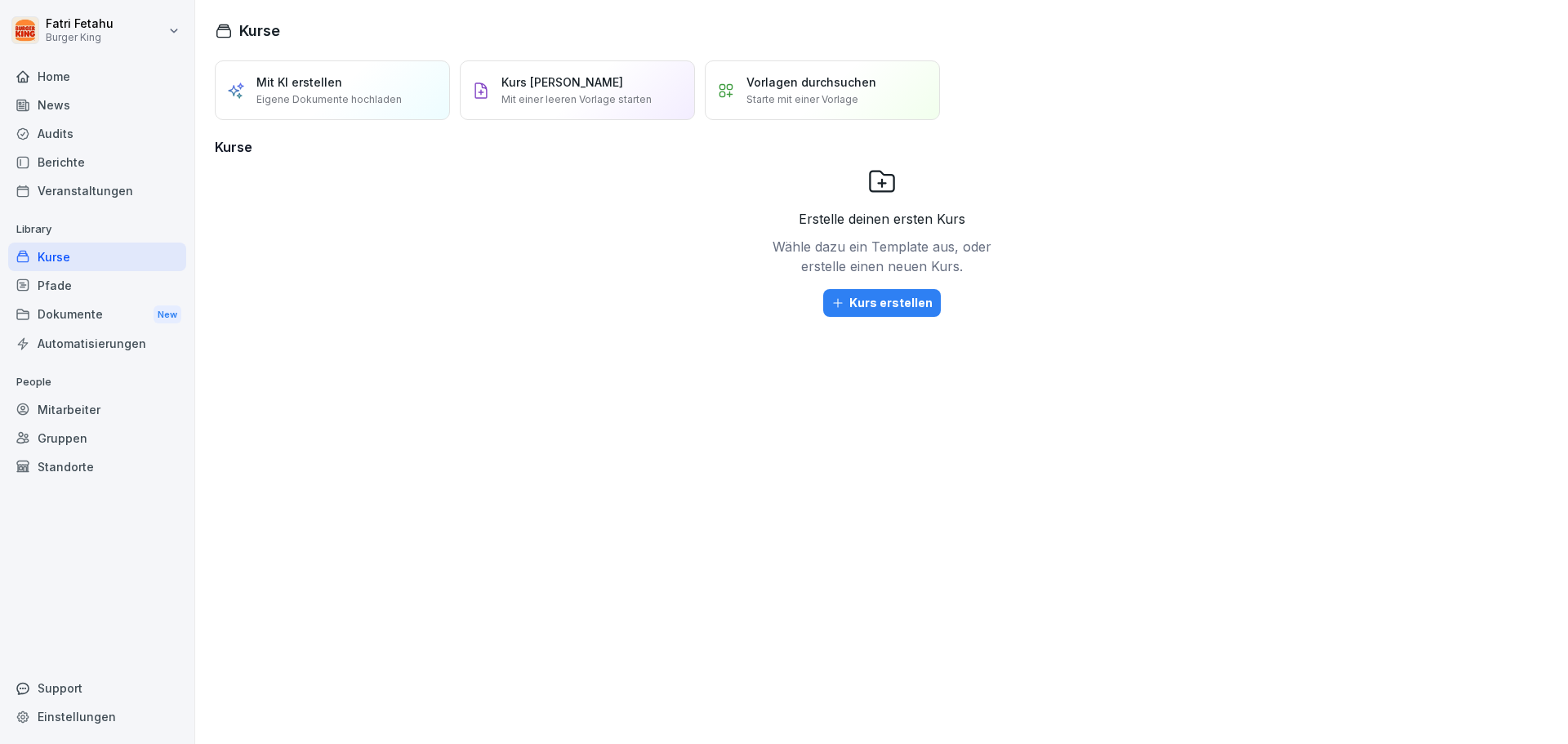
click at [51, 410] on div "Mitarbeiter" at bounding box center [97, 409] width 178 height 28
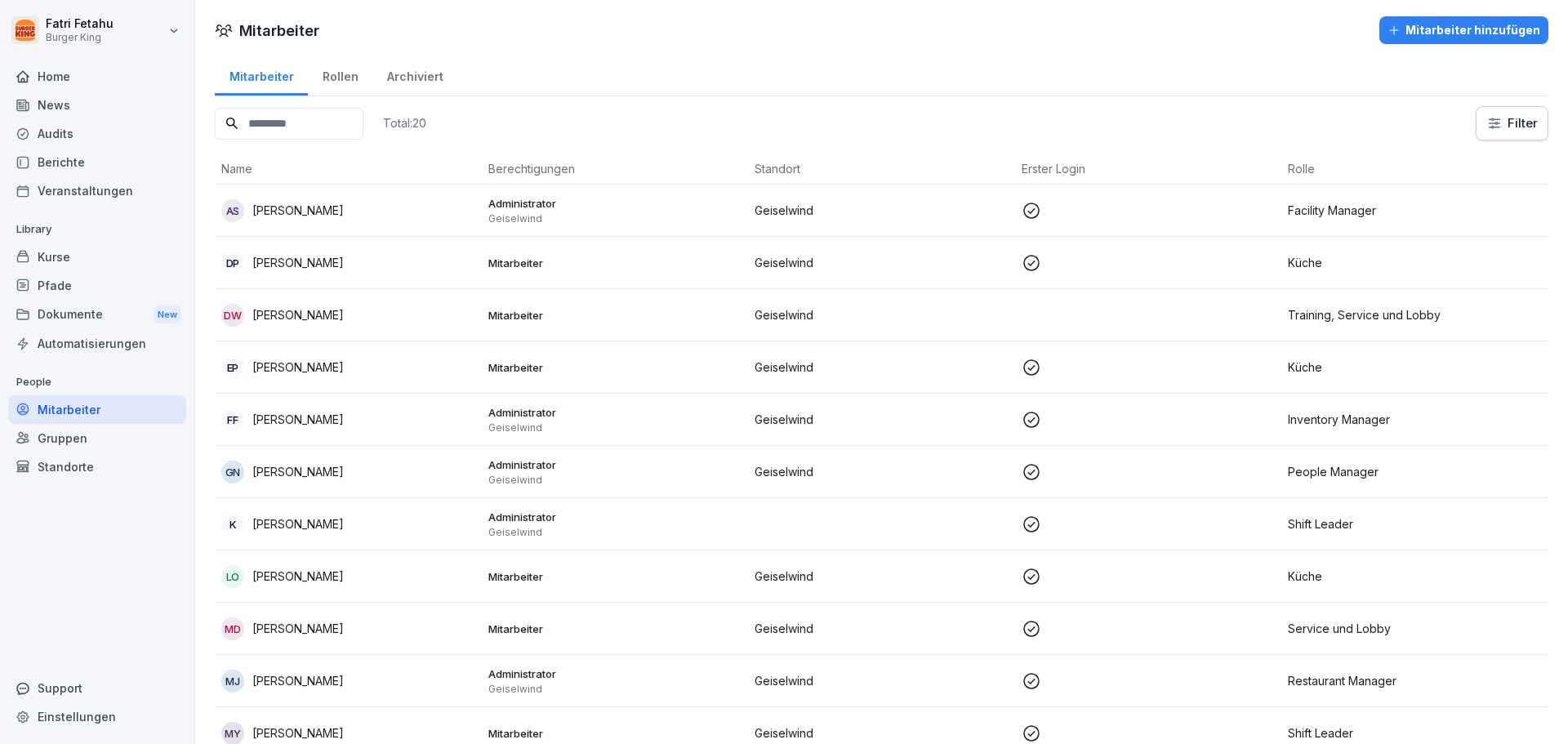
click at [61, 258] on div "Kurse" at bounding box center [97, 257] width 178 height 28
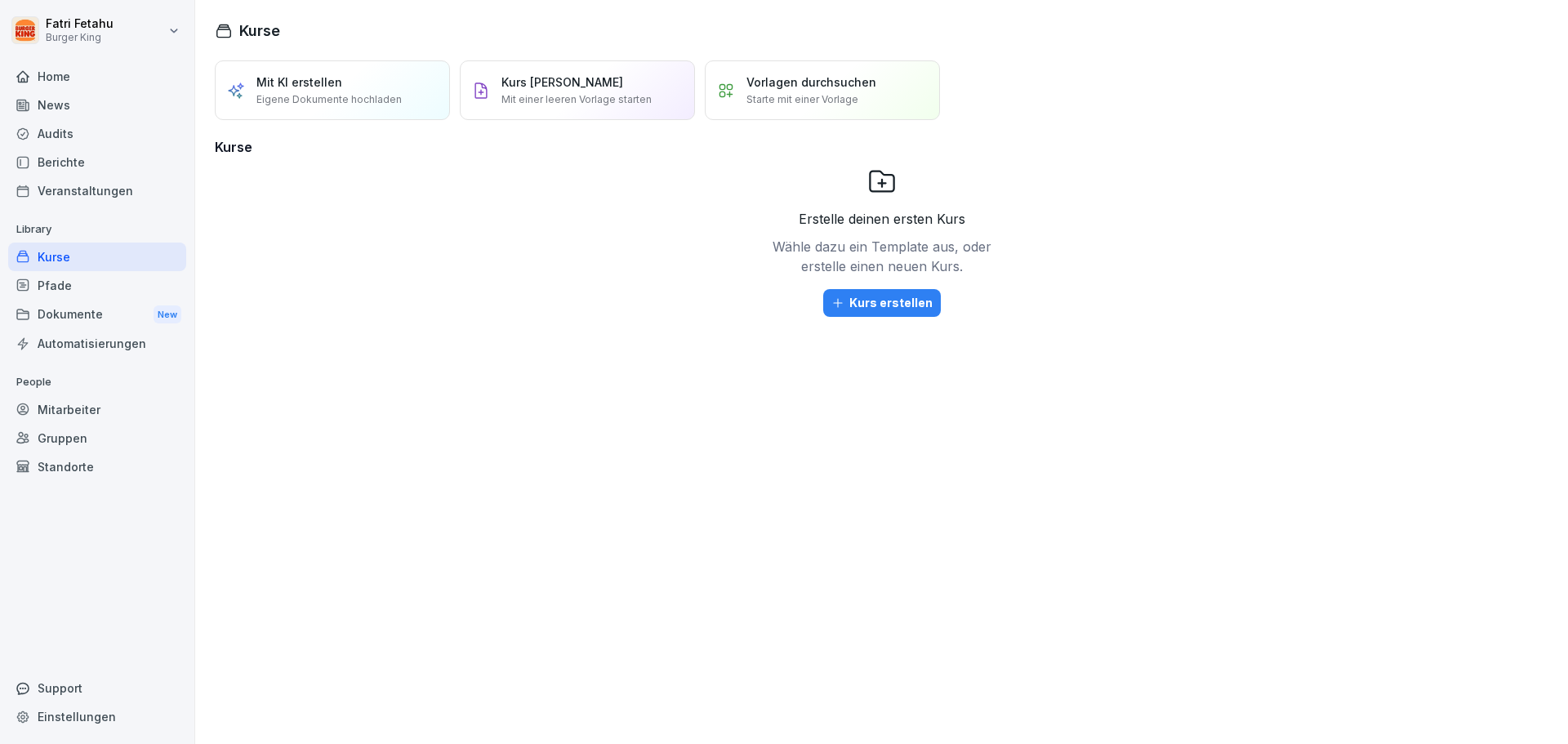
click at [64, 93] on div "News" at bounding box center [97, 104] width 178 height 28
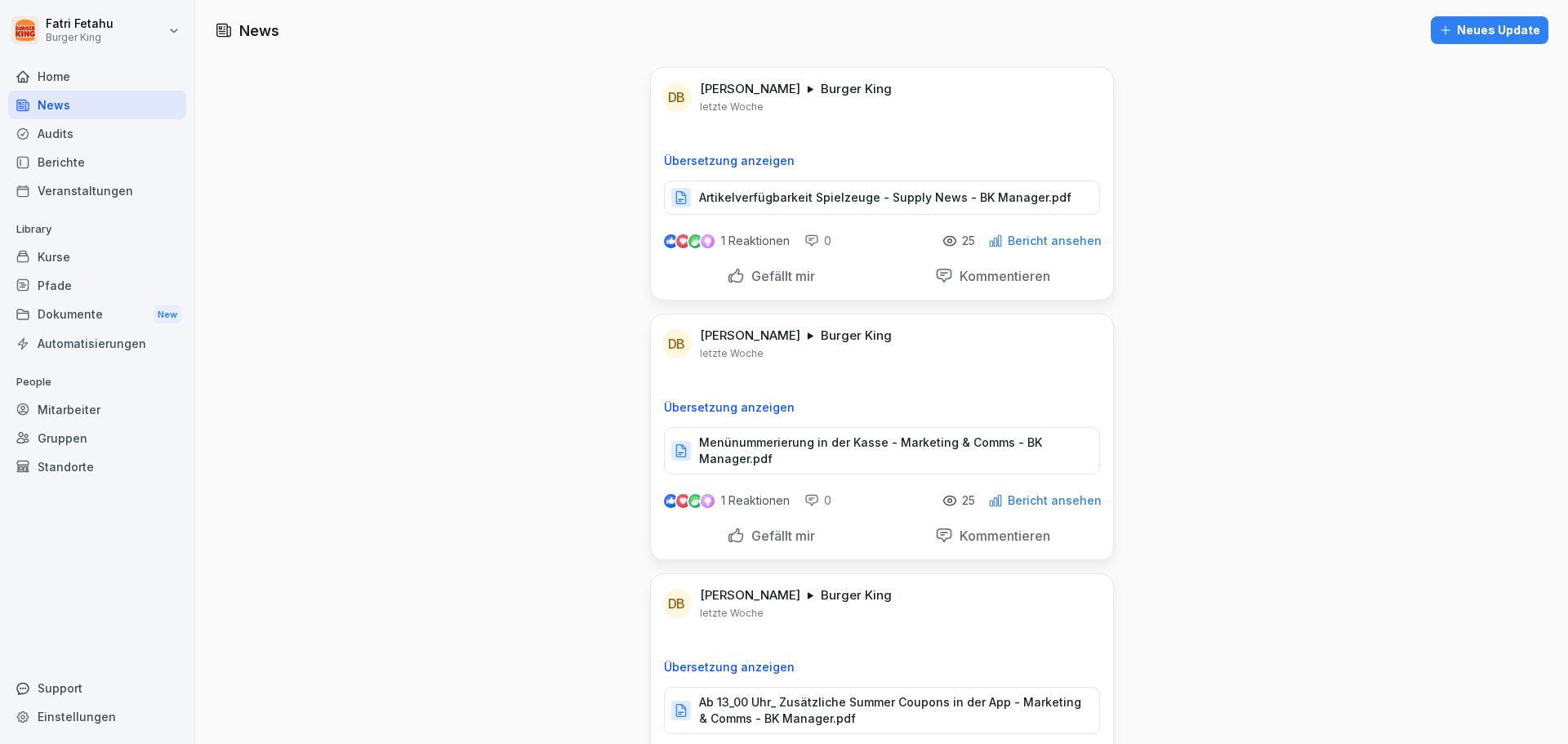
click at [60, 129] on div "Audits" at bounding box center [97, 133] width 178 height 28
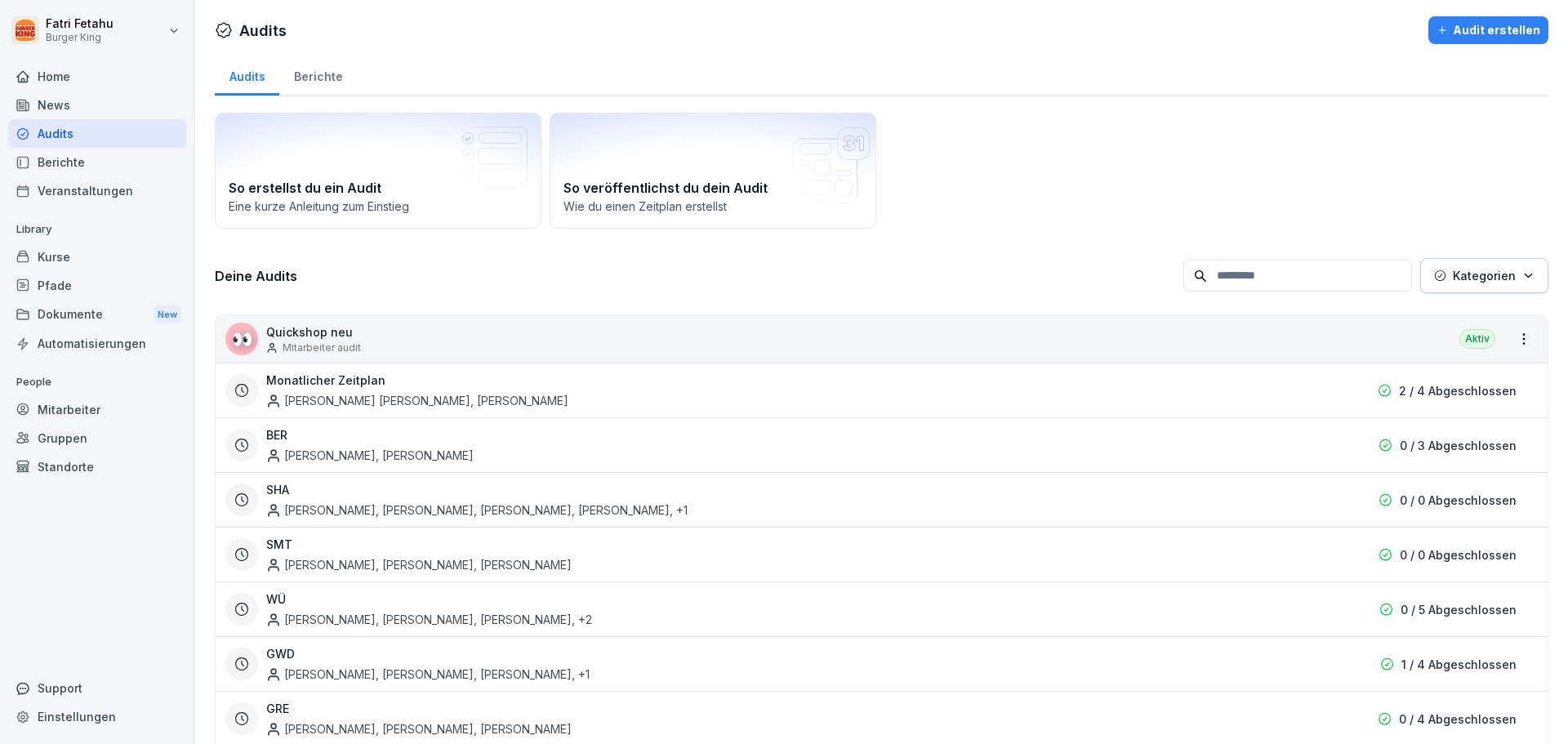
click at [312, 75] on div "Berichte" at bounding box center [318, 74] width 78 height 41
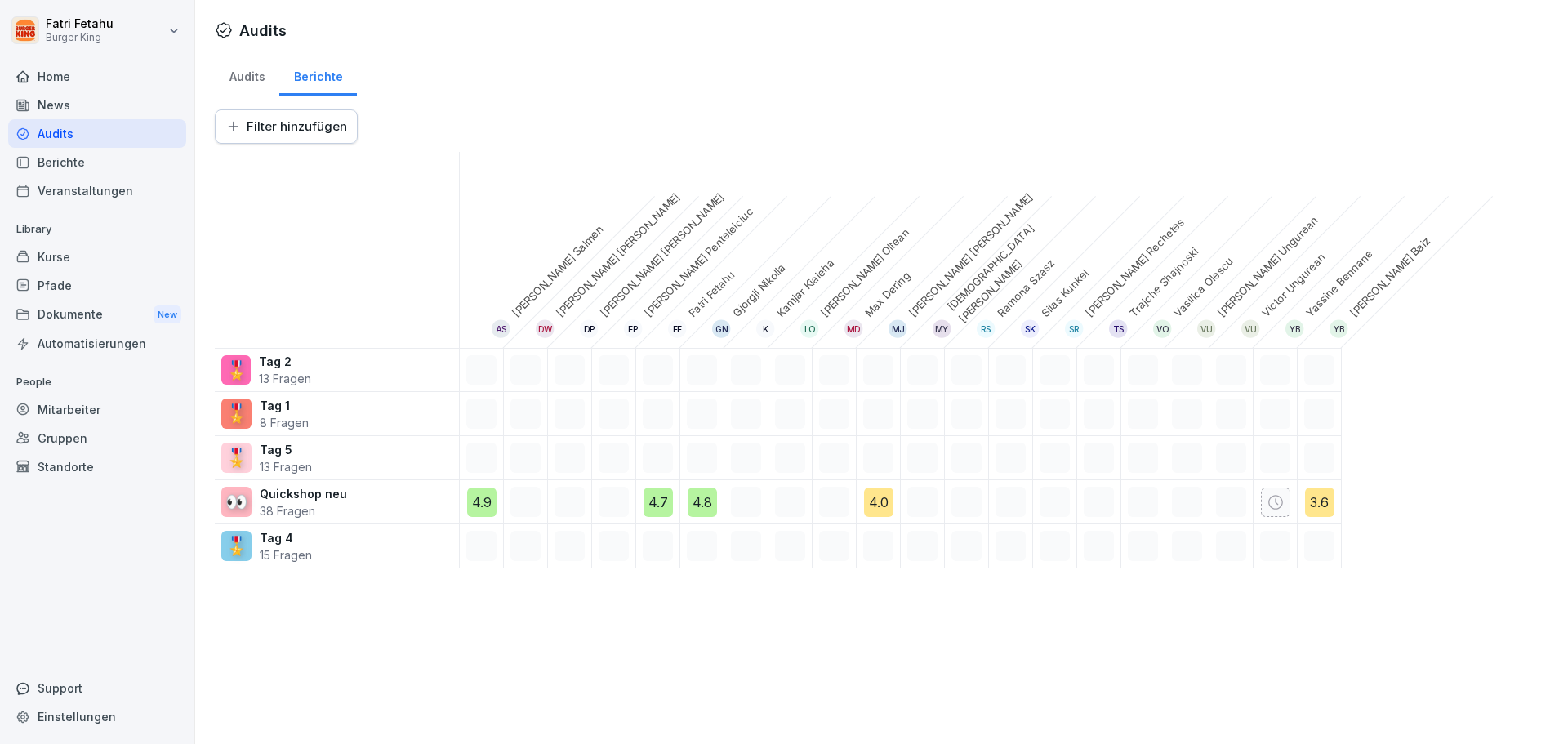
click at [274, 73] on div "Audits" at bounding box center [247, 74] width 64 height 41
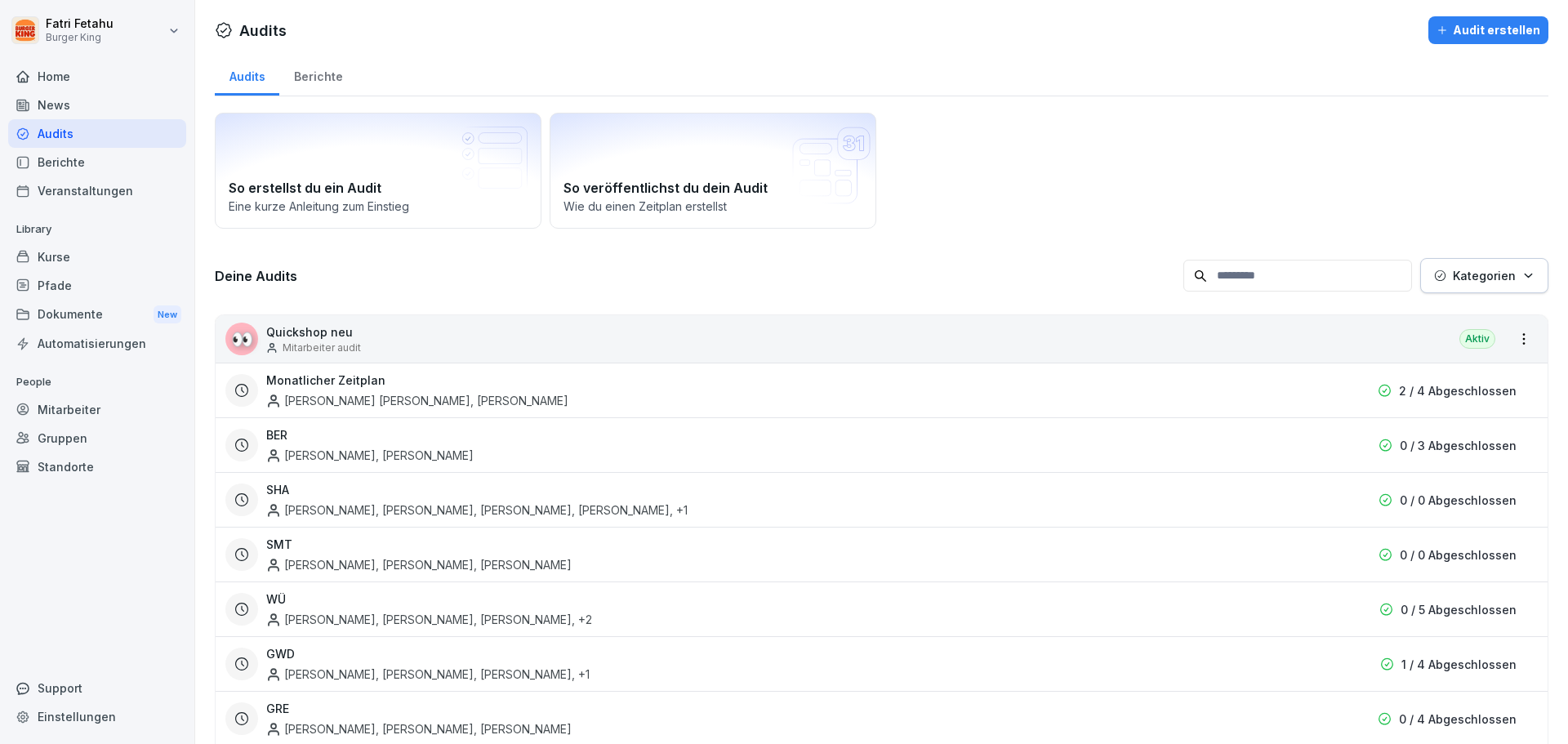
click at [80, 199] on div "Veranstaltungen" at bounding box center [97, 191] width 178 height 28
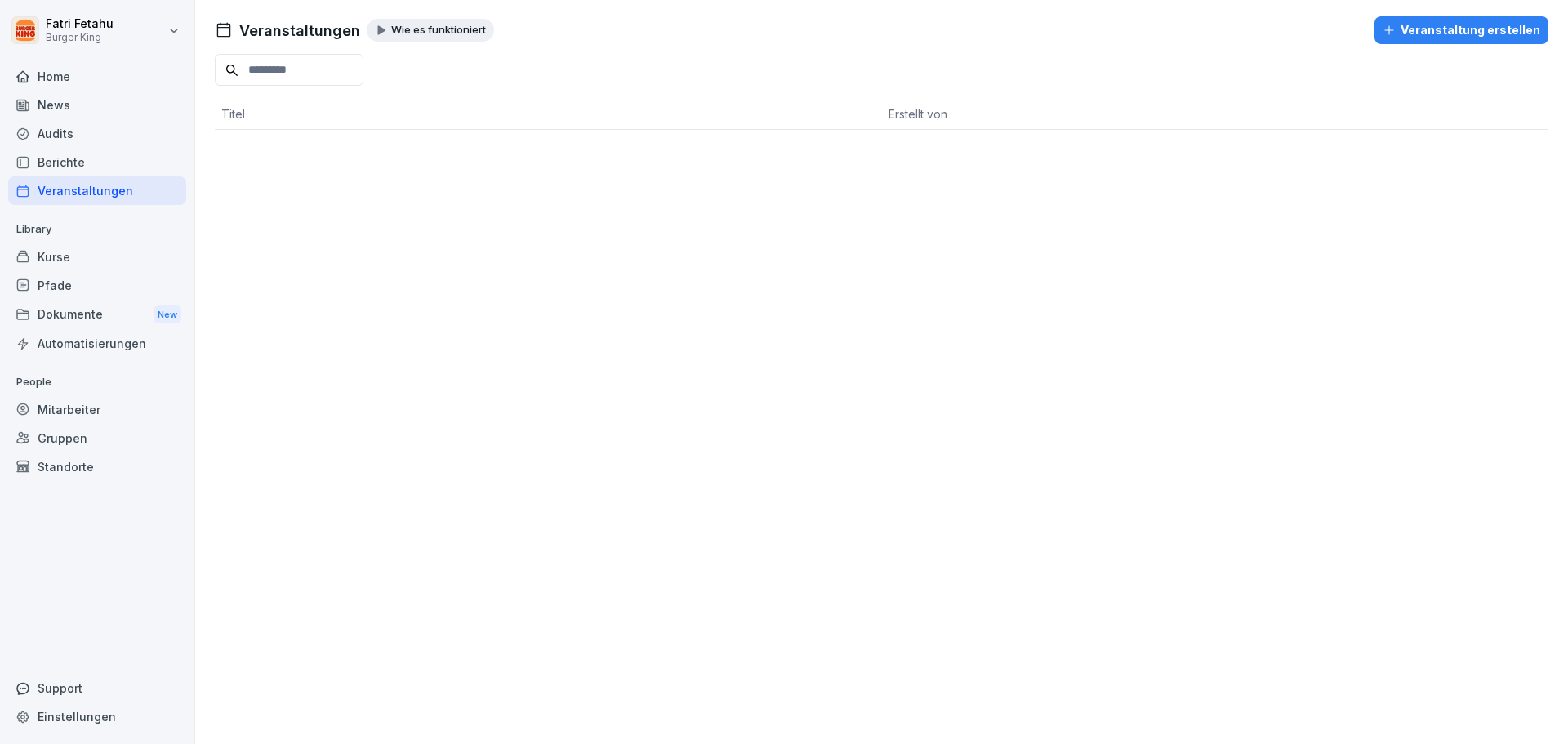
click at [62, 68] on div "Home" at bounding box center [97, 76] width 178 height 28
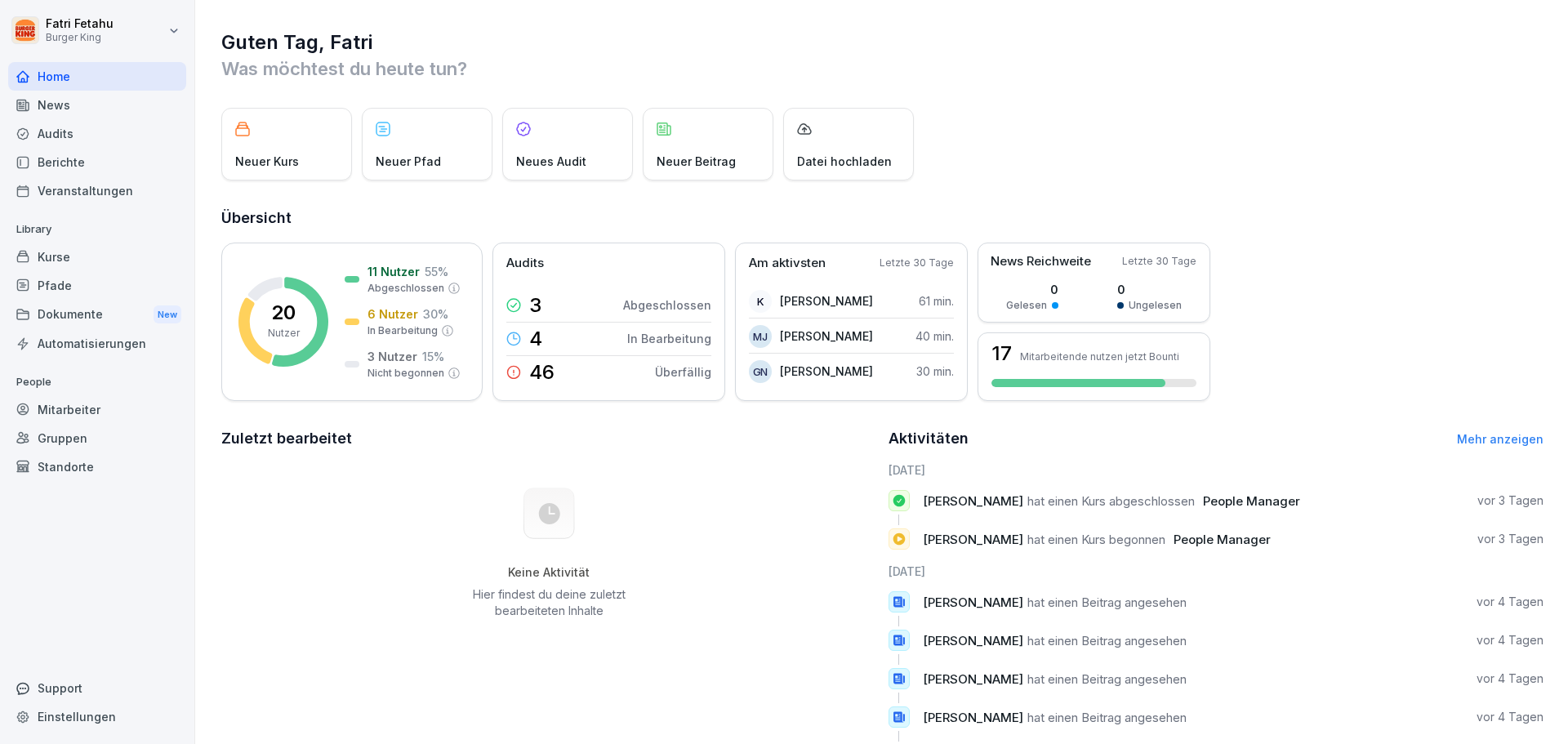
click at [91, 115] on div "News" at bounding box center [97, 104] width 178 height 28
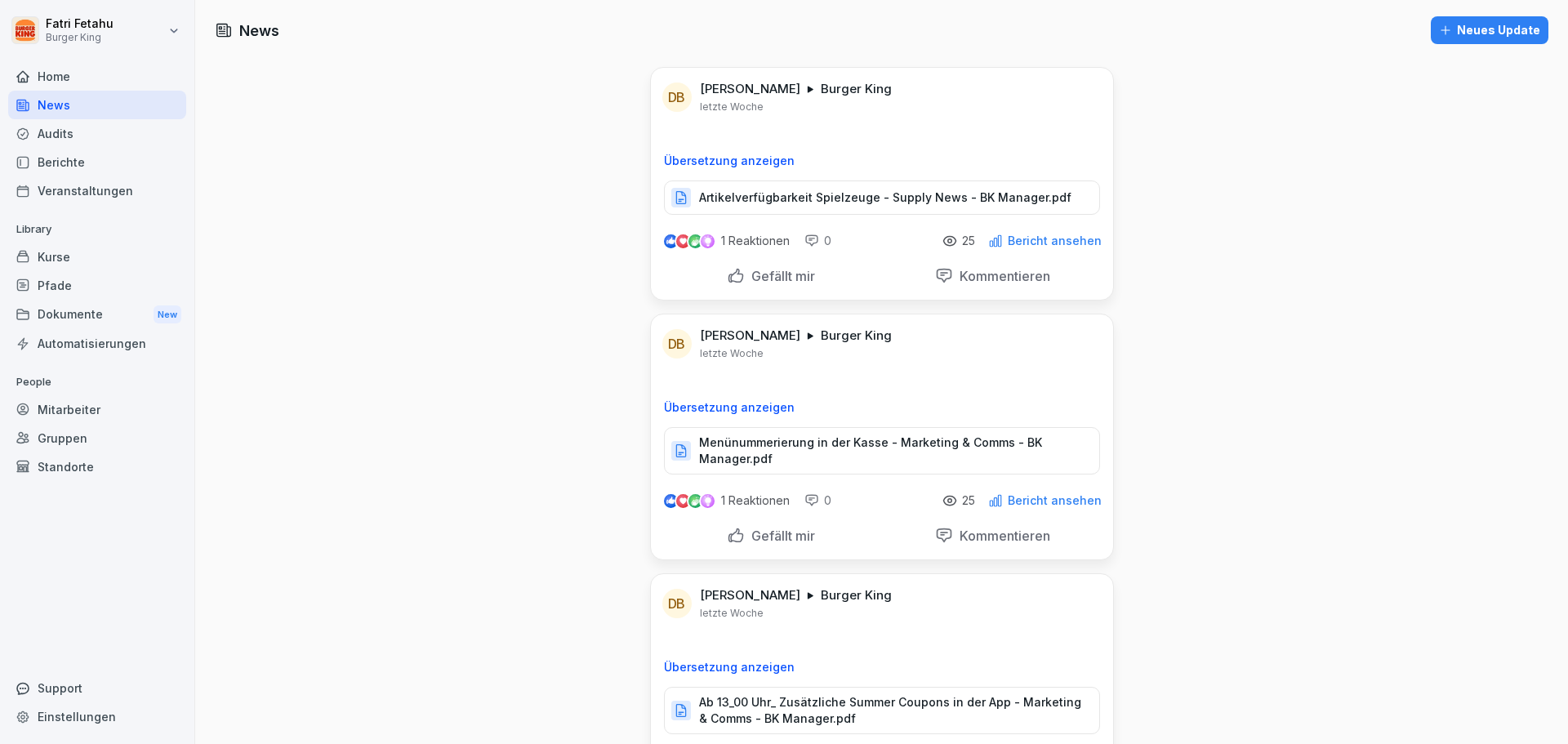
click at [82, 137] on div "Audits" at bounding box center [97, 133] width 178 height 28
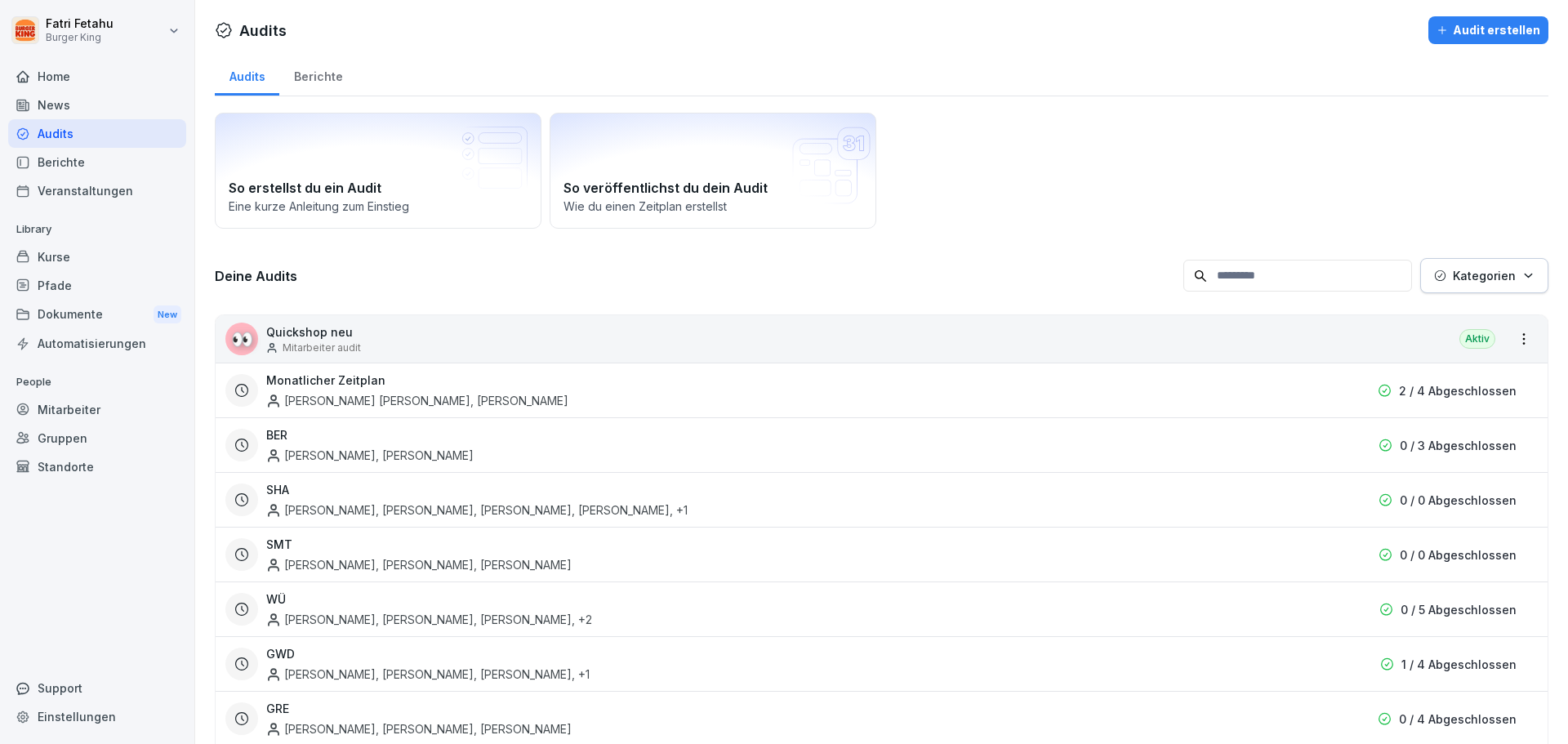
click at [369, 79] on div "Audits Berichte" at bounding box center [881, 75] width 1333 height 42
click at [334, 80] on div "Berichte" at bounding box center [318, 74] width 78 height 41
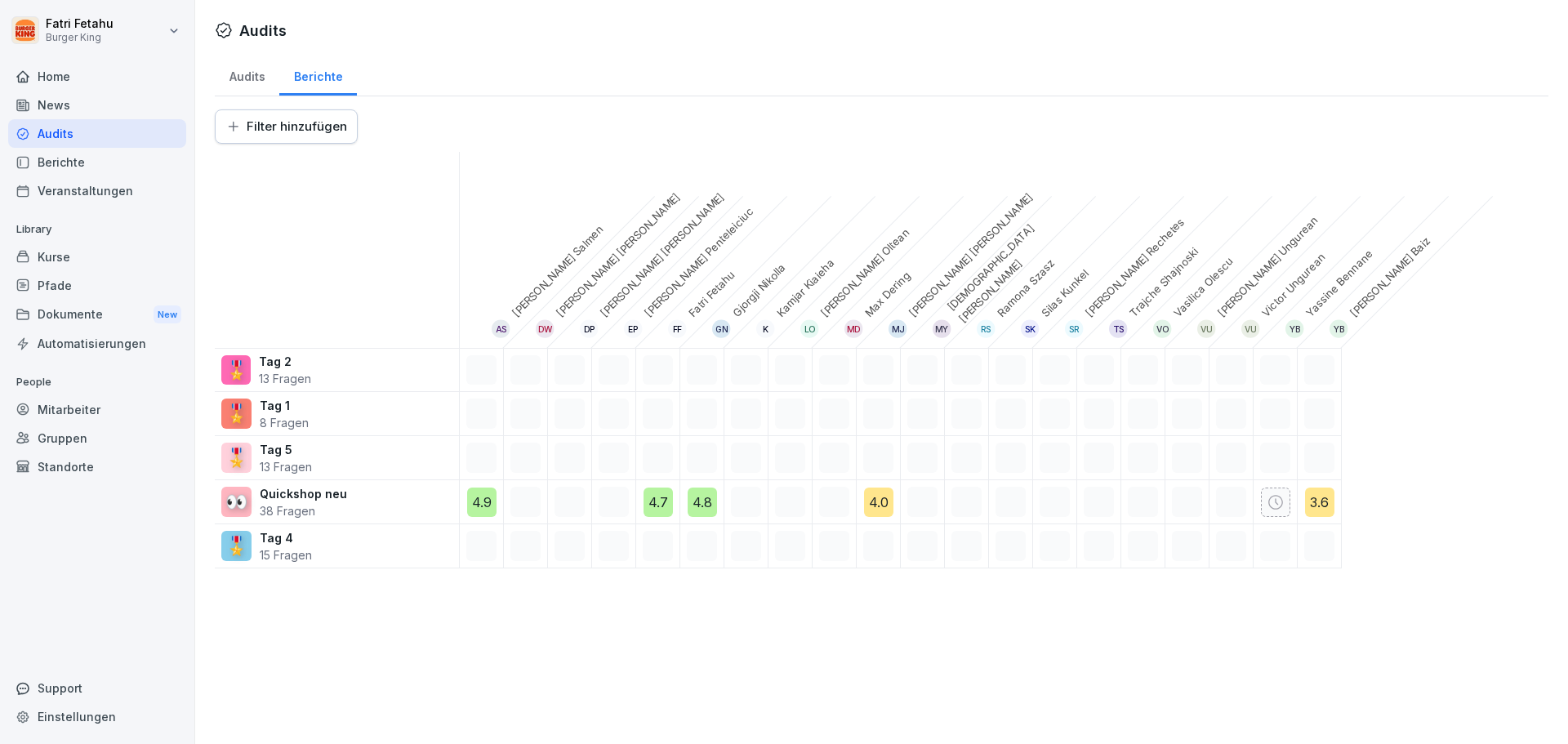
click at [260, 88] on div "Audits" at bounding box center [247, 74] width 64 height 41
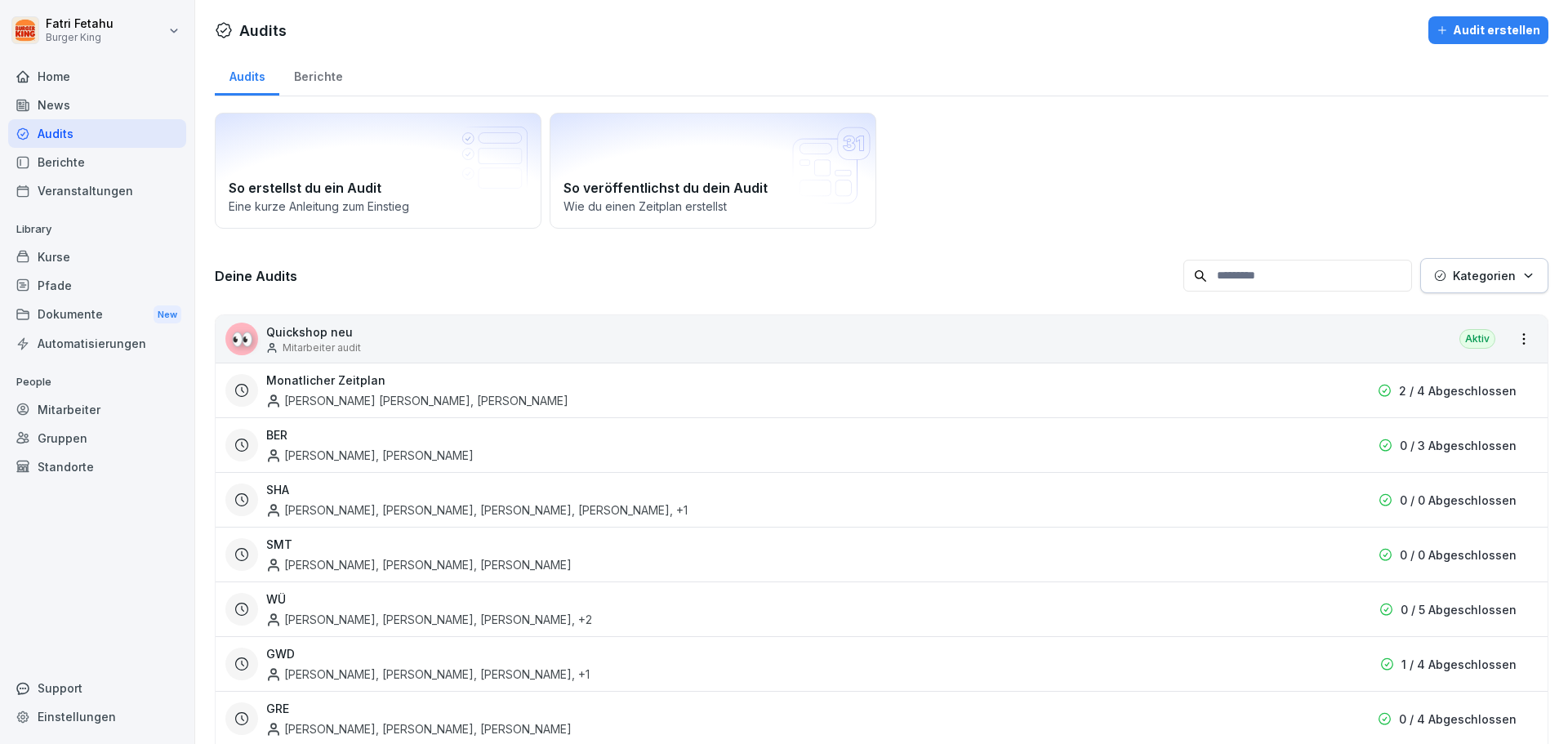
click at [41, 170] on div "Berichte" at bounding box center [97, 161] width 178 height 28
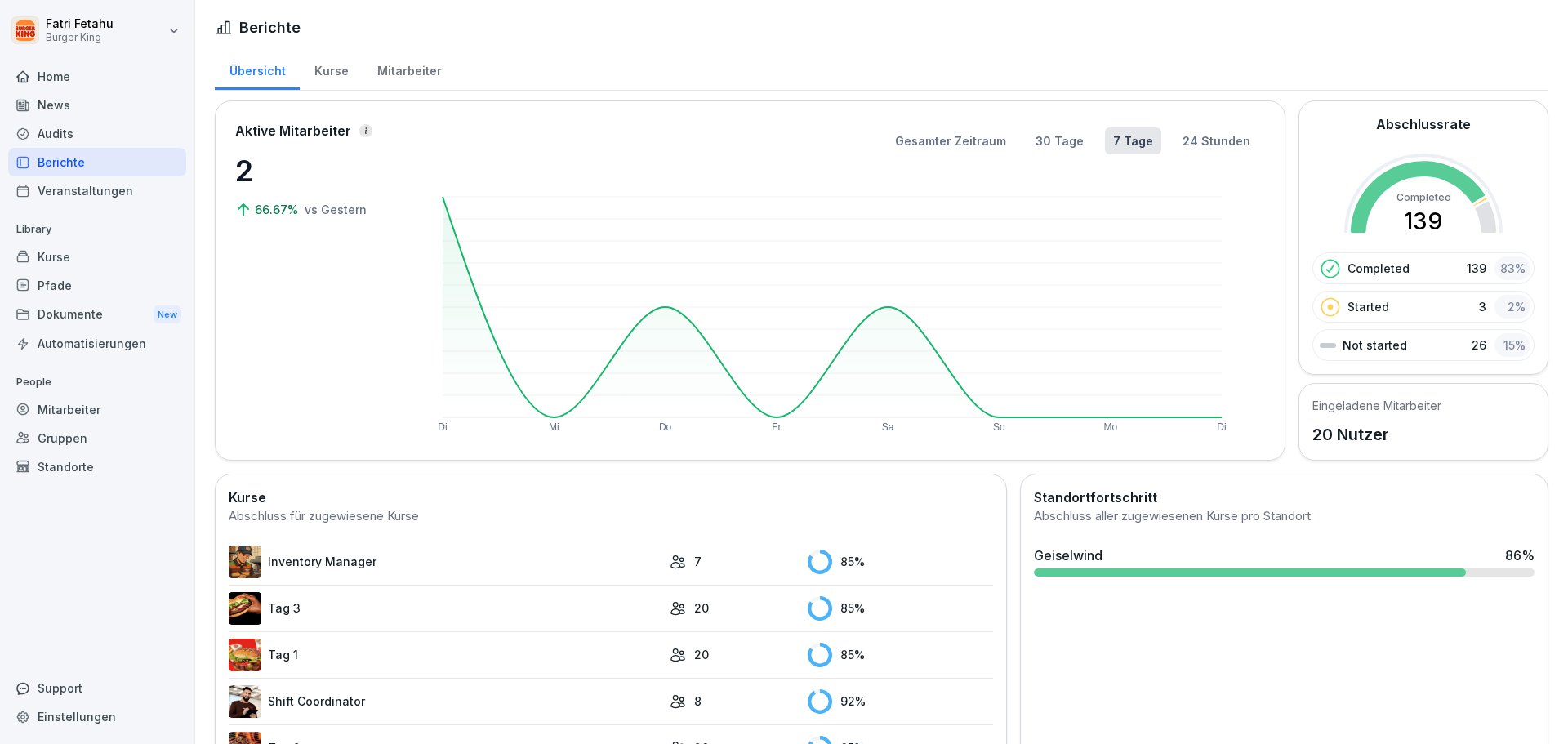
click at [342, 72] on div "Kurse" at bounding box center [331, 69] width 63 height 41
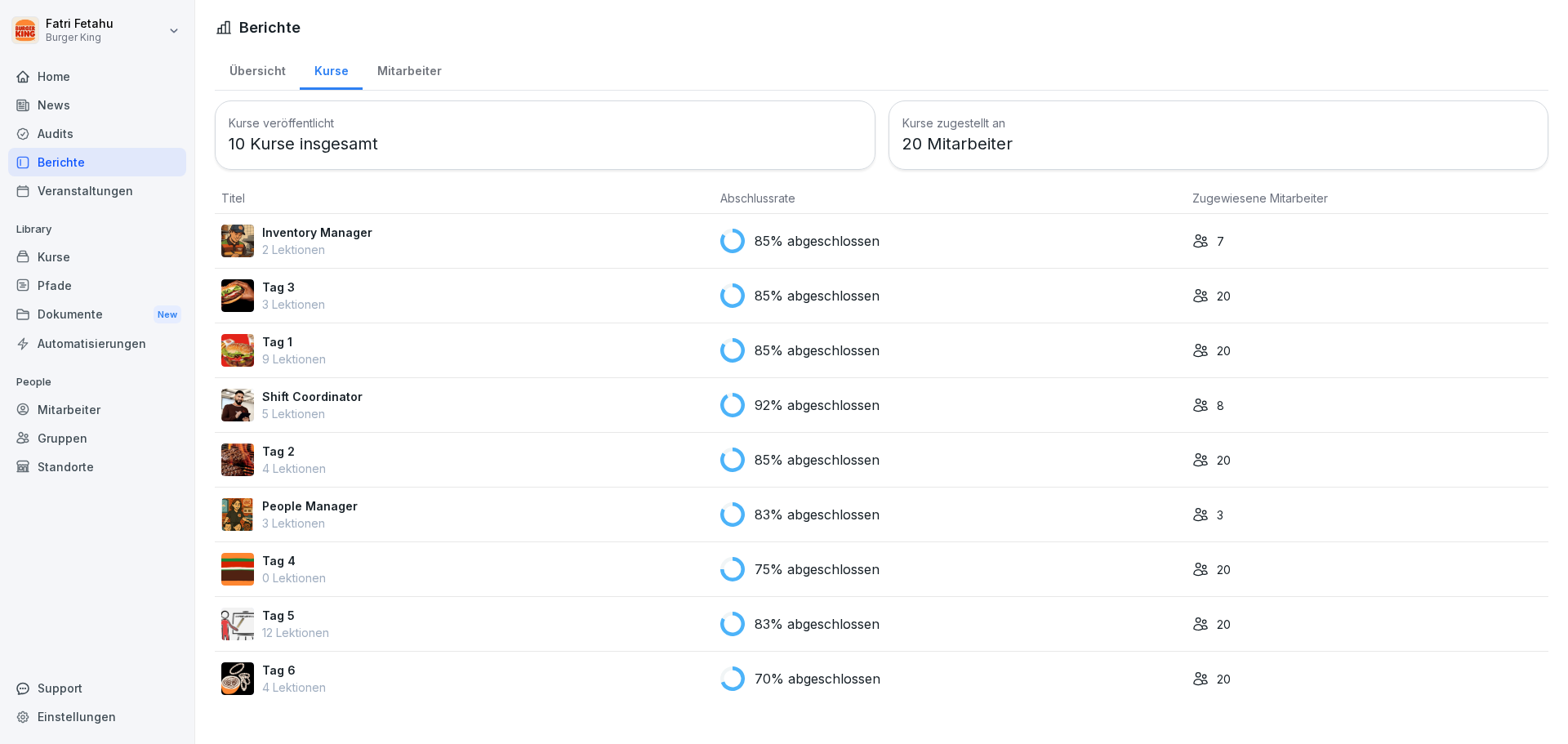
click at [410, 74] on div "Mitarbeiter" at bounding box center [410, 69] width 93 height 41
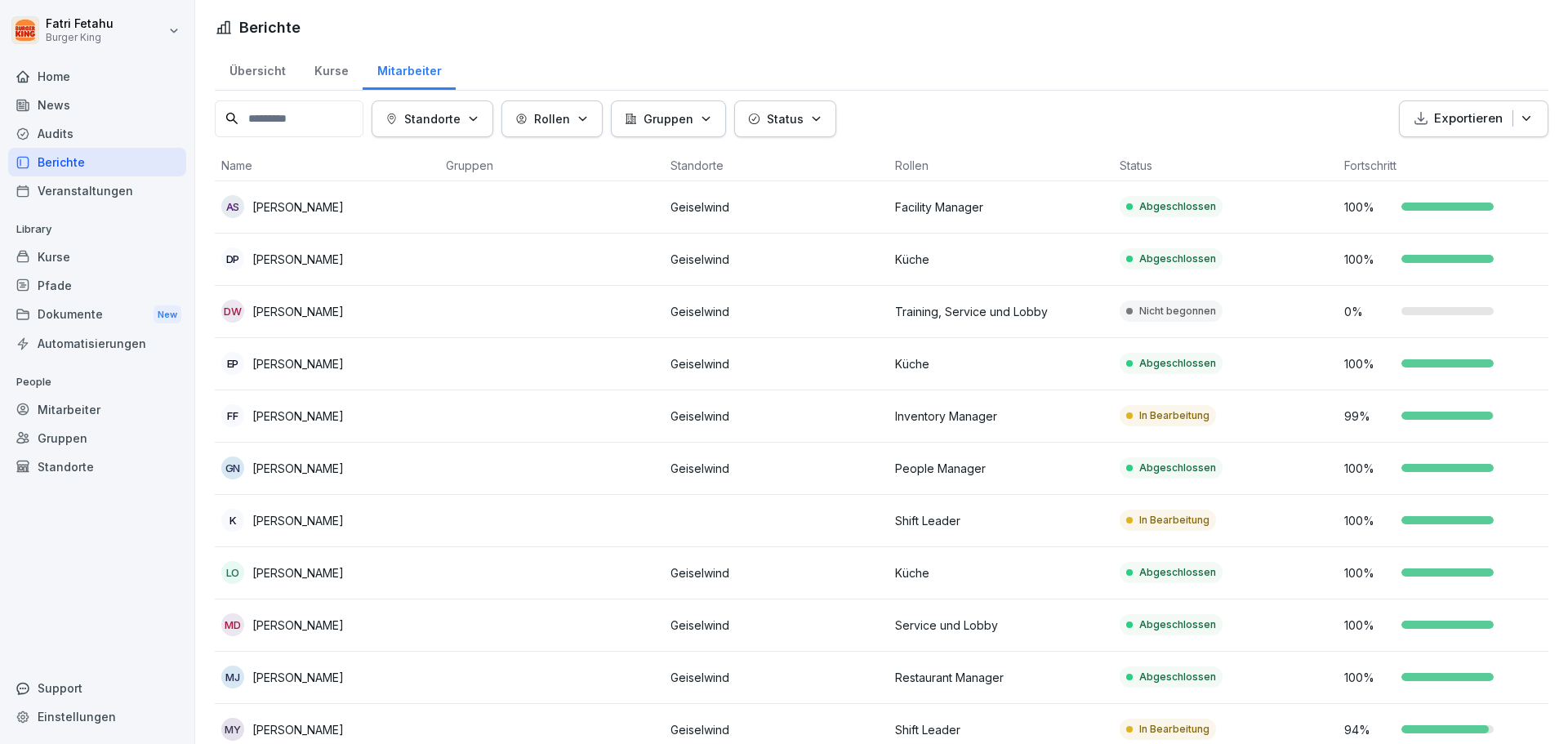
click at [319, 71] on div "Kurse" at bounding box center [331, 69] width 63 height 41
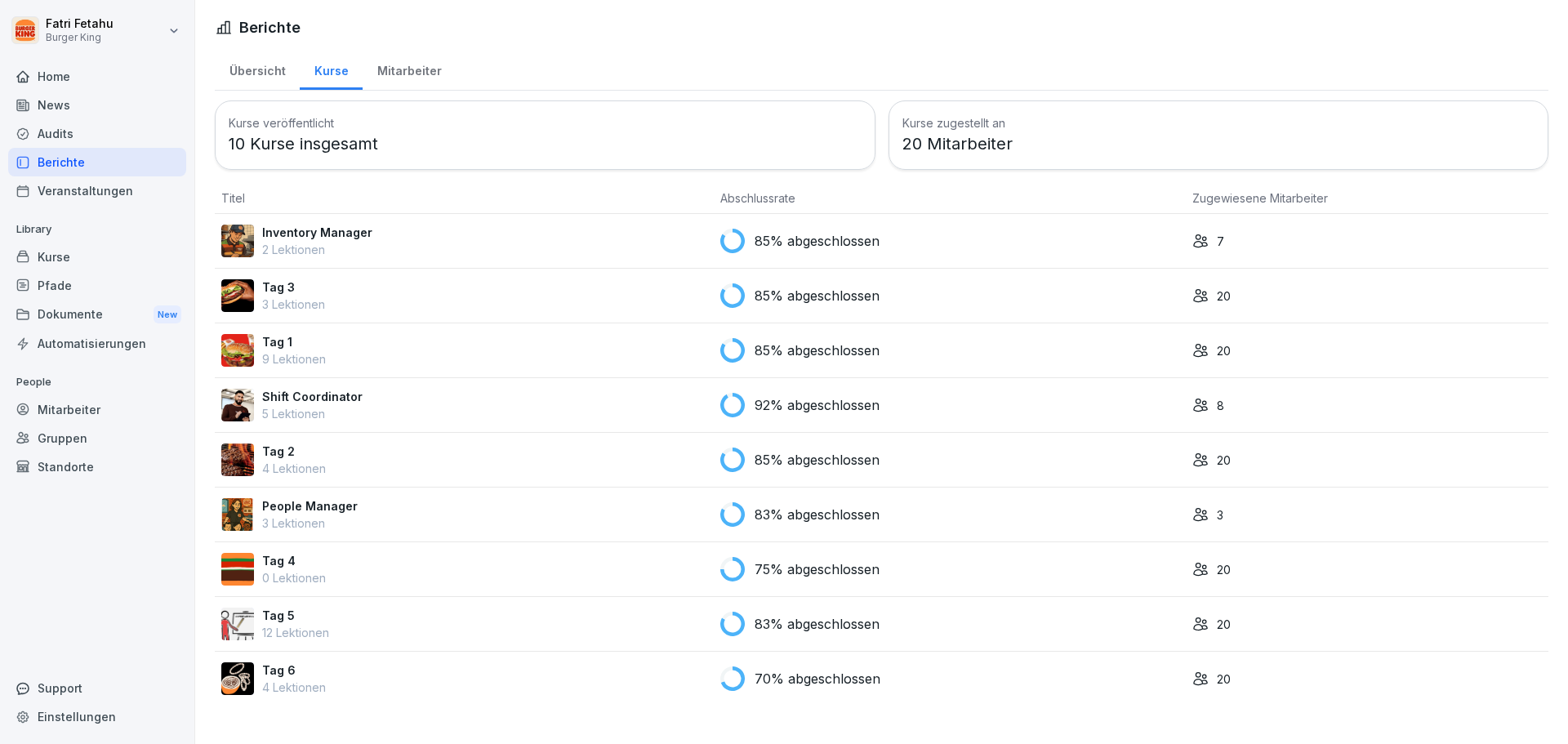
click at [279, 75] on div "Übersicht" at bounding box center [257, 69] width 85 height 41
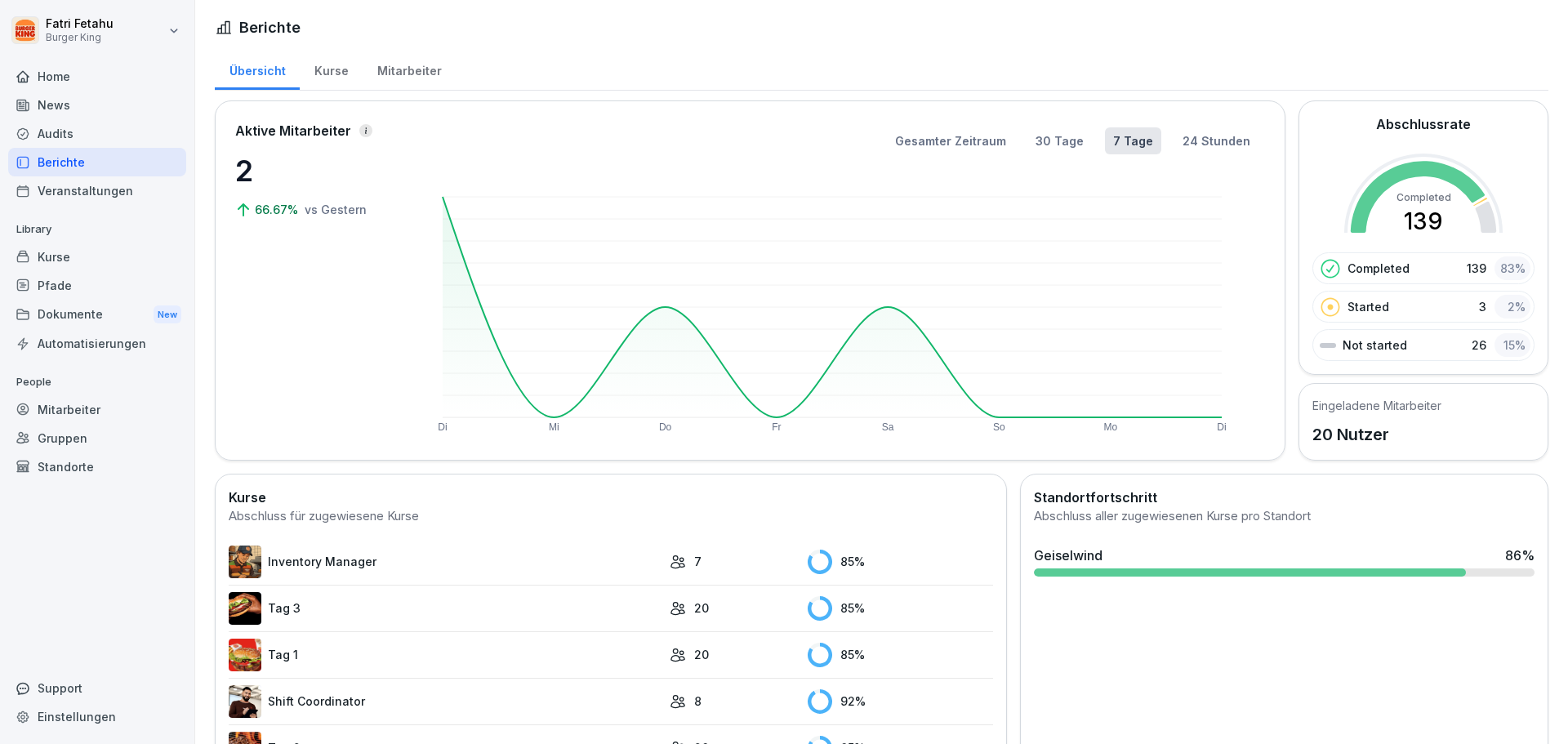
click at [341, 70] on div "Kurse" at bounding box center [331, 69] width 63 height 41
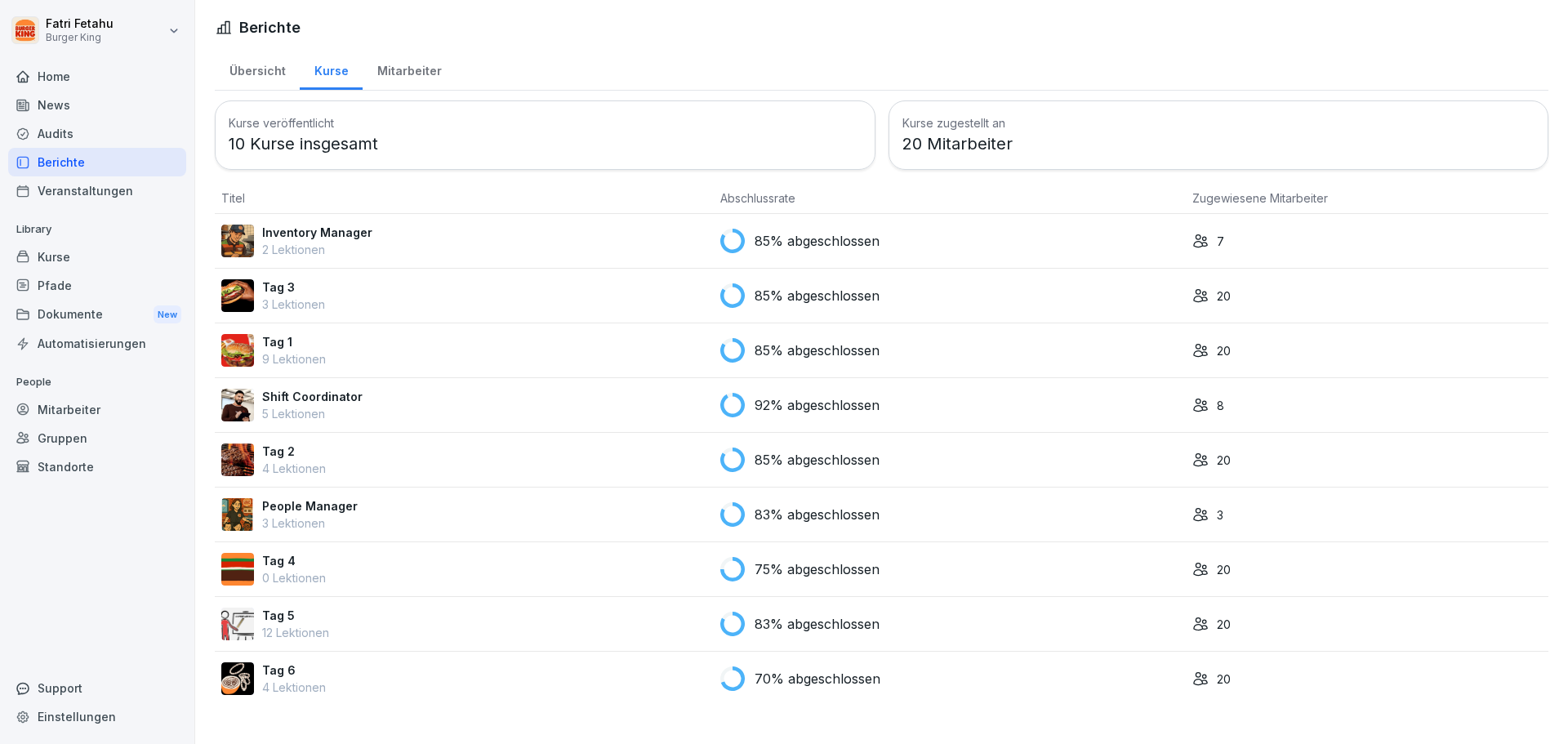
click at [408, 86] on div "Mitarbeiter" at bounding box center [410, 69] width 93 height 41
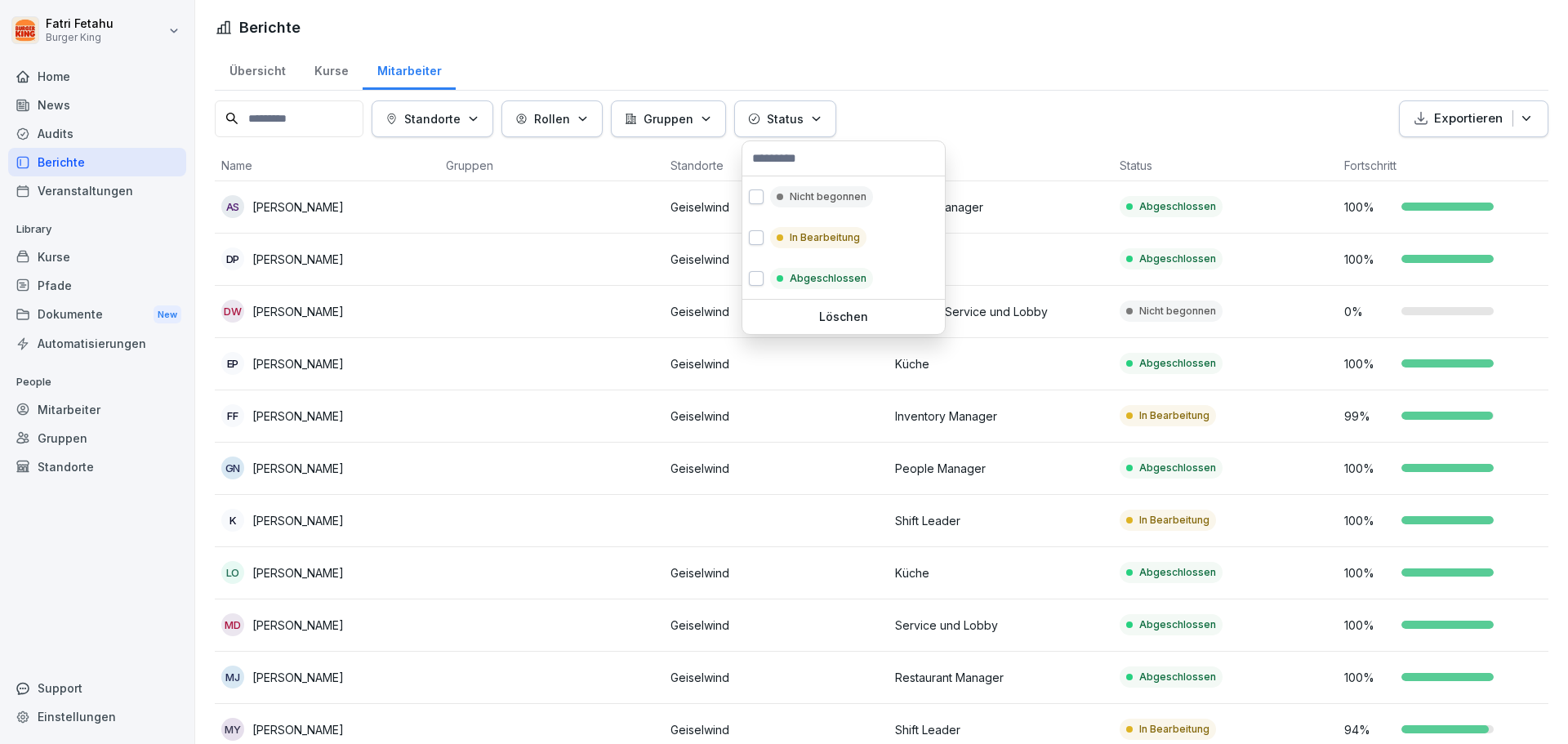
click at [781, 126] on button "Status" at bounding box center [784, 119] width 102 height 37
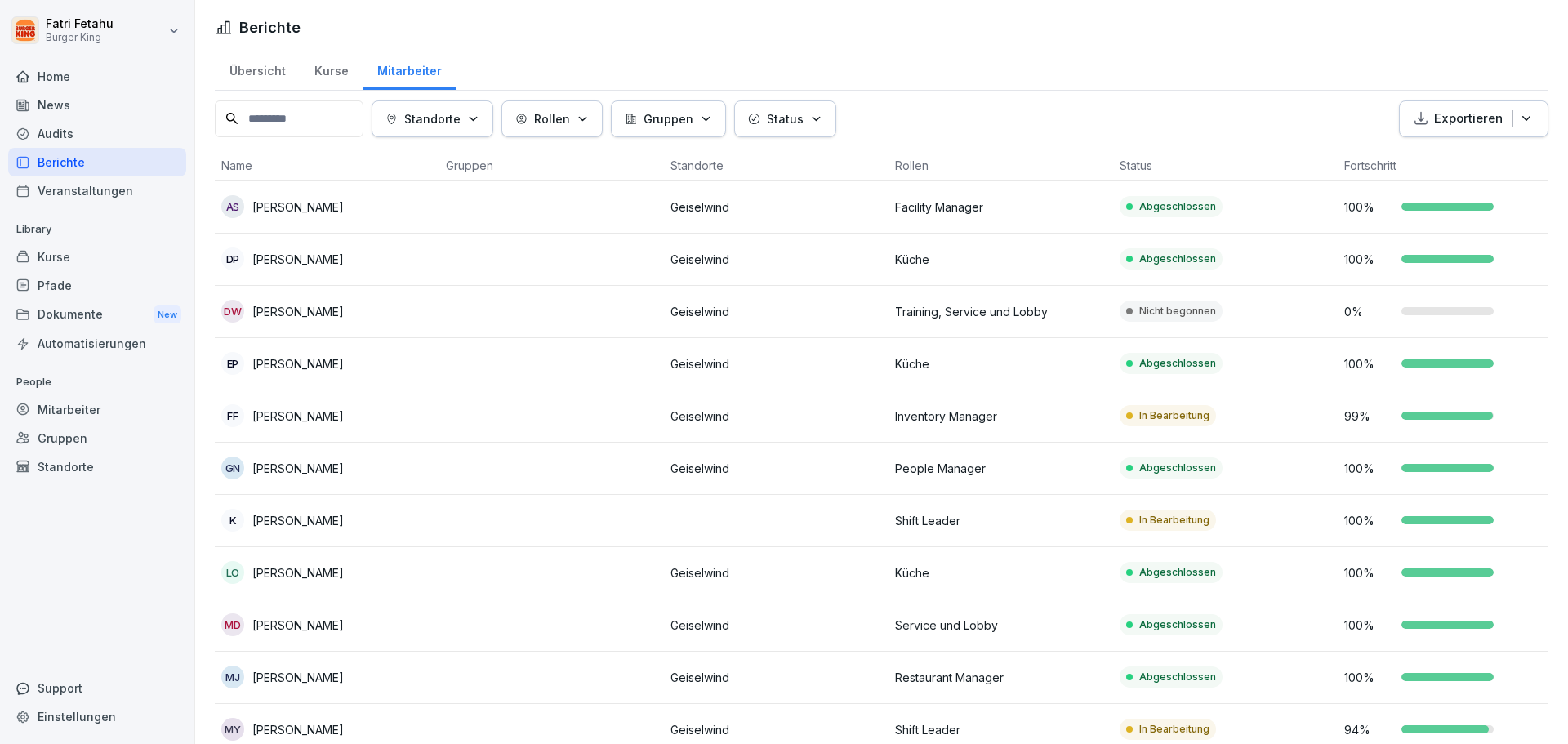
click at [781, 126] on p "Status" at bounding box center [785, 118] width 37 height 17
click at [718, 130] on button "Gruppen" at bounding box center [669, 119] width 115 height 37
click at [587, 116] on icon "button" at bounding box center [582, 118] width 12 height 12
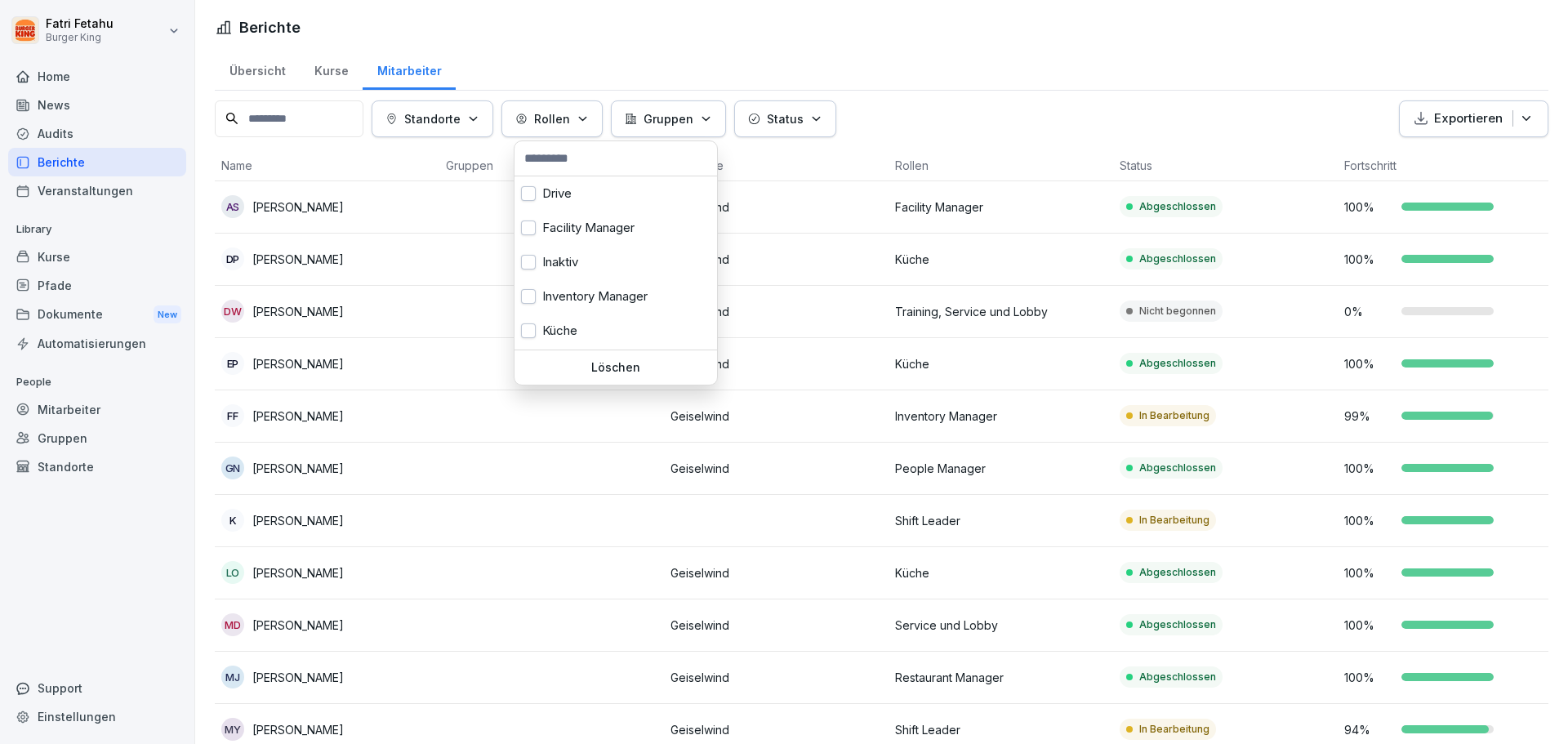
click at [587, 116] on icon "button" at bounding box center [582, 118] width 12 height 12
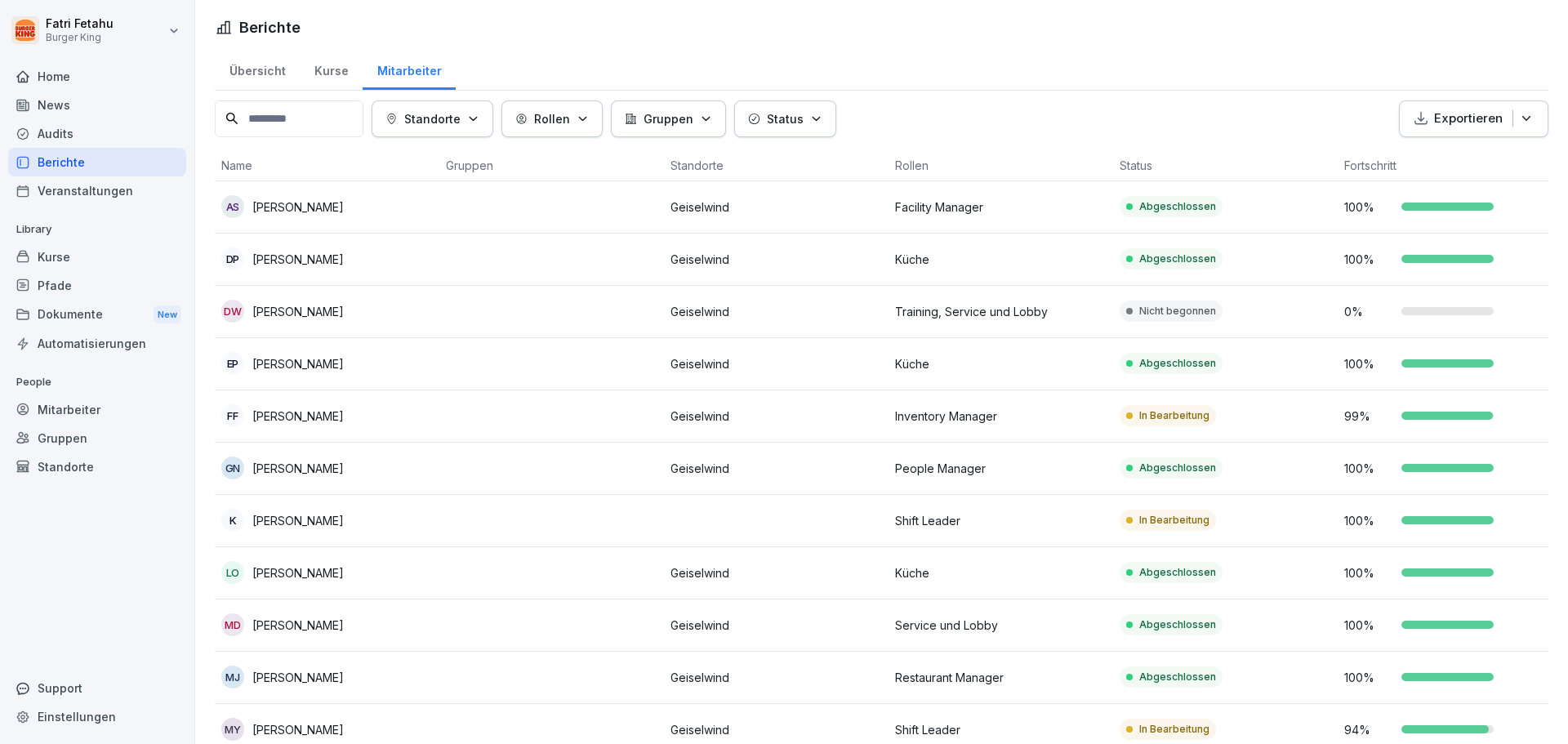
click at [479, 116] on icon "button" at bounding box center [473, 118] width 12 height 12
click at [397, 191] on button "button" at bounding box center [401, 193] width 15 height 15
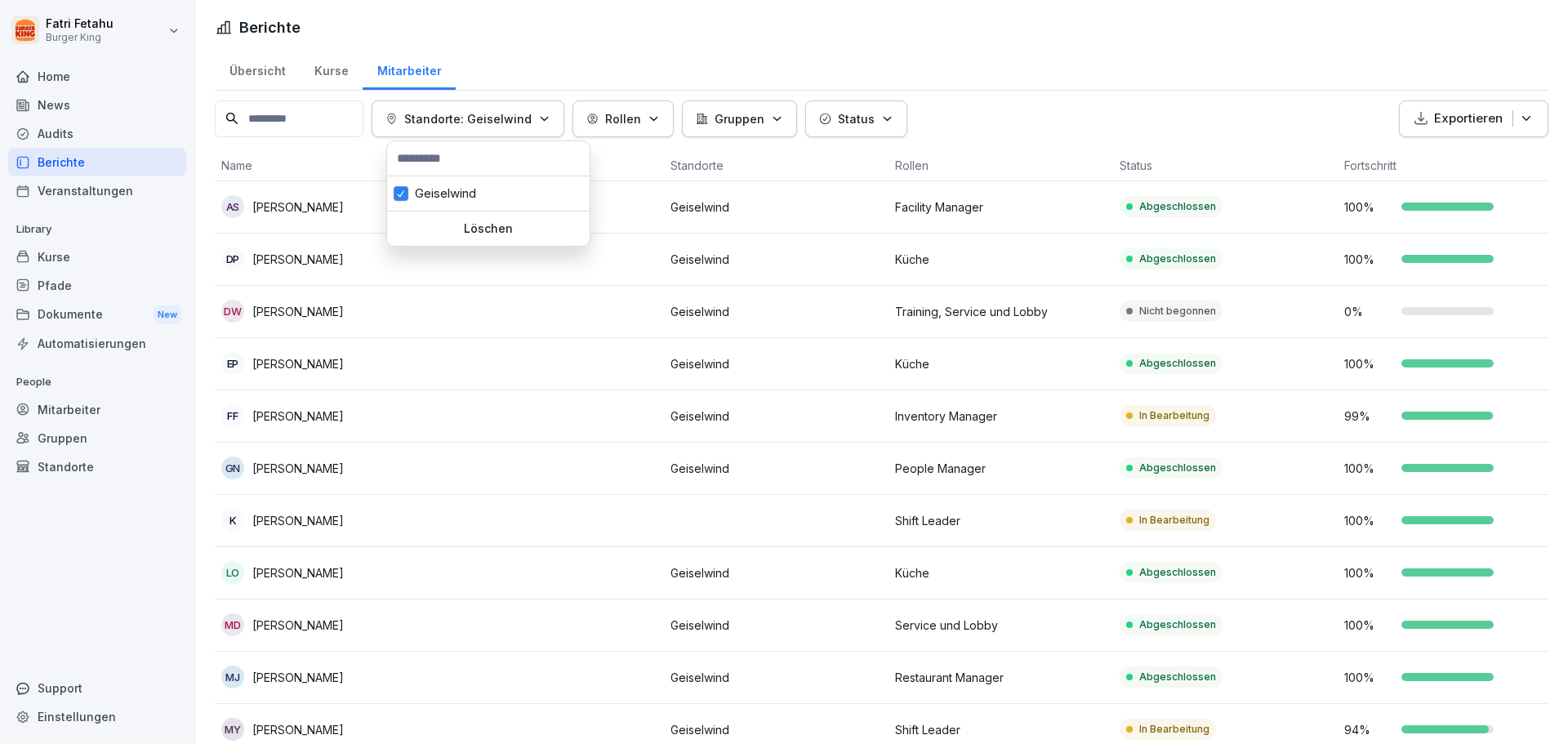
click at [484, 123] on p "Standorte: Geiselwind" at bounding box center [467, 118] width 127 height 17
click at [532, 116] on p "Standorte: Geiselwind" at bounding box center [467, 118] width 127 height 17
click at [531, 124] on p "Standorte: Geiselwind" at bounding box center [467, 118] width 127 height 17
click at [494, 185] on div "Geiselwind" at bounding box center [488, 193] width 203 height 34
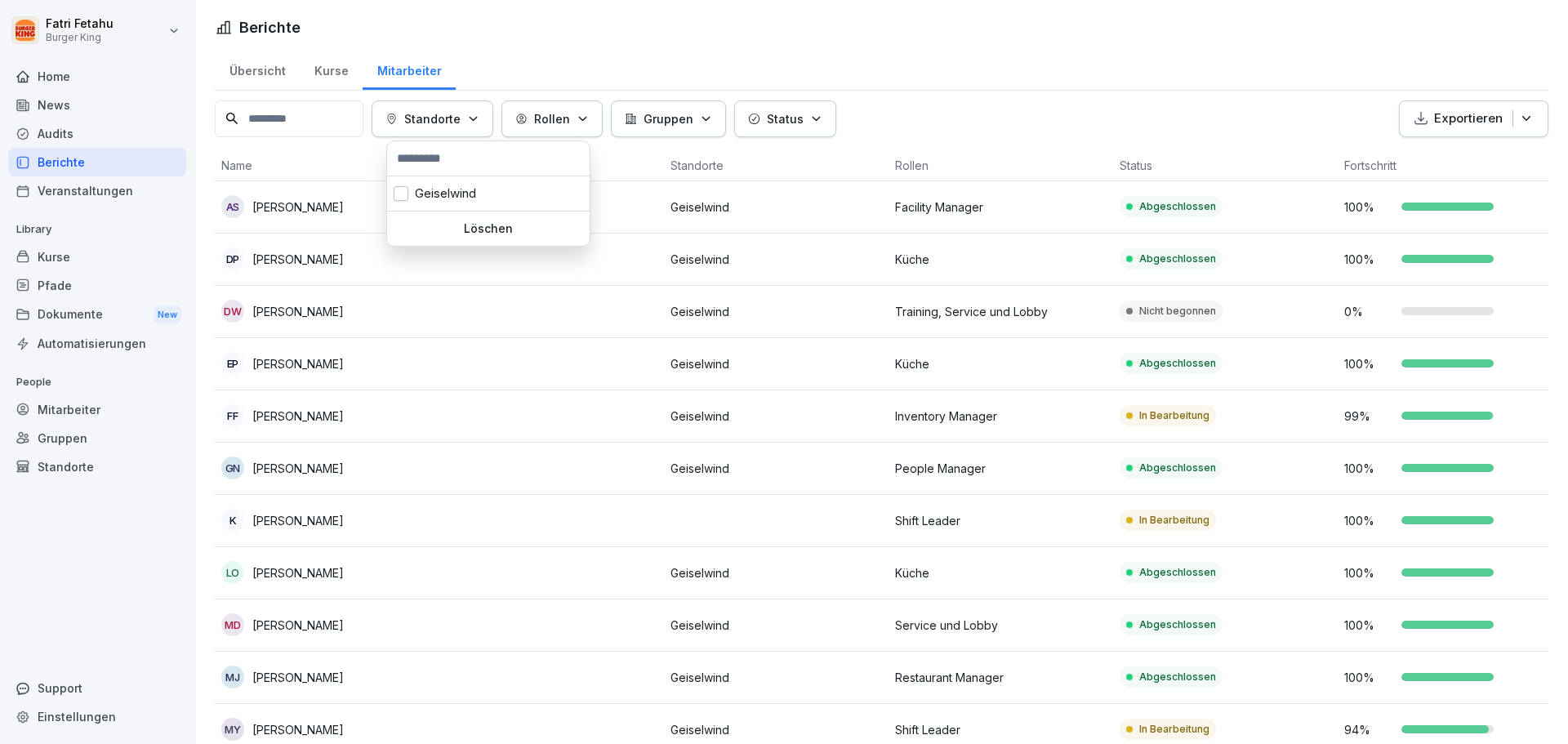
click at [342, 120] on html "Fatri Fetahu Burger King Home News Audits Berichte Veranstaltungen Library Kurs…" at bounding box center [784, 372] width 1568 height 744
click at [265, 71] on div "Übersicht" at bounding box center [257, 69] width 85 height 41
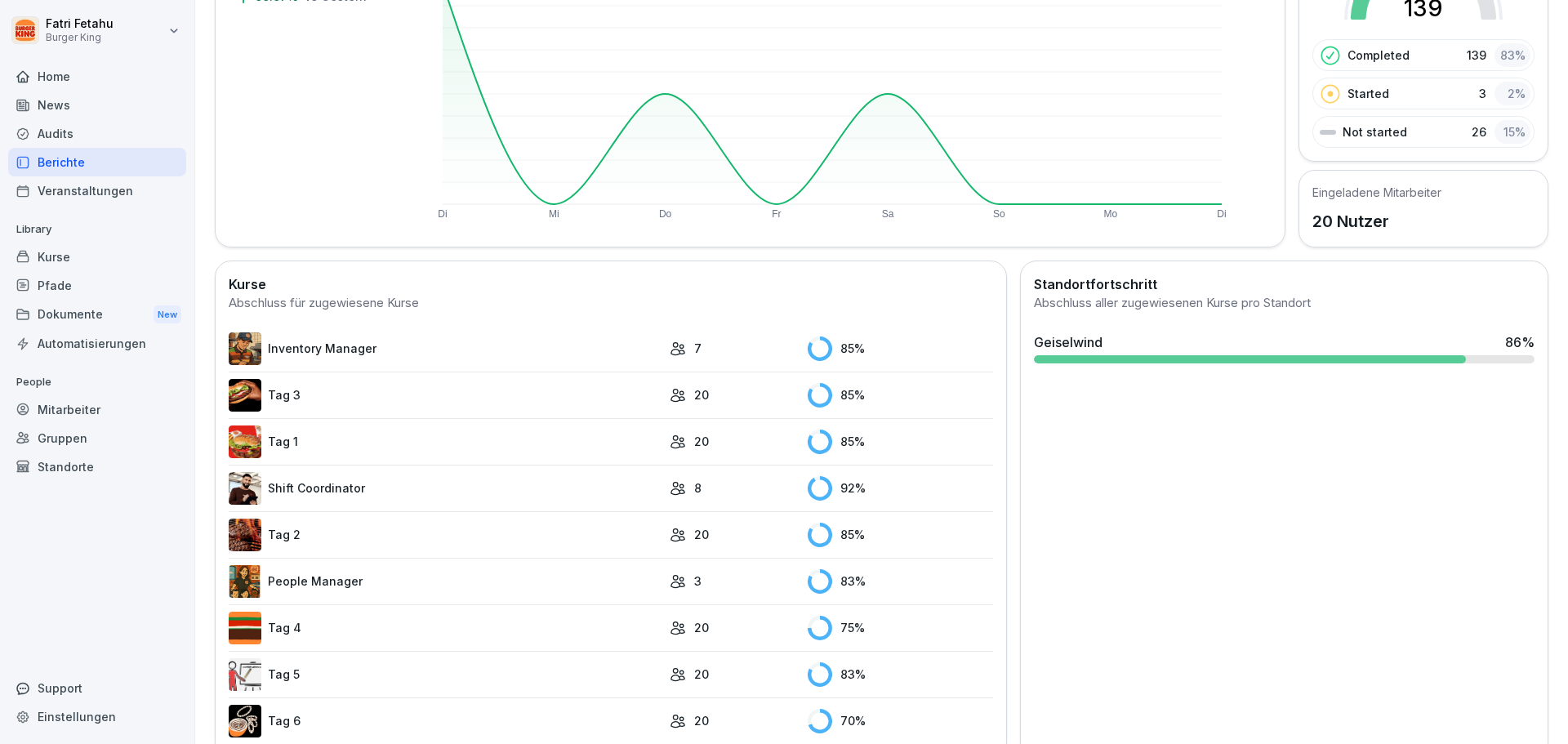
scroll to position [253, 0]
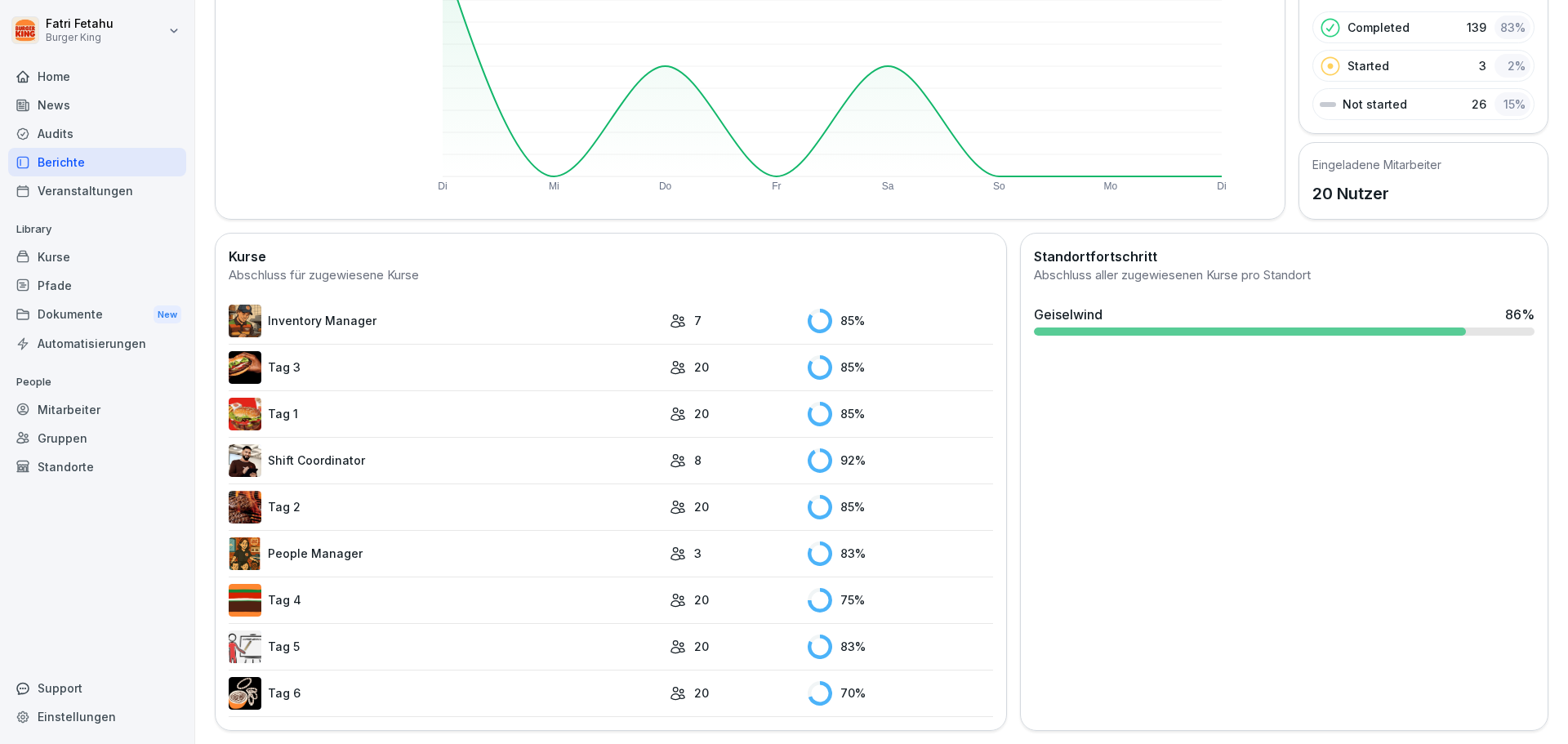
click at [18, 718] on icon at bounding box center [23, 717] width 11 height 11
select select "**"
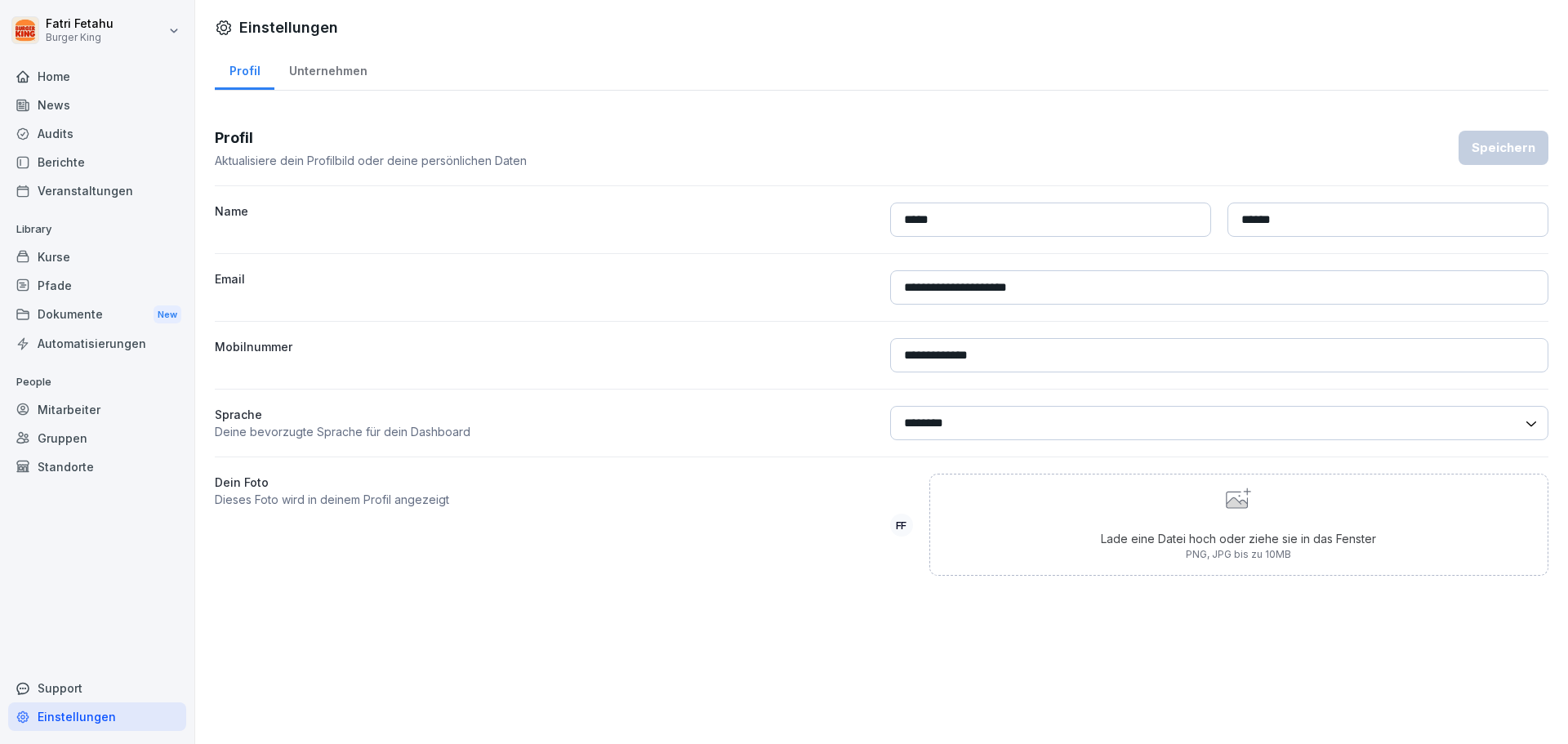
click at [316, 66] on div "Unternehmen" at bounding box center [327, 69] width 107 height 41
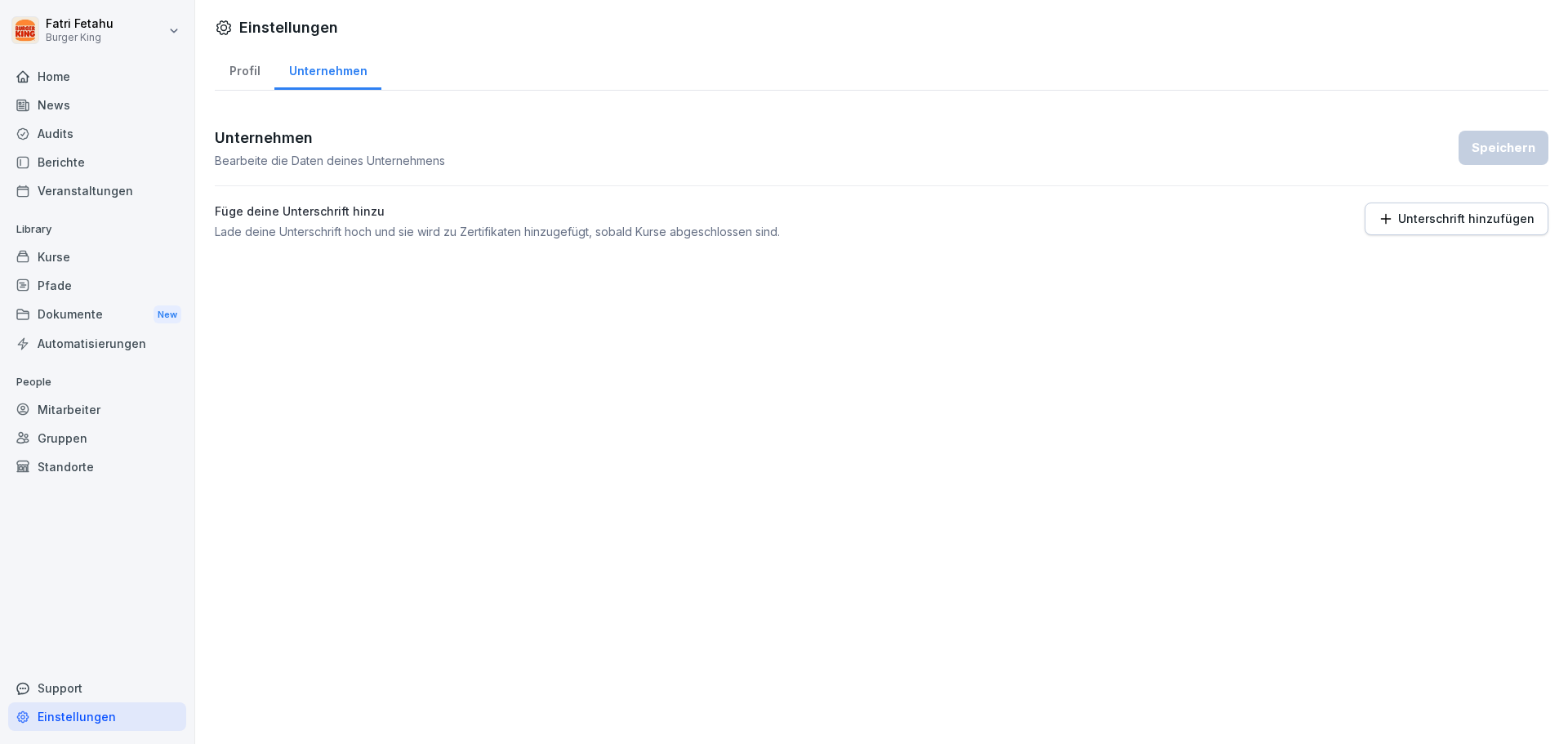
click at [394, 154] on p "Bearbeite die Daten deines Unternehmens" at bounding box center [329, 160] width 230 height 17
click at [1380, 225] on icon "button" at bounding box center [1386, 219] width 15 height 15
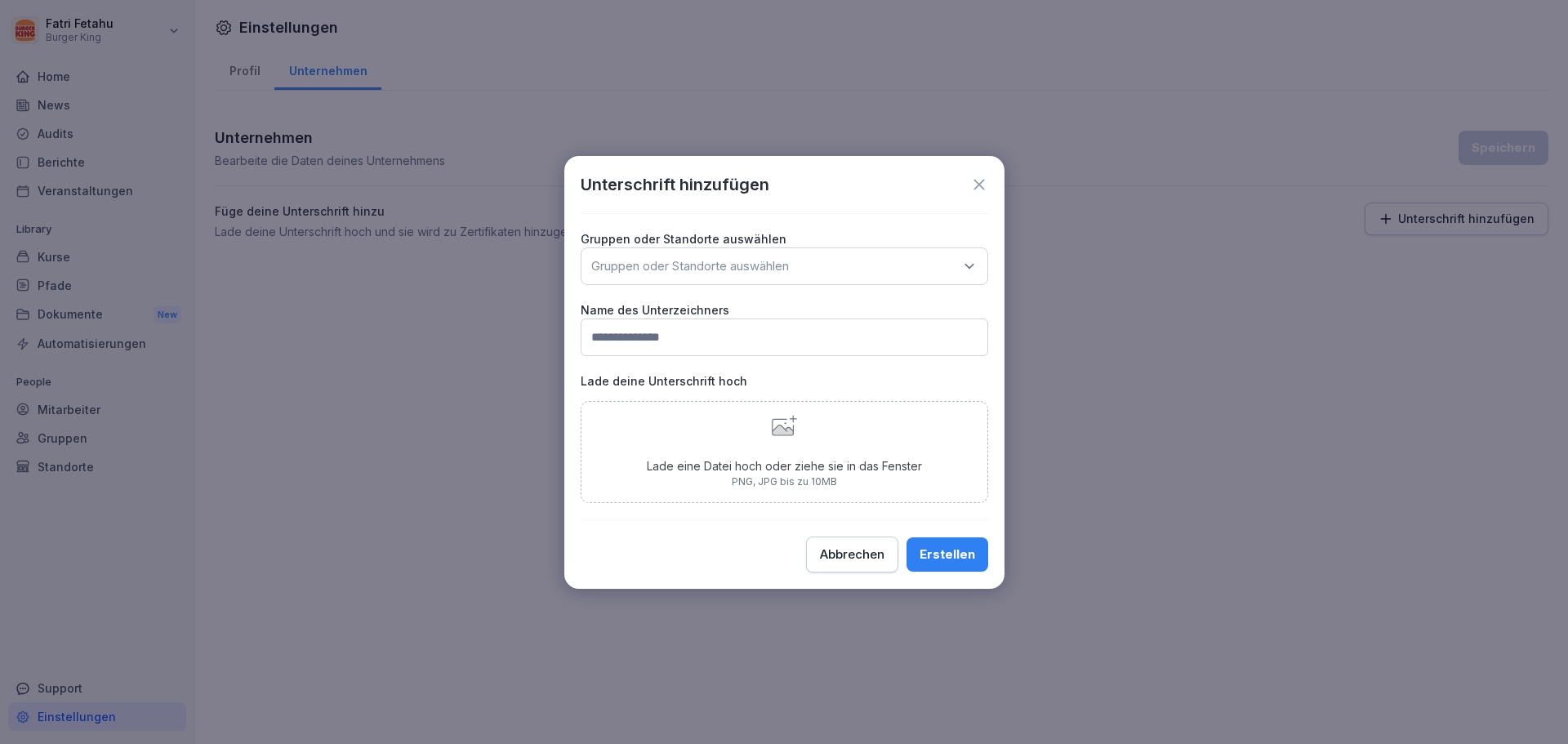
click at [760, 269] on p "Gruppen oder Standorte auswählen" at bounding box center [690, 267] width 198 height 16
click at [843, 222] on div "Unterschrift hinzufügen Gruppen oder Standorte auswählen Gruppen oder Standorte…" at bounding box center [784, 372] width 440 height 432
click at [979, 193] on div "Unterschrift hinzufügen" at bounding box center [784, 184] width 408 height 25
click at [979, 186] on icon at bounding box center [980, 185] width 18 height 18
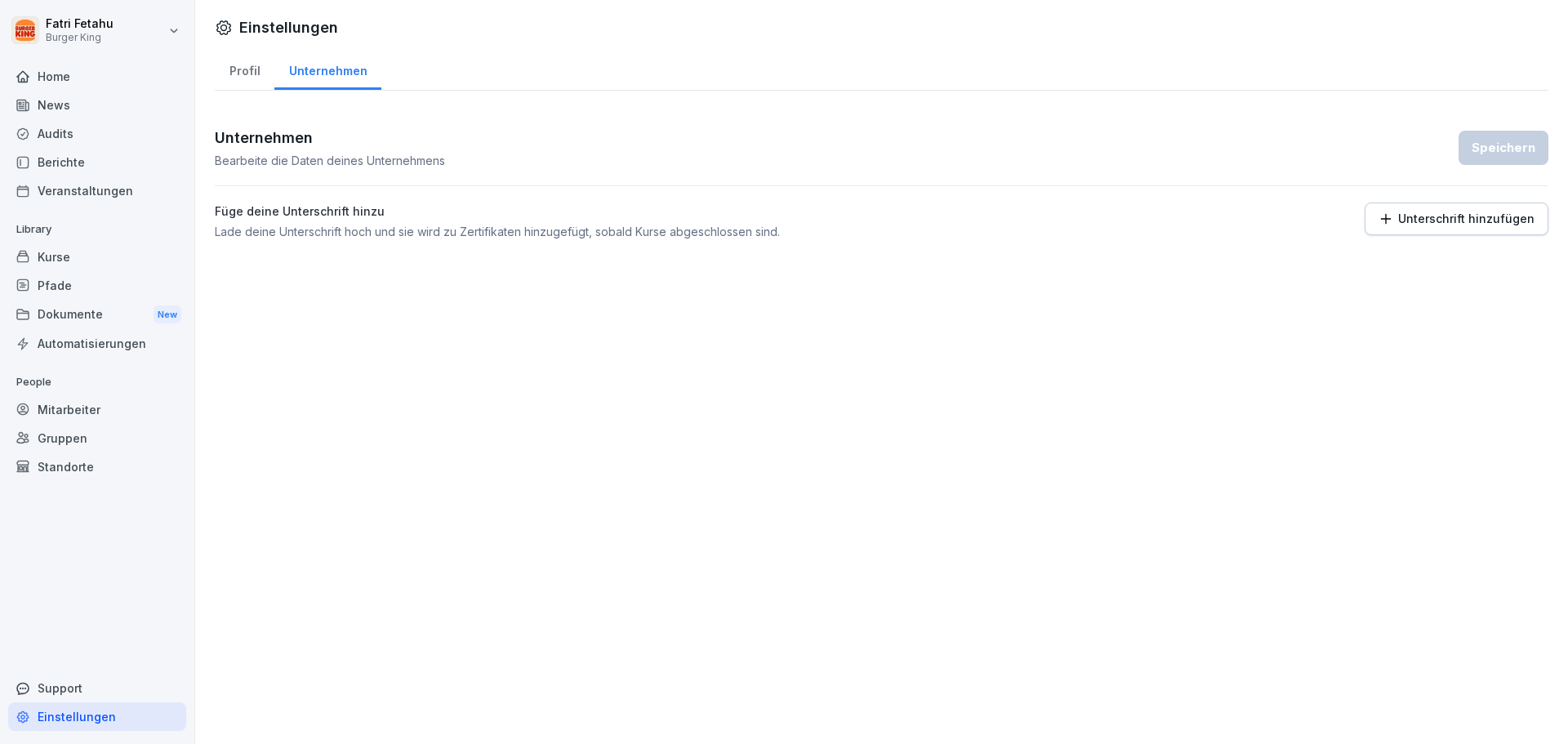
click at [239, 71] on div "Profil" at bounding box center [244, 69] width 60 height 41
select select "**"
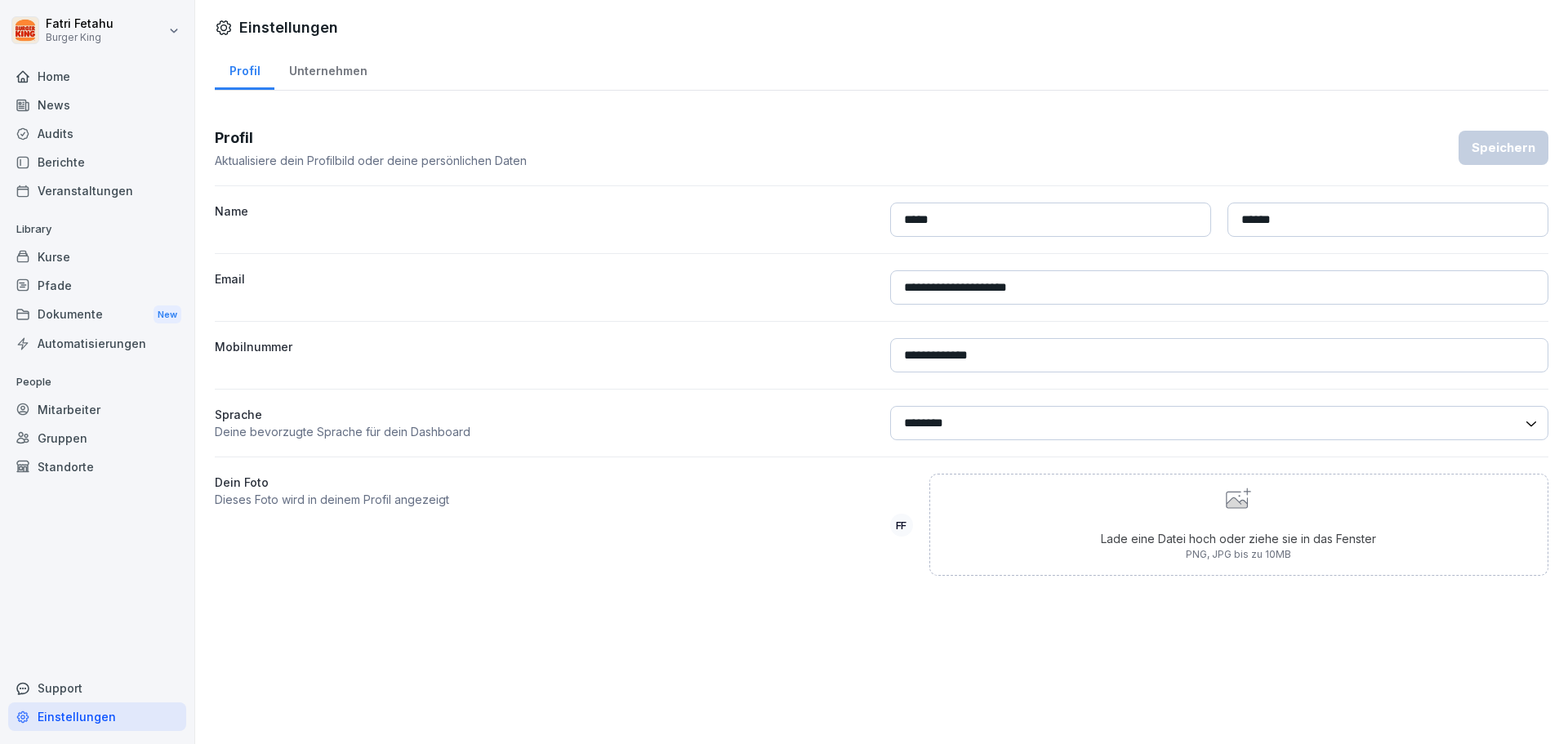
click at [71, 349] on div "Automatisierungen" at bounding box center [97, 343] width 178 height 28
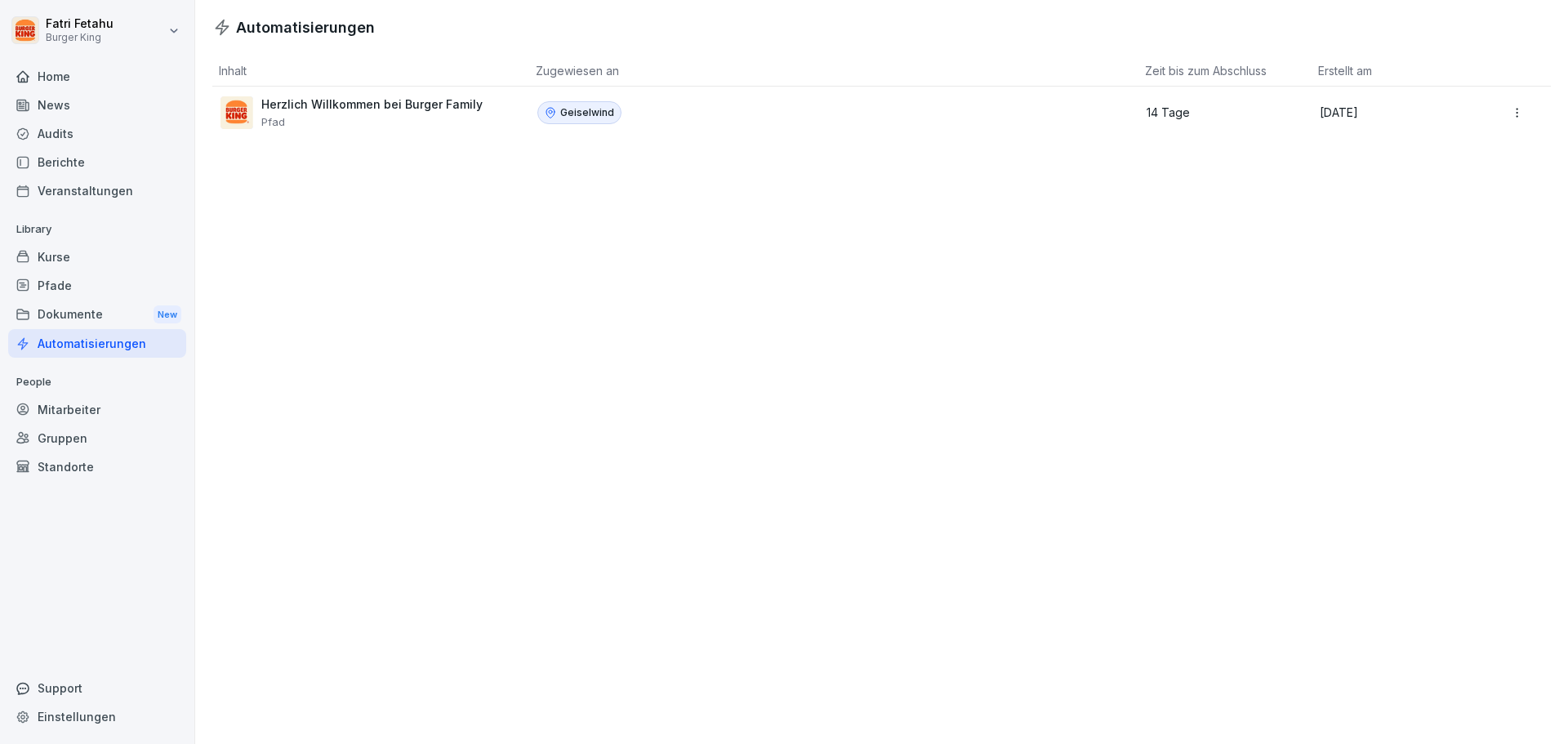
click at [69, 316] on div "Dokumente New" at bounding box center [97, 314] width 178 height 30
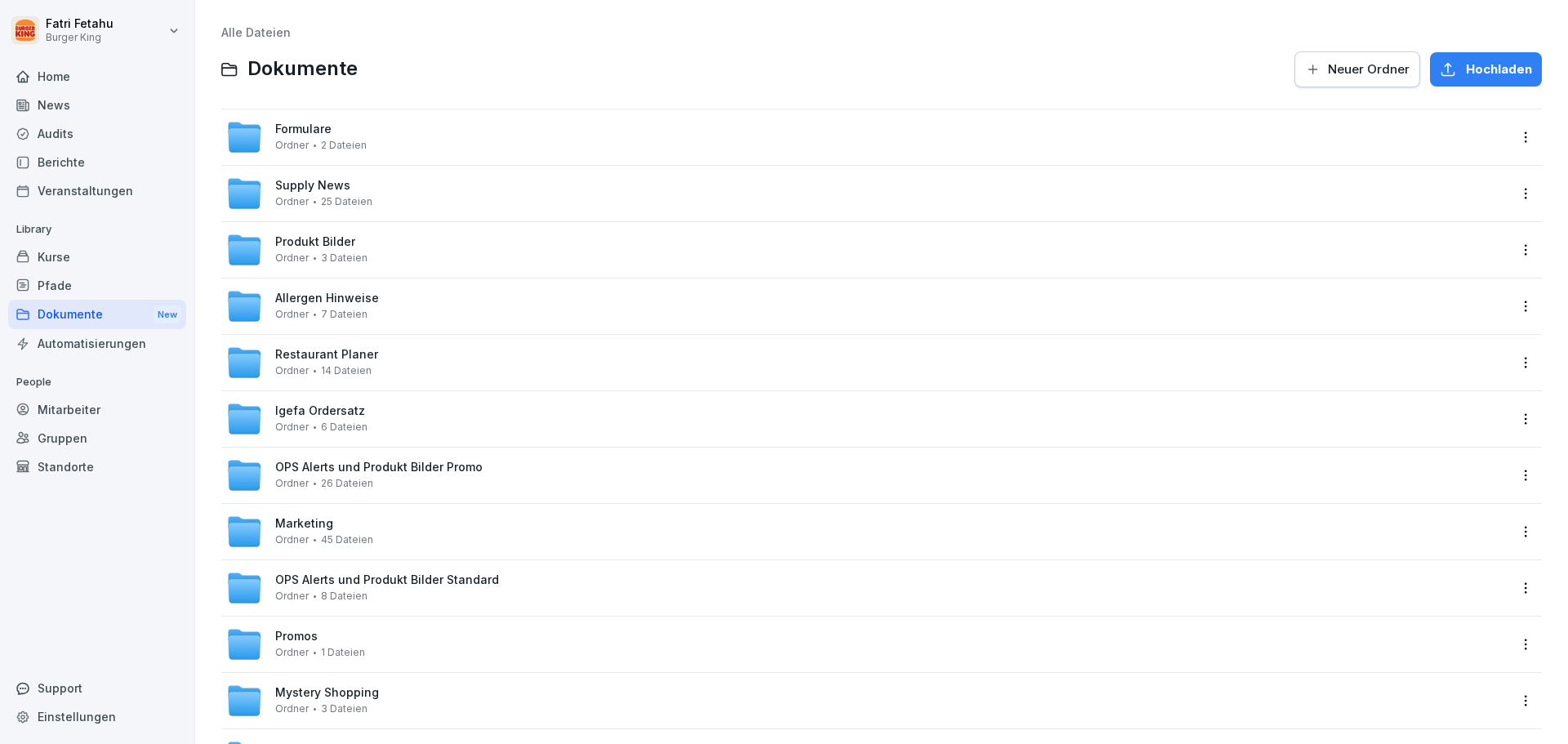
click at [62, 287] on div "Pfade" at bounding box center [97, 285] width 178 height 28
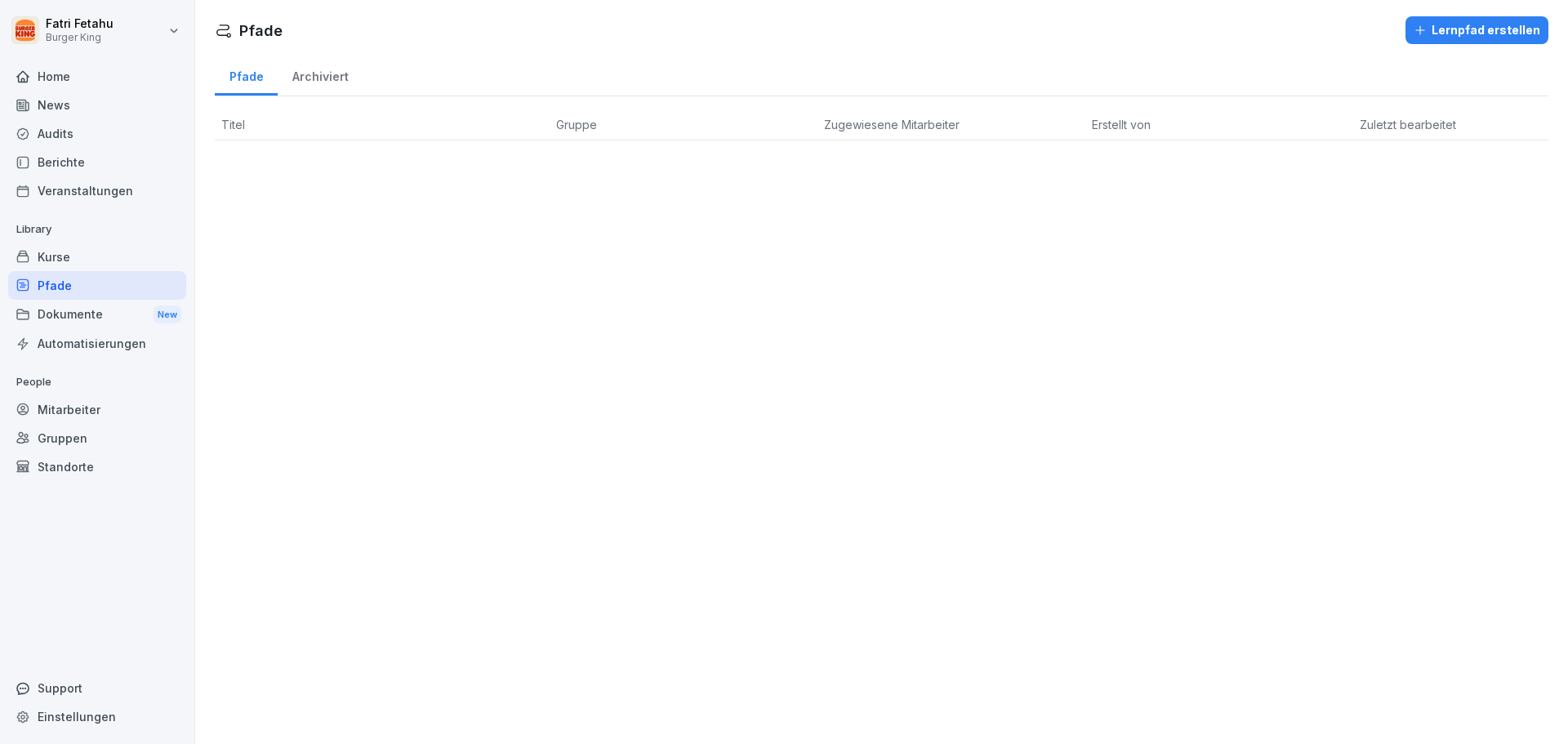
click at [62, 265] on div "Kurse" at bounding box center [97, 257] width 178 height 28
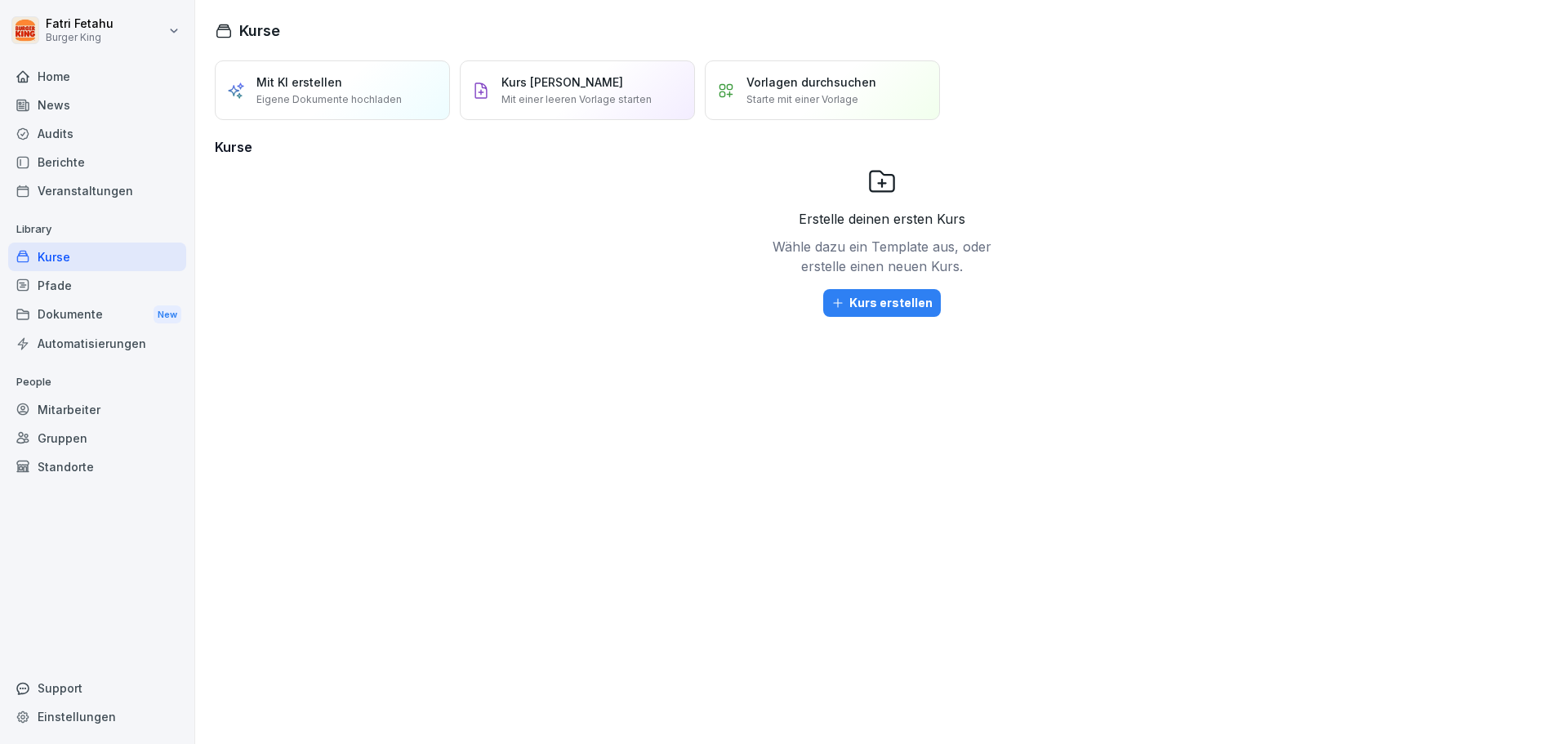
click at [59, 84] on div "Home" at bounding box center [97, 76] width 178 height 28
